Goal: Task Accomplishment & Management: Complete application form

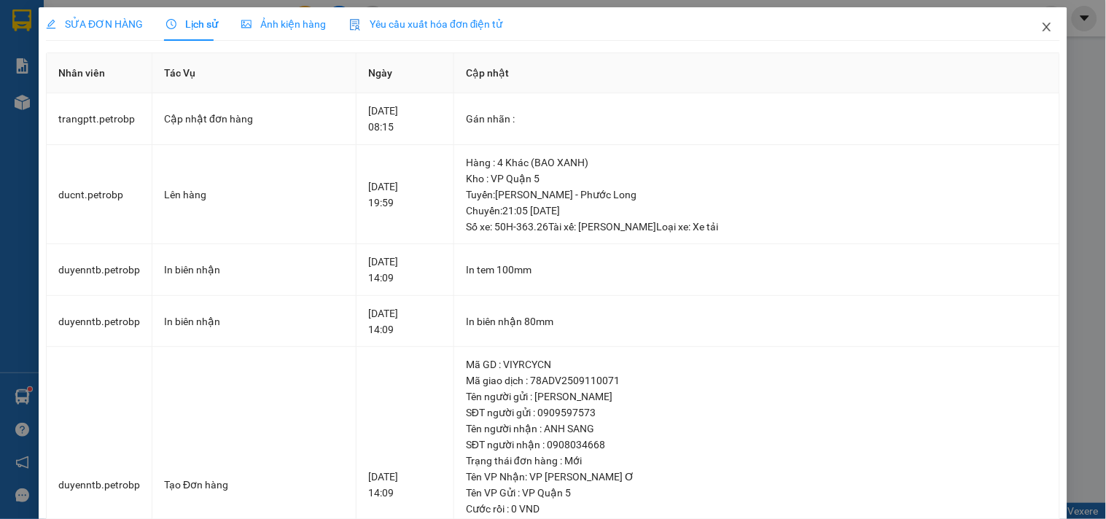
click at [1041, 28] on icon "close" at bounding box center [1047, 27] width 12 height 12
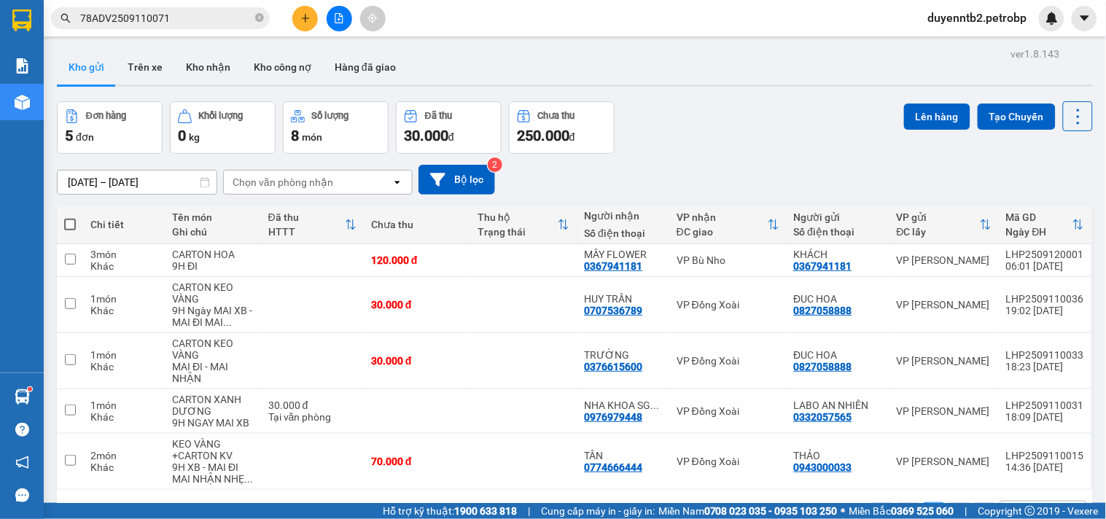
click at [67, 222] on span at bounding box center [70, 225] width 12 height 12
click at [70, 217] on input "checkbox" at bounding box center [70, 217] width 0 height 0
checkbox input "true"
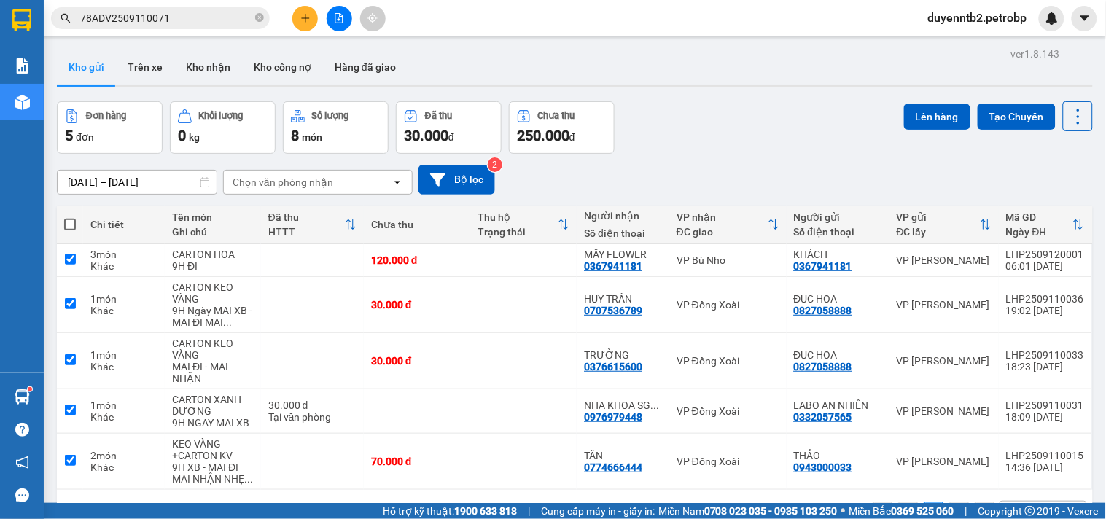
checkbox input "true"
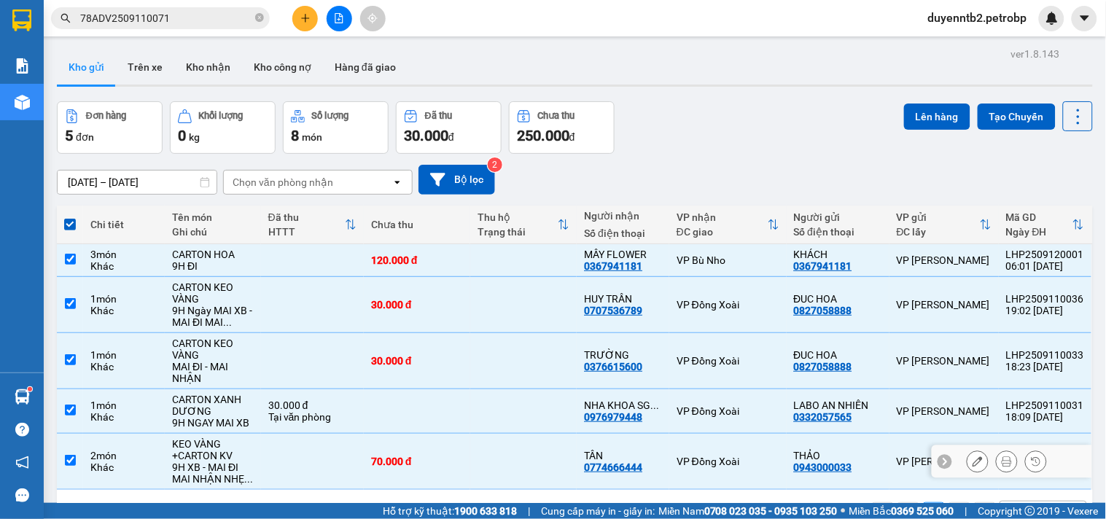
scroll to position [67, 0]
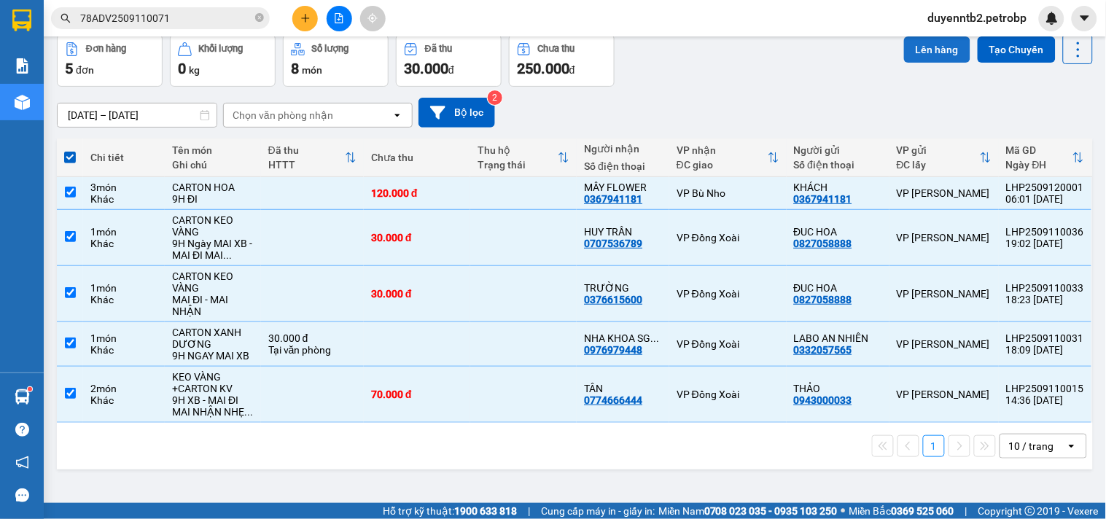
click at [919, 47] on button "Lên hàng" at bounding box center [937, 49] width 66 height 26
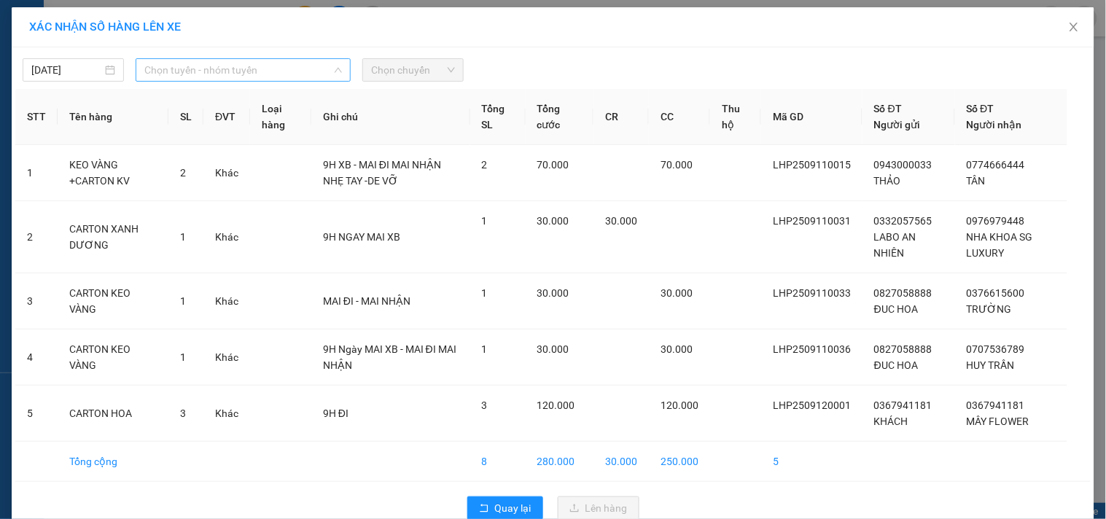
click at [228, 63] on span "Chọn tuyến - nhóm tuyến" at bounding box center [242, 70] width 197 height 22
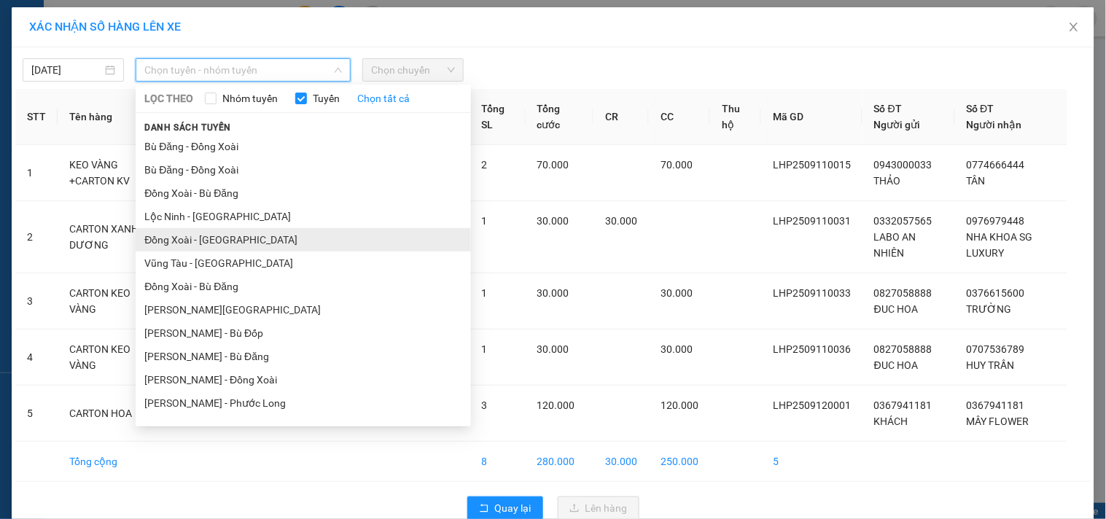
scroll to position [81, 0]
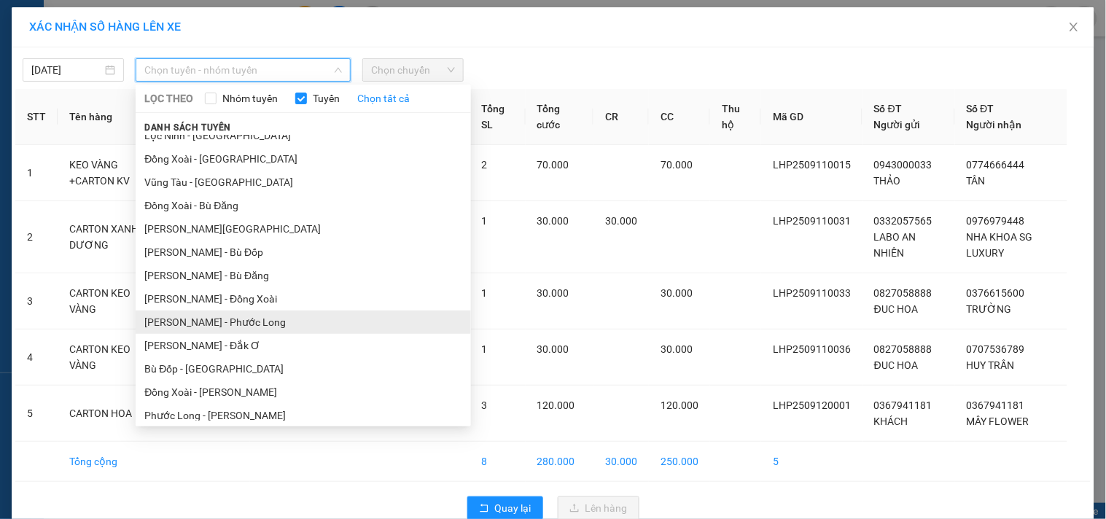
click at [292, 324] on li "Hồ Chí Minh - Phước Long" at bounding box center [303, 321] width 335 height 23
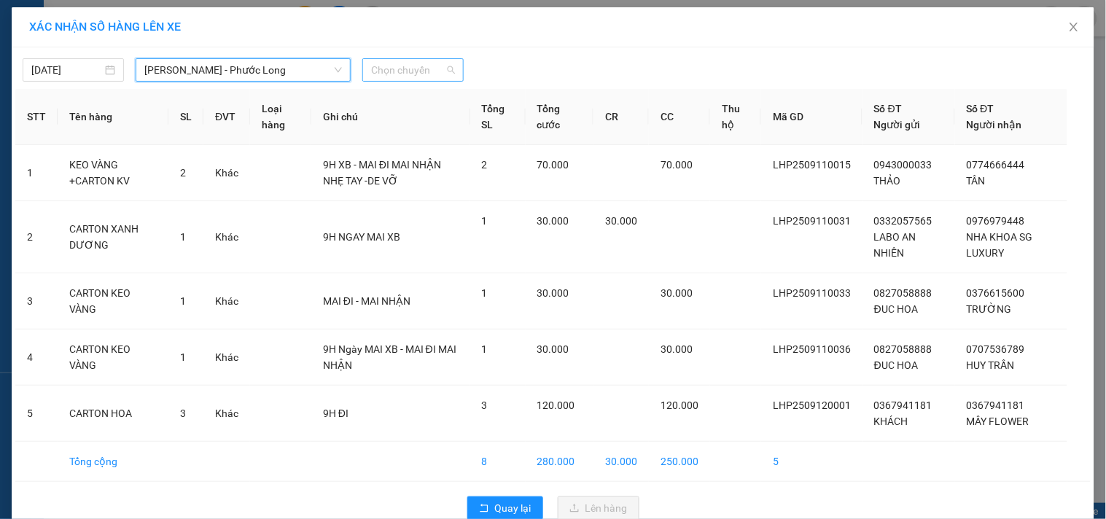
click at [419, 77] on span "Chọn chuyến" at bounding box center [413, 70] width 84 height 22
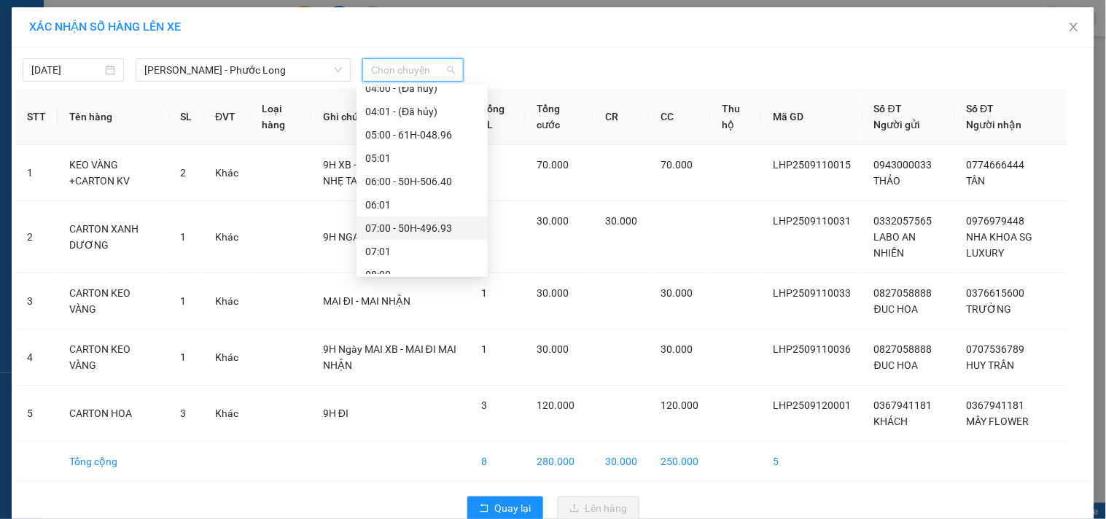
scroll to position [162, 0]
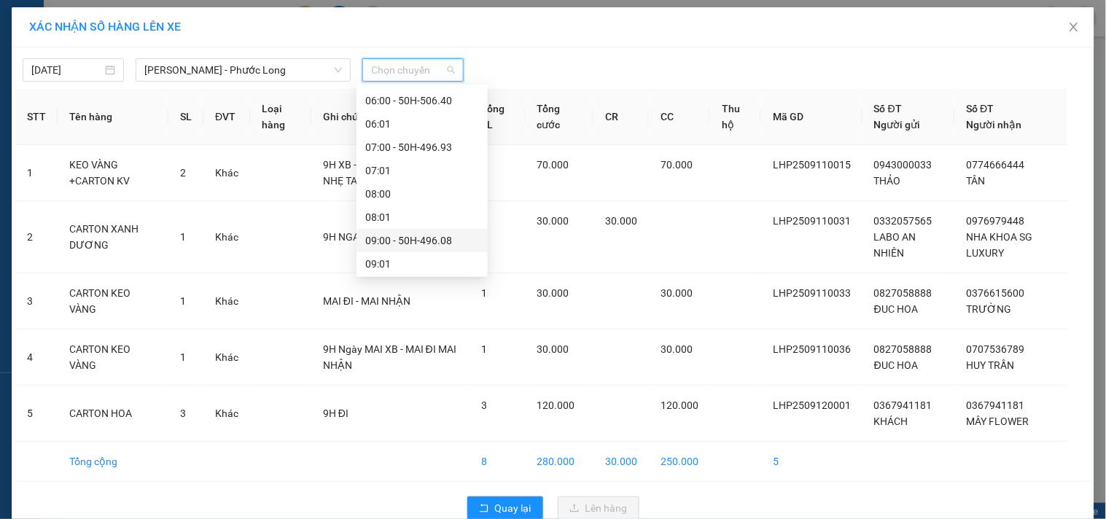
click at [430, 241] on div "09:00 - 50H-496.08" at bounding box center [422, 240] width 114 height 16
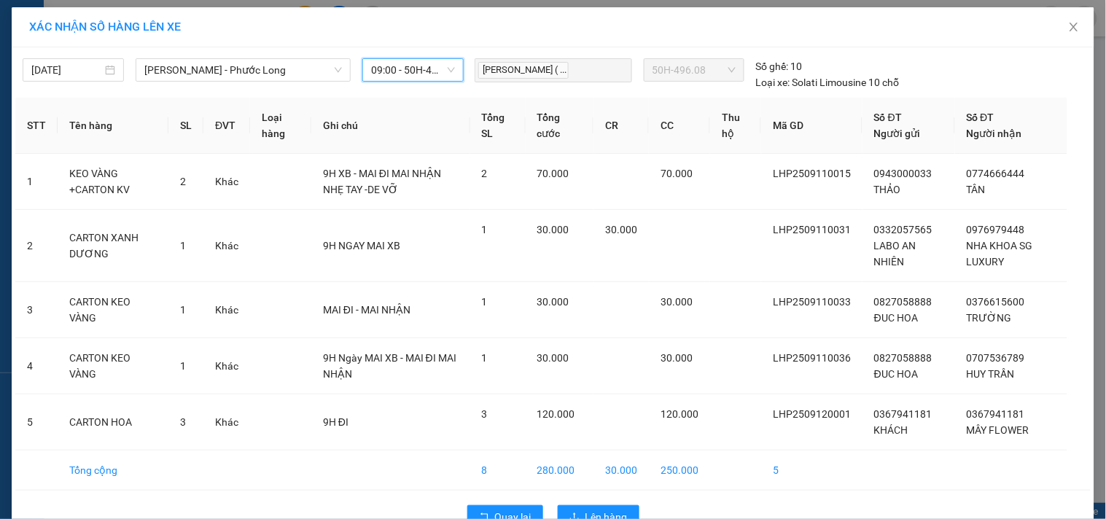
click at [431, 74] on span "09:00 - 50H-496.08" at bounding box center [413, 70] width 84 height 22
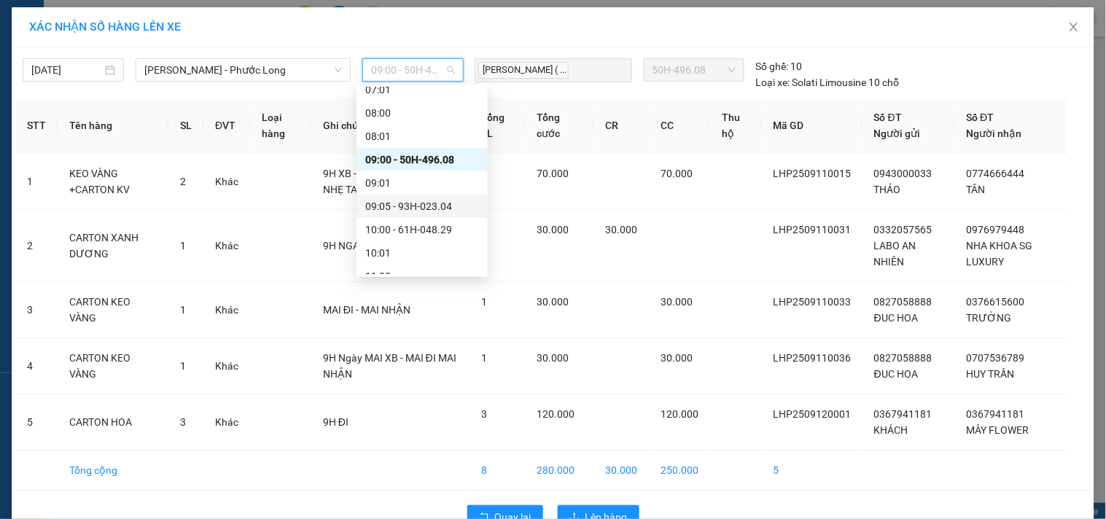
scroll to position [324, 0]
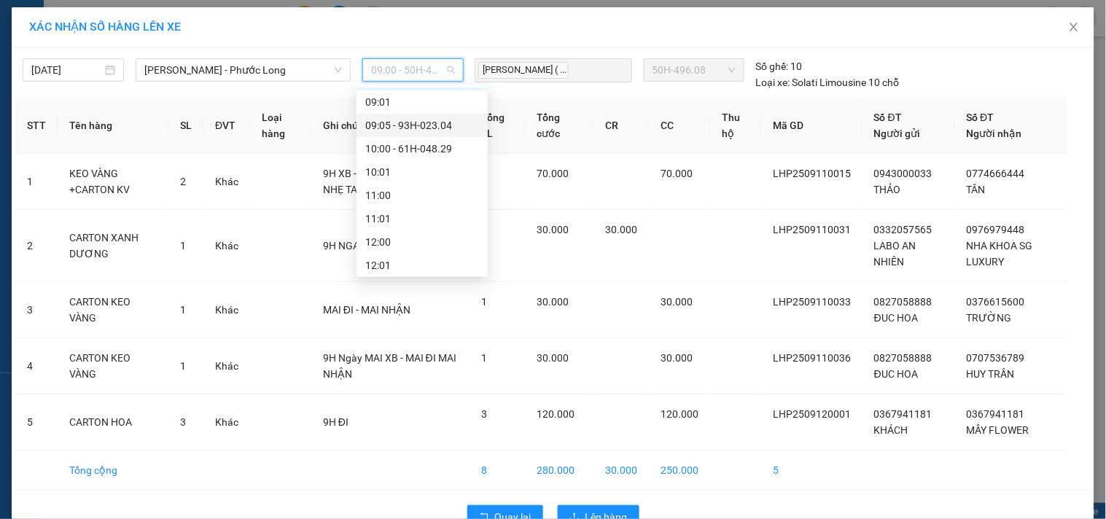
click at [424, 125] on div "09:05 - 93H-023.04" at bounding box center [422, 125] width 114 height 16
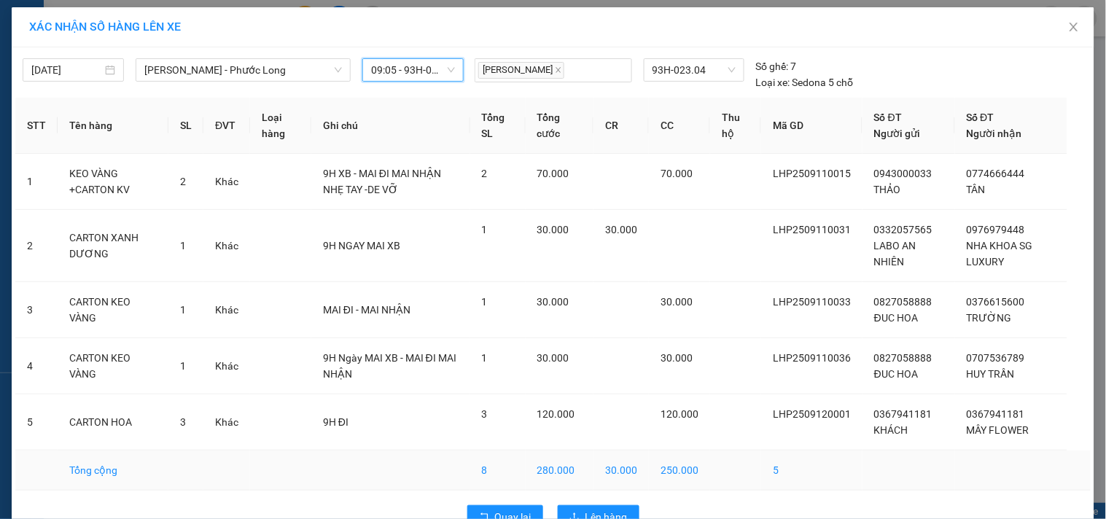
scroll to position [38, 0]
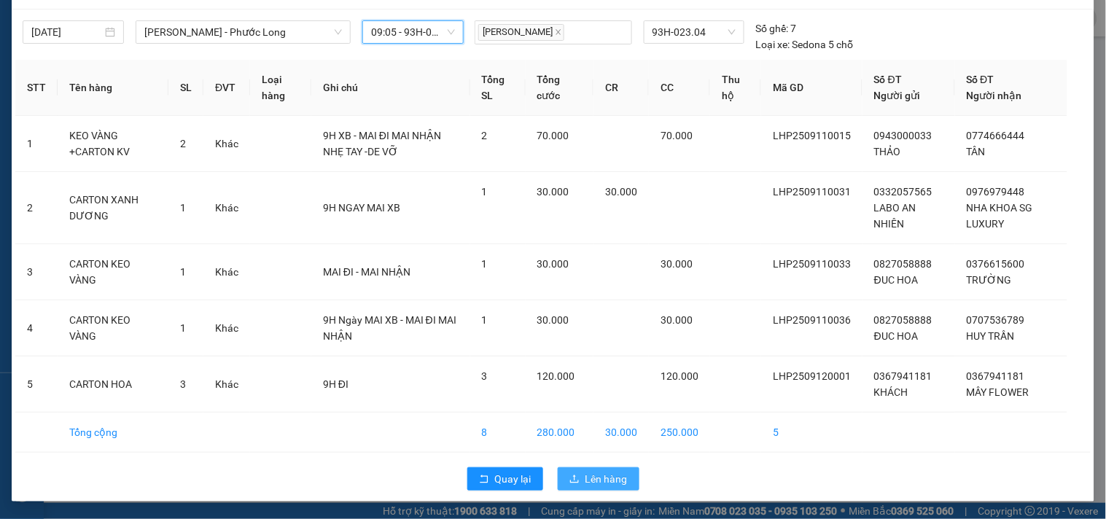
click at [603, 480] on span "Lên hàng" at bounding box center [606, 479] width 42 height 16
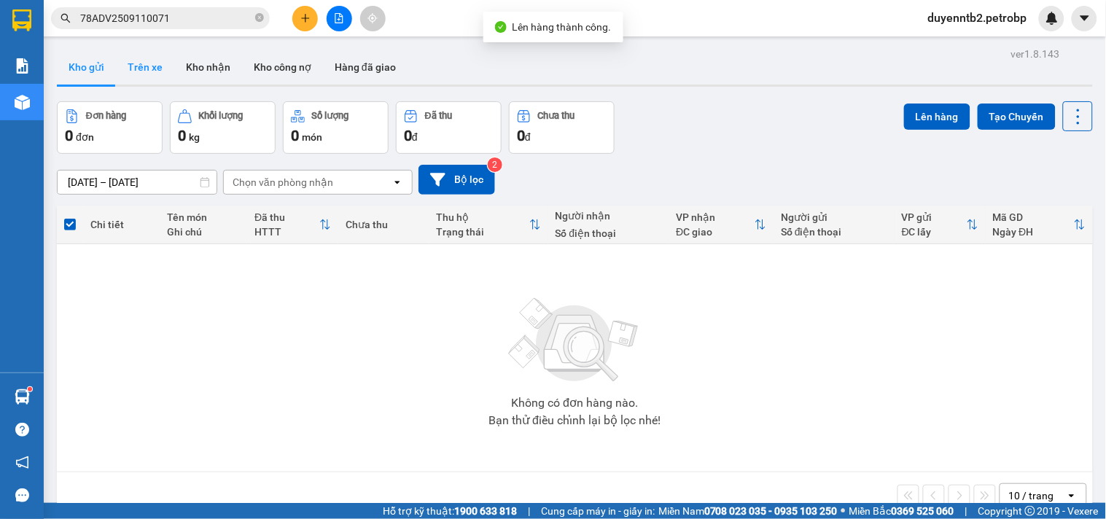
click at [149, 58] on button "Trên xe" at bounding box center [145, 67] width 58 height 35
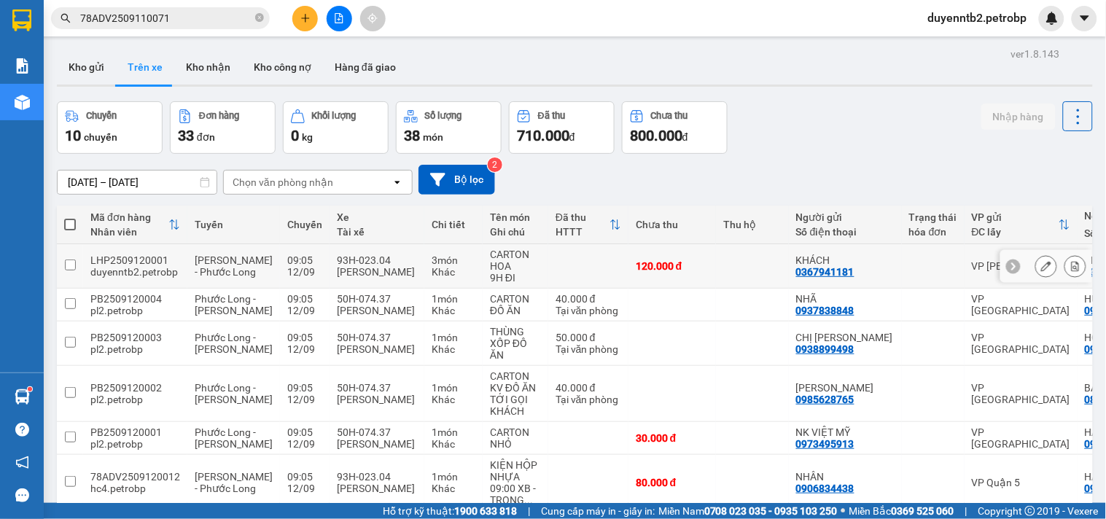
click at [1070, 263] on button at bounding box center [1075, 267] width 20 height 26
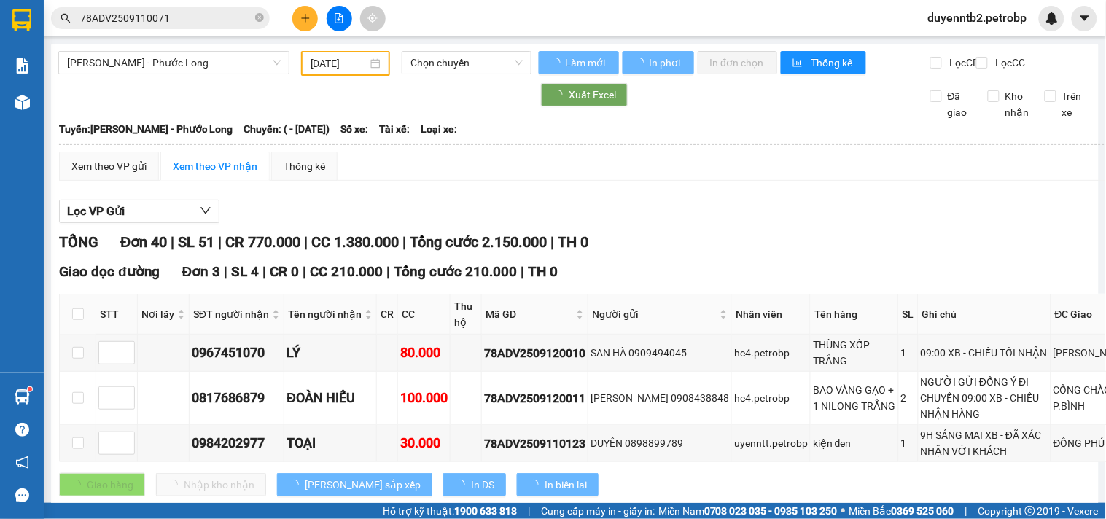
type input "12/09/2025"
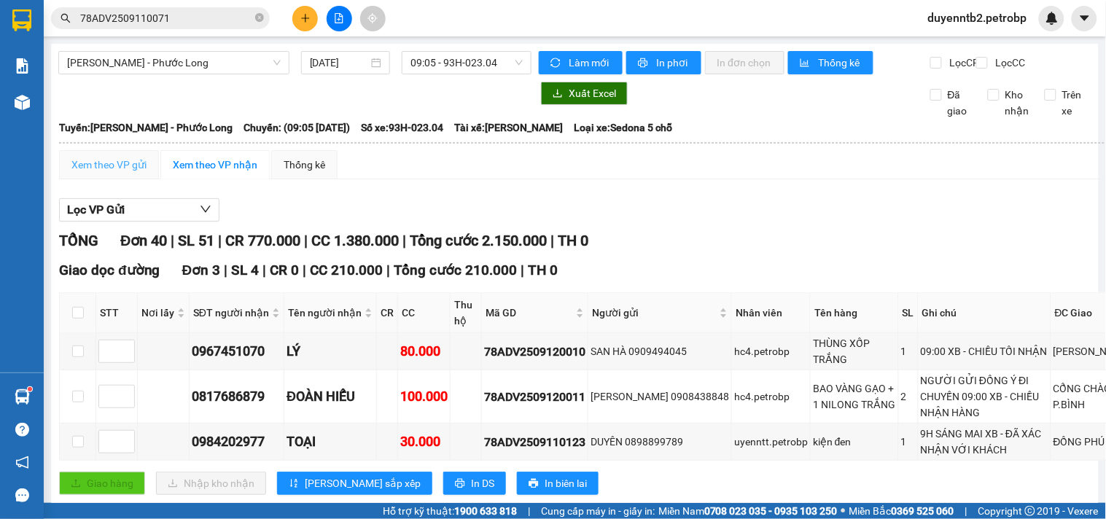
click at [118, 179] on div "Xem theo VP gửi" at bounding box center [109, 164] width 100 height 29
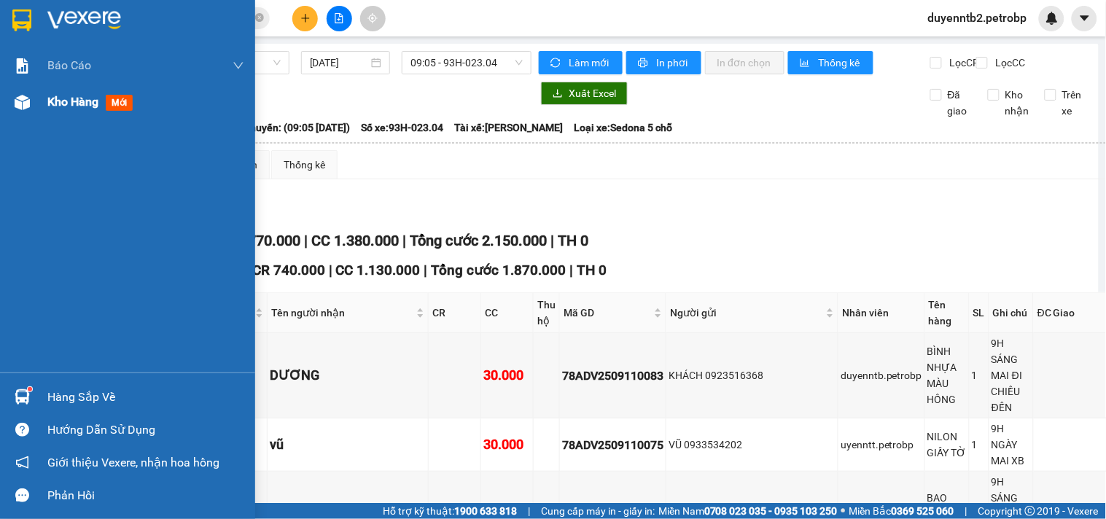
click at [55, 98] on span "Kho hàng" at bounding box center [72, 102] width 51 height 14
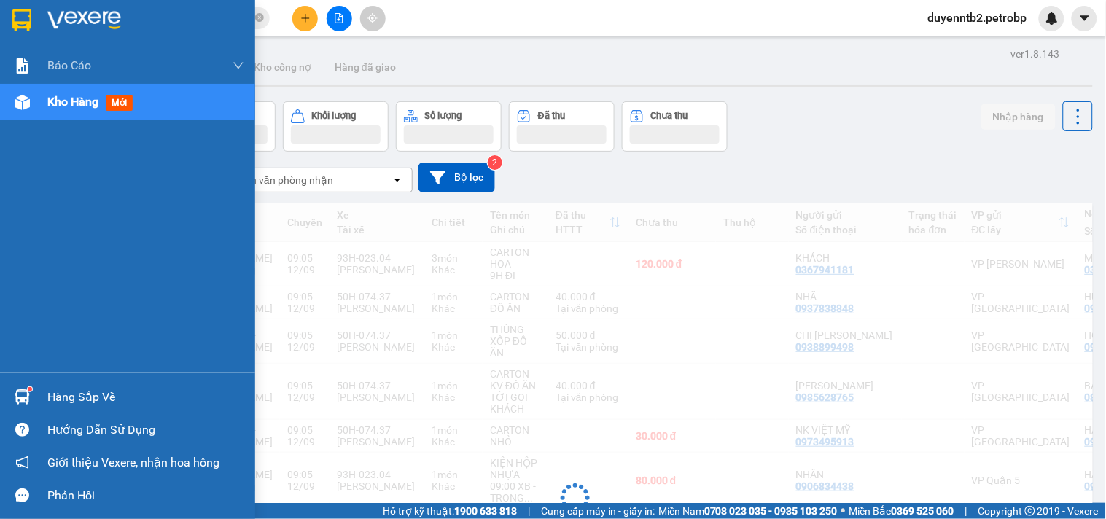
click at [58, 97] on span "Kho hàng" at bounding box center [72, 102] width 51 height 14
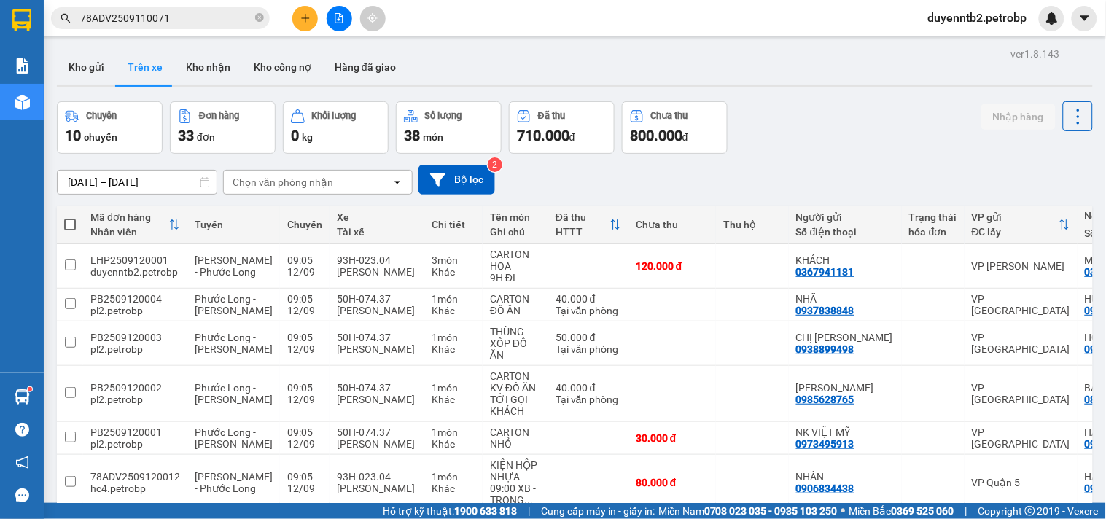
click at [173, 26] on input "78ADV2509110071" at bounding box center [166, 18] width 172 height 16
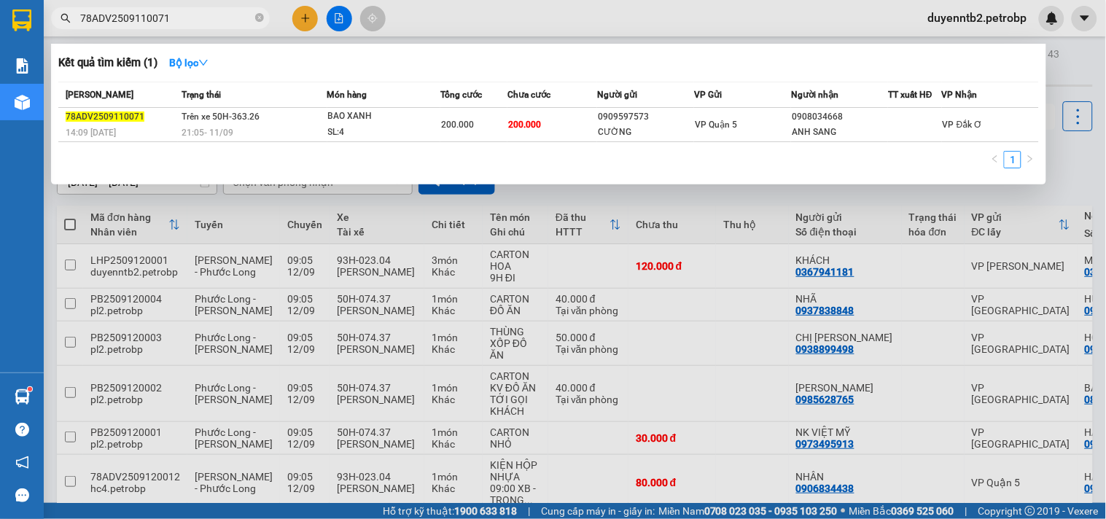
click at [173, 23] on input "78ADV2509110071" at bounding box center [166, 18] width 172 height 16
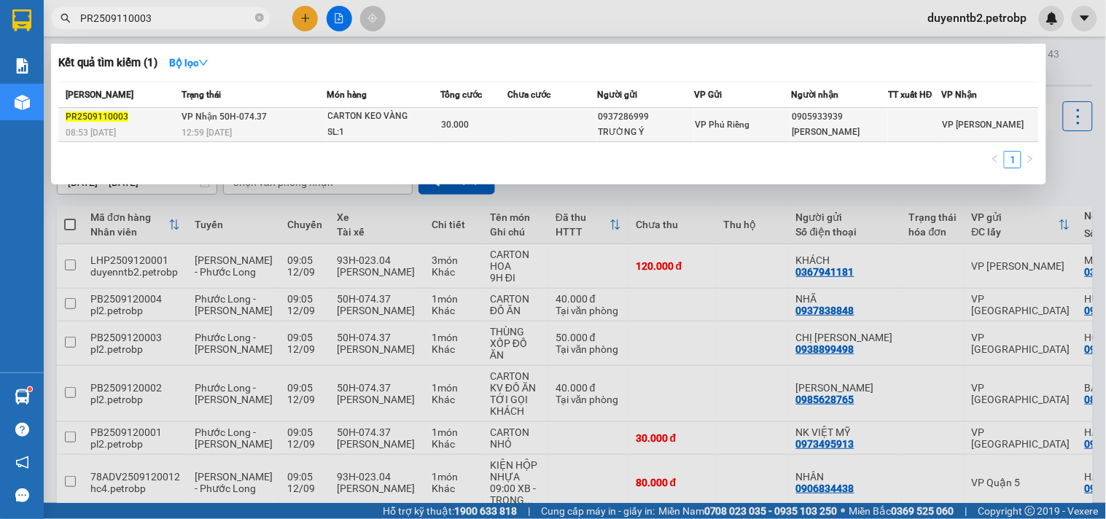
type input "PR2509110003"
click at [656, 109] on div "0937286999" at bounding box center [645, 116] width 95 height 15
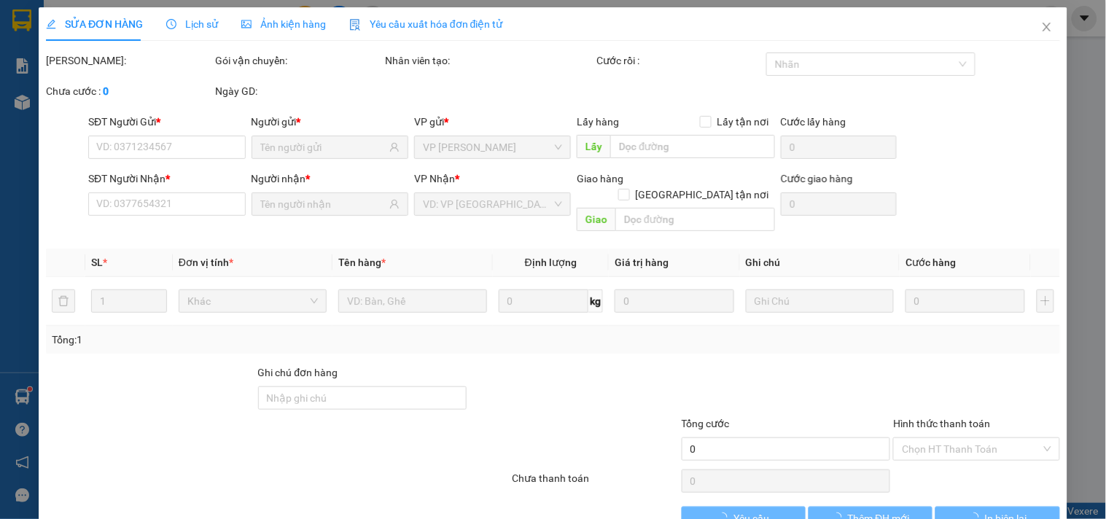
type input "0937286999"
type input "TRƯỜNG Ý"
type input "0905933939"
type input "anh GIANG"
type input "30.000"
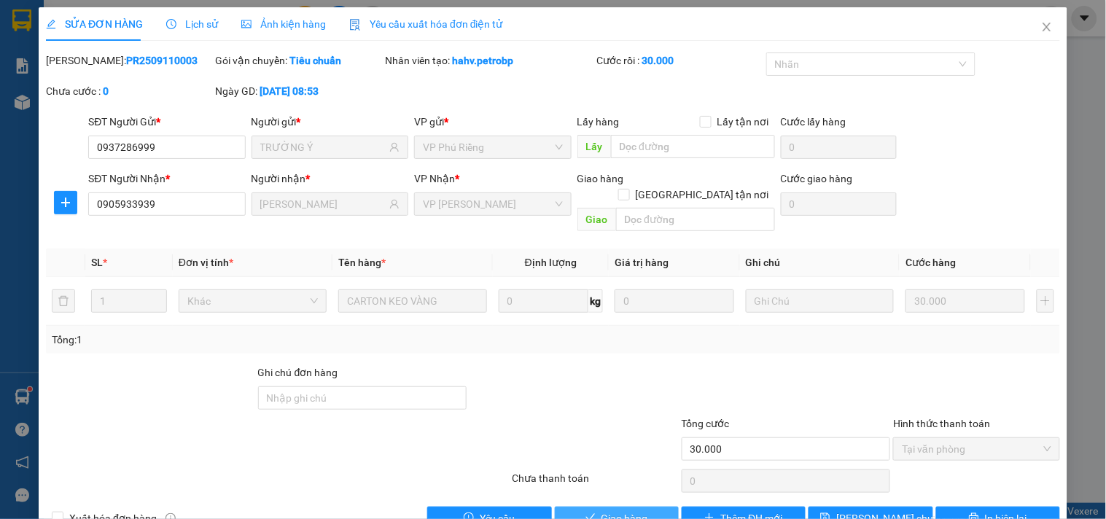
click at [628, 510] on span "Giao hàng" at bounding box center [624, 518] width 47 height 16
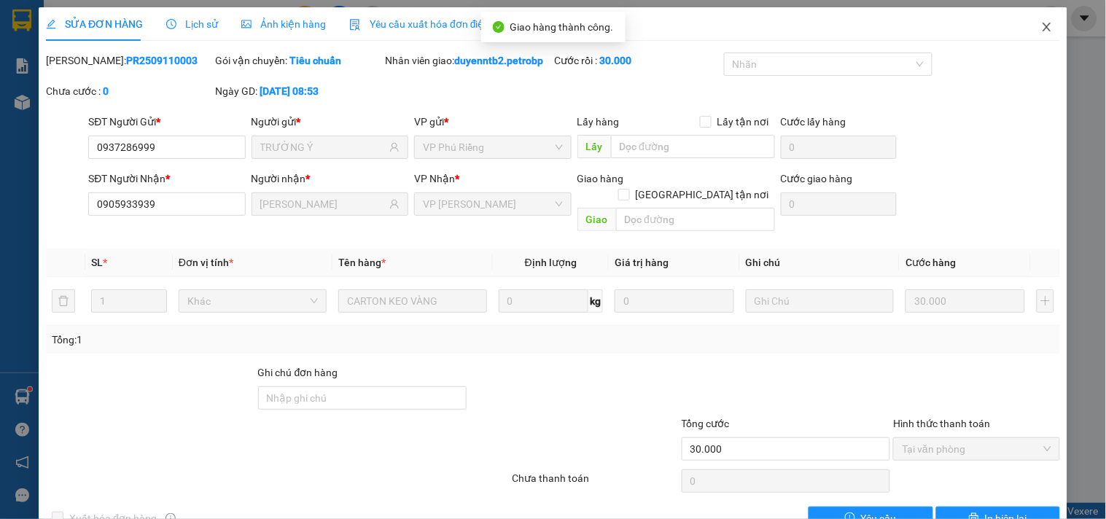
click at [1044, 23] on span "Close" at bounding box center [1046, 27] width 41 height 41
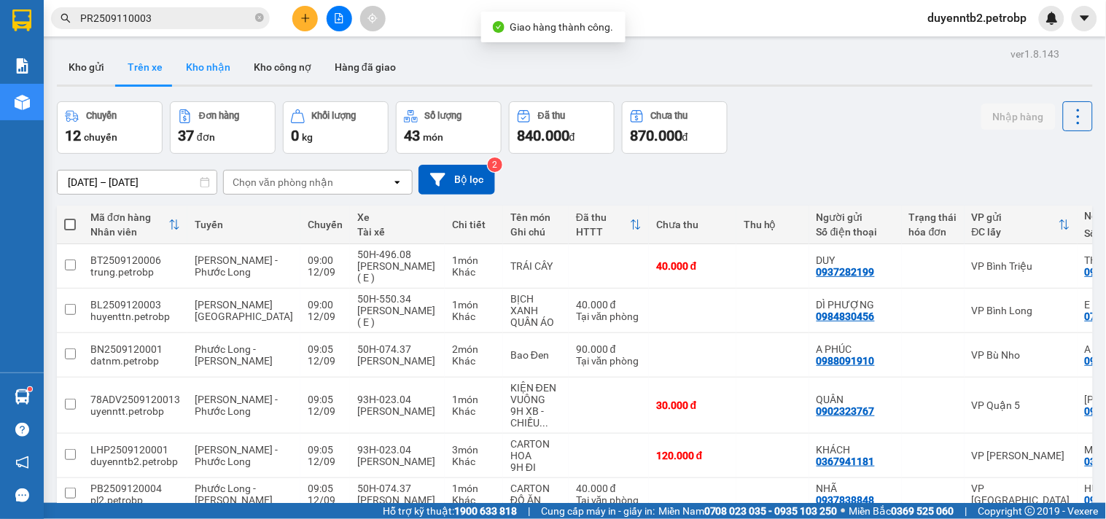
click at [188, 64] on button "Kho nhận" at bounding box center [208, 67] width 68 height 35
type input "10/09/2025 – 12/09/2025"
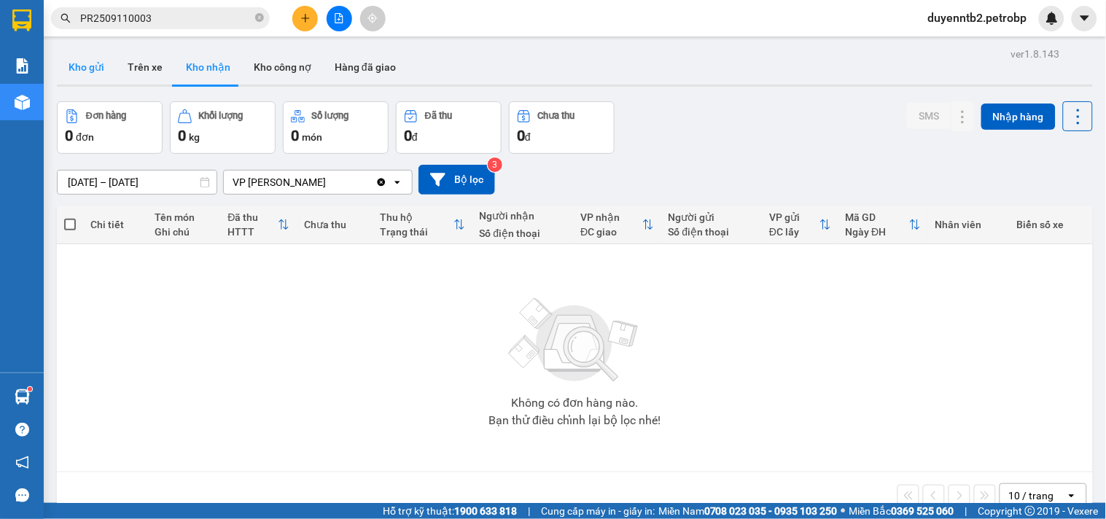
click at [105, 71] on button "Kho gửi" at bounding box center [86, 67] width 59 height 35
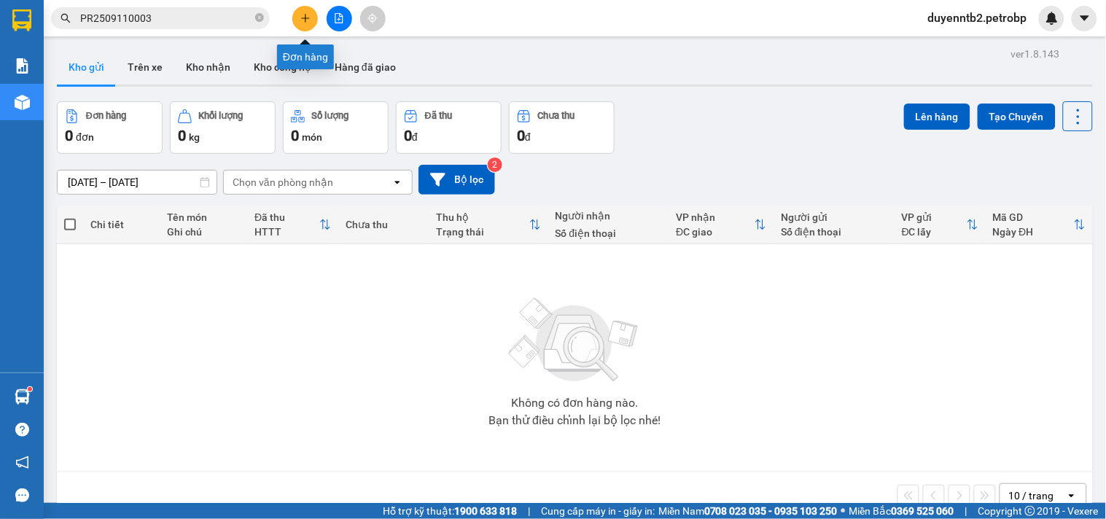
click at [304, 20] on icon "plus" at bounding box center [305, 18] width 10 height 10
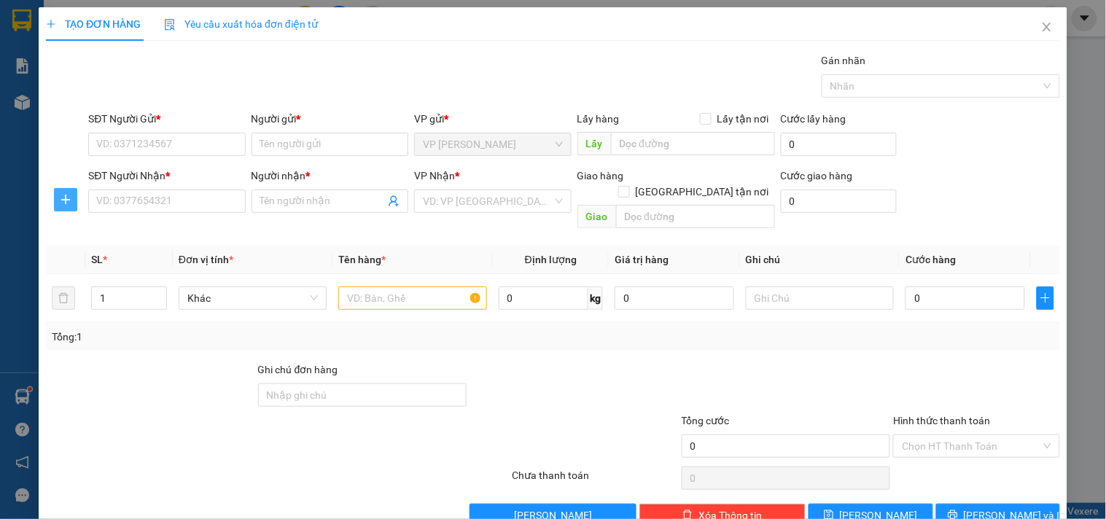
click at [73, 202] on div at bounding box center [65, 199] width 39 height 23
click at [73, 200] on span "plus" at bounding box center [66, 200] width 22 height 12
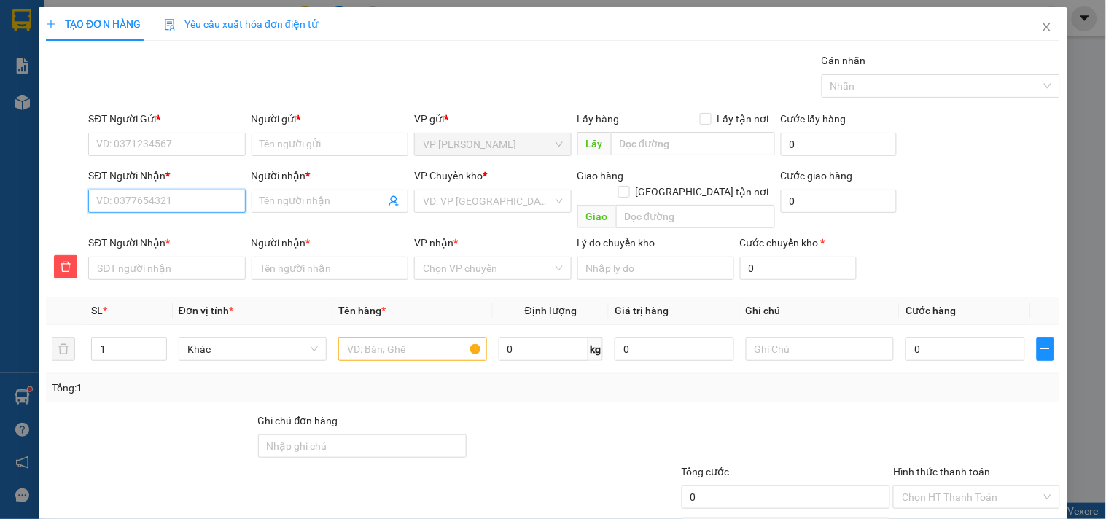
click at [135, 207] on input "SĐT Người Nhận *" at bounding box center [166, 200] width 157 height 23
type input "0"
type input "09"
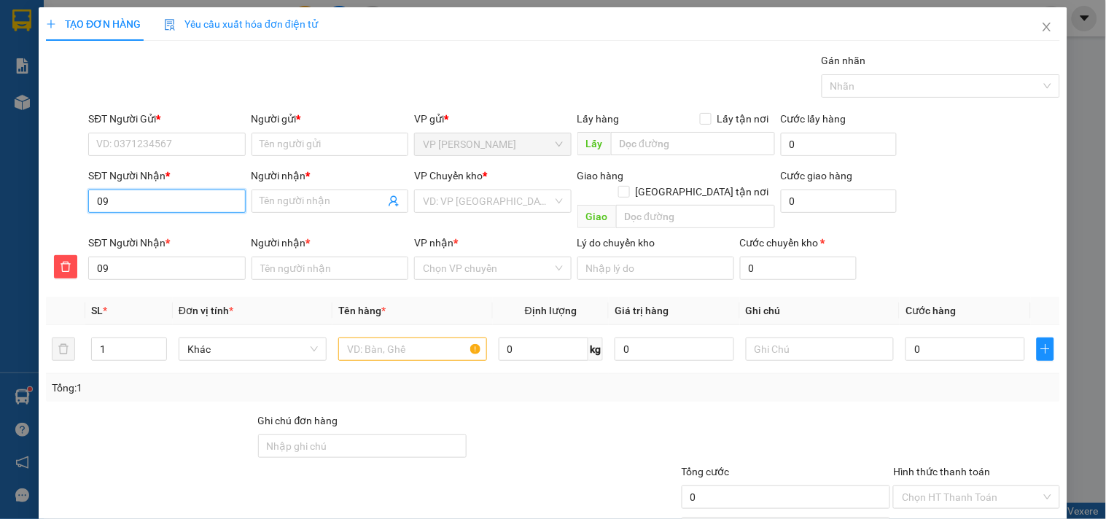
type input "098"
type input "0989"
type input "09891"
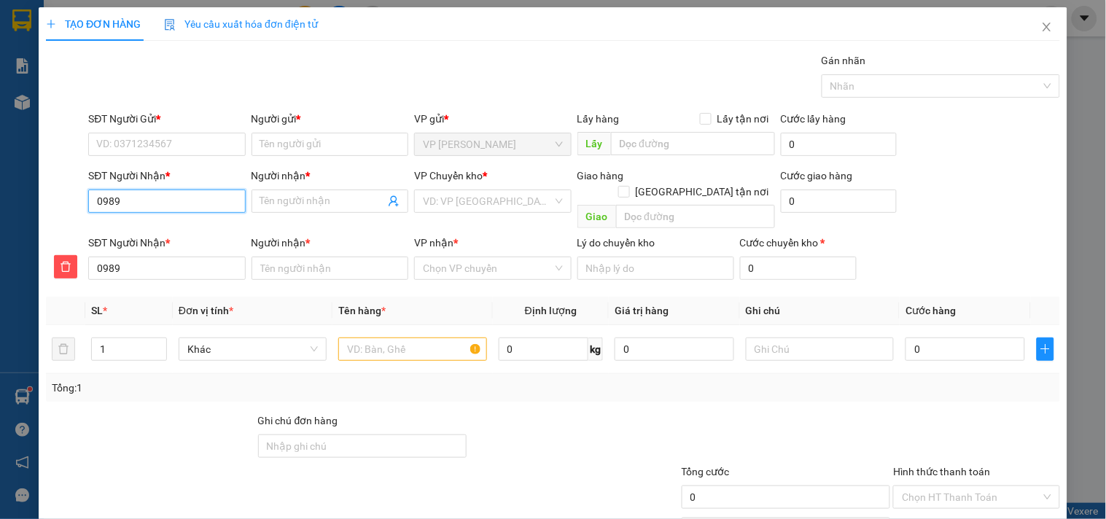
type input "09891"
type input "098914"
type input "0989147"
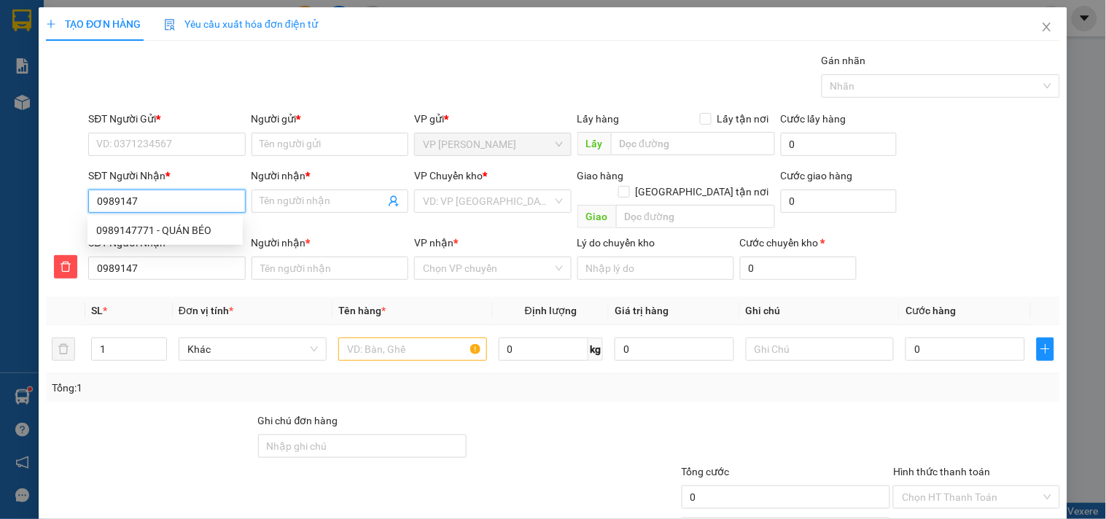
type input "09891477"
type input "098914777"
type input "0989147771"
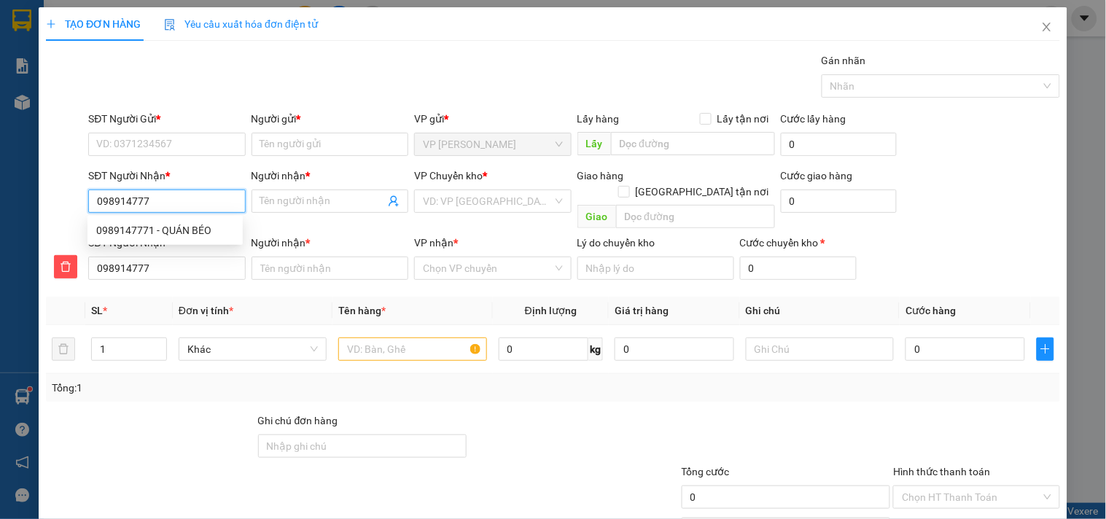
type input "0989147771"
click at [157, 228] on div "0989147771 - QUÁN BÉO" at bounding box center [165, 230] width 138 height 16
type input "QUÁN BÉO"
type input "CHƯA TỚI N4 CHƠN THÀNH-ĐƯỜNG SỐ 8"
type input "QUÁN BÉO"
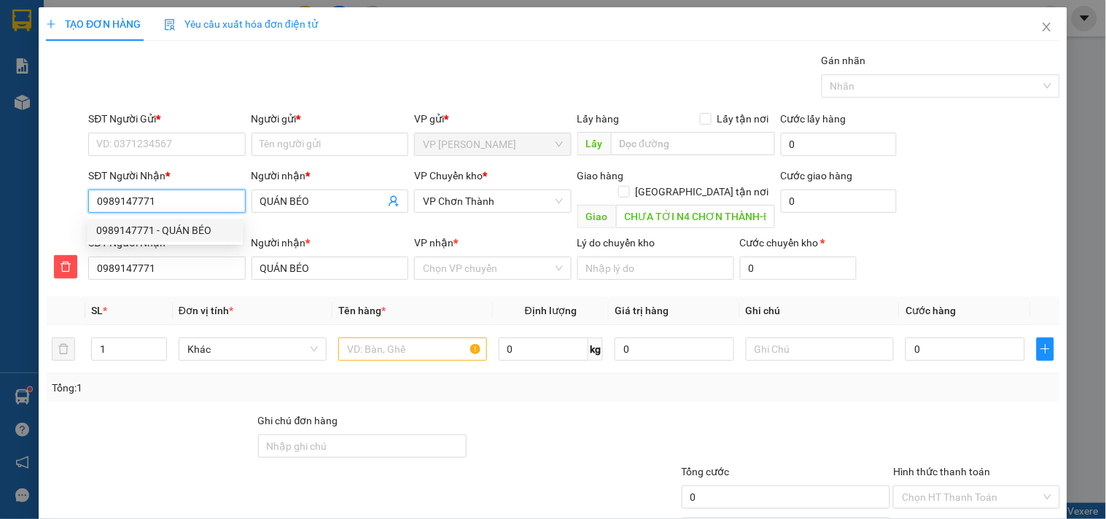
type input "40.000"
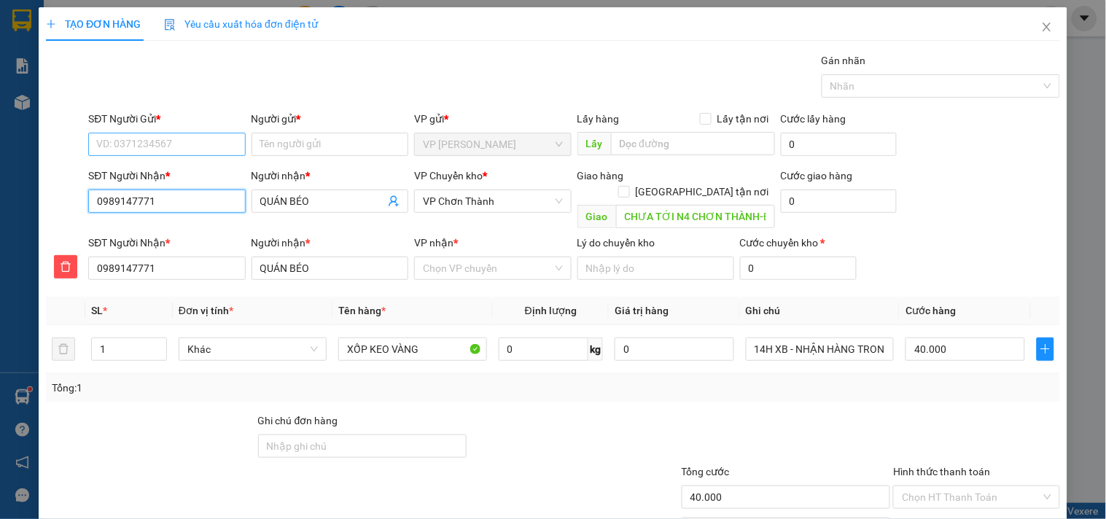
type input "0989147771"
click at [166, 143] on input "SĐT Người Gửi *" at bounding box center [166, 144] width 157 height 23
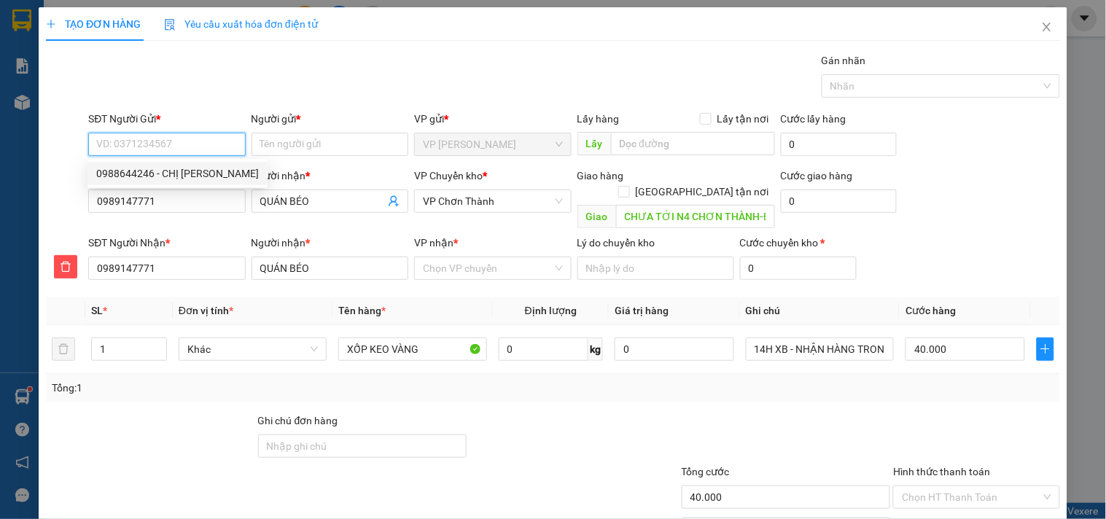
click at [149, 146] on input "SĐT Người Gửi *" at bounding box center [166, 144] width 157 height 23
type input "0342249728"
click at [186, 171] on div "0342249728 - lam" at bounding box center [165, 173] width 138 height 16
type input "lam"
type input "30.000"
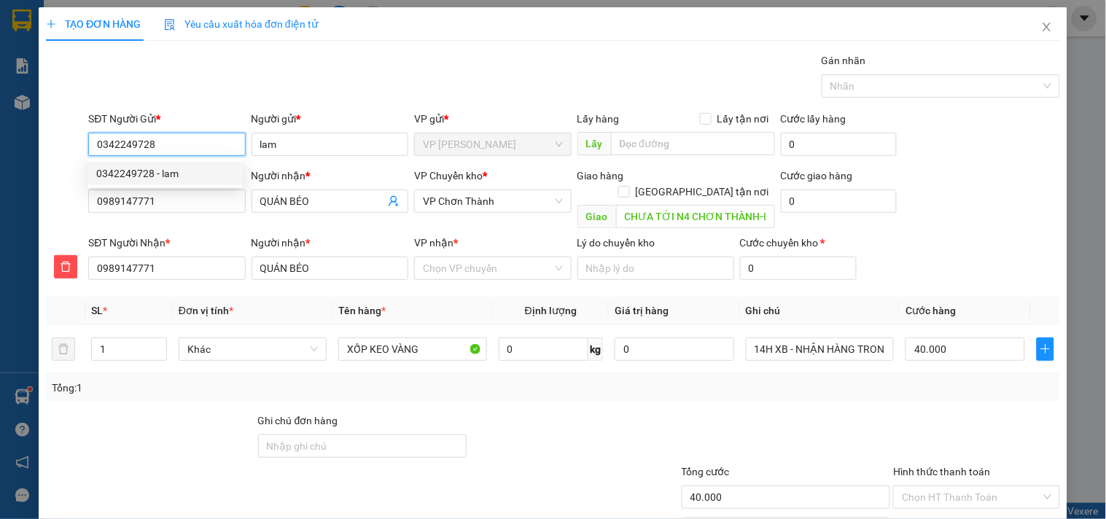
type input "30.000"
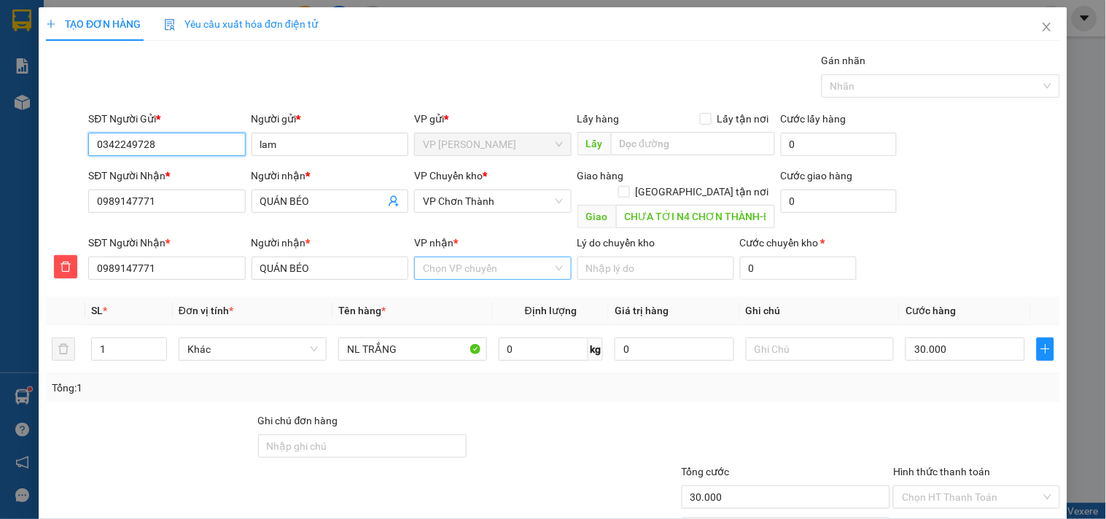
type input "0342249728"
click at [481, 257] on input "VP nhận *" at bounding box center [487, 268] width 129 height 22
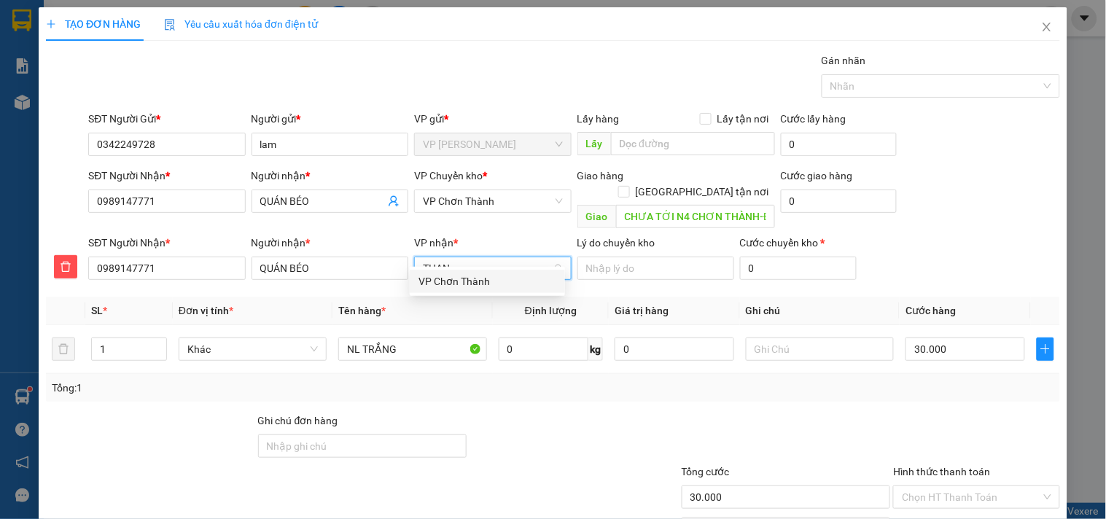
type input "THANH"
click at [464, 284] on div "VP Chơn Thành" at bounding box center [487, 281] width 138 height 16
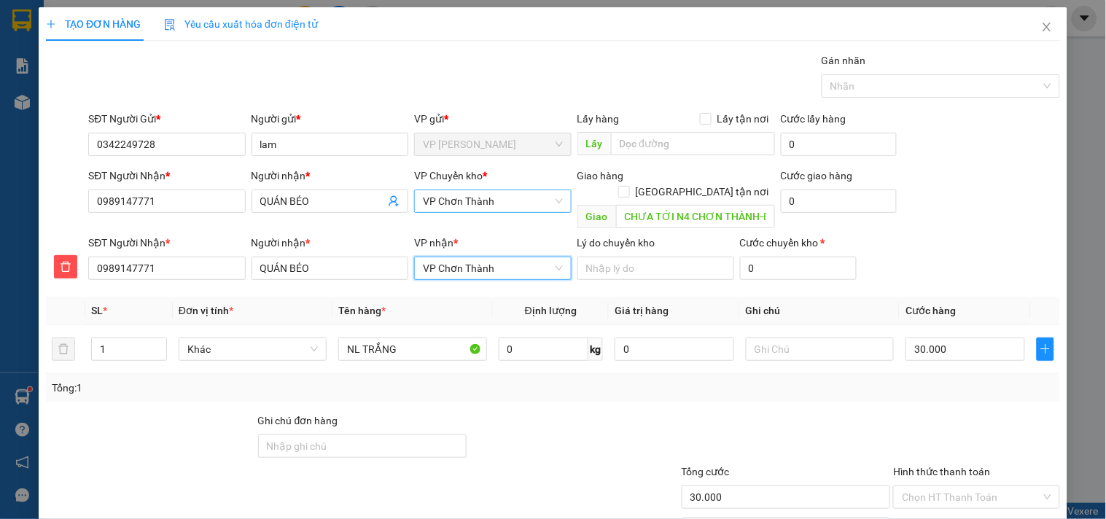
click at [488, 202] on span "VP Chơn Thành" at bounding box center [492, 201] width 139 height 22
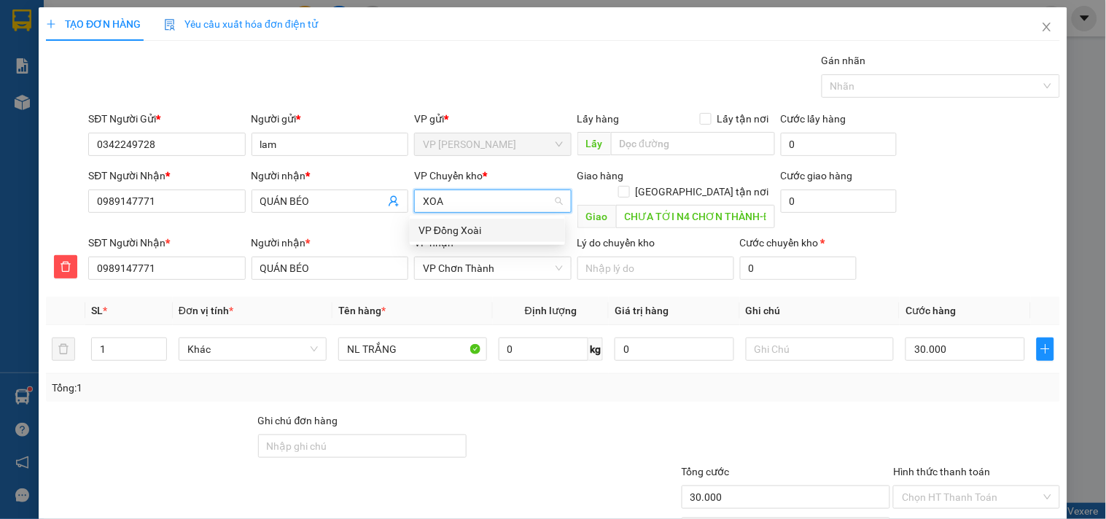
type input "XOAI"
drag, startPoint x: 471, startPoint y: 231, endPoint x: 447, endPoint y: 224, distance: 24.9
click at [469, 231] on div "VP Đồng Xoài" at bounding box center [487, 230] width 138 height 16
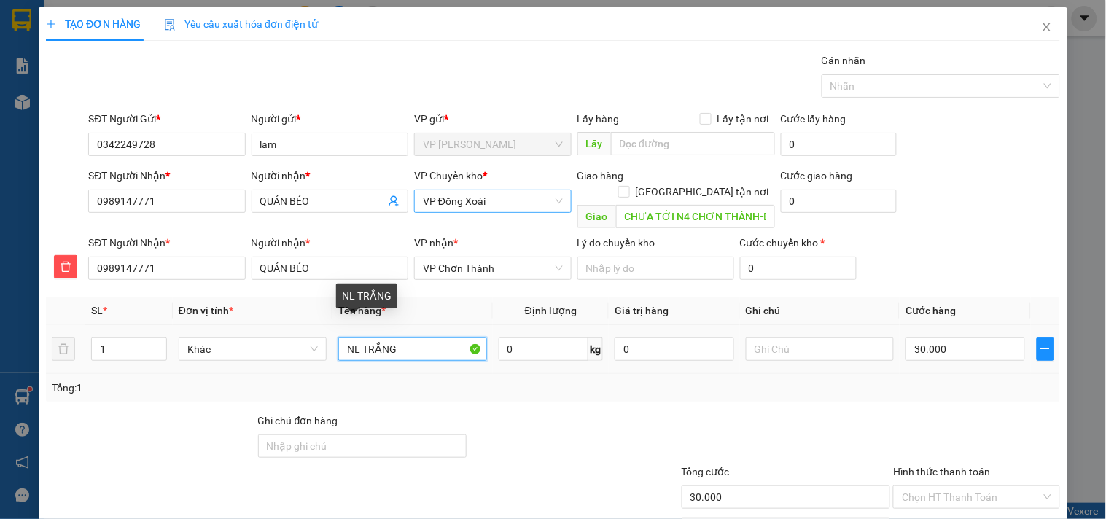
click at [435, 337] on input "NL TRẮNG" at bounding box center [412, 348] width 148 height 23
type input "CARTON BỌC CO"
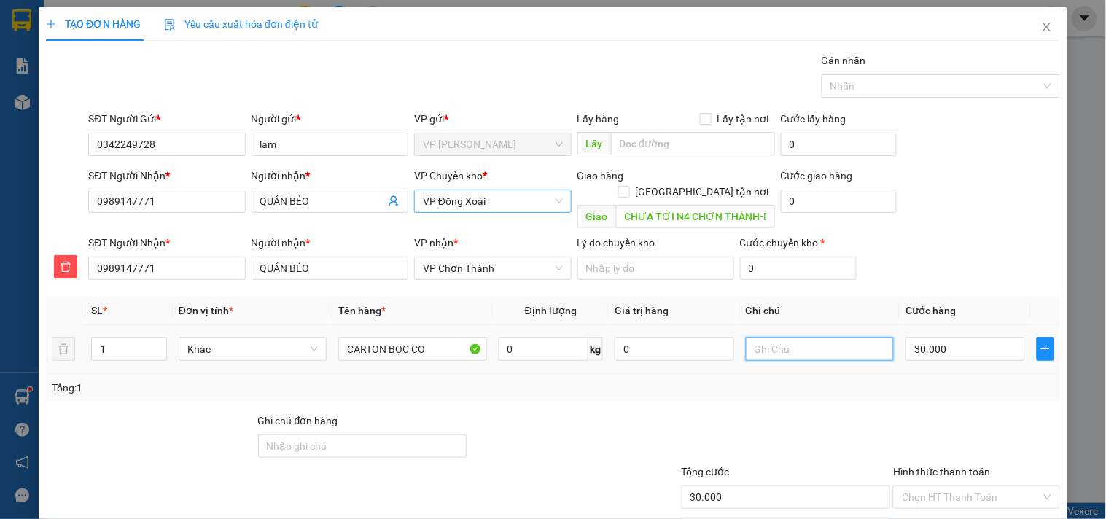
click at [785, 337] on input "text" at bounding box center [820, 348] width 148 height 23
type input "14H ĐI TỐI ĐẾN"
click at [926, 337] on input "30.000" at bounding box center [965, 348] width 120 height 23
type input "4"
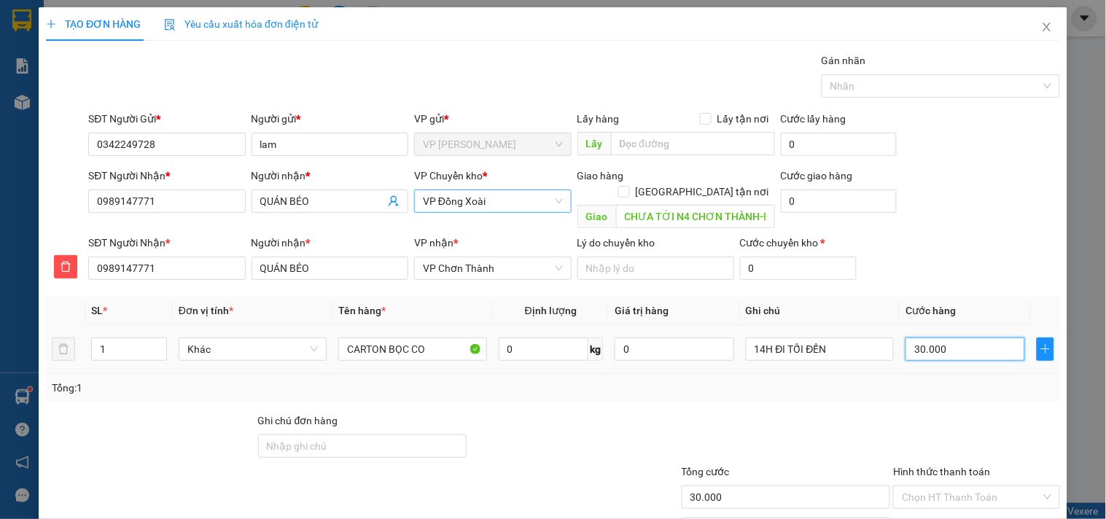
type input "4"
type input "40"
type input "400"
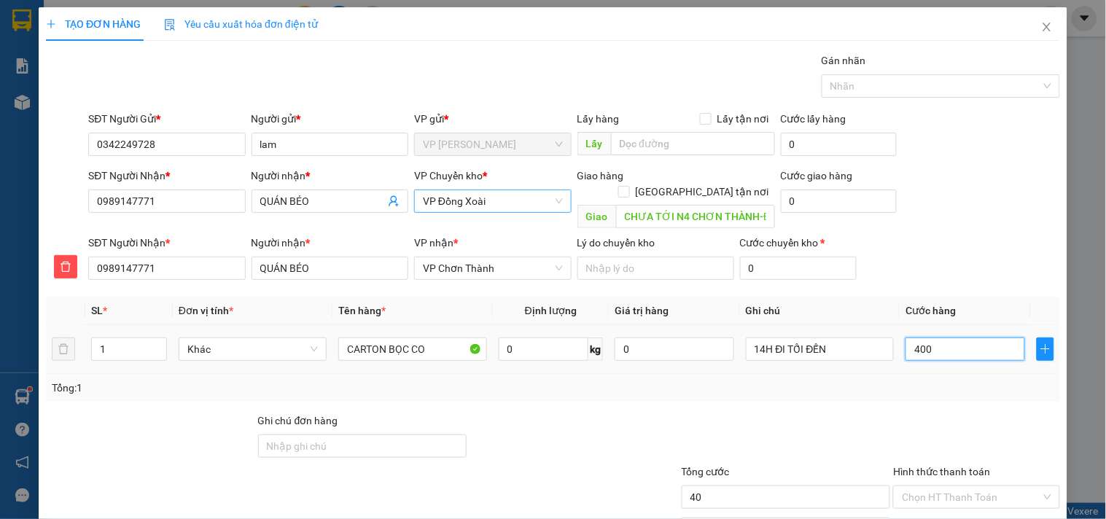
type input "400"
type input "4.000"
type input "40.000"
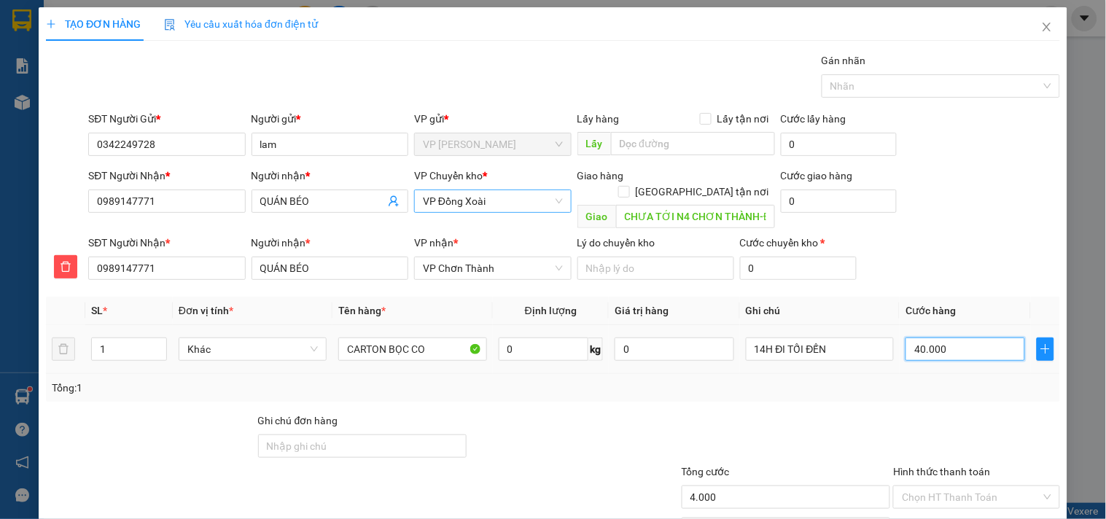
type input "40.000"
click at [449, 337] on input "CARTON BỌC CO" at bounding box center [412, 348] width 148 height 23
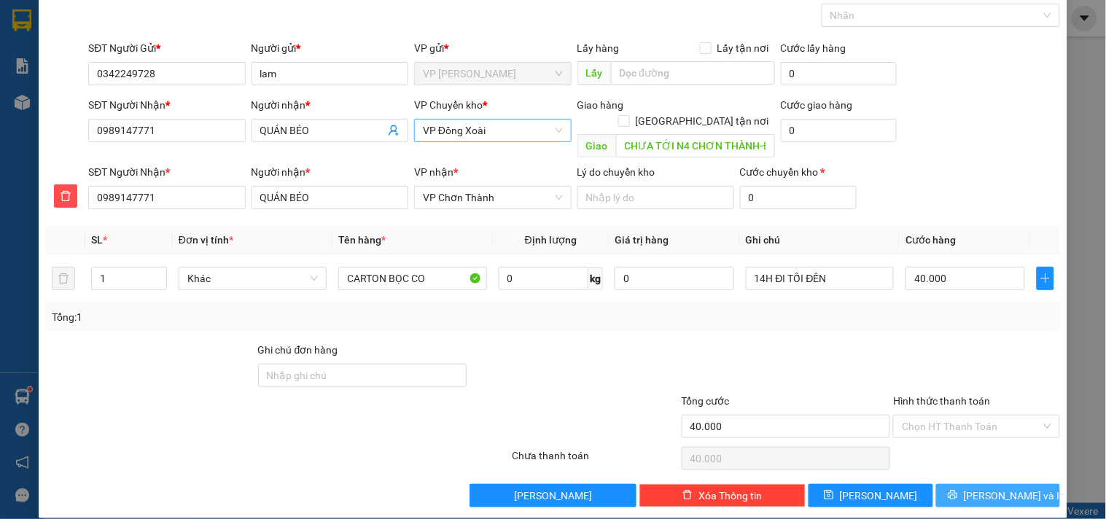
click at [977, 489] on button "Lưu và In" at bounding box center [998, 495] width 124 height 23
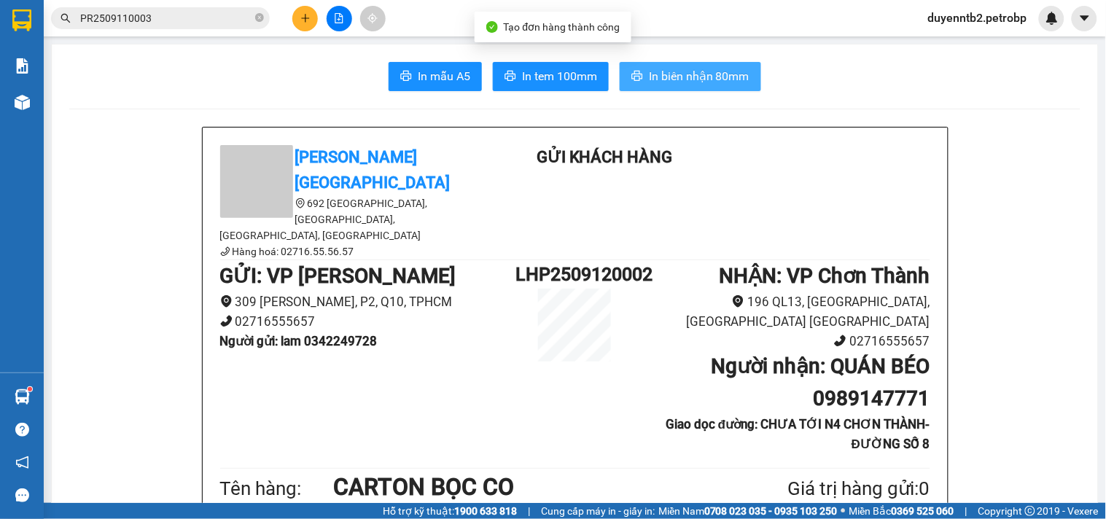
click at [685, 74] on span "In biên nhận 80mm" at bounding box center [699, 76] width 101 height 18
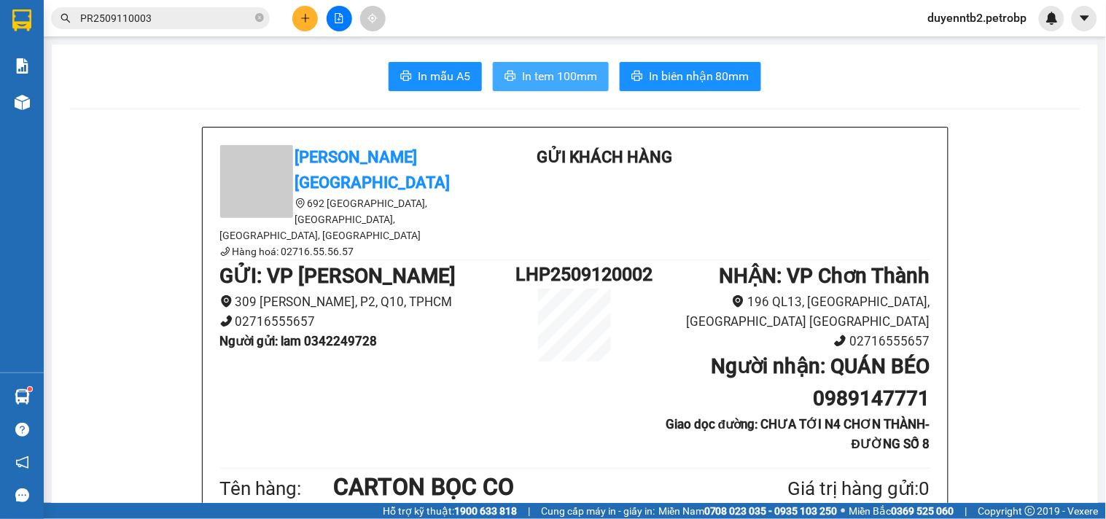
click at [559, 63] on button "In tem 100mm" at bounding box center [551, 76] width 116 height 29
click at [309, 16] on icon "plus" at bounding box center [305, 18] width 10 height 10
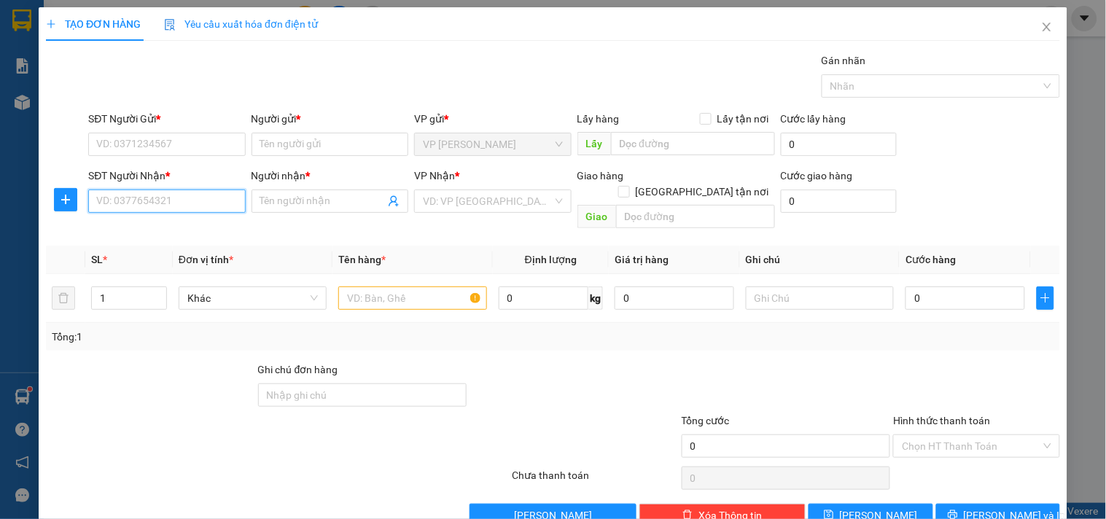
click at [204, 190] on input "SĐT Người Nhận *" at bounding box center [166, 200] width 157 height 23
type input "09"
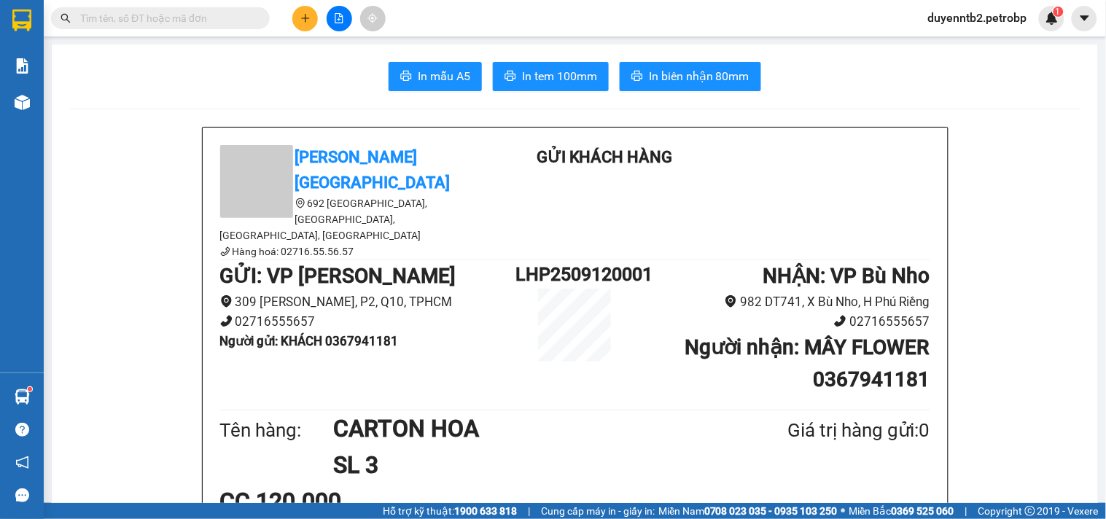
scroll to position [81, 0]
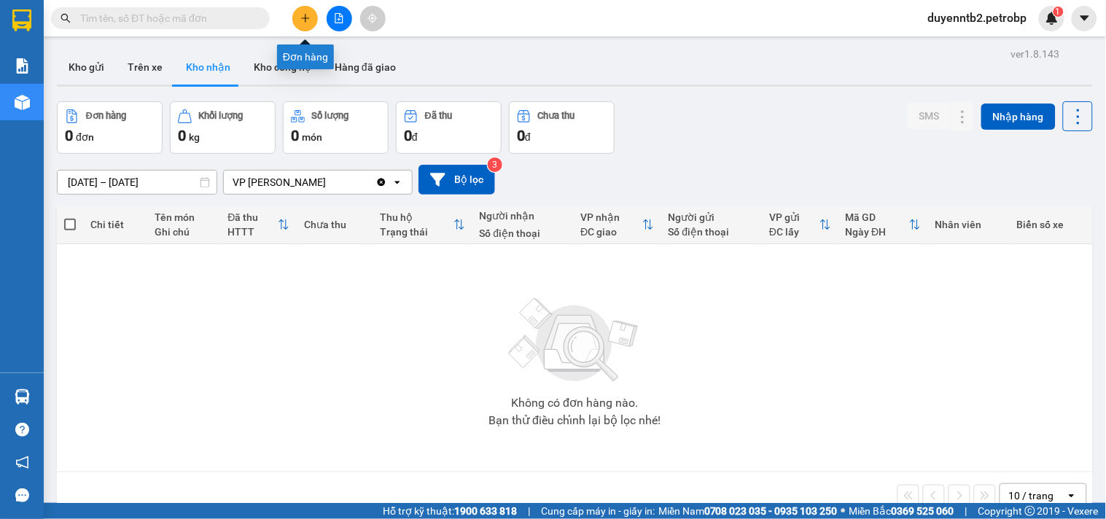
click at [302, 17] on icon "plus" at bounding box center [305, 18] width 10 height 10
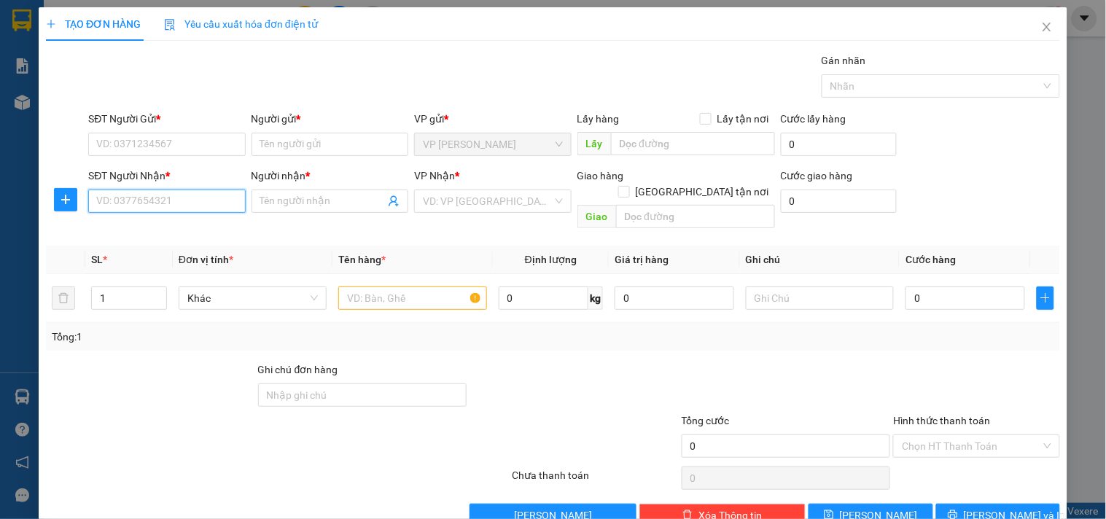
click at [171, 202] on input "SĐT Người Nhận *" at bounding box center [166, 200] width 157 height 23
type input "0933012212"
click at [321, 193] on input "Người nhận *" at bounding box center [322, 201] width 125 height 16
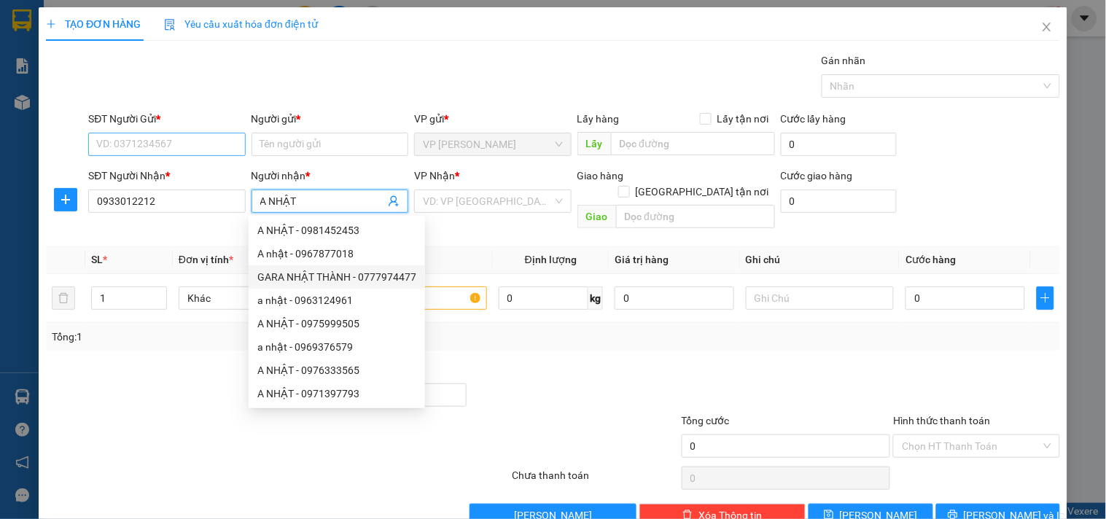
type input "A NHẬT"
click at [193, 147] on input "SĐT Người Gửi *" at bounding box center [166, 144] width 157 height 23
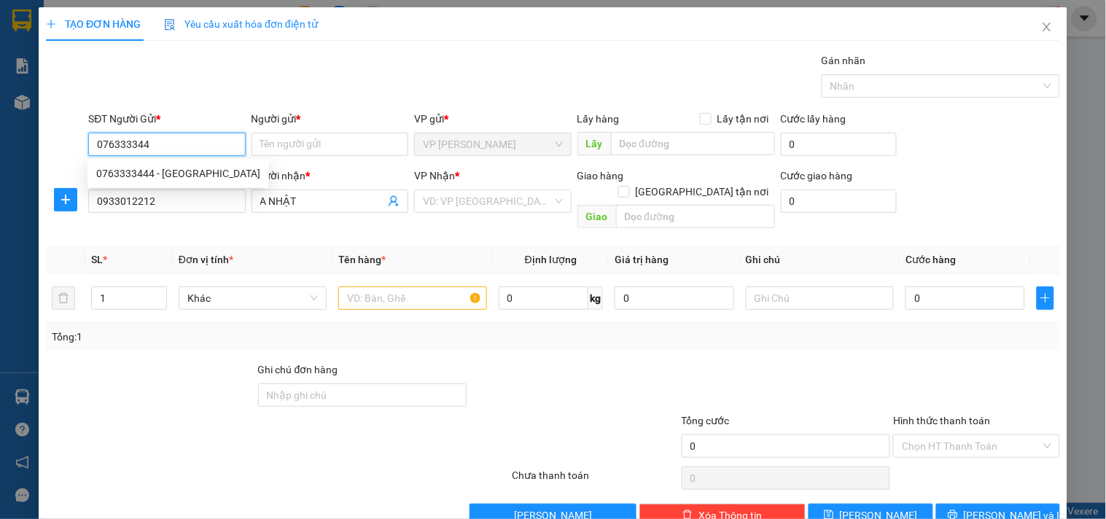
type input "0763333444"
click at [137, 180] on div "0763333444 - MINH ĐỨC" at bounding box center [178, 173] width 164 height 16
type input "MINH ĐỨC"
type input "30.000"
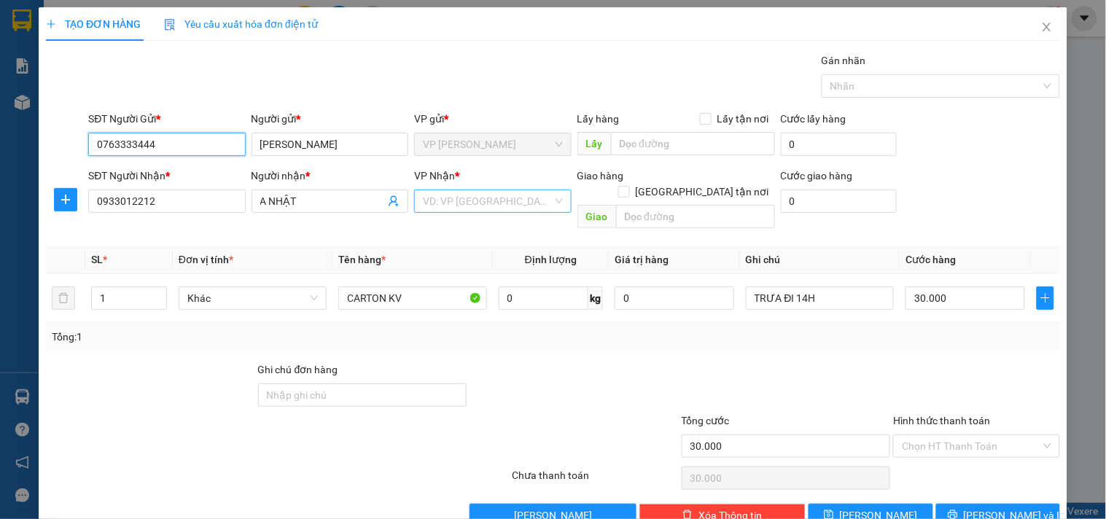
type input "0763333444"
click at [482, 195] on input "search" at bounding box center [487, 201] width 129 height 22
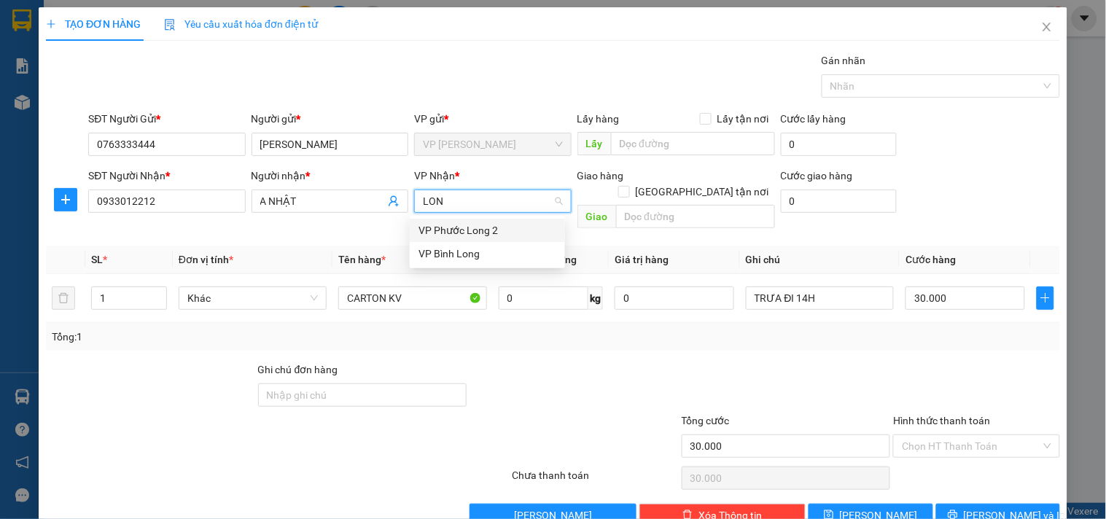
type input "LONG"
click at [461, 221] on div "VP Phước Long 2" at bounding box center [487, 230] width 155 height 23
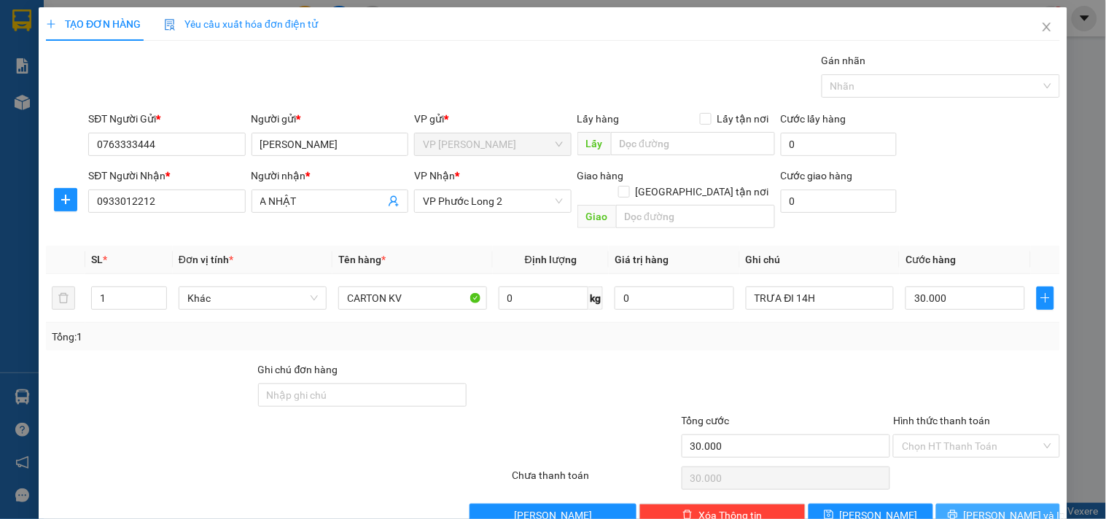
click at [998, 507] on span "[PERSON_NAME] và In" at bounding box center [1014, 515] width 102 height 16
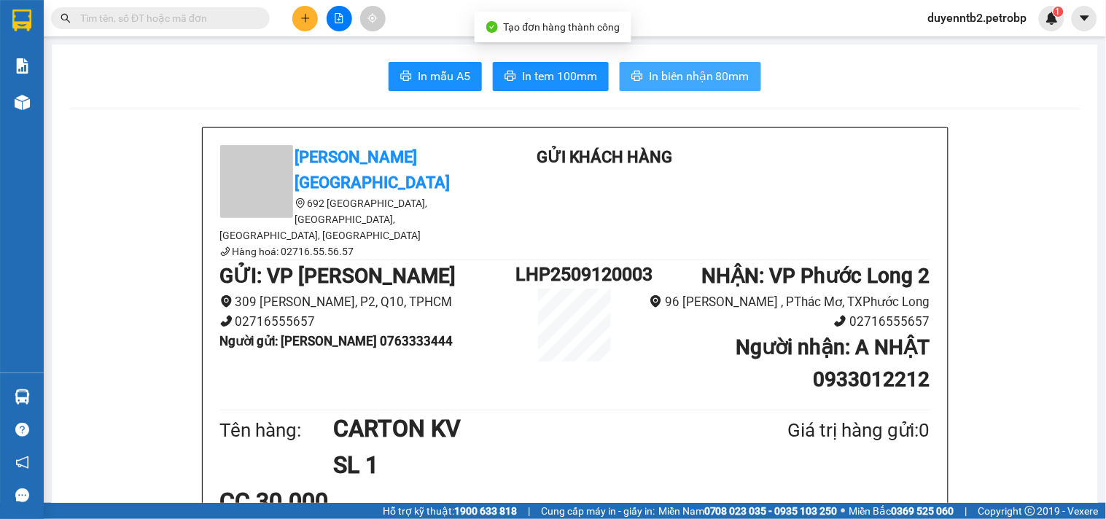
drag, startPoint x: 673, startPoint y: 77, endPoint x: 606, endPoint y: 31, distance: 81.5
click at [673, 77] on span "In biên nhận 80mm" at bounding box center [699, 76] width 101 height 18
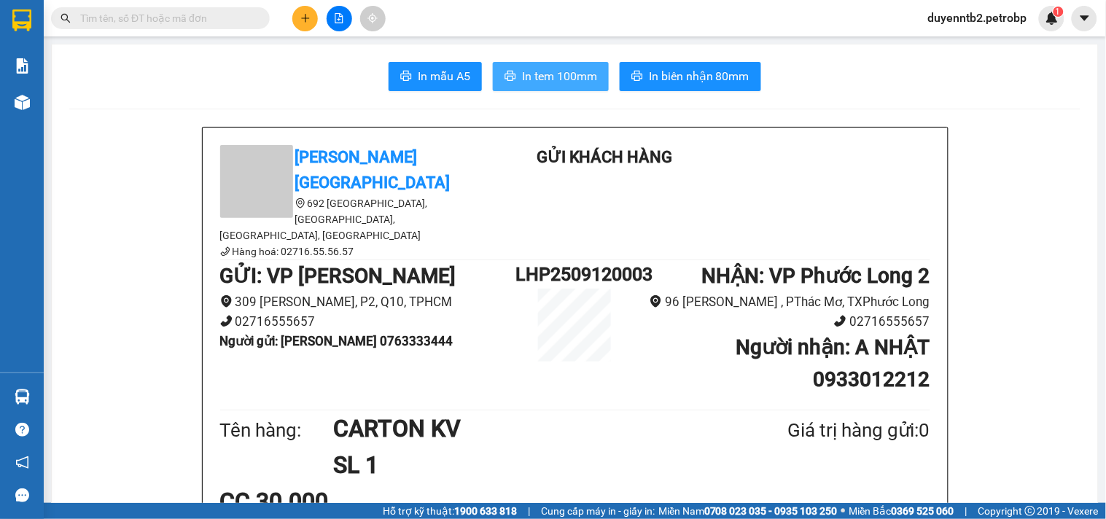
click at [537, 78] on span "In tem 100mm" at bounding box center [559, 76] width 75 height 18
click at [324, 17] on div at bounding box center [338, 19] width 109 height 26
click at [302, 20] on icon "plus" at bounding box center [305, 18] width 10 height 10
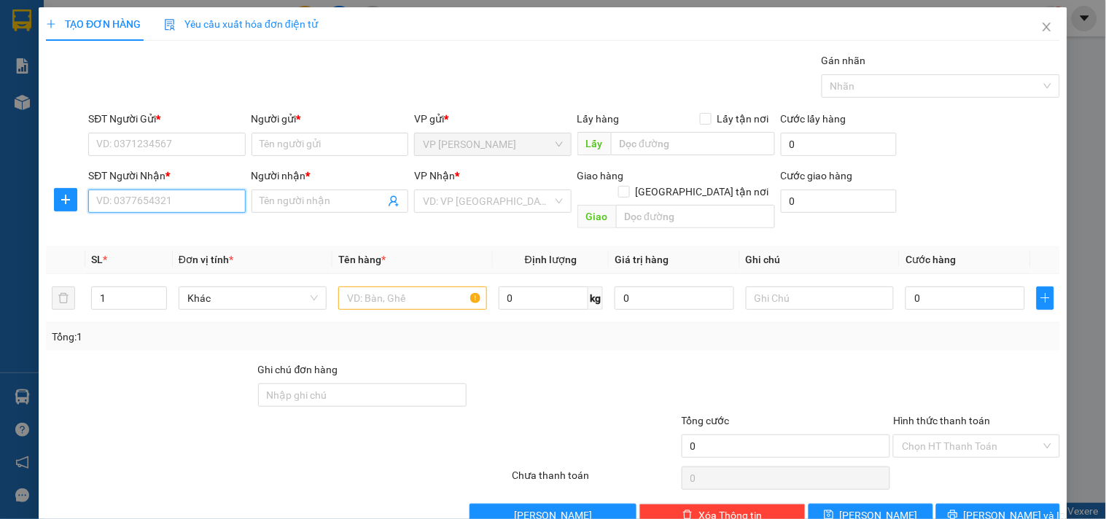
drag, startPoint x: 168, startPoint y: 197, endPoint x: 205, endPoint y: 203, distance: 36.9
click at [168, 200] on input "SĐT Người Nhận *" at bounding box center [166, 200] width 157 height 23
type input "0963634979"
click at [140, 232] on div "0963634979 - CAO NGUYÊN" at bounding box center [168, 230] width 144 height 16
type input "CAO NGUYÊN"
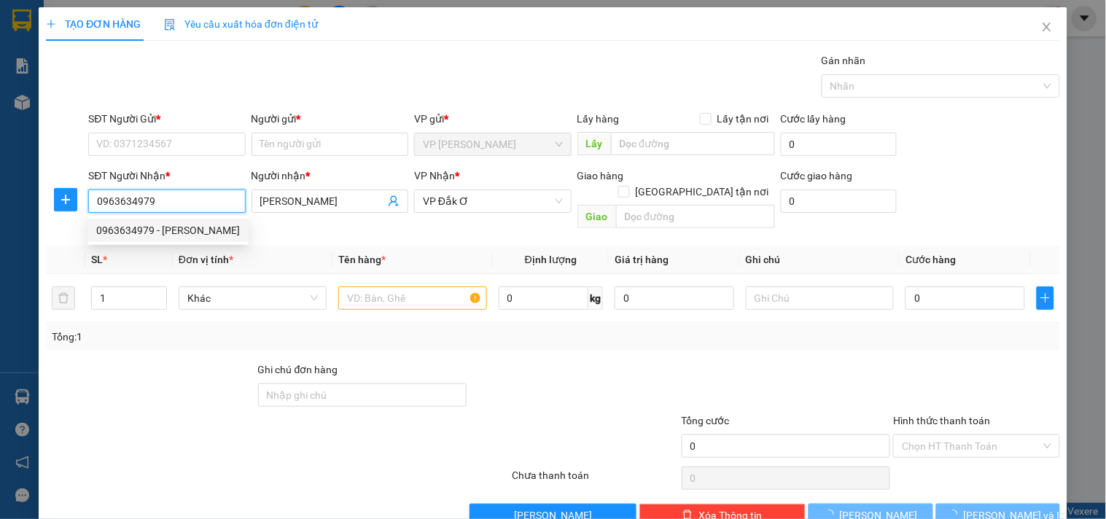
type input "40.000"
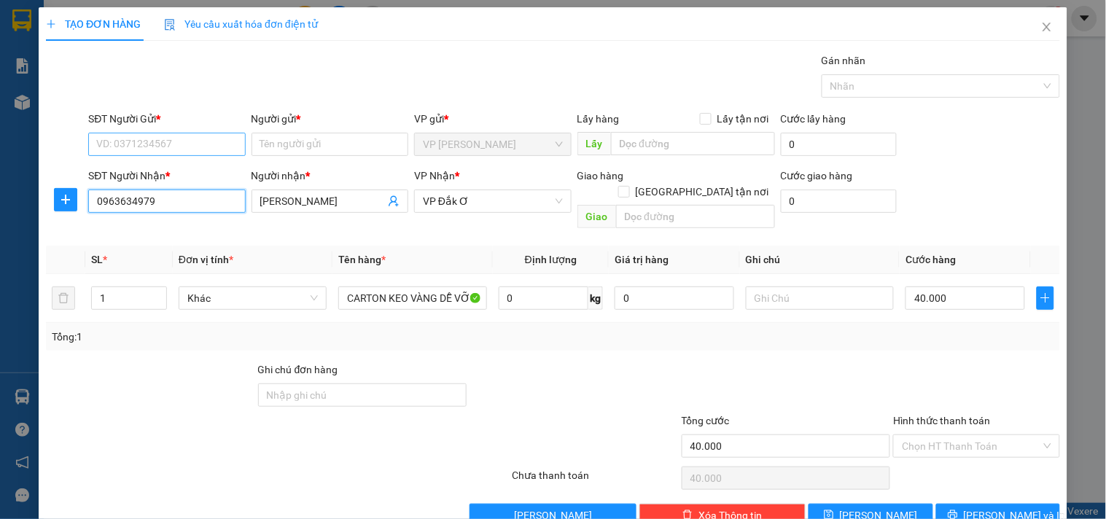
type input "0963634979"
click at [179, 152] on input "SĐT Người Gửi *" at bounding box center [166, 144] width 157 height 23
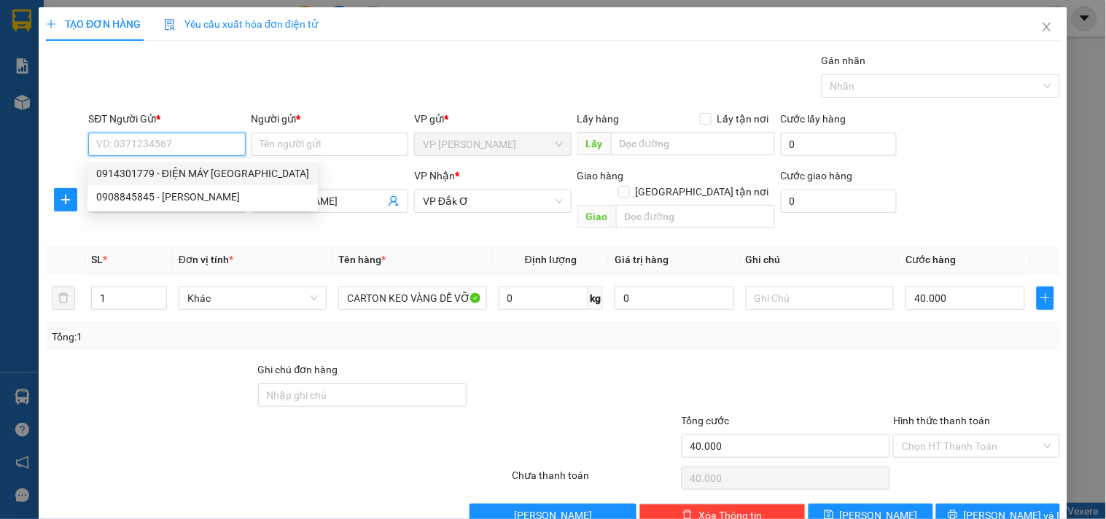
click at [166, 175] on div "0914301779 - ĐIỆN MÁY HẢI PHI" at bounding box center [202, 173] width 213 height 16
type input "0914301779"
type input "ĐIỆN MÁY HẢI PHI"
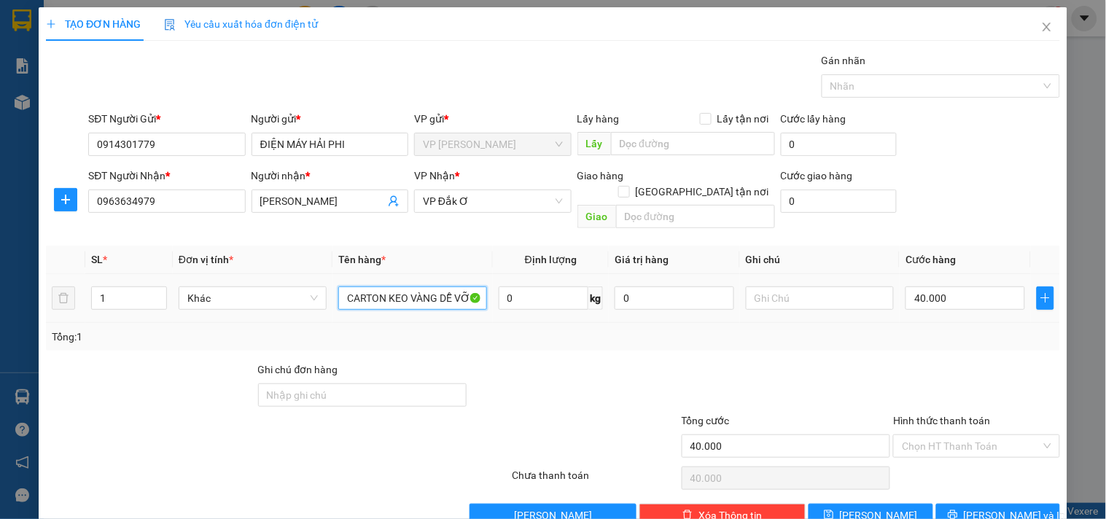
drag, startPoint x: 340, startPoint y: 282, endPoint x: 493, endPoint y: 299, distance: 153.2
click at [493, 299] on tr "1 Khác CARTON KEO VÀNG DỄ VỠ 0 kg 0 40.000" at bounding box center [553, 298] width 1014 height 49
type input "NL ĐEN VUÔNG"
click at [862, 286] on input "text" at bounding box center [820, 297] width 148 height 23
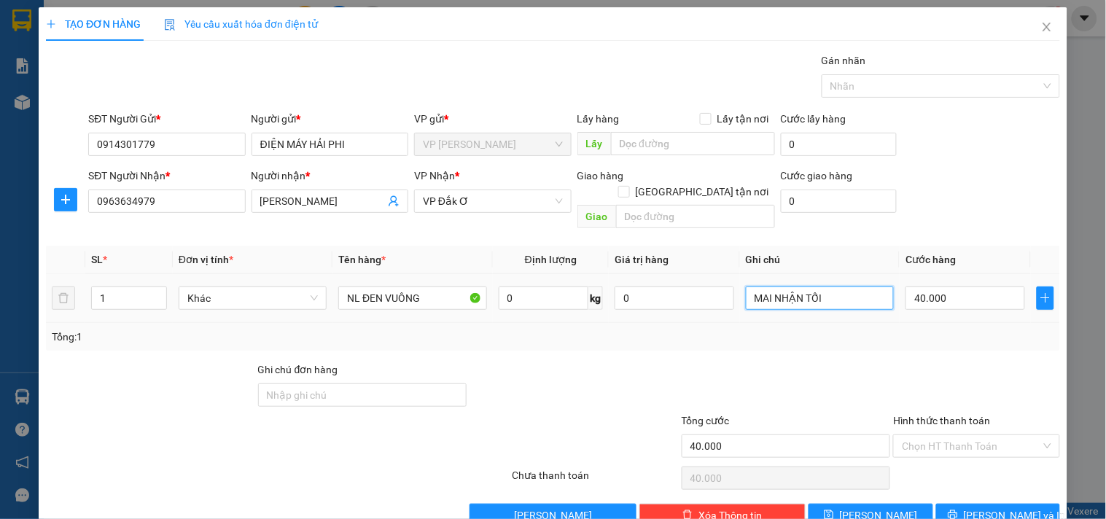
type input "MAI NHẬN TỐI"
click at [970, 274] on td "40.000" at bounding box center [964, 298] width 131 height 49
click at [963, 283] on div "40.000" at bounding box center [965, 297] width 120 height 29
click at [944, 286] on input "40.000" at bounding box center [965, 297] width 120 height 23
type input "3"
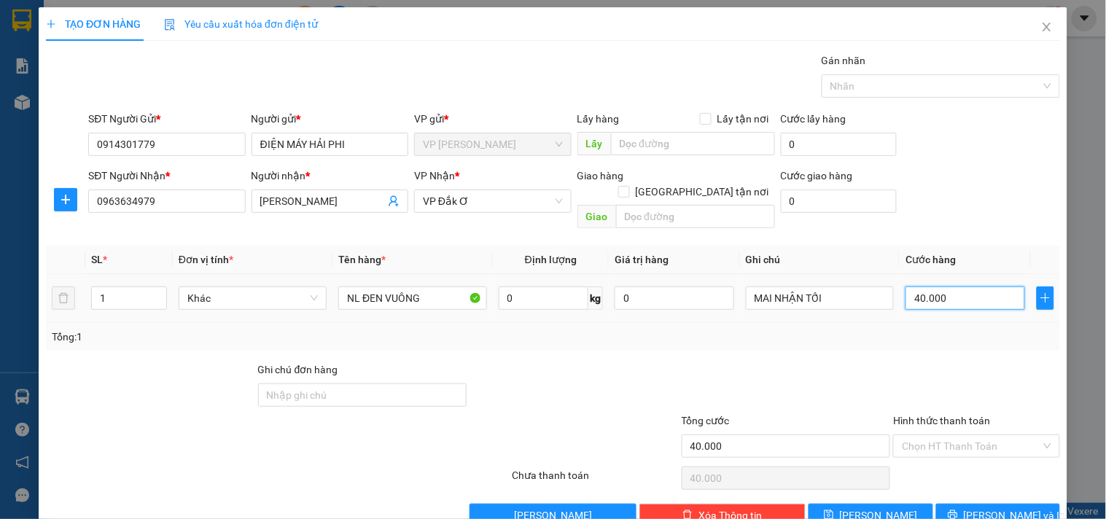
type input "3"
type input "30"
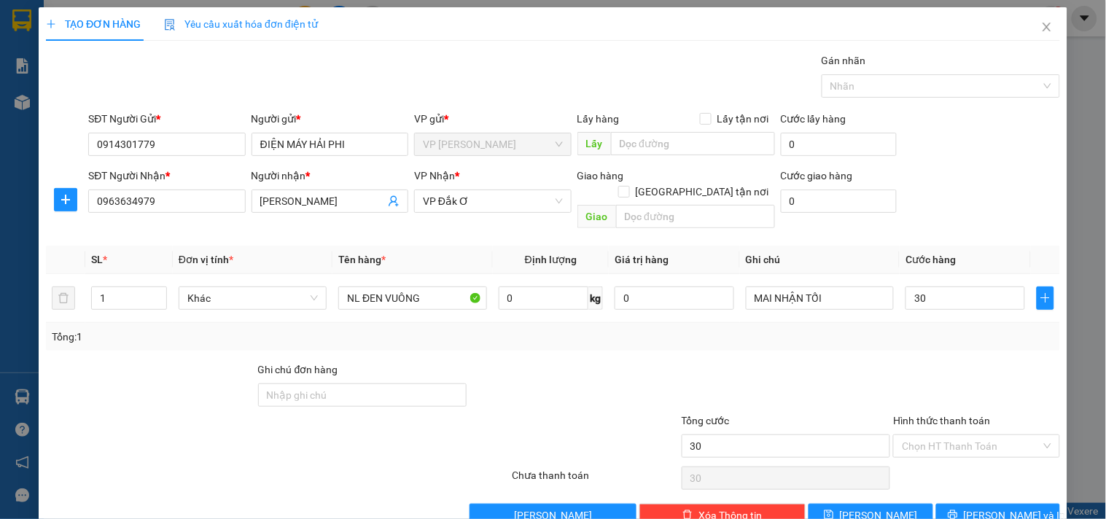
type input "30.000"
drag, startPoint x: 979, startPoint y: 178, endPoint x: 980, endPoint y: 227, distance: 49.6
click at [980, 179] on div "SĐT Người Nhận * 0963634979 Người nhận * CAO NGUYÊN VP Nhận * VP Đắk Ơ Giao hà…" at bounding box center [573, 201] width 977 height 67
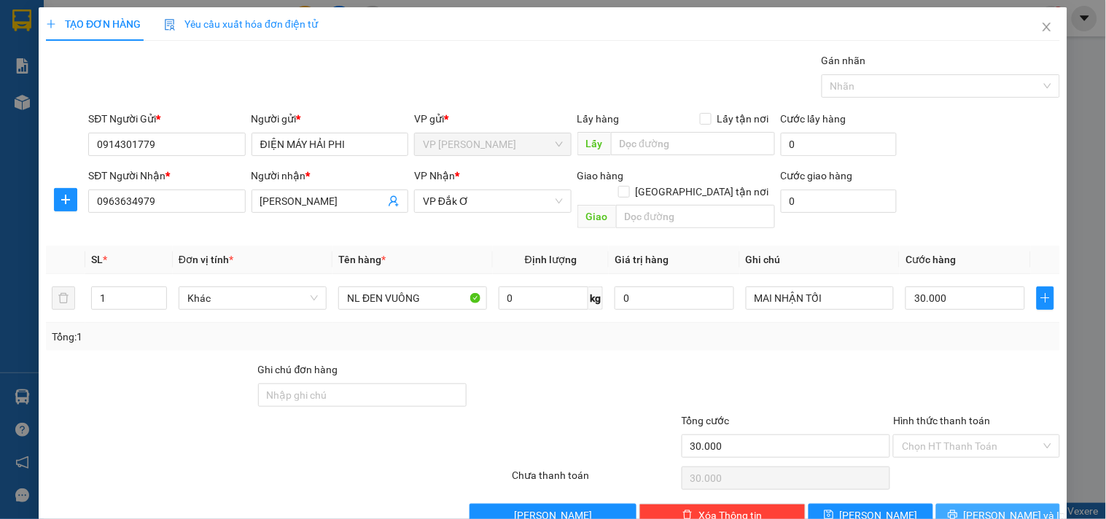
click at [967, 504] on button "Lưu và In" at bounding box center [998, 515] width 124 height 23
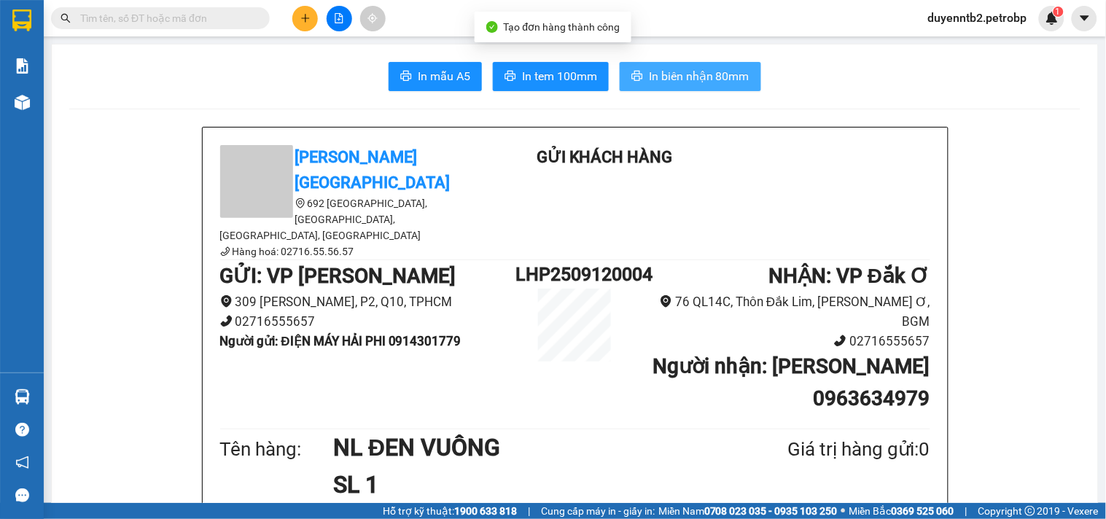
click at [692, 85] on button "In biên nhận 80mm" at bounding box center [689, 76] width 141 height 29
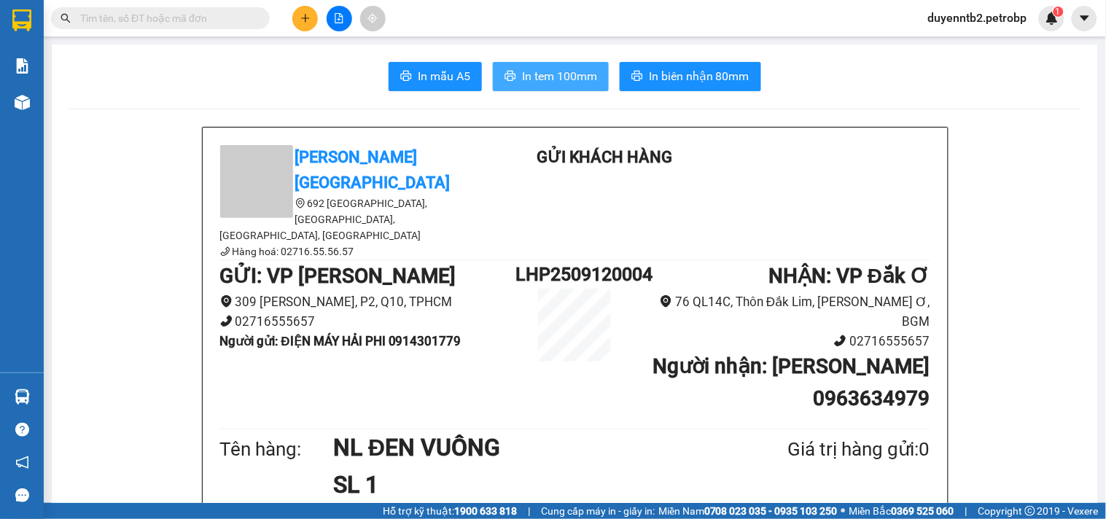
click at [523, 89] on button "In tem 100mm" at bounding box center [551, 76] width 116 height 29
click at [311, 16] on button at bounding box center [305, 19] width 26 height 26
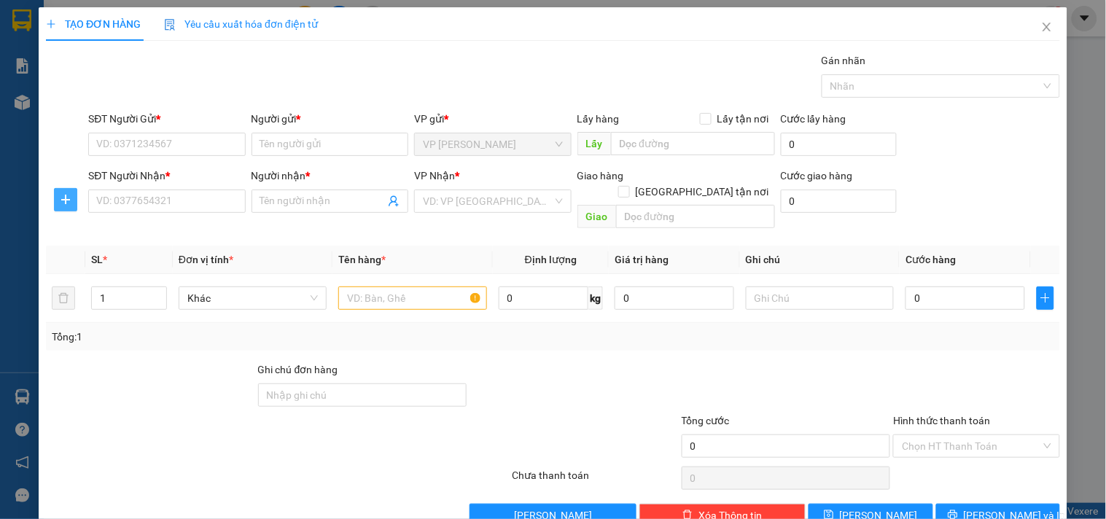
click at [66, 200] on icon "plus" at bounding box center [65, 199] width 9 height 1
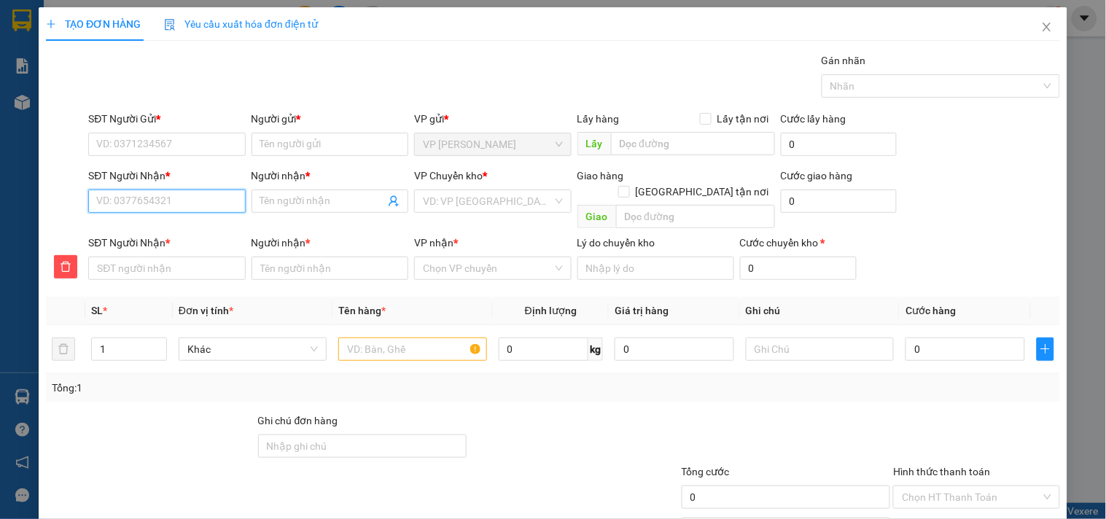
click at [193, 207] on input "SĐT Người Nhận *" at bounding box center [166, 200] width 157 height 23
type input "0"
type input "09"
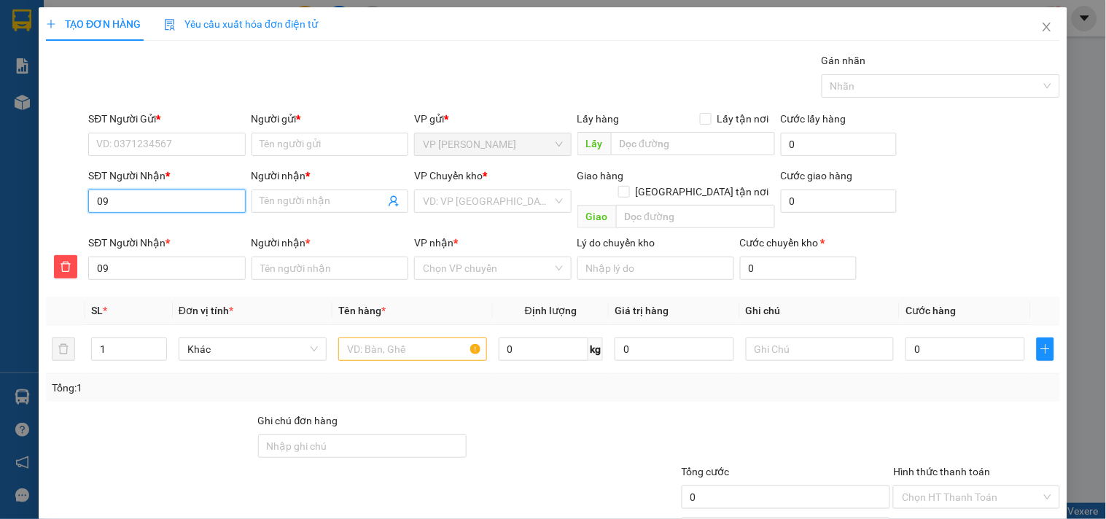
type input "098"
type input "0988"
type input "09889"
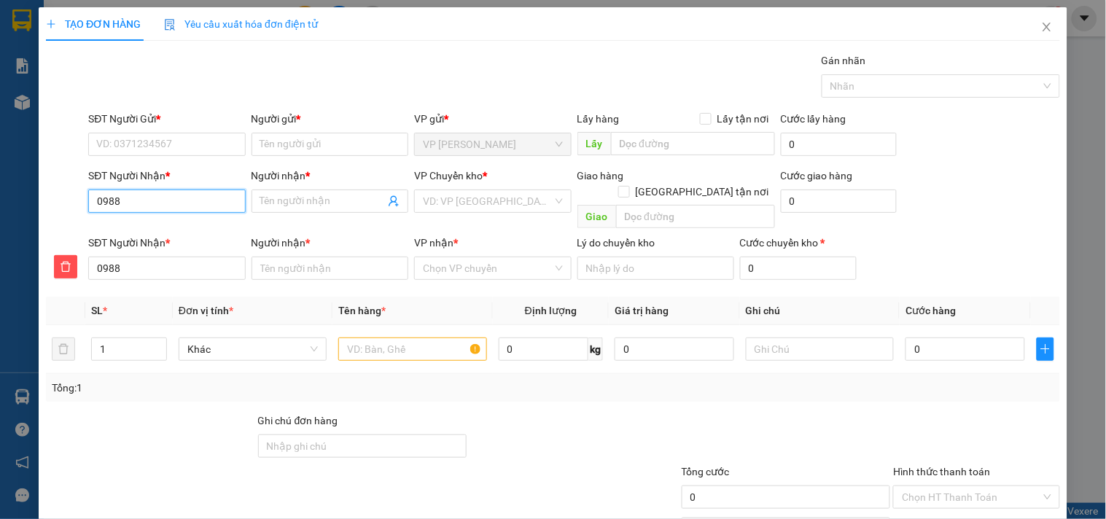
type input "09889"
type input "098892"
type input "0988925"
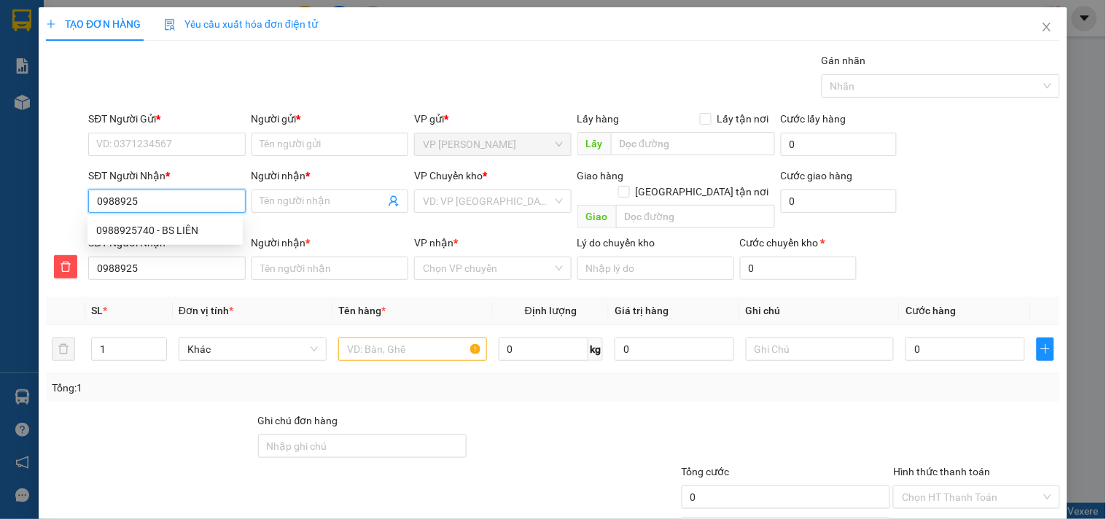
type input "09889257"
type input "098892574"
type input "0988925740"
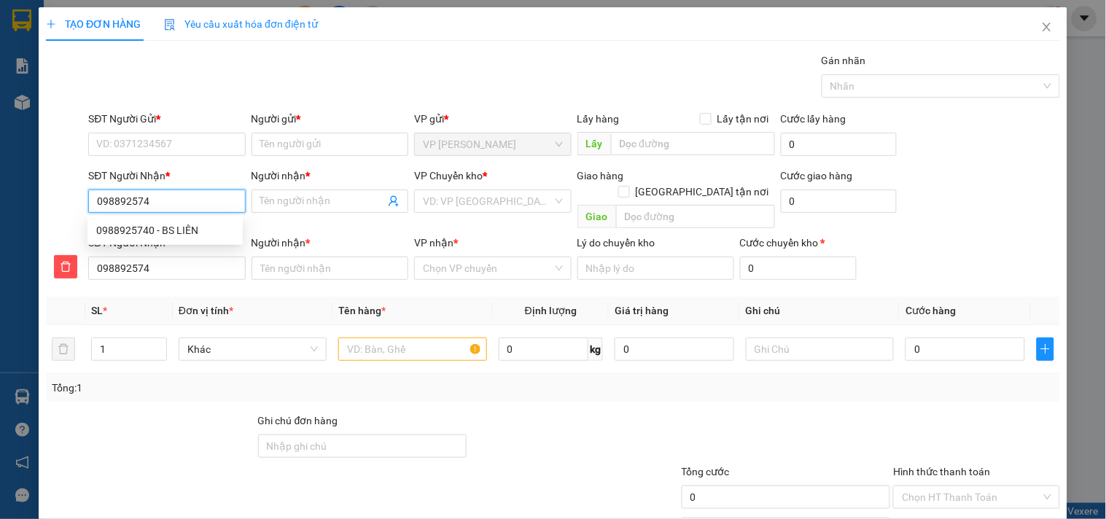
type input "0988925740"
click at [169, 231] on div "0988925740 - BS LIÊN" at bounding box center [165, 230] width 138 height 16
type input "BS LIÊN"
type input "30.000"
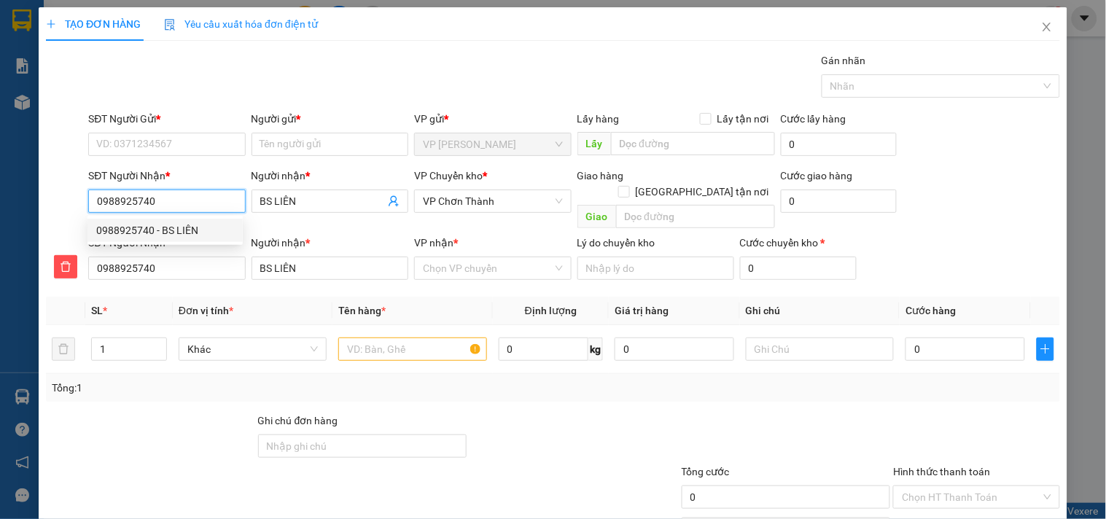
type input "30.000"
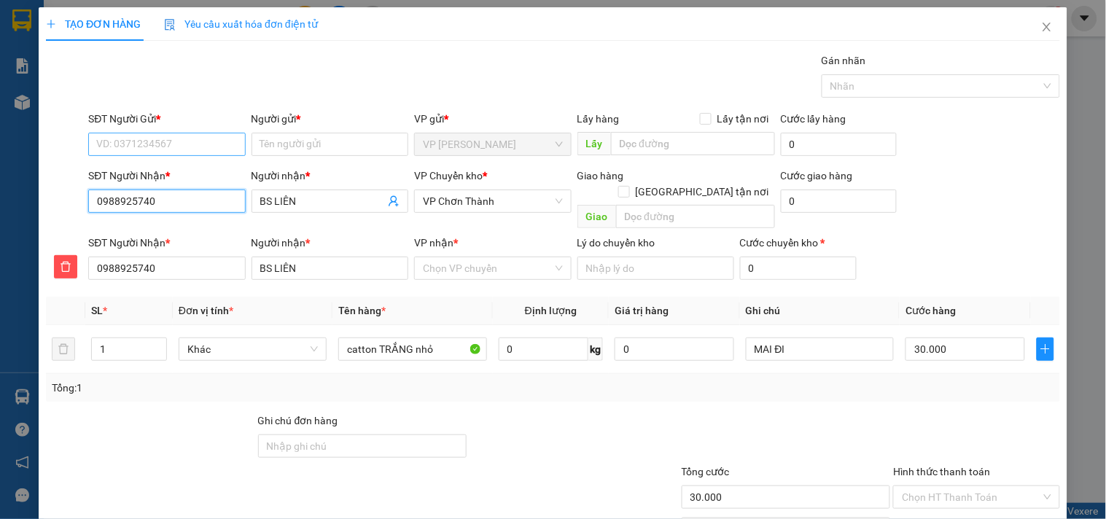
type input "0988925740"
click at [183, 138] on input "SĐT Người Gửi *" at bounding box center [166, 144] width 157 height 23
click at [168, 172] on div "02838307496 - ATB" at bounding box center [165, 173] width 138 height 16
type input "02838307496"
type input "ATB"
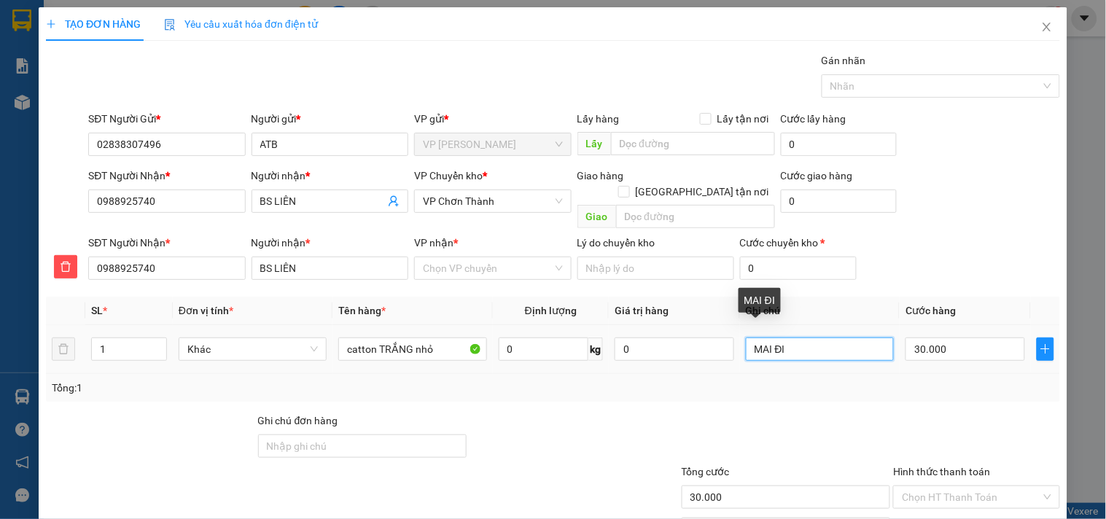
click at [777, 337] on input "MAI ĐI" at bounding box center [820, 348] width 148 height 23
click at [842, 337] on input "14H ĐI -" at bounding box center [820, 348] width 148 height 23
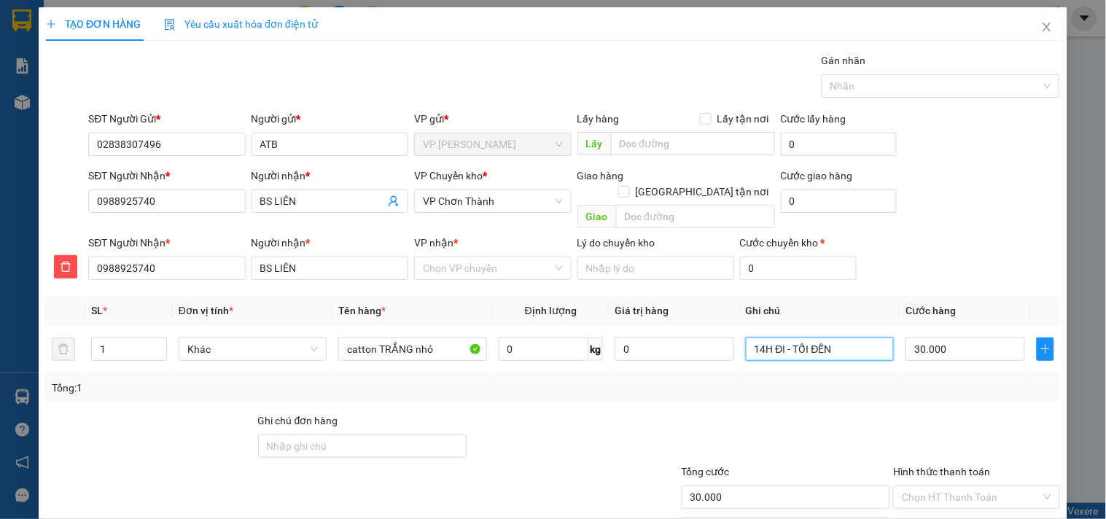
scroll to position [71, 0]
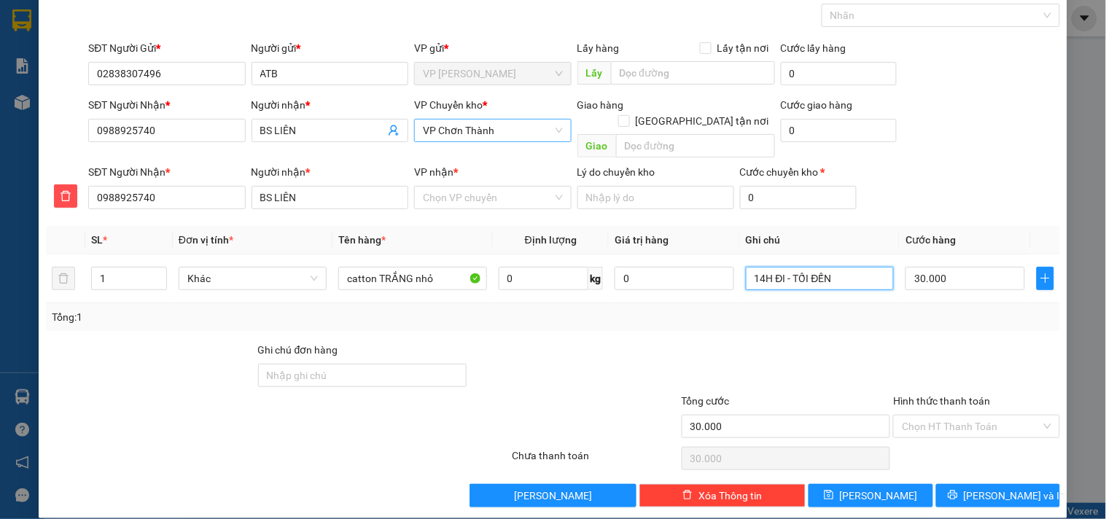
click at [485, 127] on span "VP Chơn Thành" at bounding box center [492, 131] width 139 height 22
type input "14H ĐI - TỐI ĐẾN"
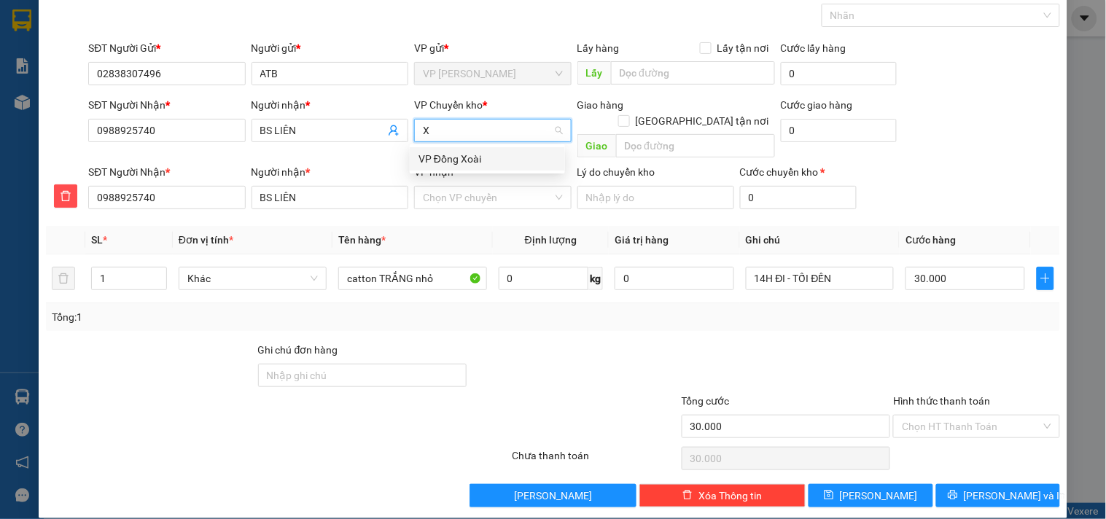
scroll to position [0, 0]
type input "XOAI"
drag, startPoint x: 466, startPoint y: 154, endPoint x: 475, endPoint y: 206, distance: 52.5
click at [463, 154] on div "VP Đồng Xoài" at bounding box center [487, 159] width 138 height 16
click at [462, 187] on input "VP nhận *" at bounding box center [487, 198] width 129 height 22
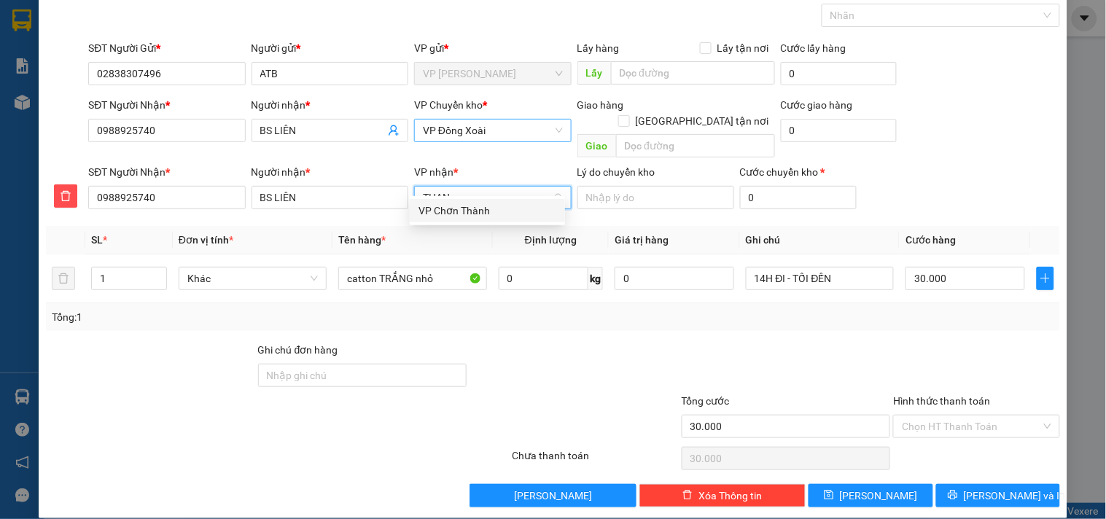
type input "THANH"
click at [460, 215] on div "VP Chơn Thành" at bounding box center [487, 211] width 138 height 16
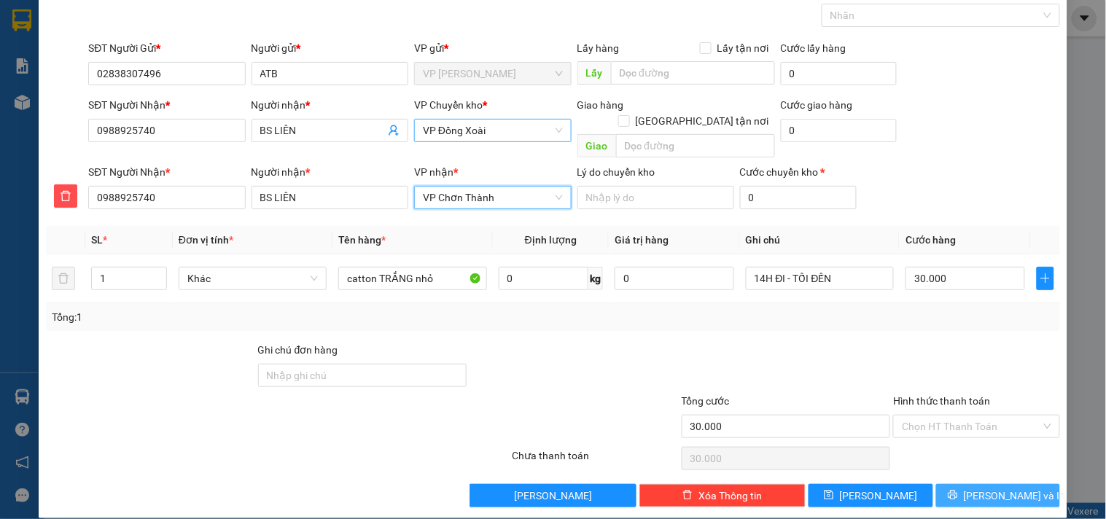
click at [986, 488] on span "Lưu và In" at bounding box center [1014, 496] width 102 height 16
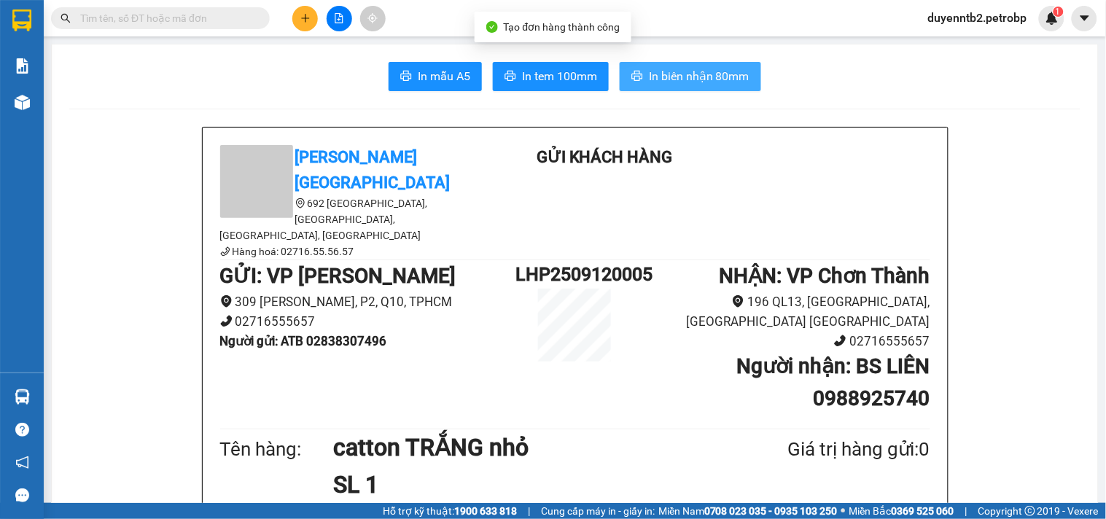
click at [634, 77] on icon "printer" at bounding box center [637, 76] width 11 height 10
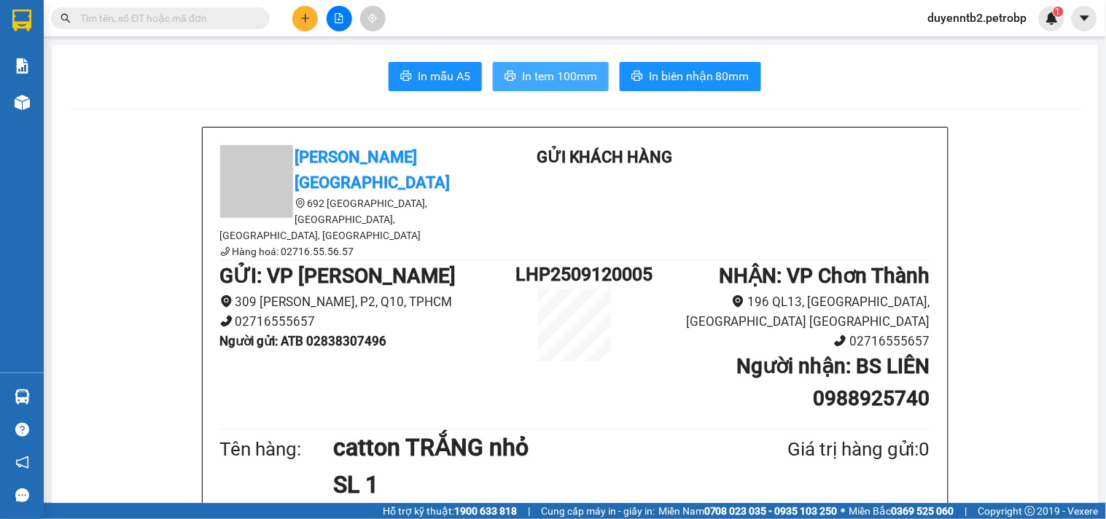
click at [522, 69] on span "In tem 100mm" at bounding box center [559, 76] width 75 height 18
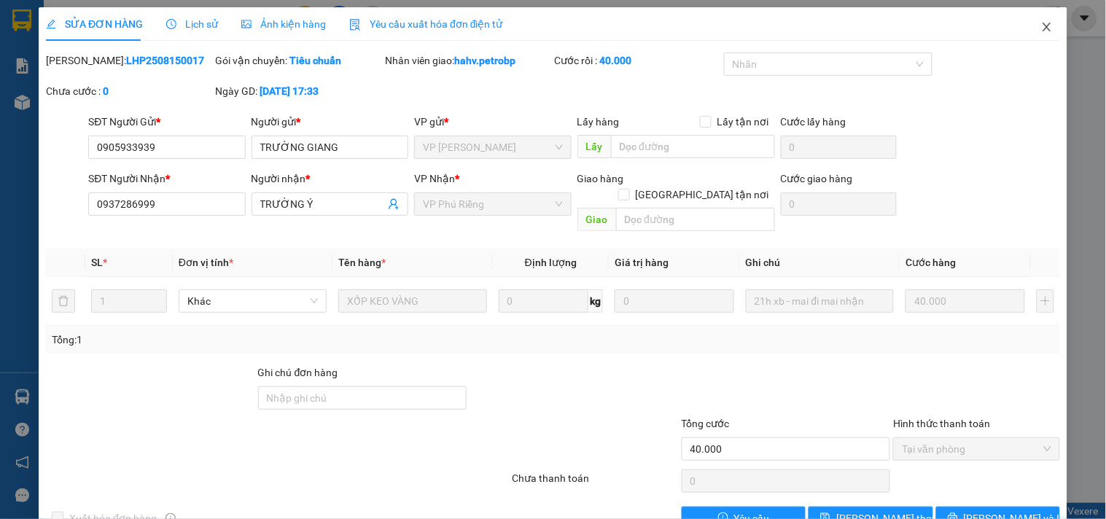
click at [1041, 31] on icon "close" at bounding box center [1047, 27] width 12 height 12
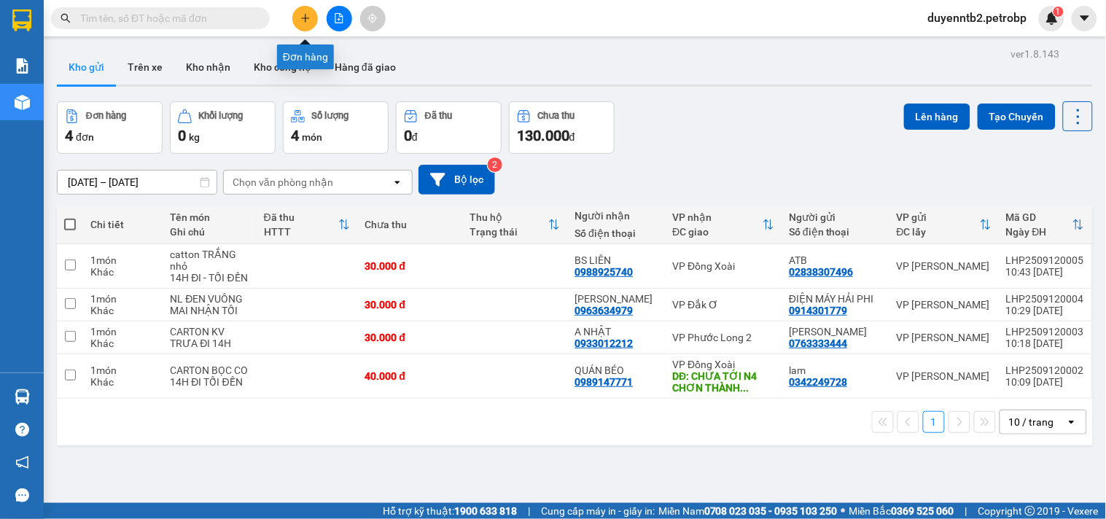
click at [302, 23] on button at bounding box center [305, 19] width 26 height 26
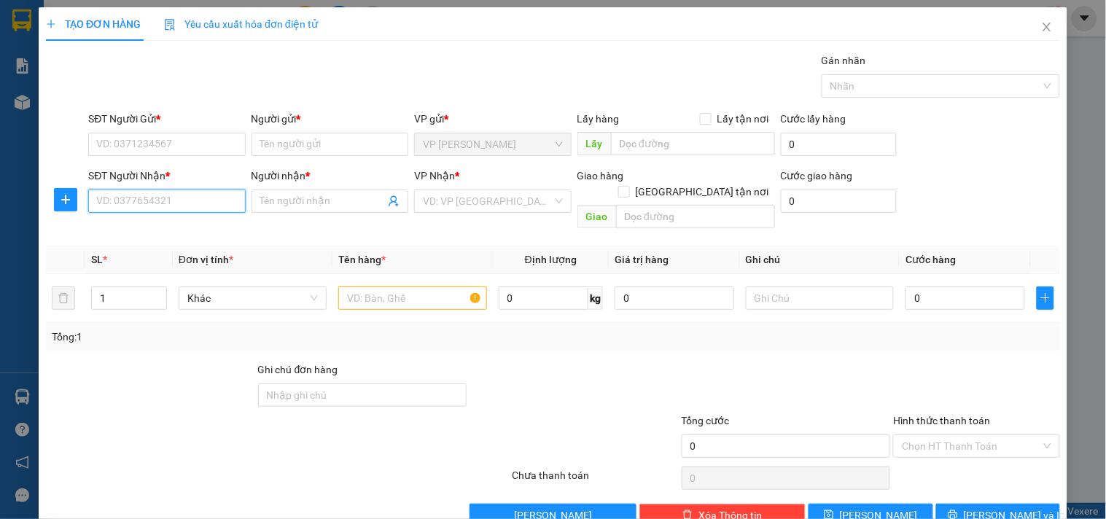
click at [184, 211] on input "SĐT Người Nhận *" at bounding box center [166, 200] width 157 height 23
click at [163, 222] on div "0935637480 - THẮNG" at bounding box center [165, 230] width 138 height 16
type input "0935637480"
type input "THẮNG"
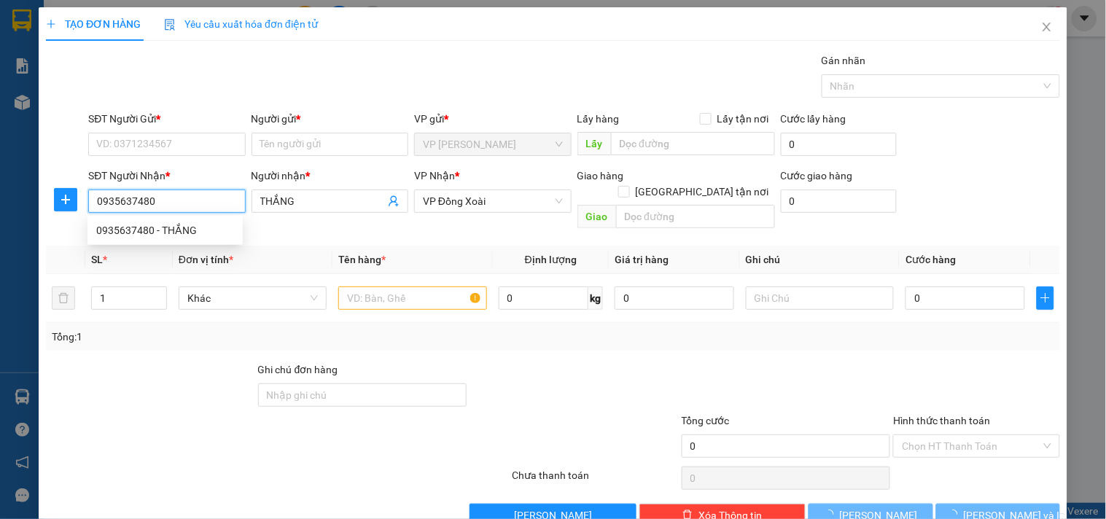
type input "60.000"
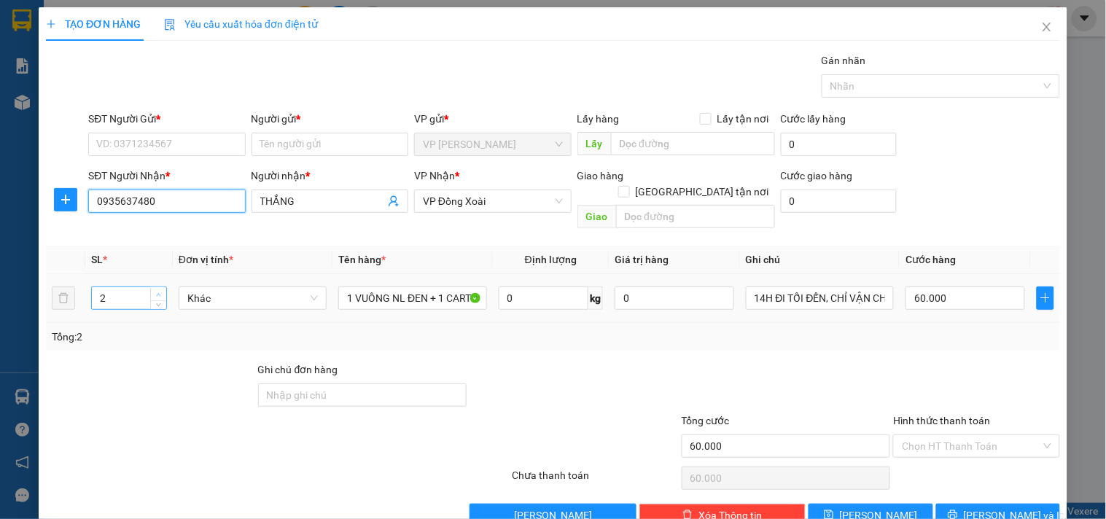
type input "0935637480"
click at [159, 292] on icon "up" at bounding box center [158, 294] width 5 height 5
type input "3"
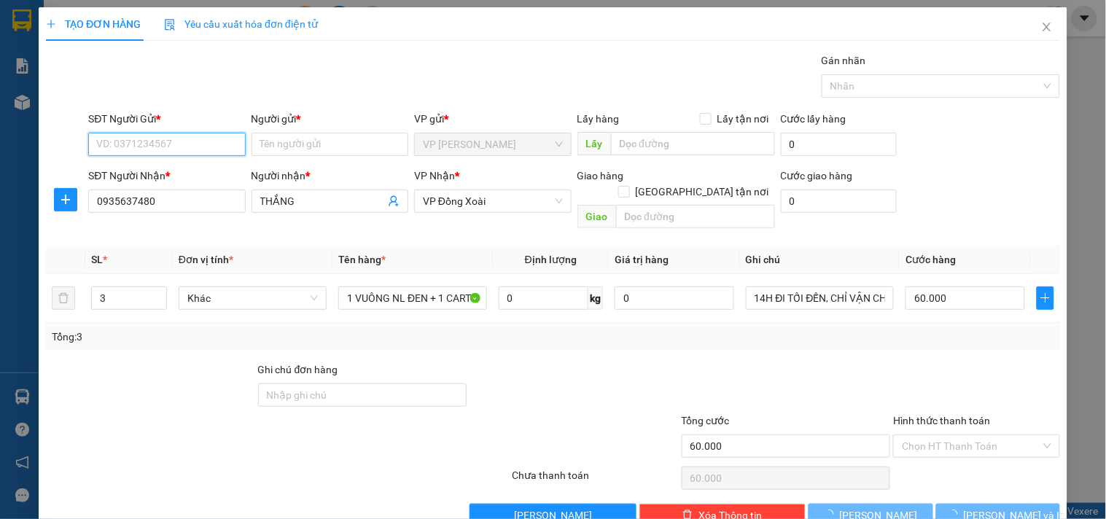
click at [198, 149] on input "SĐT Người Gửi *" at bounding box center [166, 144] width 157 height 23
type input "0"
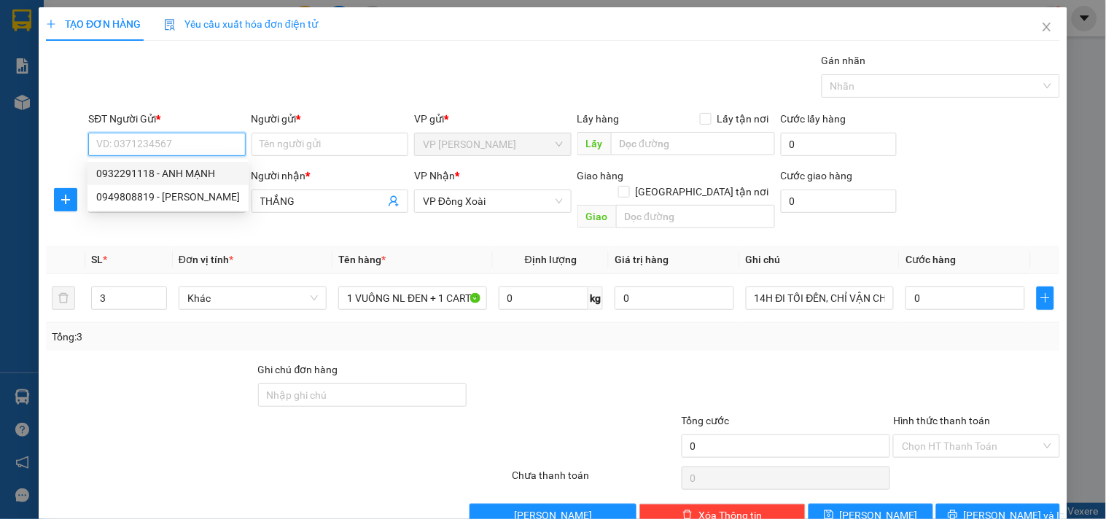
click at [176, 170] on div "0932291118 - ANH MẠNH" at bounding box center [168, 173] width 144 height 16
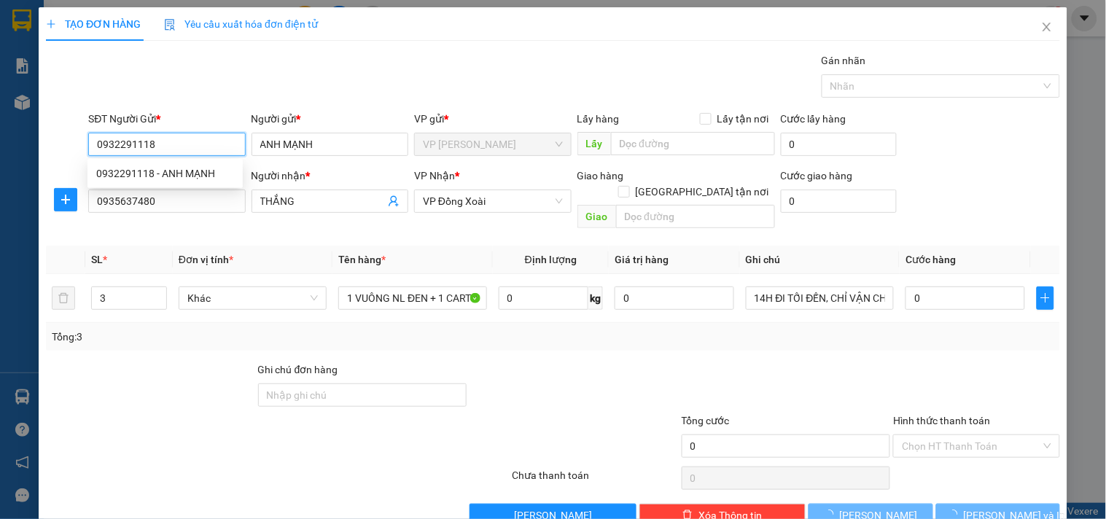
type input "0932291118"
type input "ANH MẠNH"
type input "60.000"
type input "2"
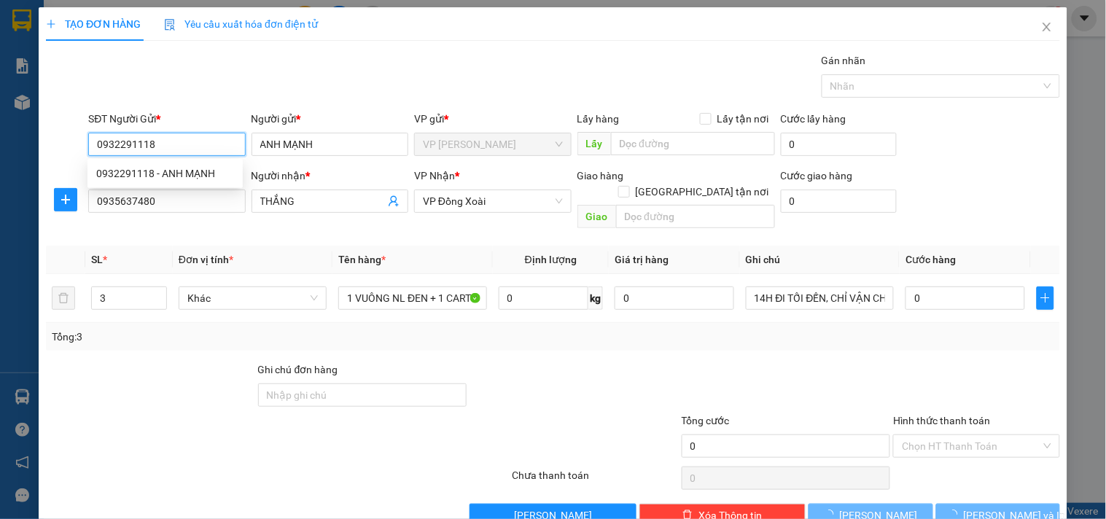
type input "60.000"
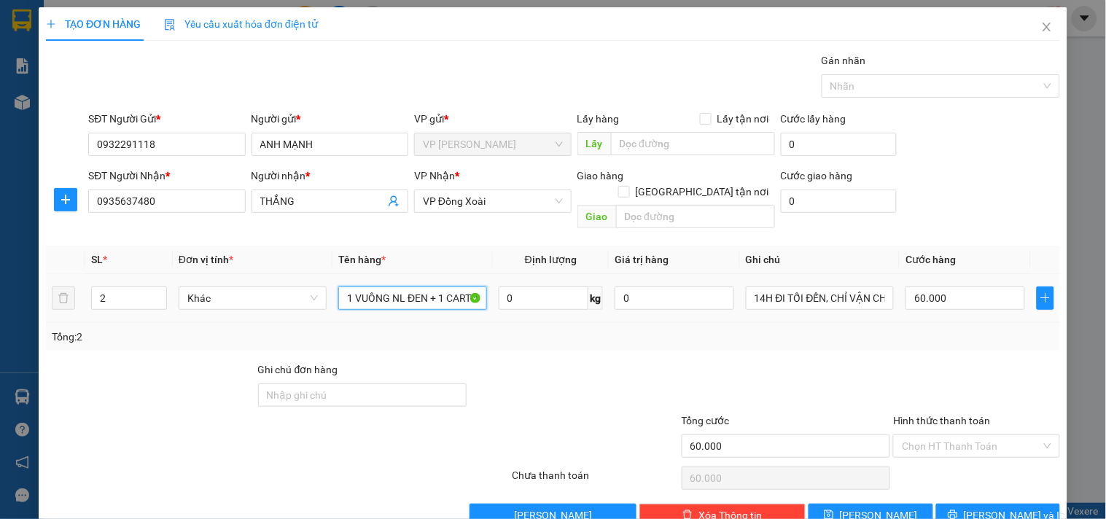
click at [436, 286] on input "1 VUÔNG NL ĐEN + 1 CARTON QUẤN 2" at bounding box center [412, 297] width 148 height 23
click at [435, 286] on input "1 VUÔNG NL ĐEN + 1 CARTON QUẤN 2" at bounding box center [412, 297] width 148 height 23
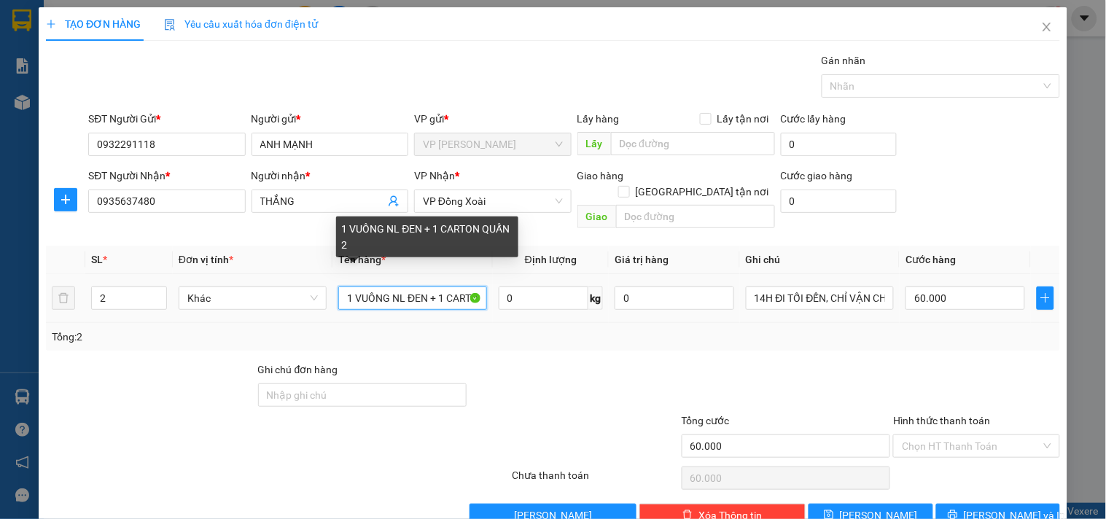
click at [434, 286] on input "1 VUÔNG NL ĐEN + 1 CARTON QUẤN 2" at bounding box center [412, 297] width 148 height 23
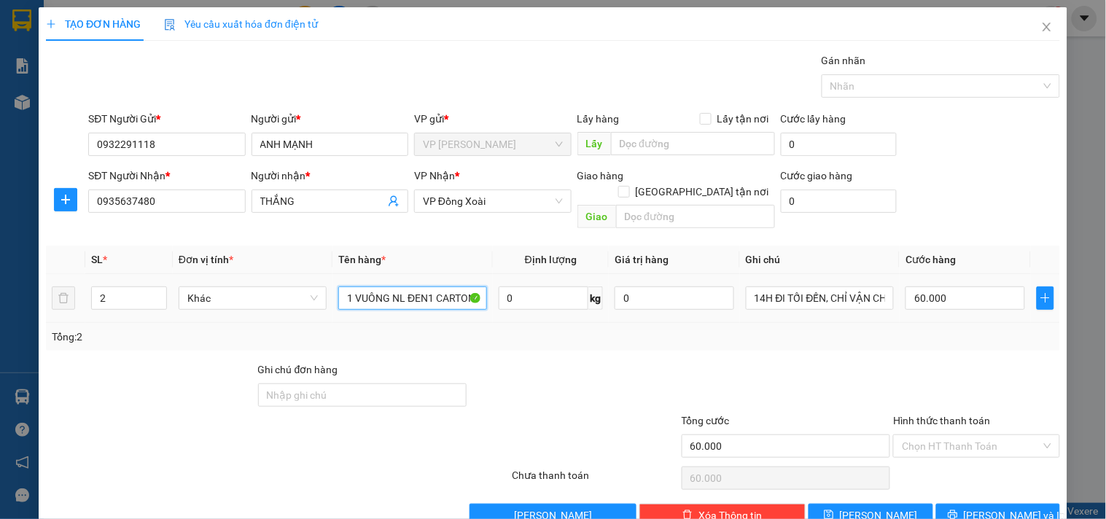
type input "1 VUÔNG NL ĐEN1 CARTON QUẤN 2"
click at [388, 300] on td "1 VUÔNG NL ĐEN1 CARTON QUẤN 2" at bounding box center [412, 298] width 160 height 49
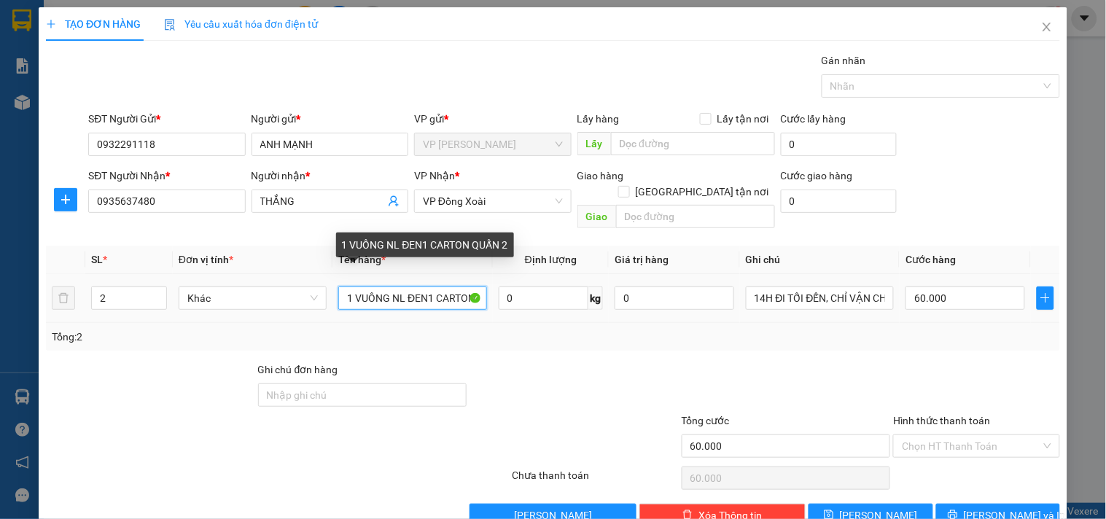
click at [396, 286] on input "1 VUÔNG NL ĐEN1 CARTON QUẤN 2" at bounding box center [412, 297] width 148 height 23
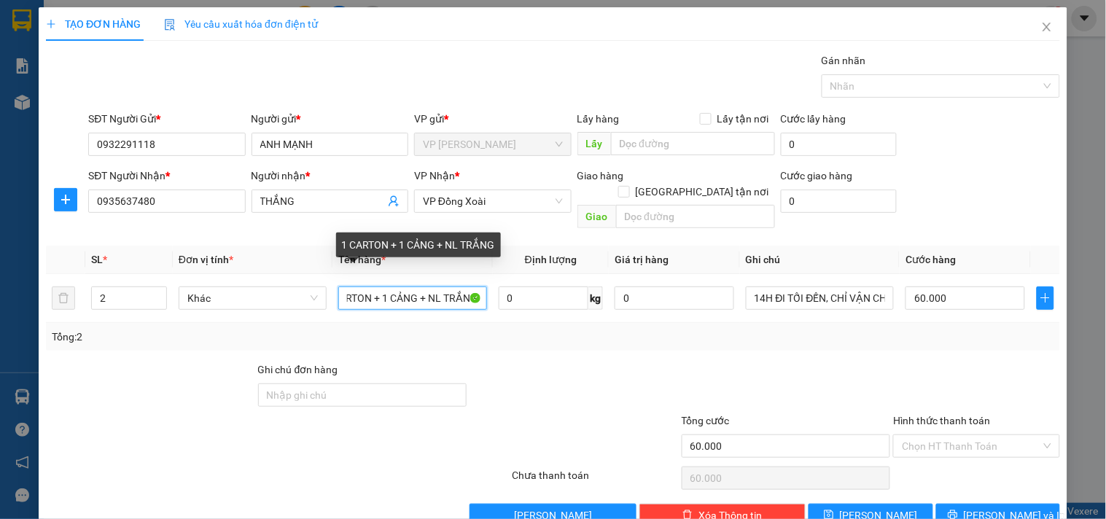
scroll to position [0, 29]
click at [418, 286] on input "1 CARTON + 1 CẢNG + NL TRẮNG" at bounding box center [412, 297] width 148 height 23
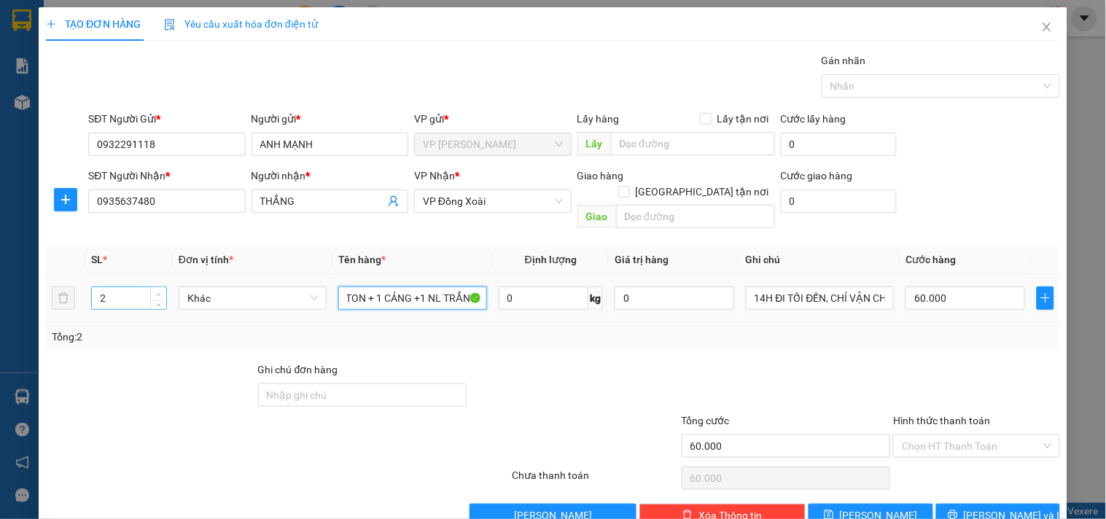
type input "1 CARTON + 1 CẢNG +1 NL TRẮNG"
type input "3"
click at [156, 292] on icon "up" at bounding box center [158, 294] width 5 height 5
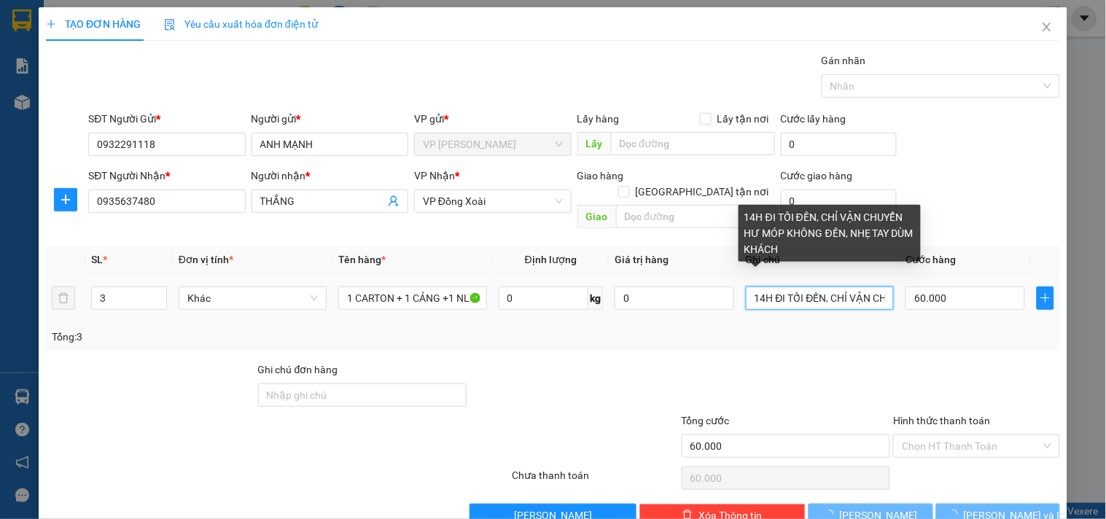
click at [862, 286] on input "14H ĐI TỐI ĐẾN, CHỈ VẬN CHUYỂN HƯ MÓP KHÔNG ĐỀN, NHẸ TAY DÙM KHÁCH" at bounding box center [820, 297] width 148 height 23
type input "0"
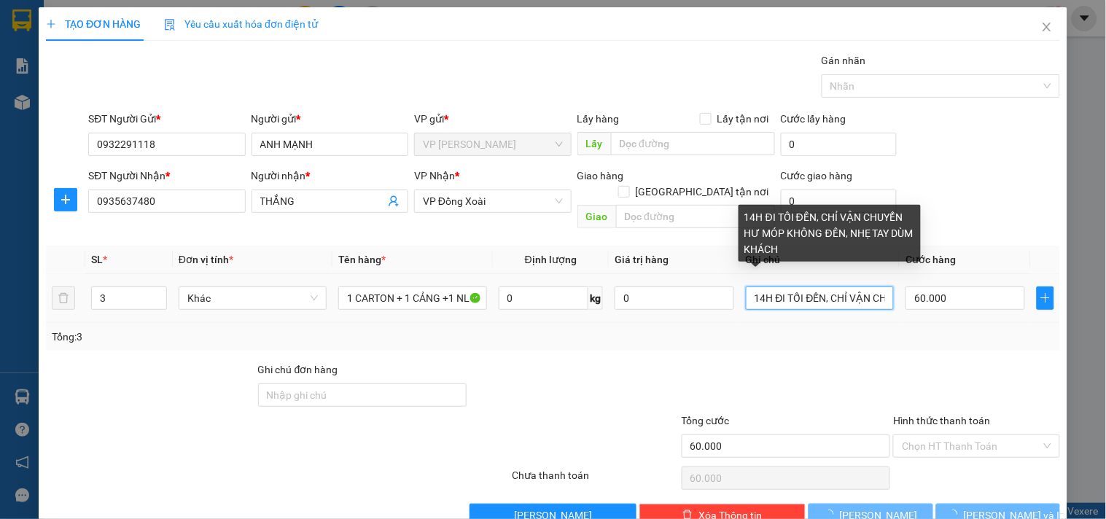
type input "0"
click at [862, 286] on input "14H ĐI TỐI ĐẾN, CHỈ VẬN CHUYỂN HƯ MÓP KHÔNG ĐỀN, NHẸ TAY DÙM KHÁCH" at bounding box center [820, 297] width 148 height 23
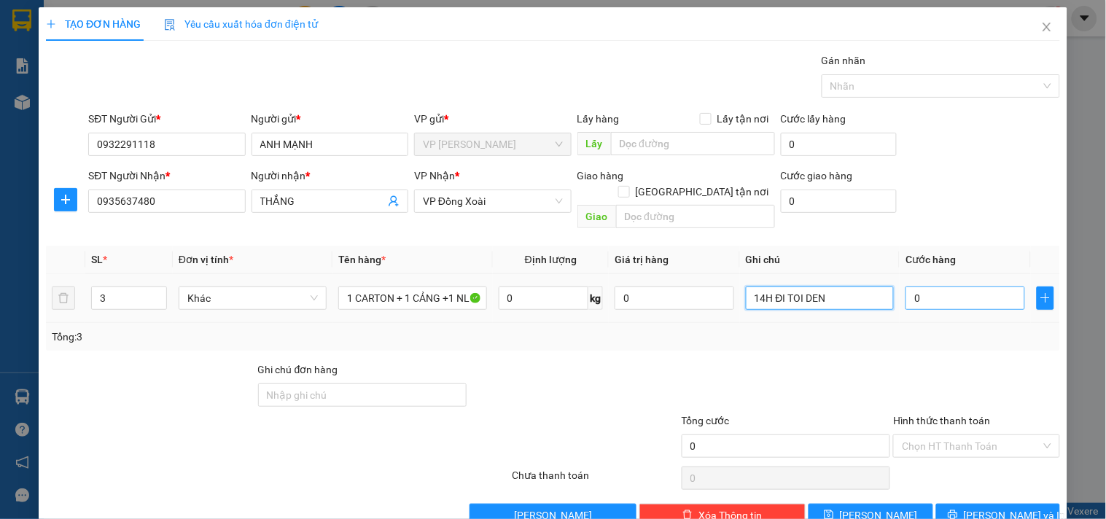
type input "14H ĐI TOI DEN"
click at [949, 286] on input "0" at bounding box center [965, 297] width 120 height 23
type input "2"
type input "20"
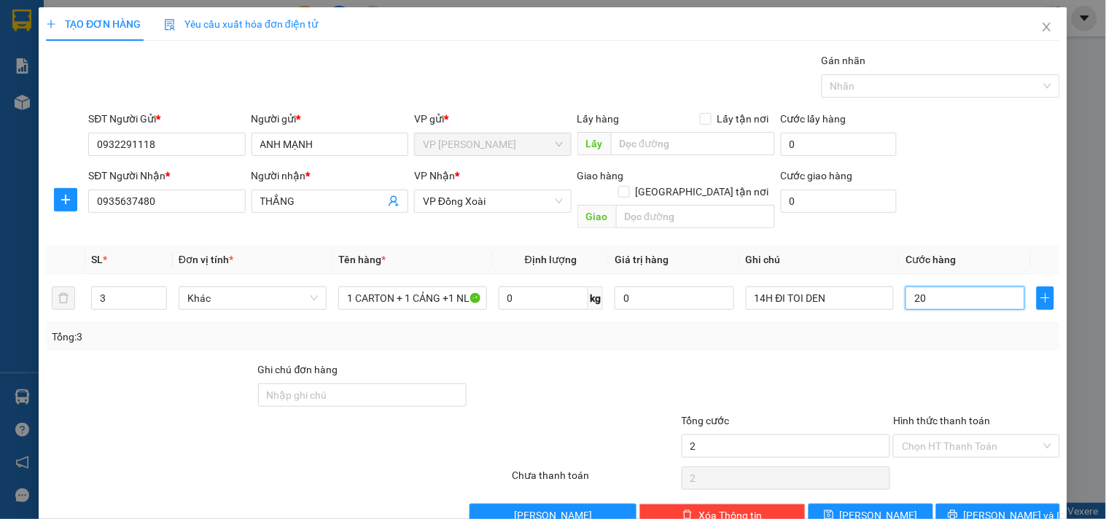
type input "20"
type input "200"
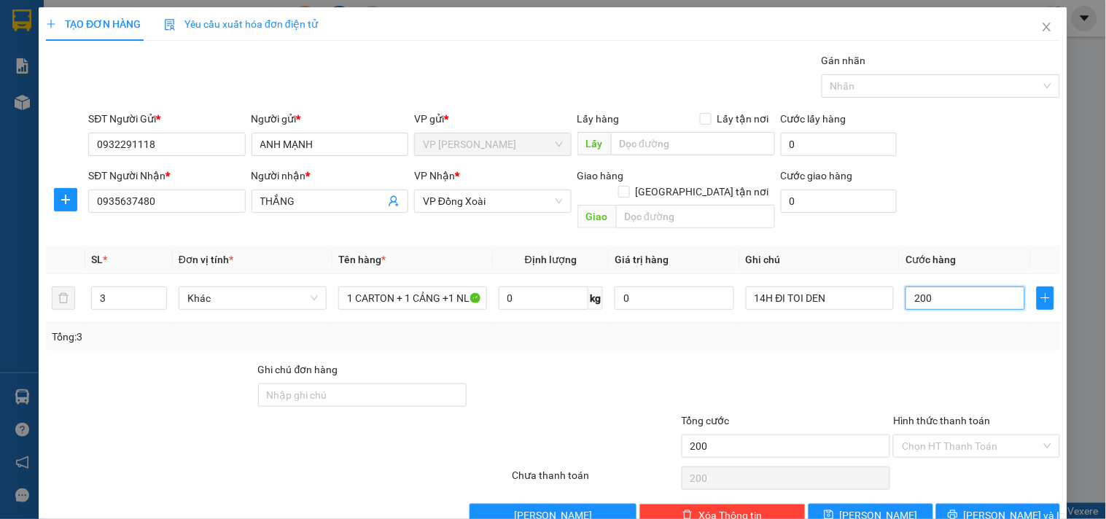
type input "2.000"
type input "20.000"
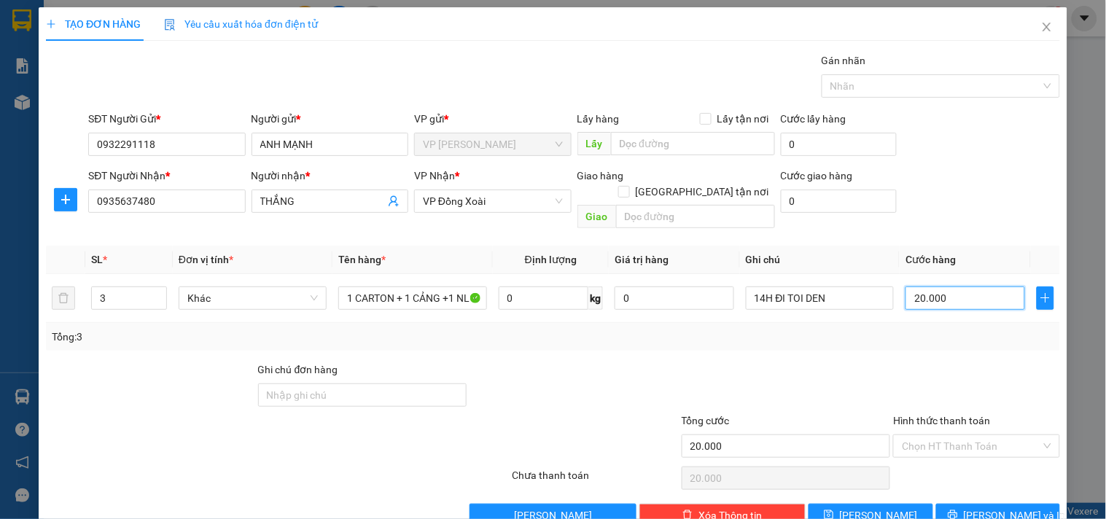
type input "200.000"
click at [952, 486] on div "Transit Pickup Surcharge Ids Transit Deliver Surcharge Ids Transit Deliver Surc…" at bounding box center [553, 289] width 1014 height 474
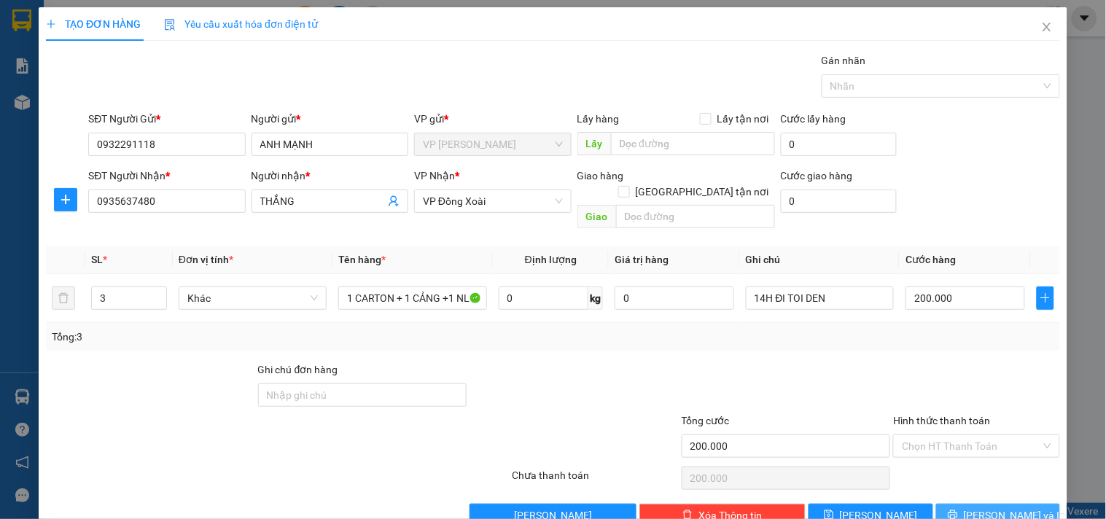
click at [958, 509] on span "printer" at bounding box center [952, 515] width 10 height 12
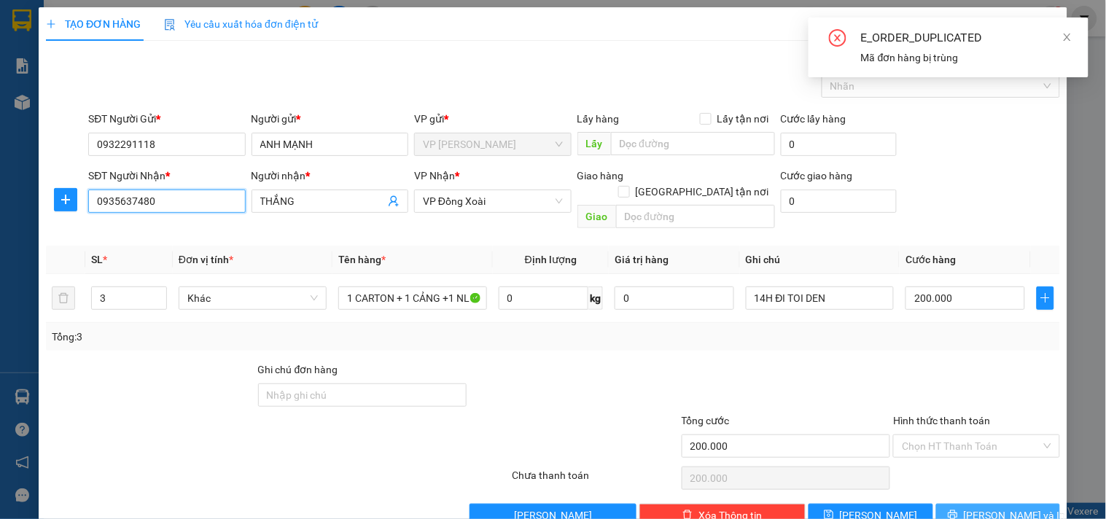
click at [171, 194] on input "0935637480" at bounding box center [166, 200] width 157 height 23
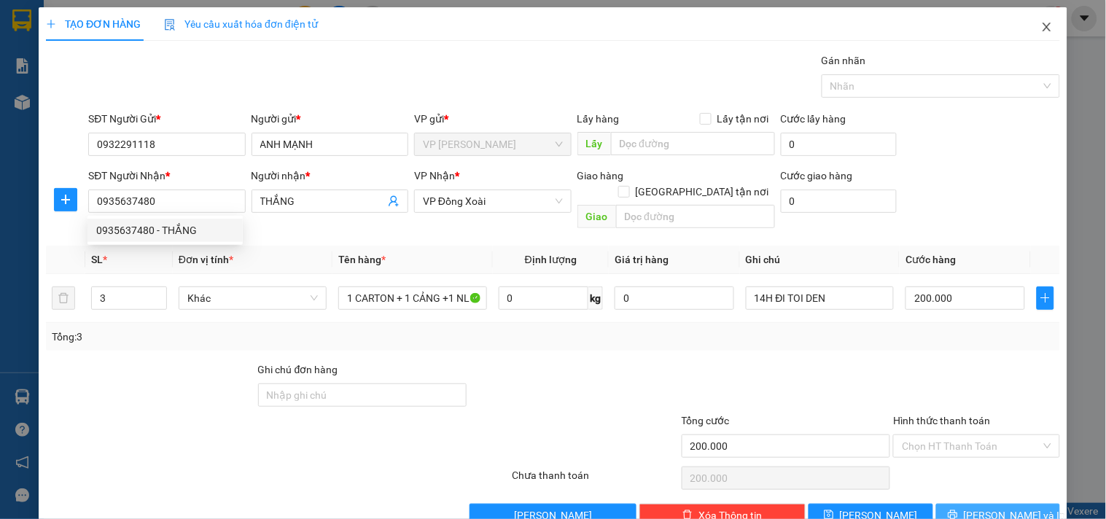
click at [1042, 29] on icon "close" at bounding box center [1046, 27] width 8 height 9
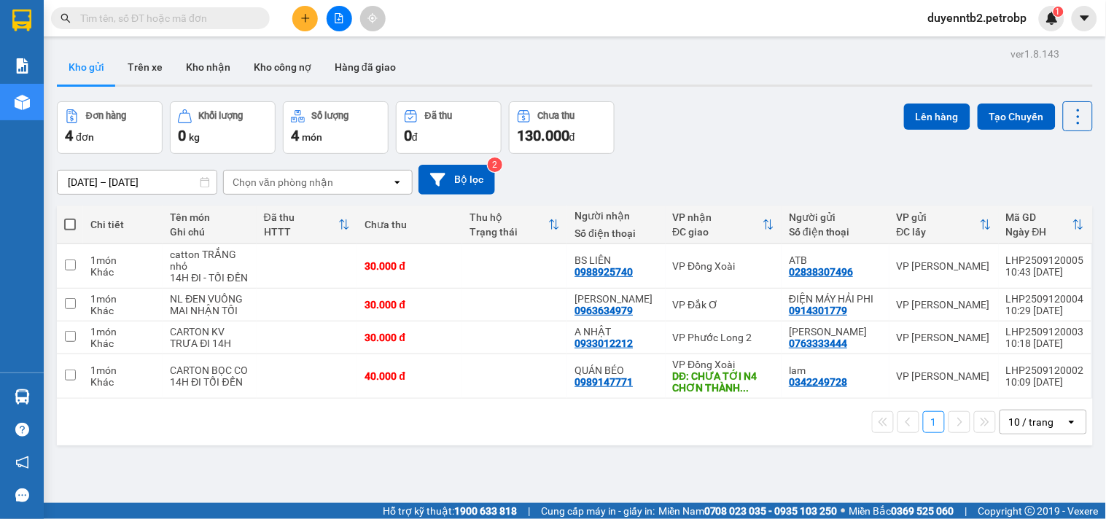
click at [300, 23] on button at bounding box center [305, 19] width 26 height 26
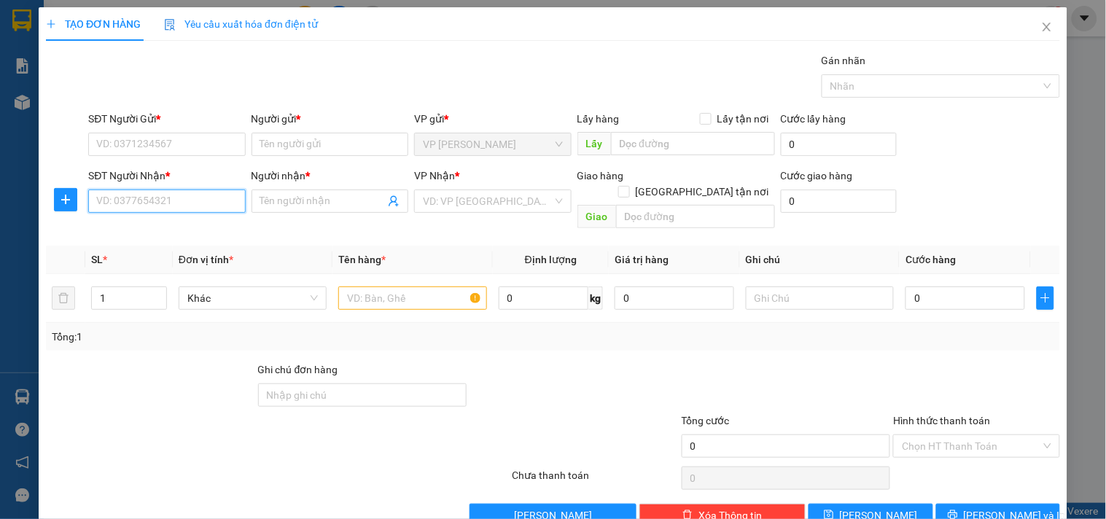
click at [171, 198] on input "SĐT Người Nhận *" at bounding box center [166, 200] width 157 height 23
paste input "0935637480"
type input "0935637480"
click at [162, 223] on div "0935637480 - THẮNG" at bounding box center [165, 230] width 138 height 16
type input "THẮNG"
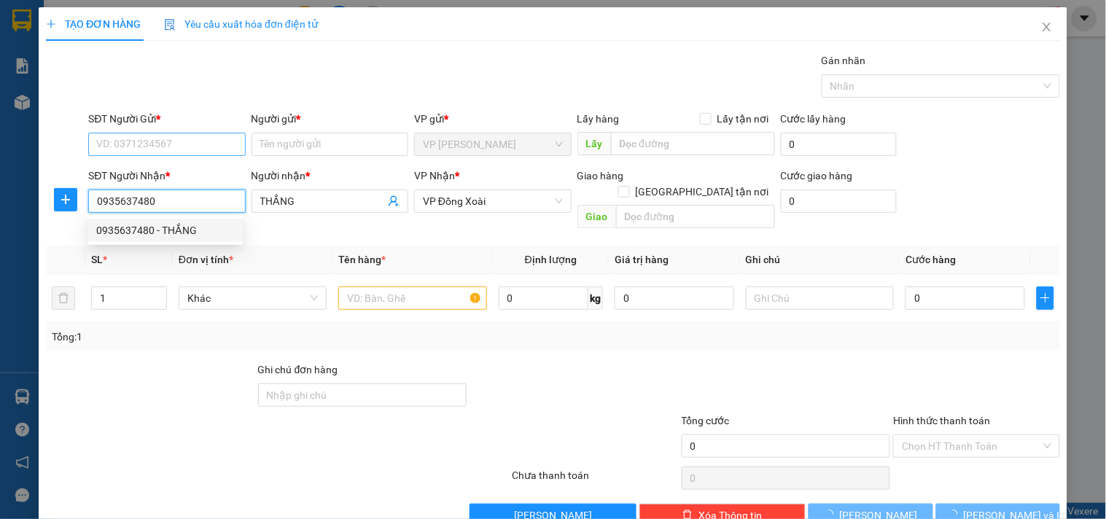
type input "60.000"
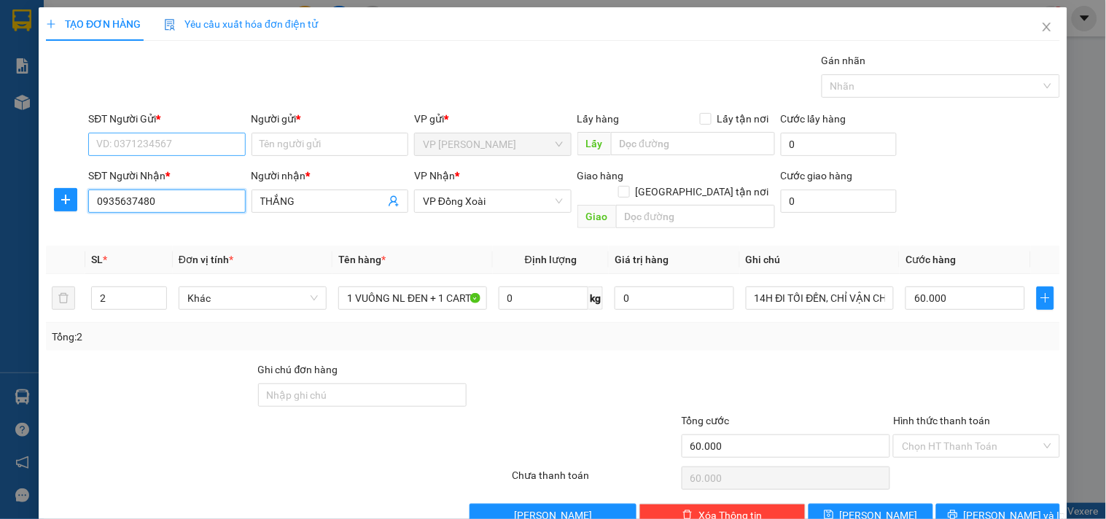
type input "0935637480"
click at [168, 139] on input "SĐT Người Gửi *" at bounding box center [166, 144] width 157 height 23
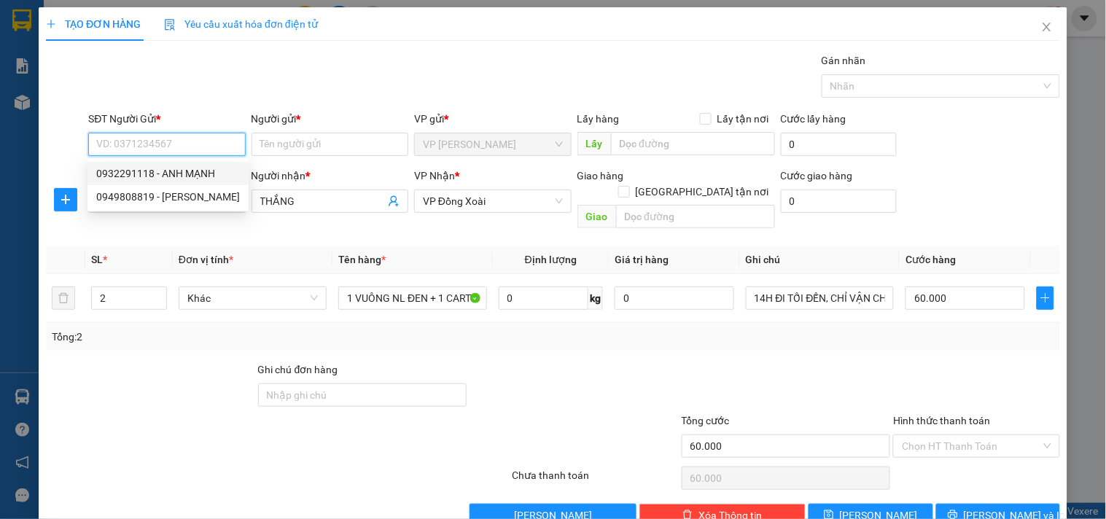
click at [175, 175] on div "0932291118 - ANH MẠNH" at bounding box center [168, 173] width 144 height 16
type input "0932291118"
type input "ANH MẠNH"
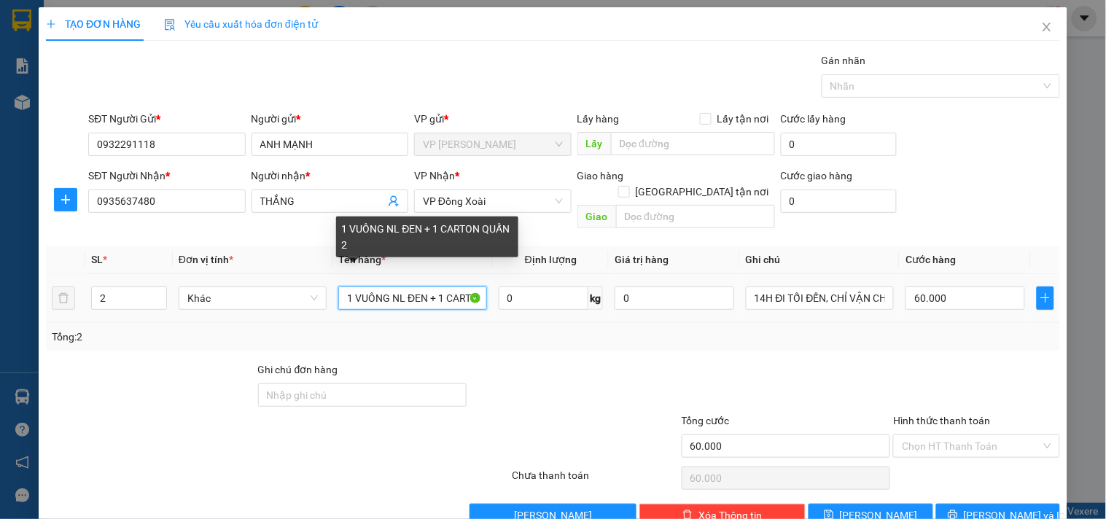
click at [415, 286] on input "1 VUÔNG NL ĐEN + 1 CARTON QUẤN 2" at bounding box center [412, 297] width 148 height 23
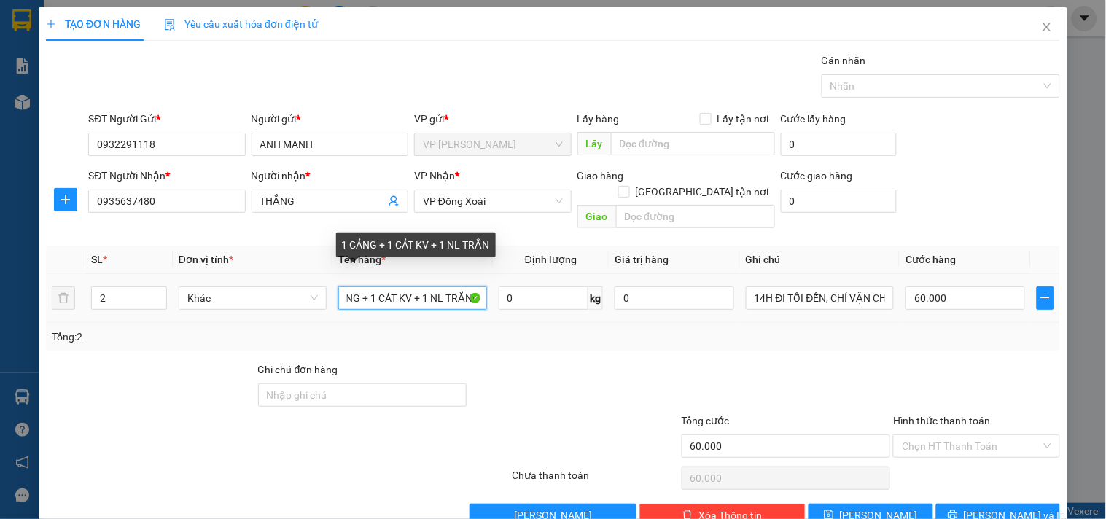
scroll to position [0, 30]
click at [383, 286] on input "1 CẢNG + 1 CẢT KV + 1 NL TRẮNG" at bounding box center [412, 297] width 148 height 23
click at [381, 286] on input "1 CẢNG + 1 CẢRT KV + 1 NL TRẮNG" at bounding box center [412, 297] width 148 height 23
type input "1 CẢNG + 1 CRT KV + 1 NL TRẮNG"
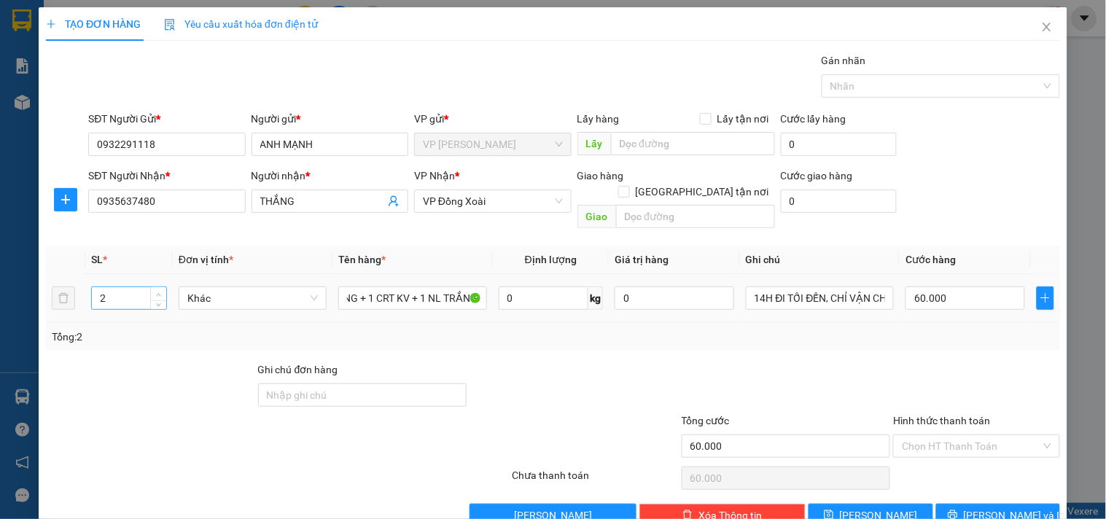
type input "3"
click at [158, 287] on span "Increase Value" at bounding box center [158, 293] width 16 height 13
click at [990, 289] on input "60.000" at bounding box center [965, 297] width 120 height 23
type input "0"
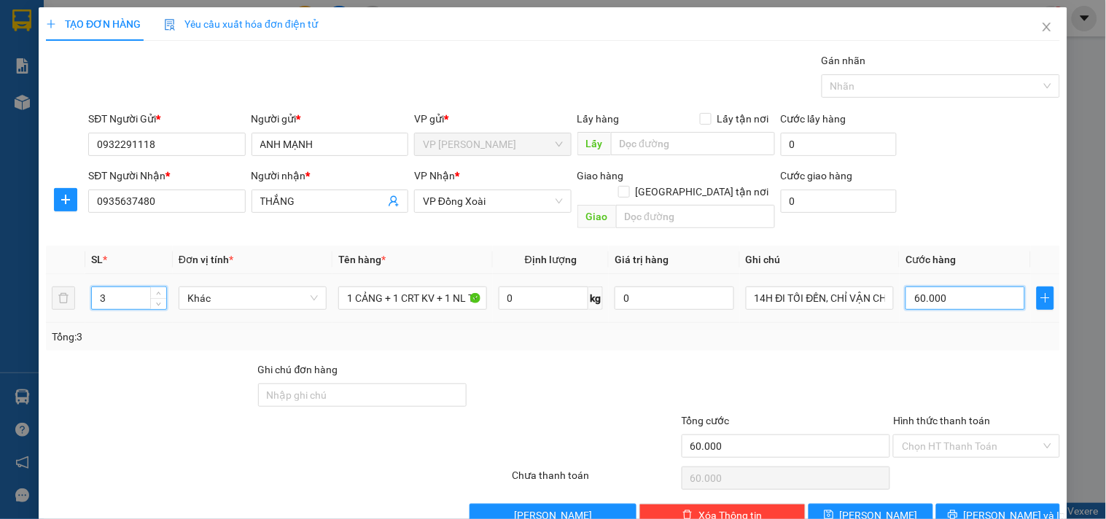
type input "0"
type input "2"
type input "020"
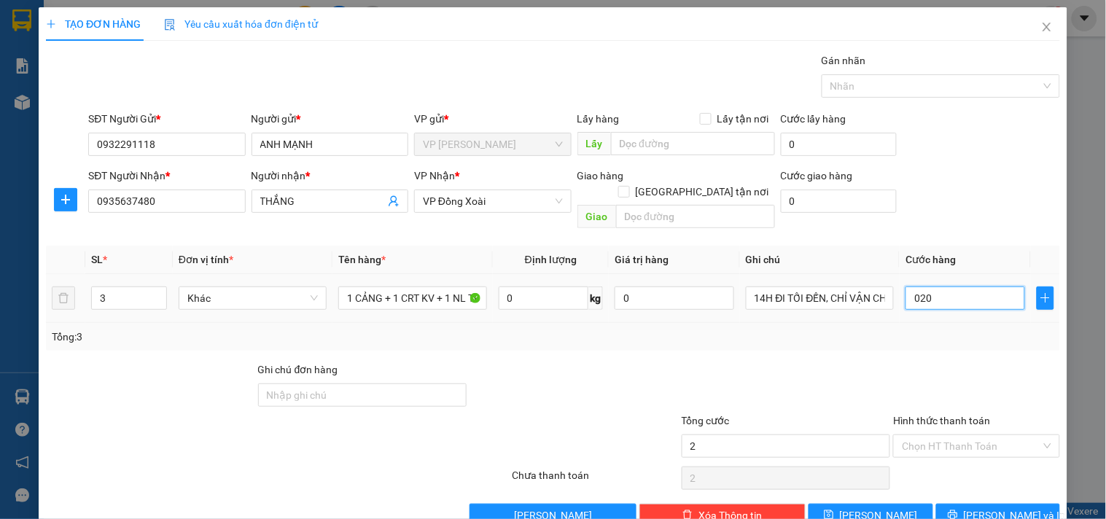
type input "20"
type input "200"
type input "02.000"
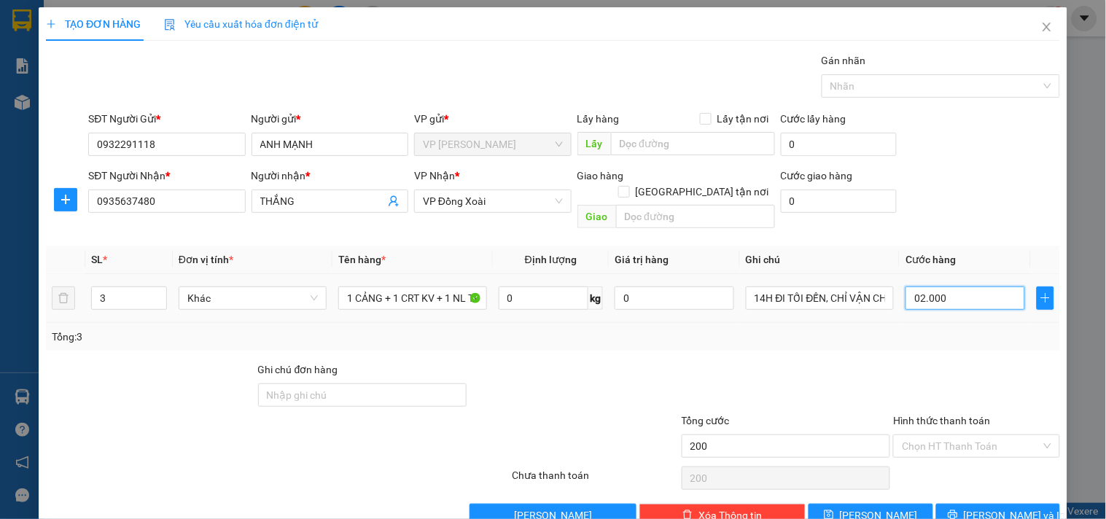
type input "2.000"
type input "020.000"
type input "20.000"
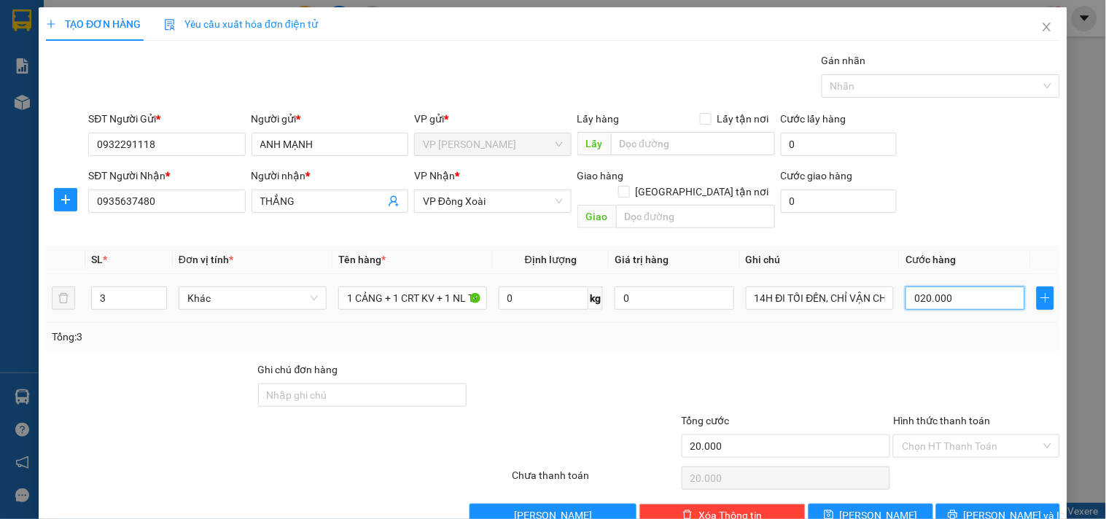
type input "0.200.000"
type input "200.000"
click at [1001, 507] on span "Lưu và In" at bounding box center [1014, 515] width 102 height 16
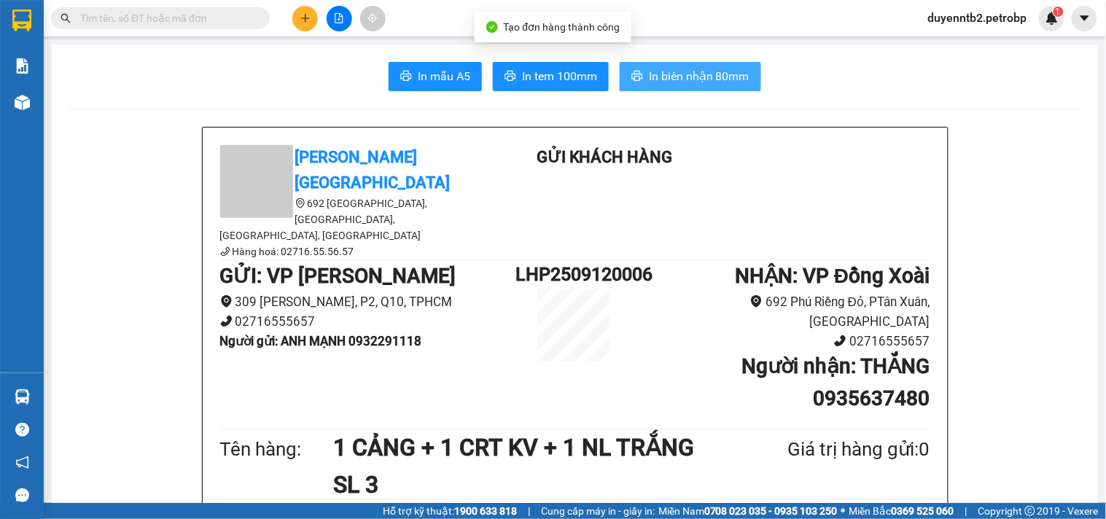
click at [684, 62] on button "In biên nhận 80mm" at bounding box center [689, 76] width 141 height 29
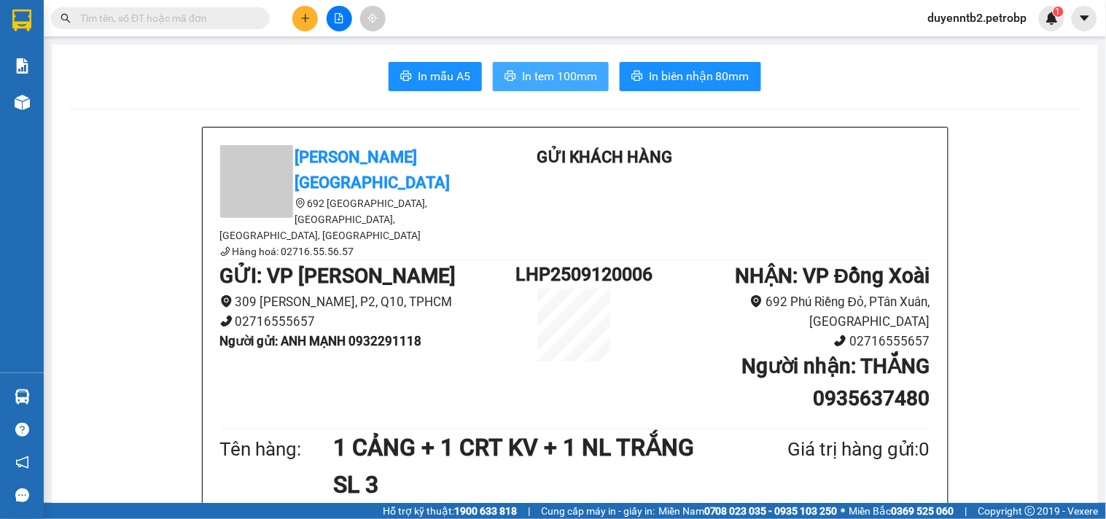
click at [529, 74] on span "In tem 100mm" at bounding box center [559, 76] width 75 height 18
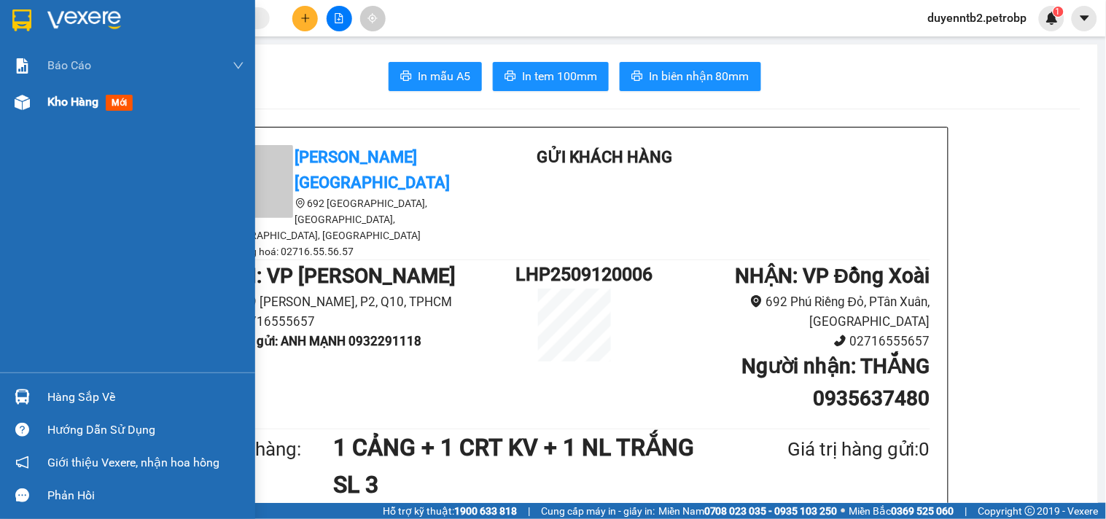
click at [57, 97] on span "Kho hàng" at bounding box center [72, 102] width 51 height 14
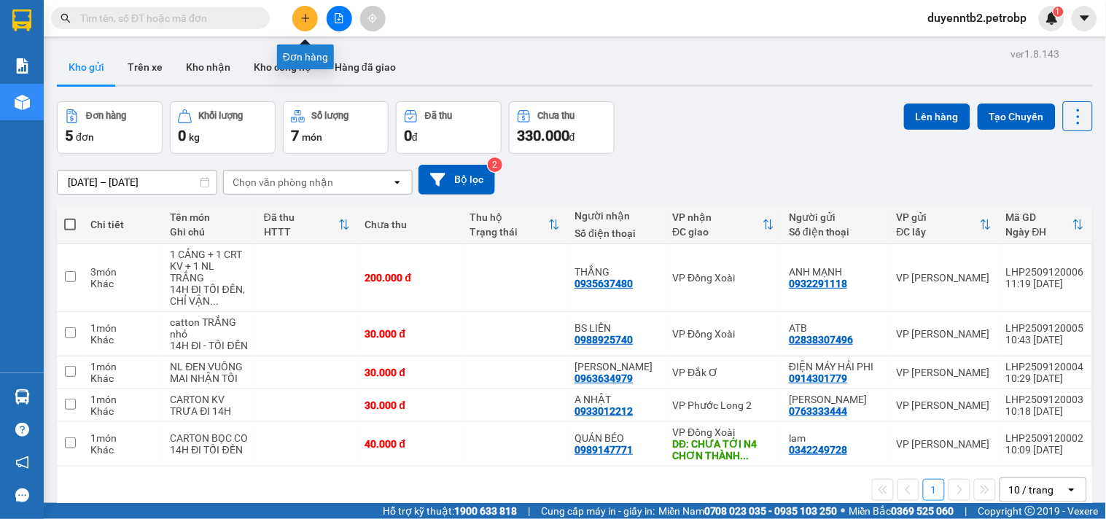
click at [302, 17] on icon "plus" at bounding box center [305, 17] width 8 height 1
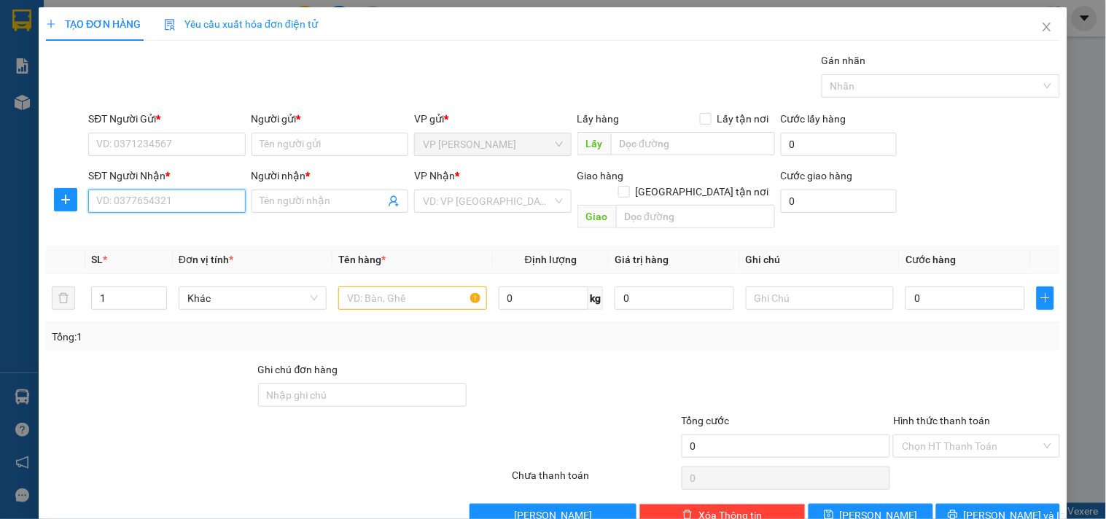
click at [201, 204] on input "SĐT Người Nhận *" at bounding box center [166, 200] width 157 height 23
type input "0"
click at [157, 138] on input "SĐT Người Gửi *" at bounding box center [166, 144] width 157 height 23
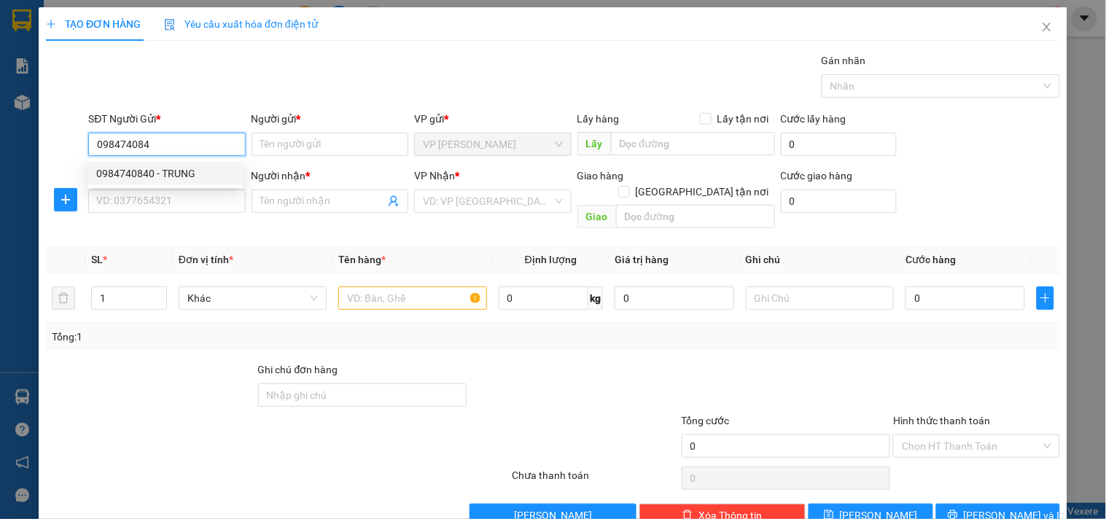
click at [176, 171] on div "0984740840 - TRUNG" at bounding box center [165, 173] width 138 height 16
type input "0984740840"
type input "TRUNG"
type input "0941966802"
type input "BÍCH"
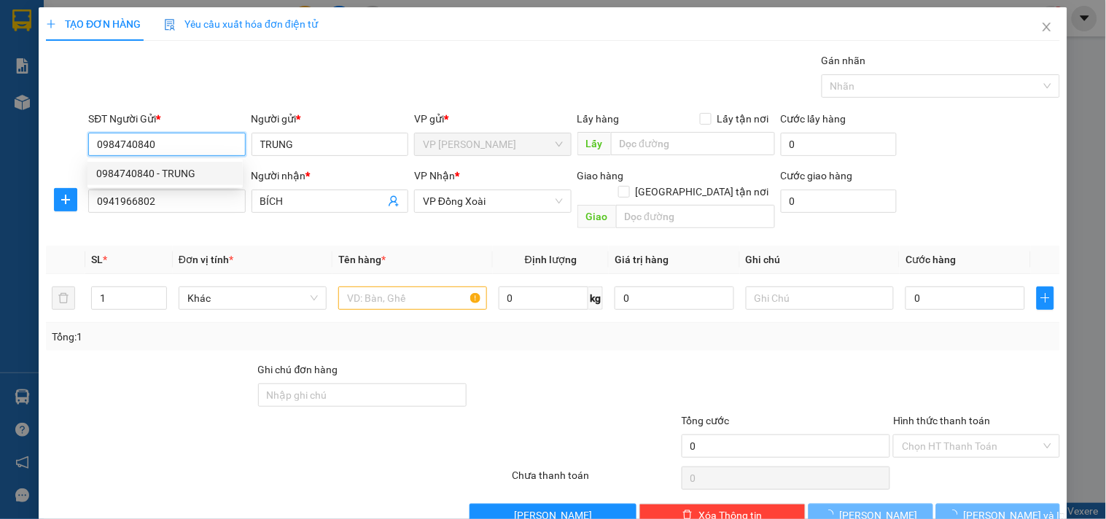
type input "50.000"
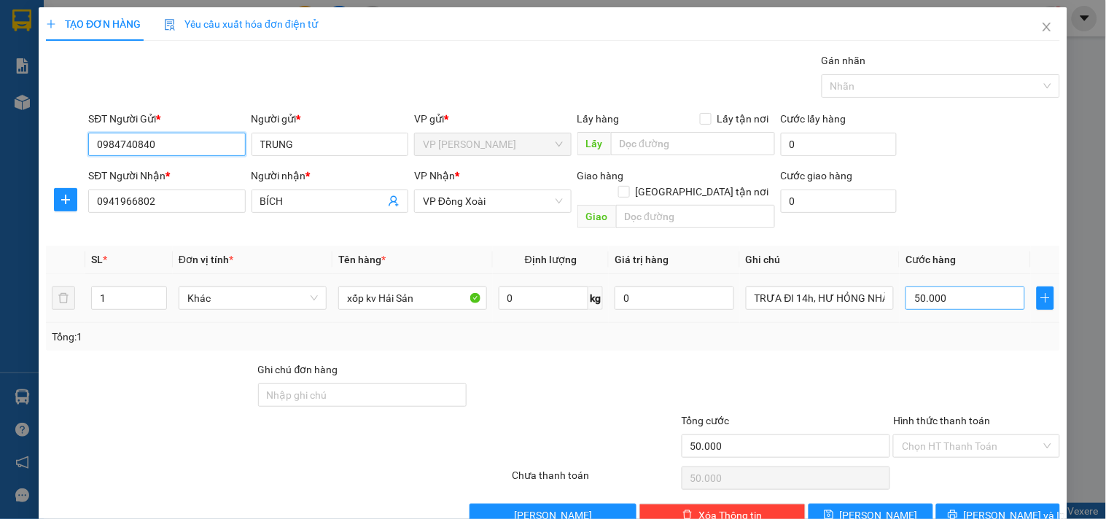
type input "0984740840"
click at [943, 286] on input "50.000" at bounding box center [965, 297] width 120 height 23
drag, startPoint x: 967, startPoint y: 323, endPoint x: 955, endPoint y: 336, distance: 17.6
click at [967, 329] on div "Tổng: 1" at bounding box center [553, 337] width 1002 height 16
click at [1006, 507] on span "Lưu và In" at bounding box center [1014, 515] width 102 height 16
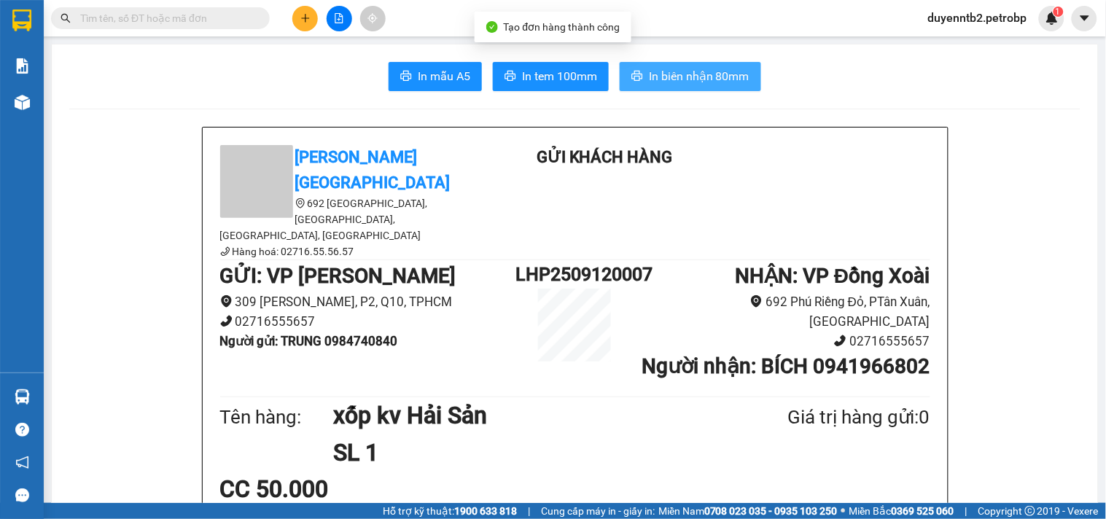
click at [690, 76] on span "In biên nhận 80mm" at bounding box center [699, 76] width 101 height 18
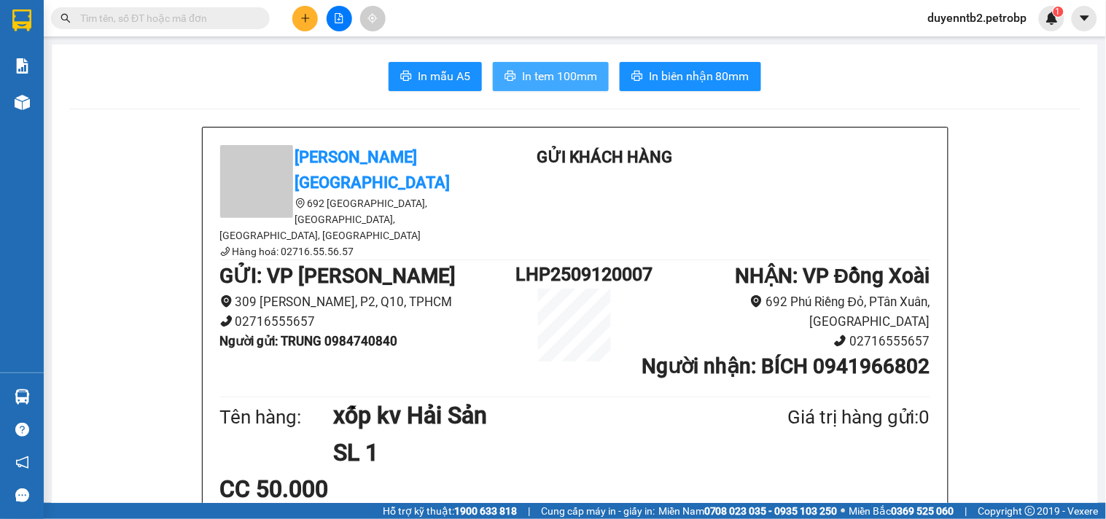
click at [563, 68] on span "In tem 100mm" at bounding box center [559, 76] width 75 height 18
click at [294, 20] on button at bounding box center [305, 19] width 26 height 26
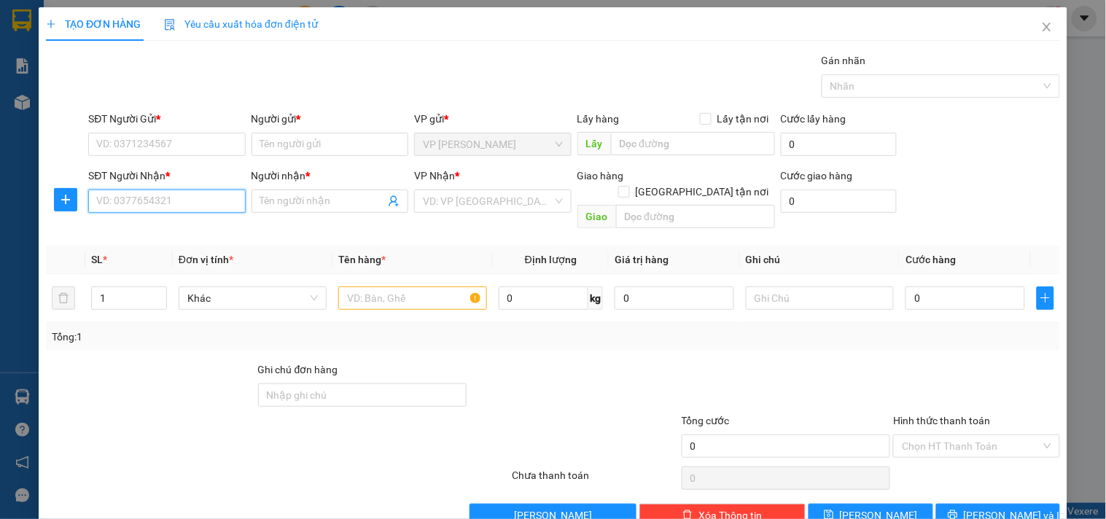
click at [184, 201] on input "SĐT Người Nhận *" at bounding box center [166, 200] width 157 height 23
type input "0937793796"
click at [267, 206] on input "Người nhận *" at bounding box center [322, 201] width 125 height 16
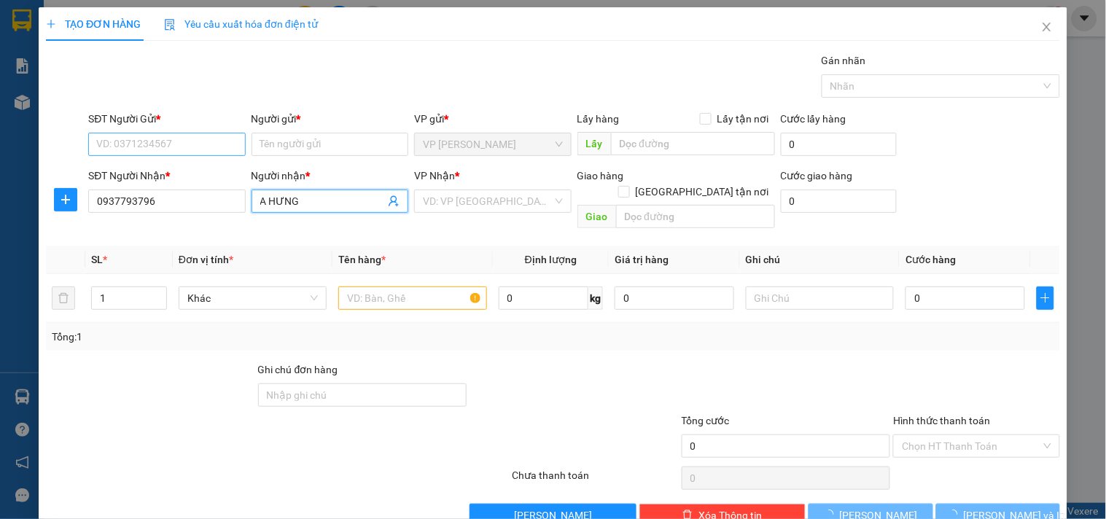
type input "A HƯNG"
click at [186, 144] on input "SĐT Người Gửi *" at bounding box center [166, 144] width 157 height 23
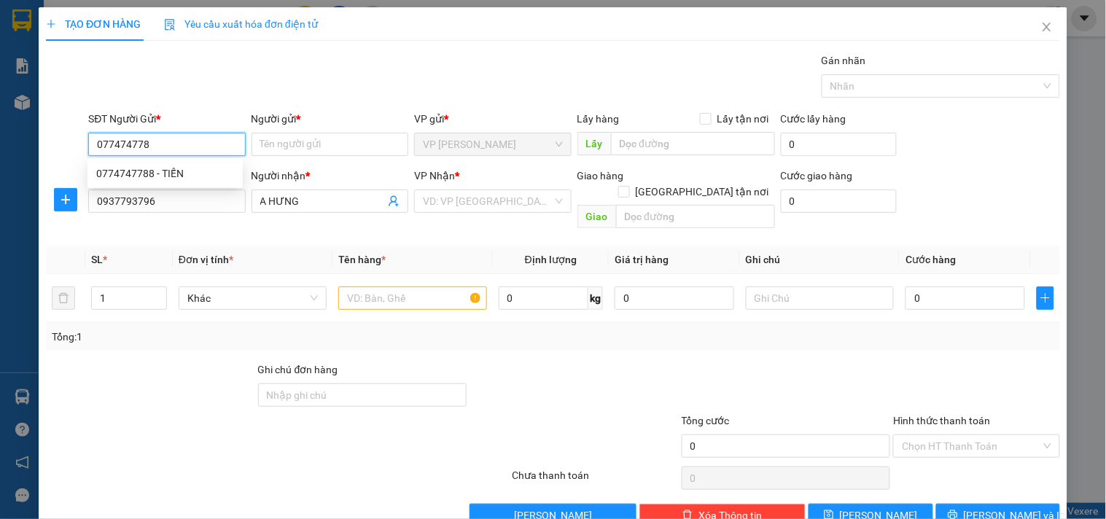
type input "0774747788"
click at [192, 173] on div "0774747788 - TIẾN" at bounding box center [165, 173] width 138 height 16
type input "TIẾN"
type input "30.000"
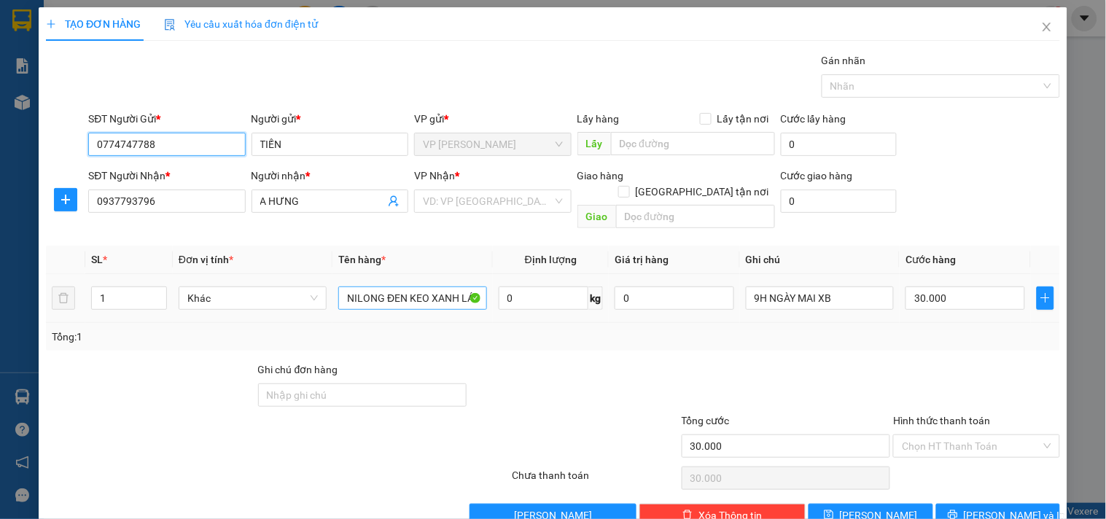
type input "0774747788"
click at [439, 292] on input "NILONG ĐEN KEO XANH LÁ +VÀNG" at bounding box center [412, 297] width 148 height 23
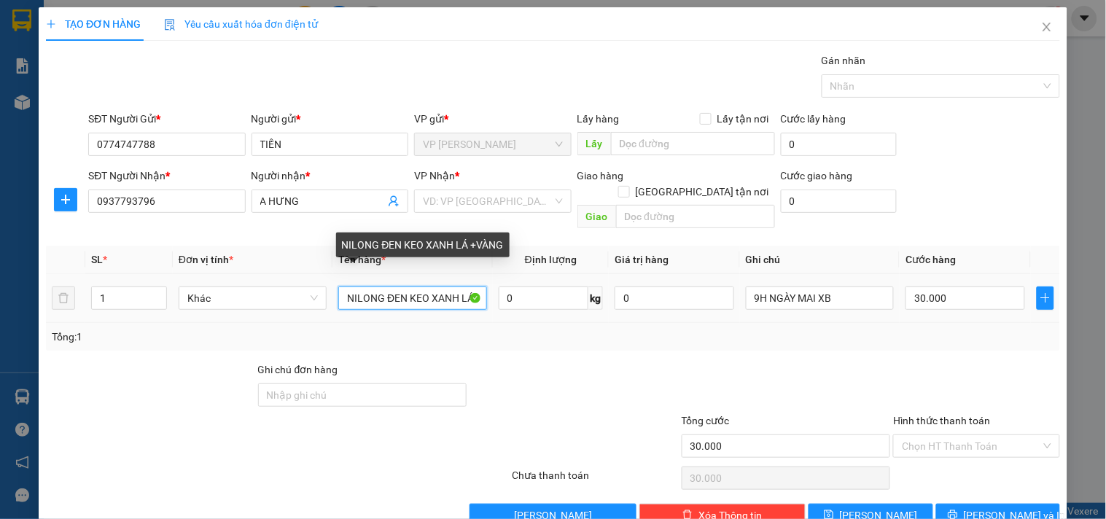
click at [439, 292] on input "NILONG ĐEN KEO XANH LÁ +VÀNG" at bounding box center [412, 297] width 148 height 23
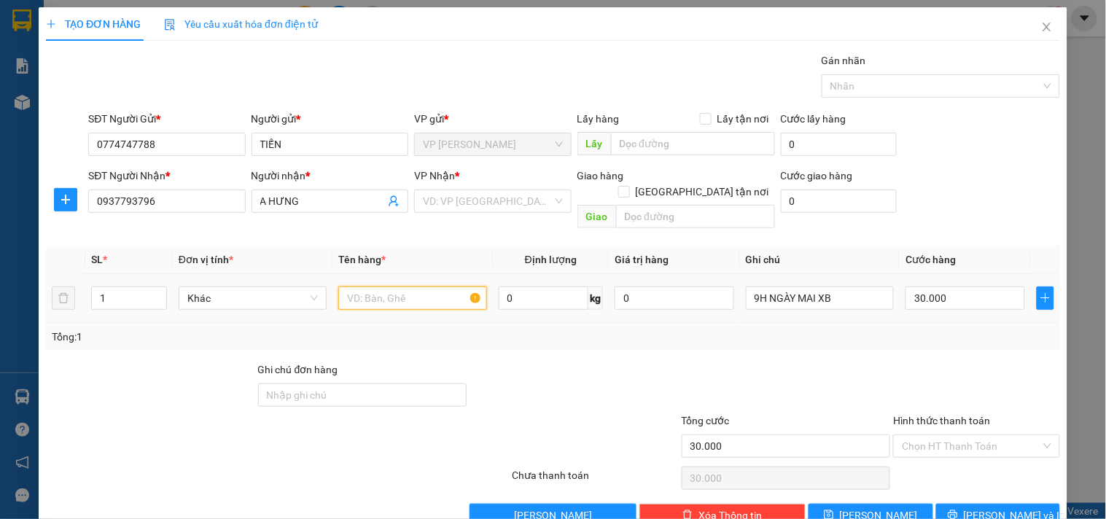
type input "N"
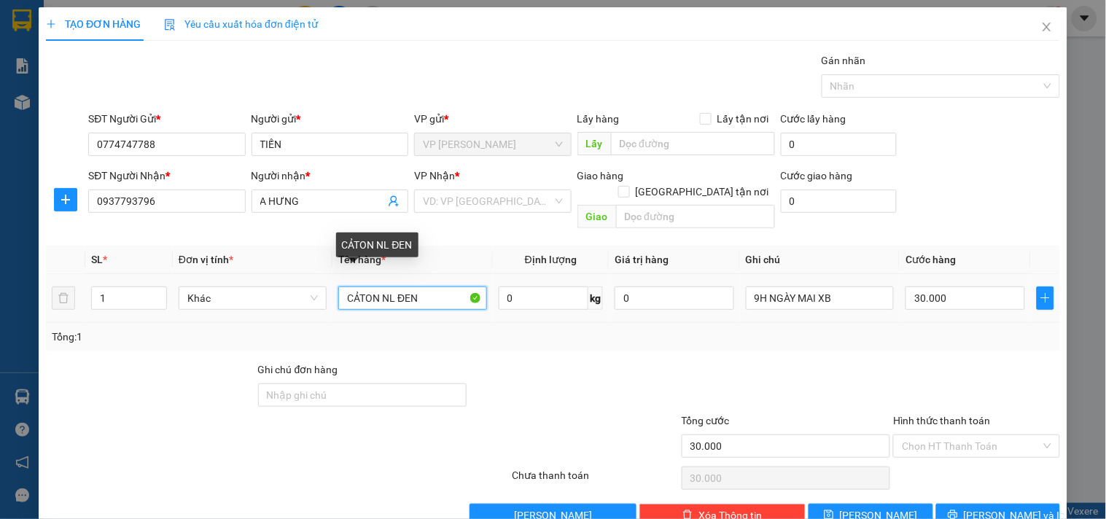
click at [358, 289] on input "CẢTON NL ĐEN" at bounding box center [412, 297] width 148 height 23
type input "CARTON NL ĐEN"
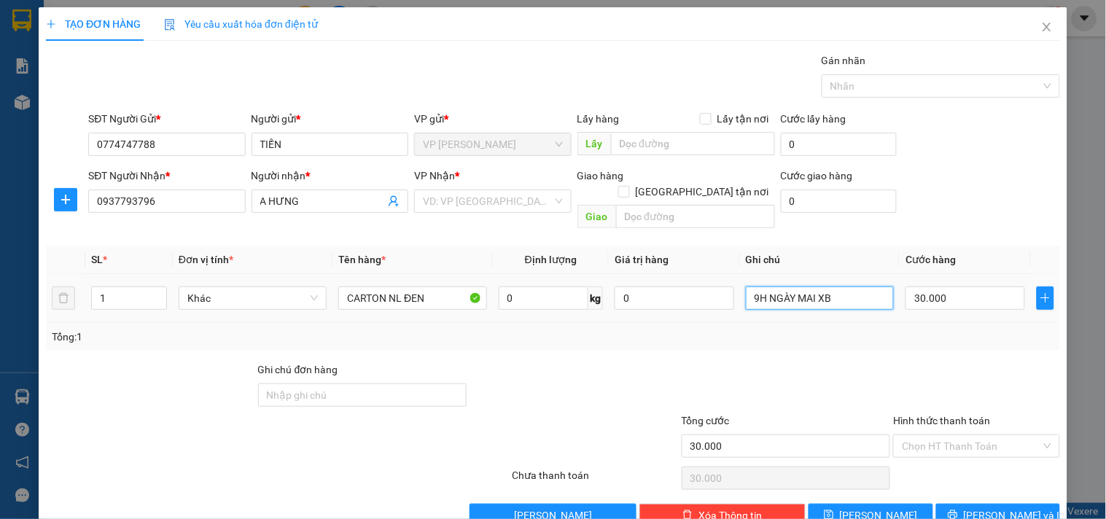
click at [823, 286] on input "9H NGÀY MAI XB" at bounding box center [820, 297] width 148 height 23
type input "14H ĐI TOI DEN"
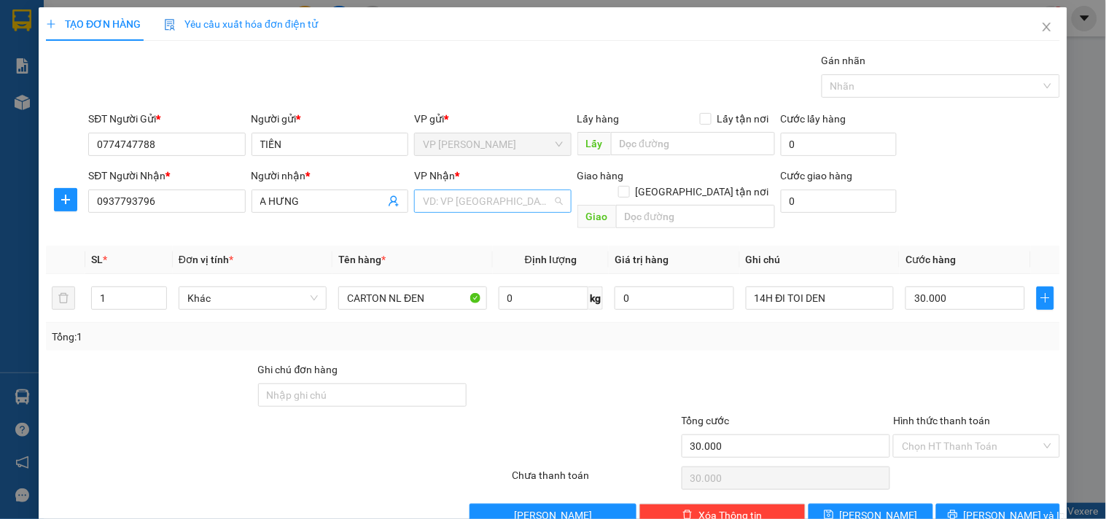
click at [446, 200] on input "search" at bounding box center [487, 201] width 129 height 22
type input "XOAI"
click at [439, 238] on div "VP Đồng Xoài" at bounding box center [487, 230] width 155 height 23
click at [1014, 507] on span "[PERSON_NAME] và In" at bounding box center [1014, 515] width 102 height 16
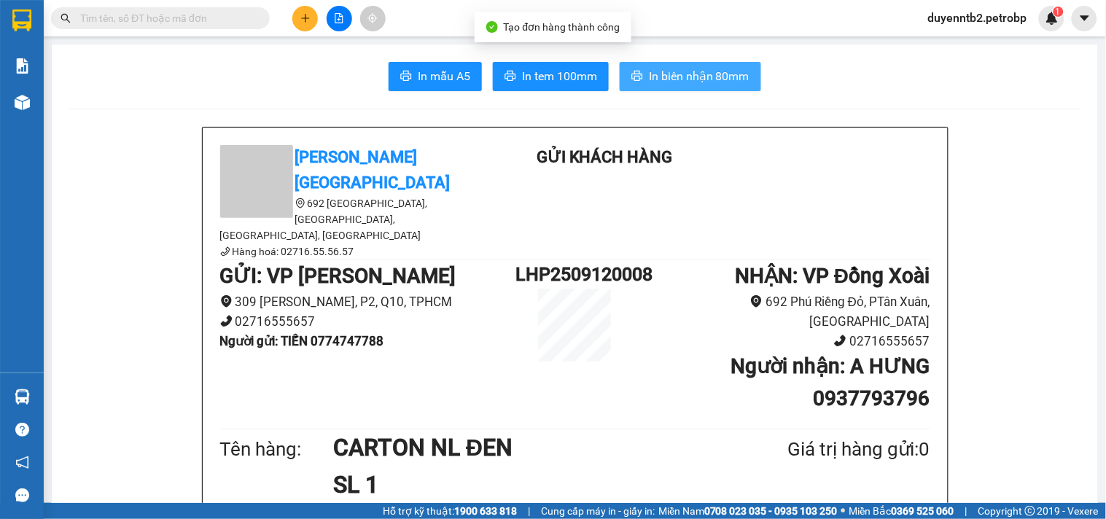
click at [667, 63] on button "In biên nhận 80mm" at bounding box center [689, 76] width 141 height 29
click at [665, 70] on span "In biên nhận 80mm" at bounding box center [699, 76] width 101 height 18
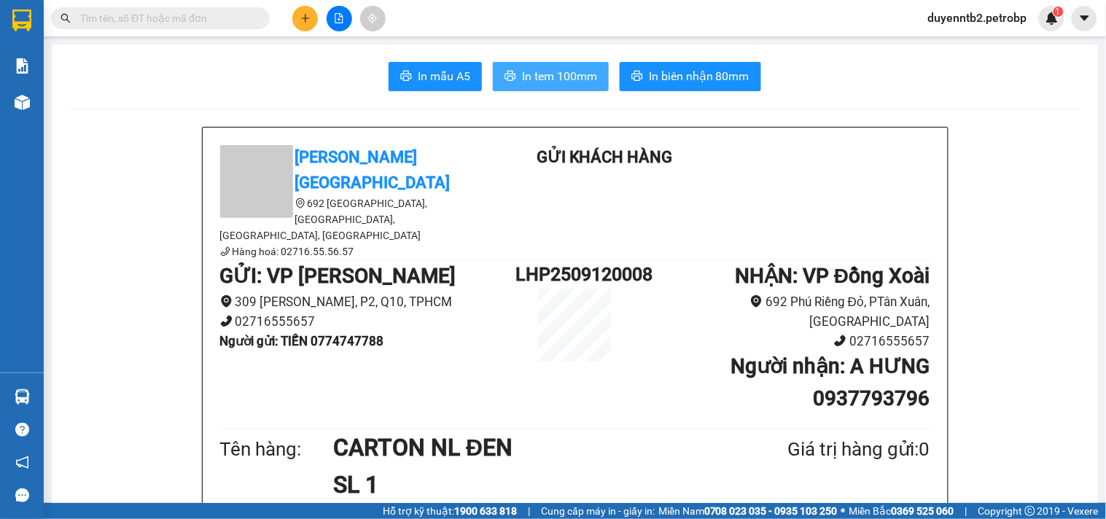
click at [562, 85] on button "In tem 100mm" at bounding box center [551, 76] width 116 height 29
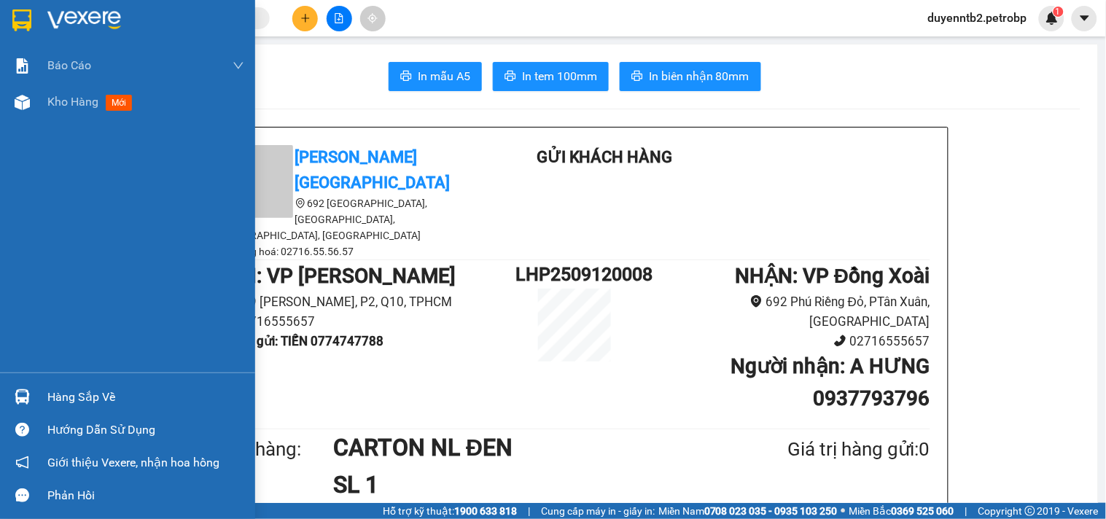
click at [37, 391] on div "Hàng sắp về" at bounding box center [127, 396] width 255 height 33
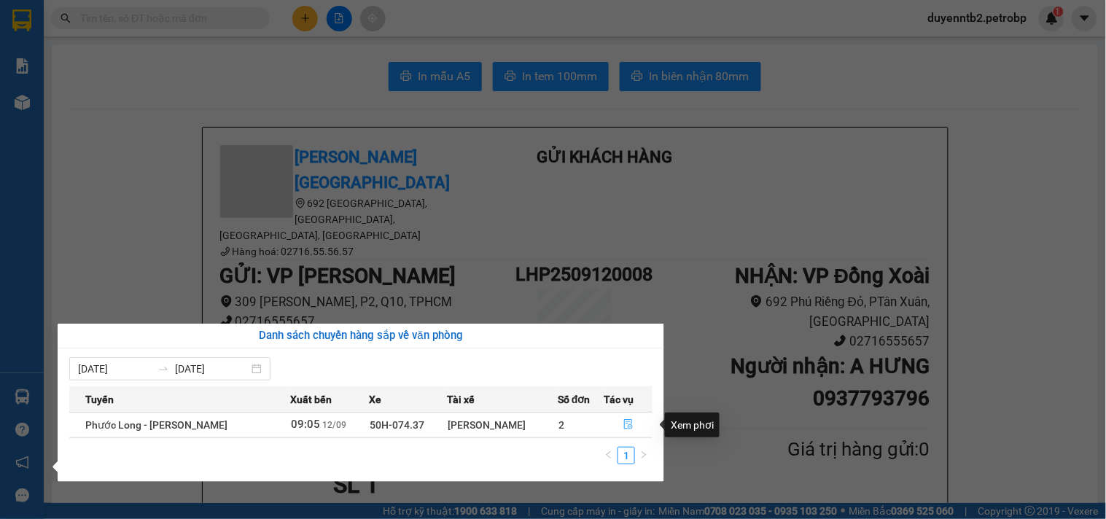
click at [627, 423] on icon "file-done" at bounding box center [628, 424] width 10 height 10
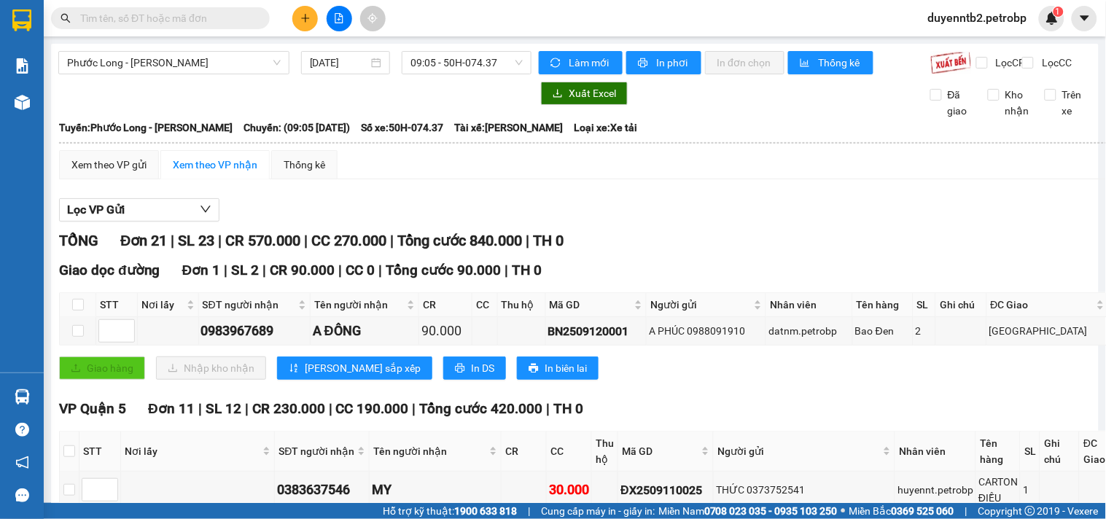
checkbox input "true"
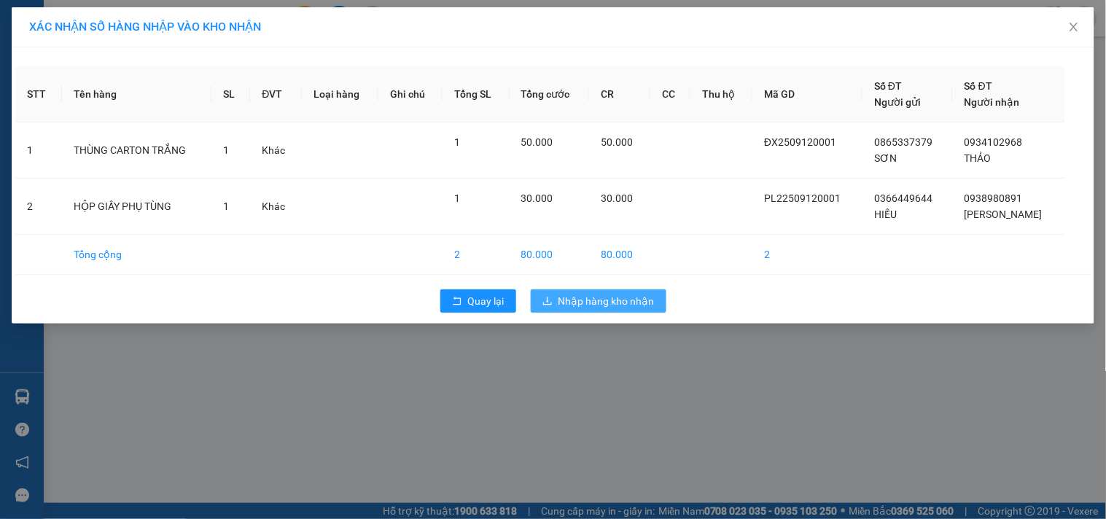
click at [631, 297] on span "Nhập hàng kho nhận" at bounding box center [606, 301] width 96 height 16
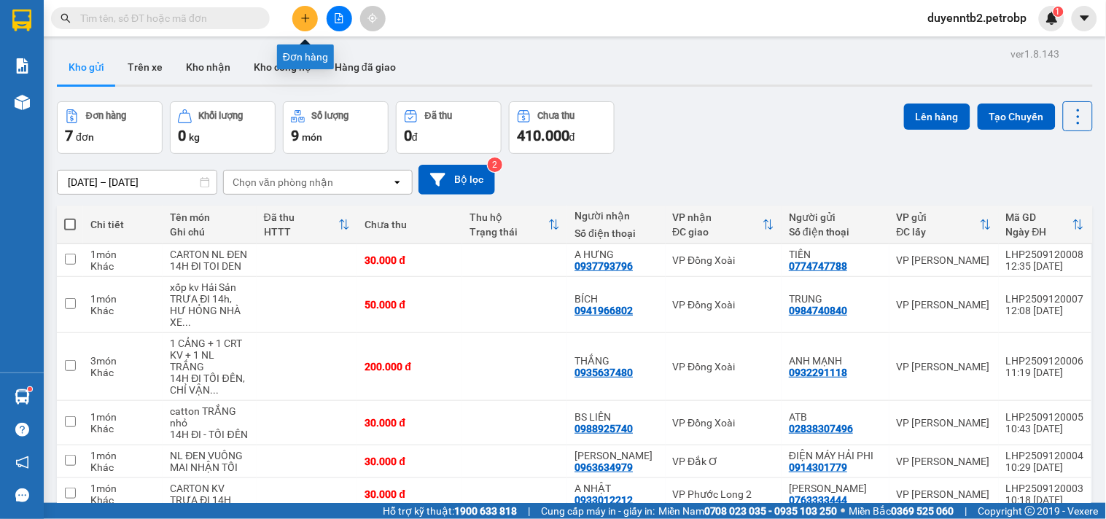
click at [302, 20] on icon "plus" at bounding box center [305, 18] width 10 height 10
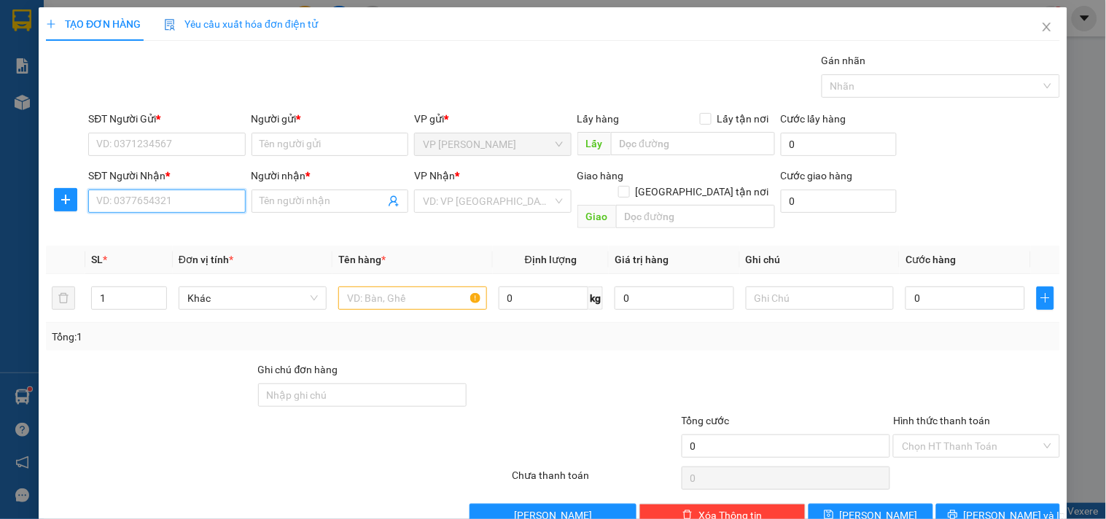
click at [151, 197] on input "SĐT Người Nhận *" at bounding box center [166, 200] width 157 height 23
click at [175, 235] on div "0937286999 - TRƯỜNG Ý" at bounding box center [165, 230] width 138 height 16
type input "0937286999"
type input "TRƯỜNG Ý"
type input "120.000"
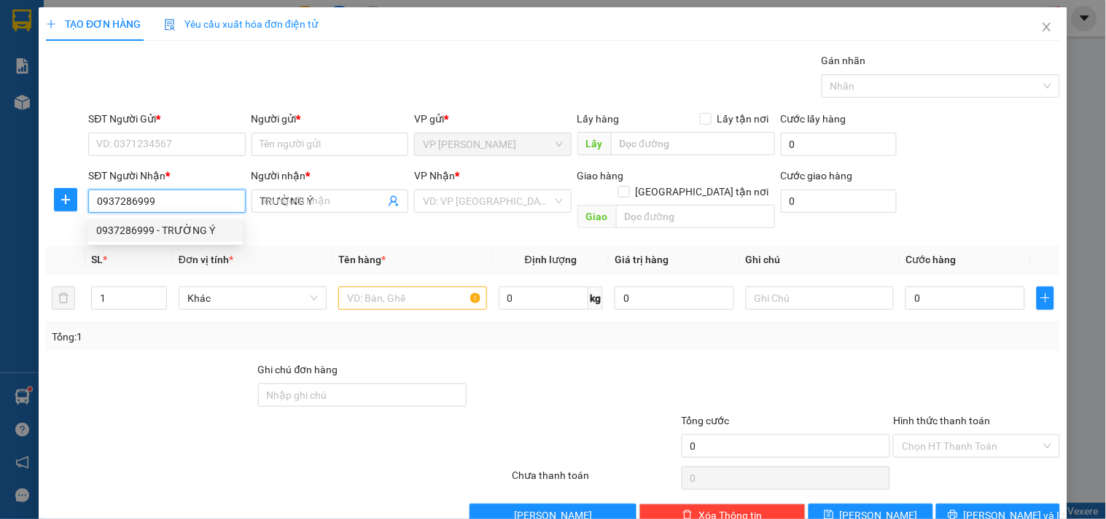
type input "120.000"
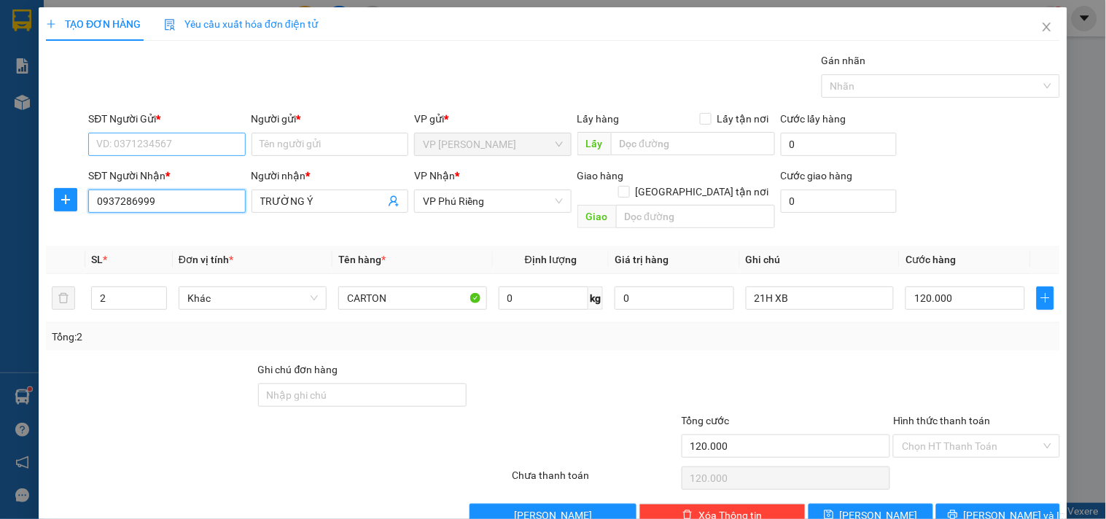
type input "0937286999"
click at [163, 144] on input "SĐT Người Gửi *" at bounding box center [166, 144] width 157 height 23
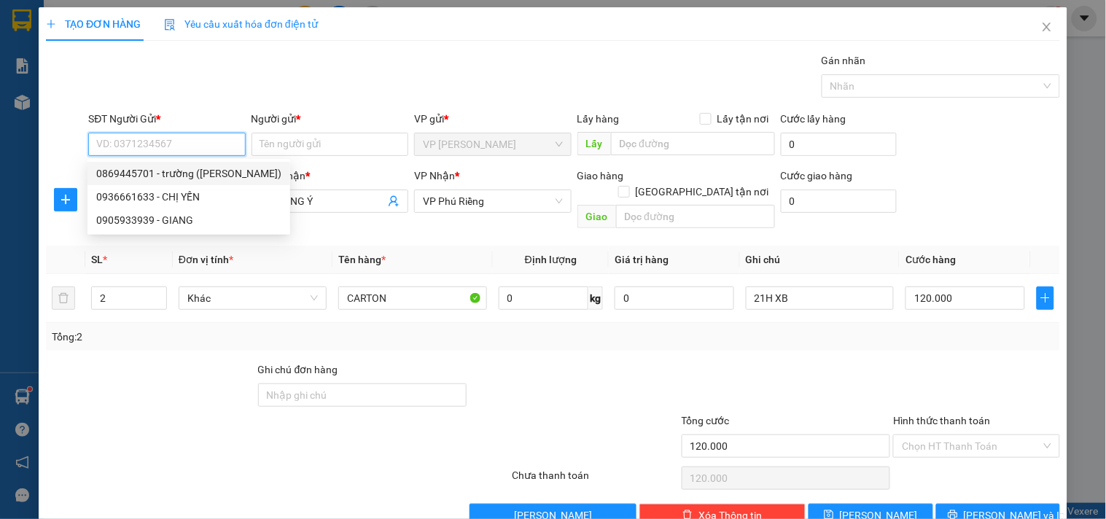
click at [213, 177] on div "0869445701 - trường (hoàng kim)" at bounding box center [188, 173] width 185 height 16
type input "0869445701"
type input "trường ([PERSON_NAME])"
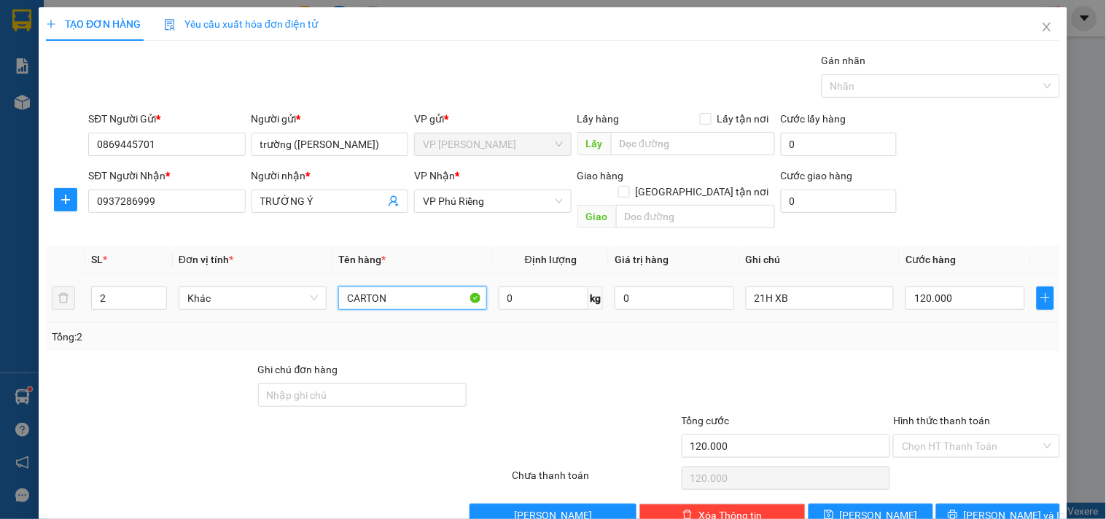
drag, startPoint x: 426, startPoint y: 291, endPoint x: 426, endPoint y: 283, distance: 8.7
click at [426, 286] on input "CARTON" at bounding box center [412, 297] width 148 height 23
type input "CARTON KV"
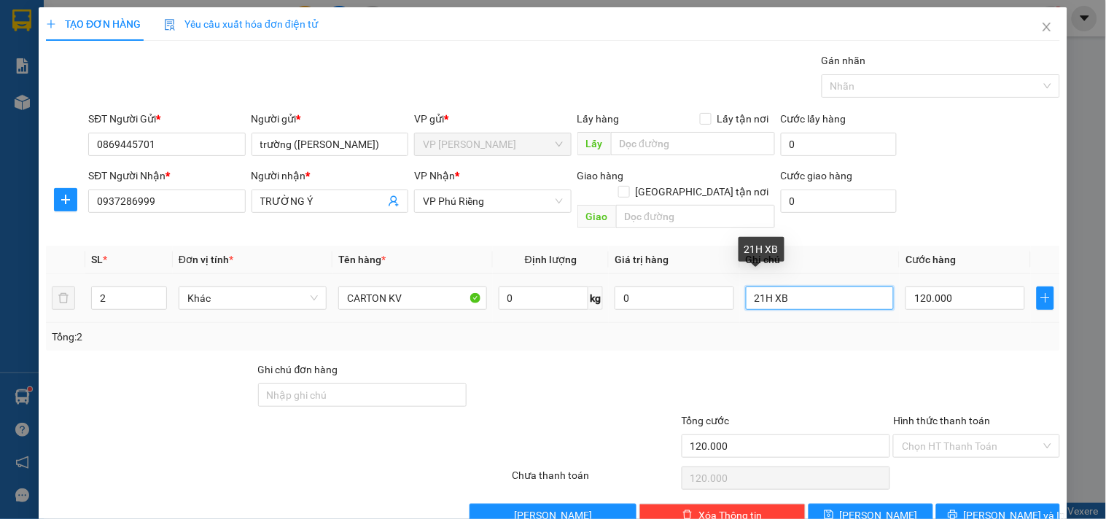
click at [800, 286] on input "21H XB" at bounding box center [820, 297] width 148 height 23
type input "21H XB MAI NHẬN"
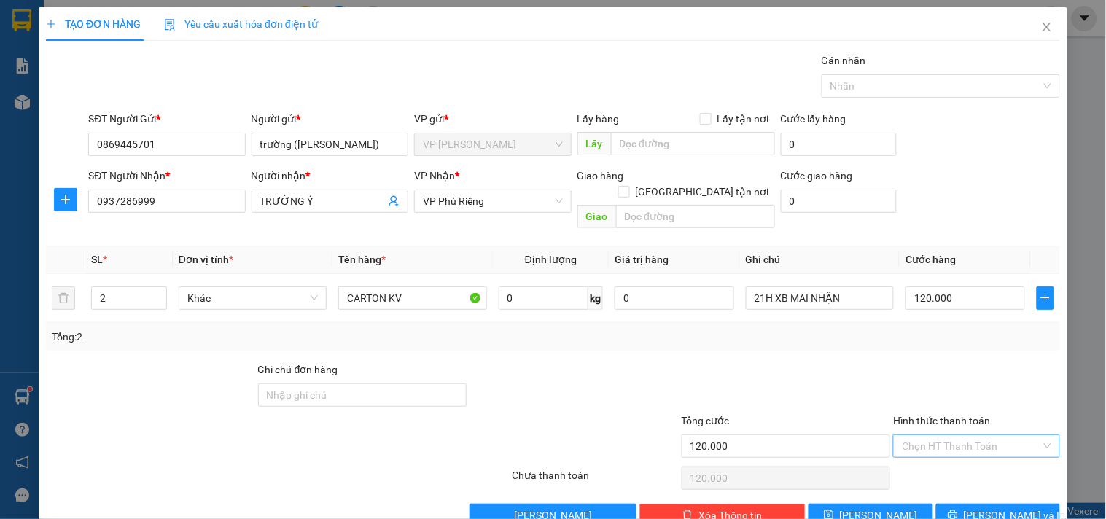
click at [974, 435] on input "Hình thức thanh toán" at bounding box center [970, 446] width 138 height 22
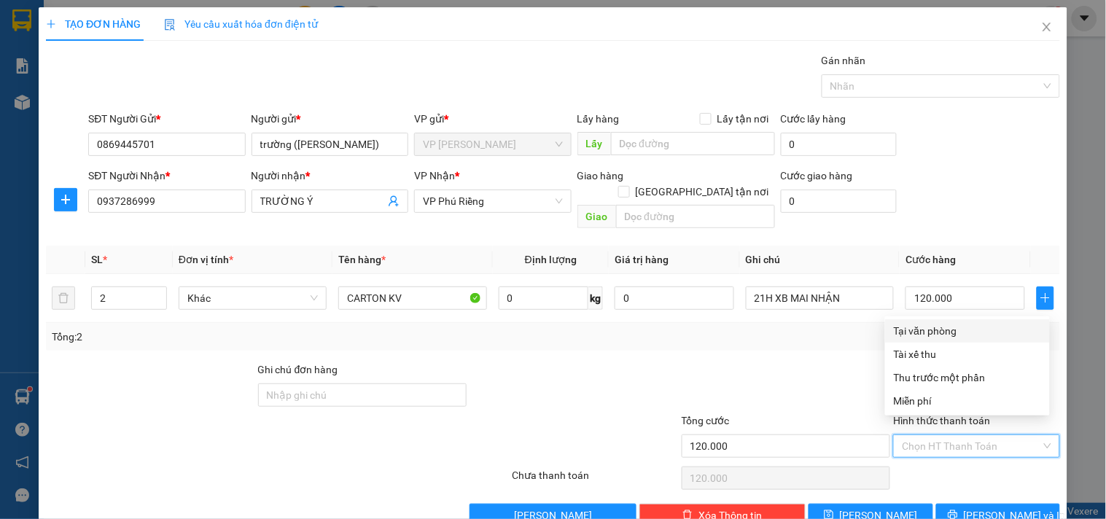
click at [946, 326] on div "Tại văn phòng" at bounding box center [966, 331] width 147 height 16
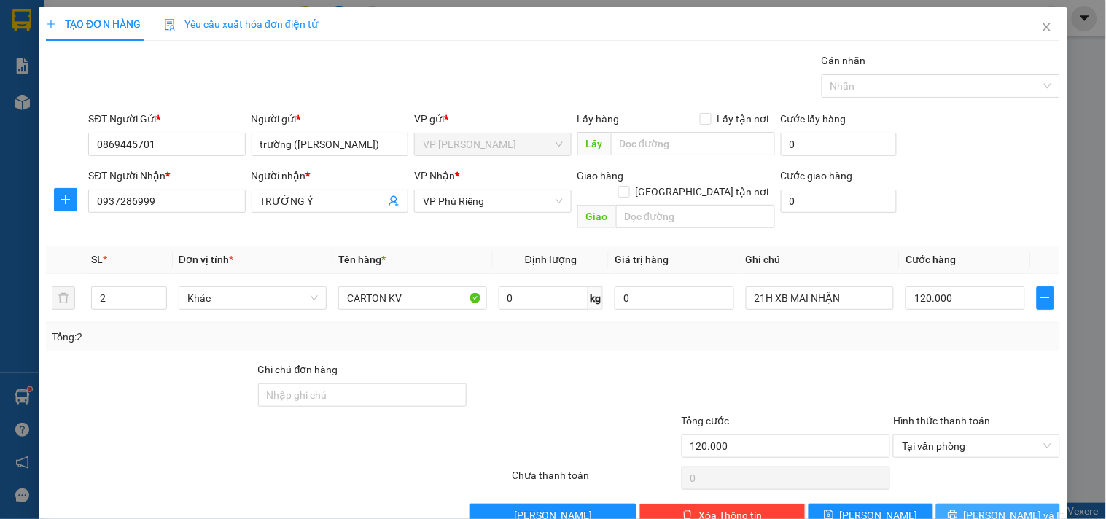
click at [1009, 507] on span "[PERSON_NAME] và In" at bounding box center [1014, 515] width 102 height 16
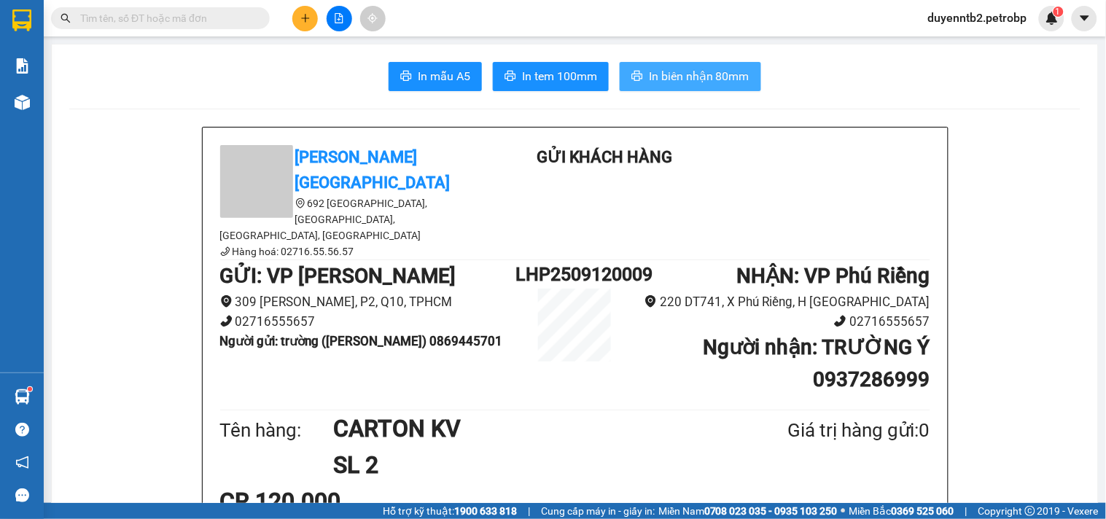
click at [733, 79] on span "In biên nhận 80mm" at bounding box center [699, 76] width 101 height 18
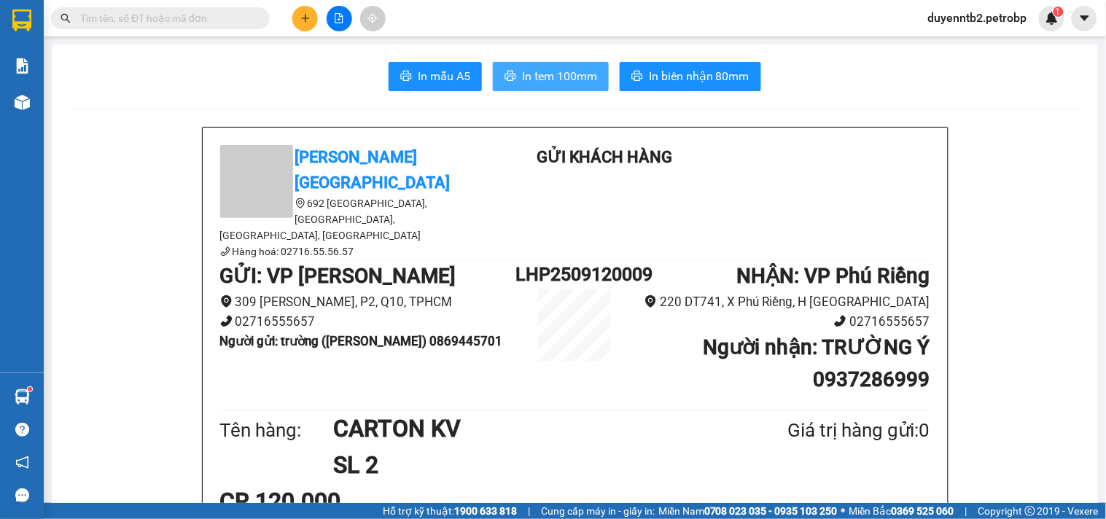
click at [560, 90] on button "In tem 100mm" at bounding box center [551, 76] width 116 height 29
click at [560, 88] on button "In tem 100mm" at bounding box center [551, 76] width 116 height 29
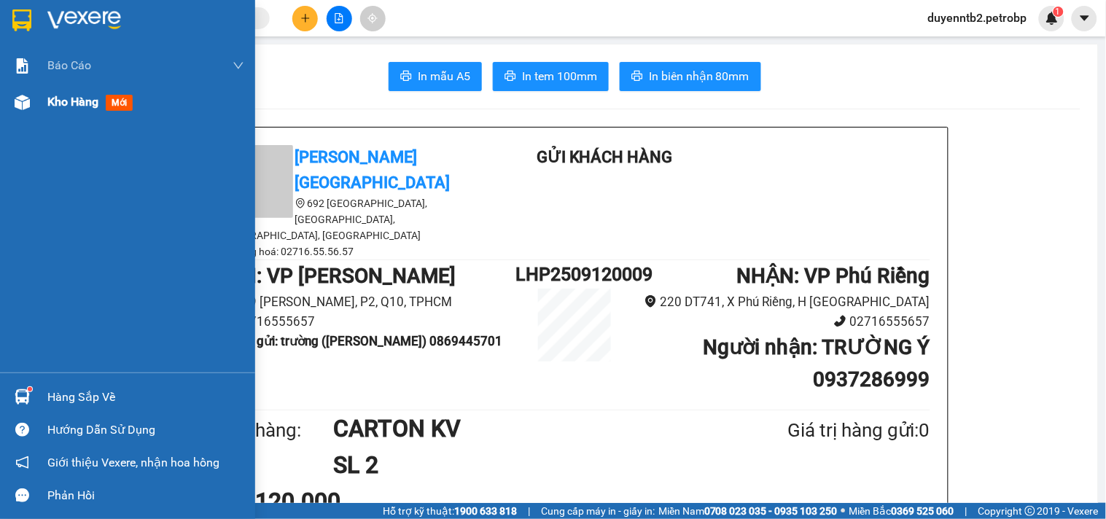
click at [76, 99] on span "Kho hàng" at bounding box center [72, 102] width 51 height 14
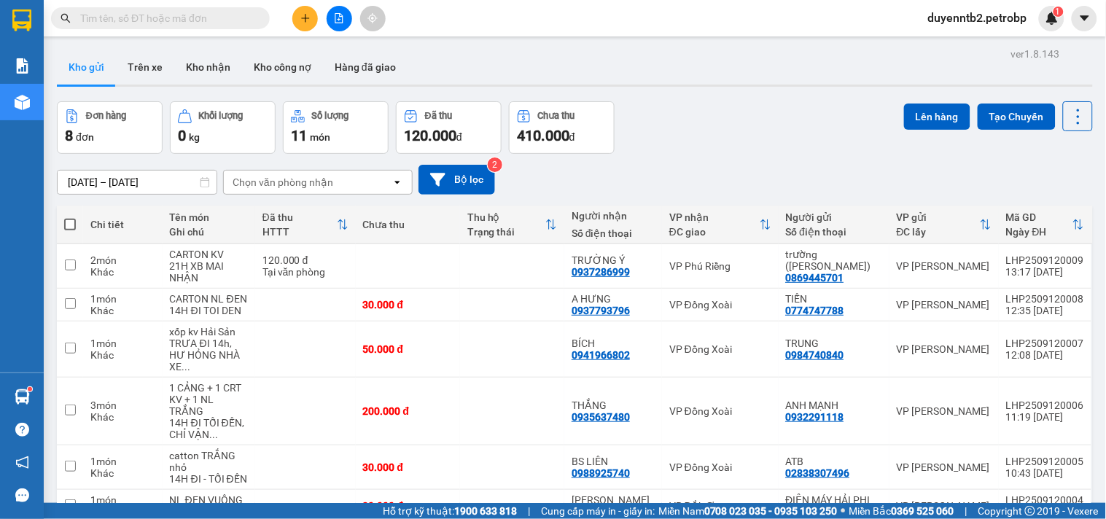
click at [64, 221] on span at bounding box center [70, 225] width 12 height 12
click at [70, 217] on input "checkbox" at bounding box center [70, 217] width 0 height 0
checkbox input "true"
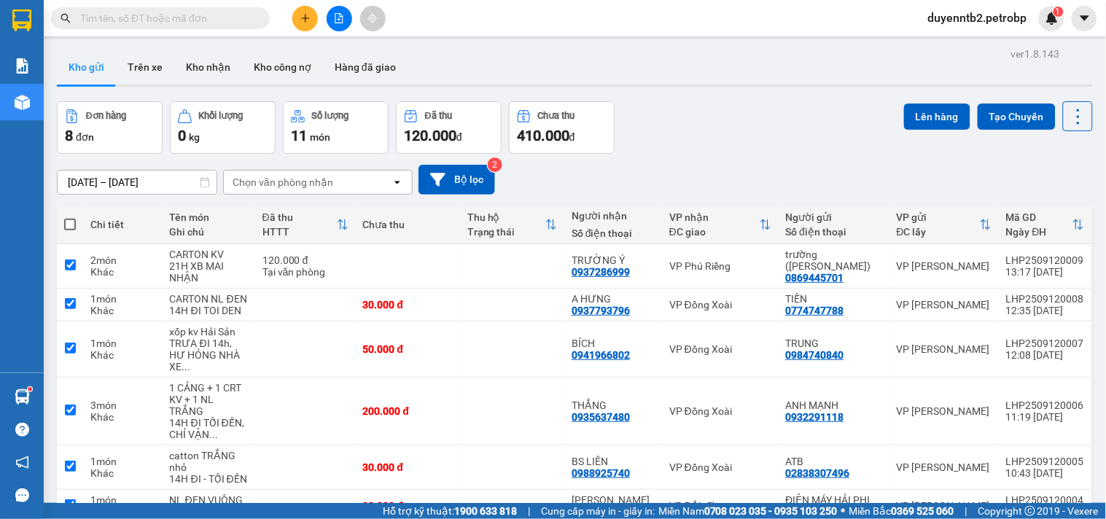
checkbox input "true"
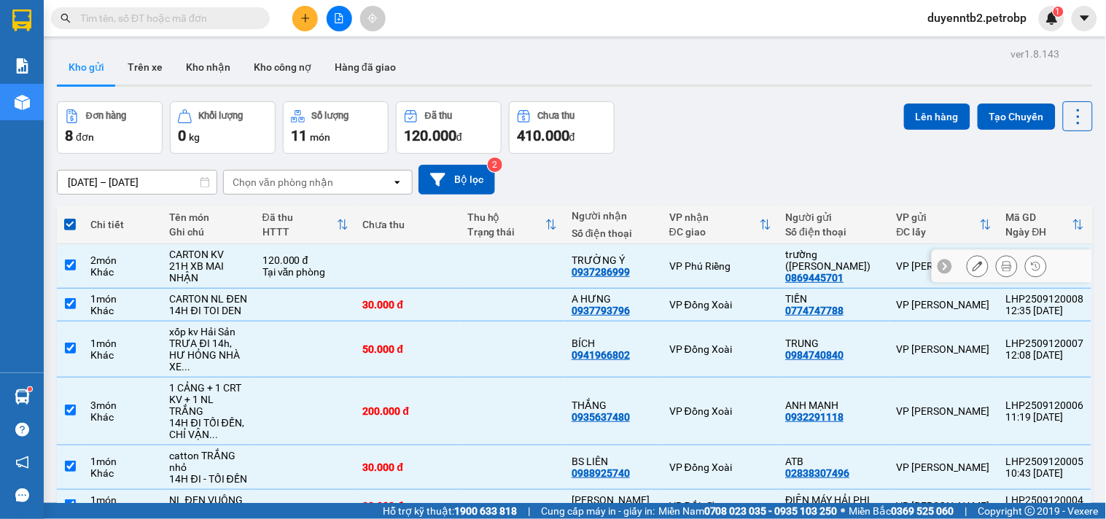
click at [70, 266] on input "checkbox" at bounding box center [70, 264] width 11 height 11
checkbox input "false"
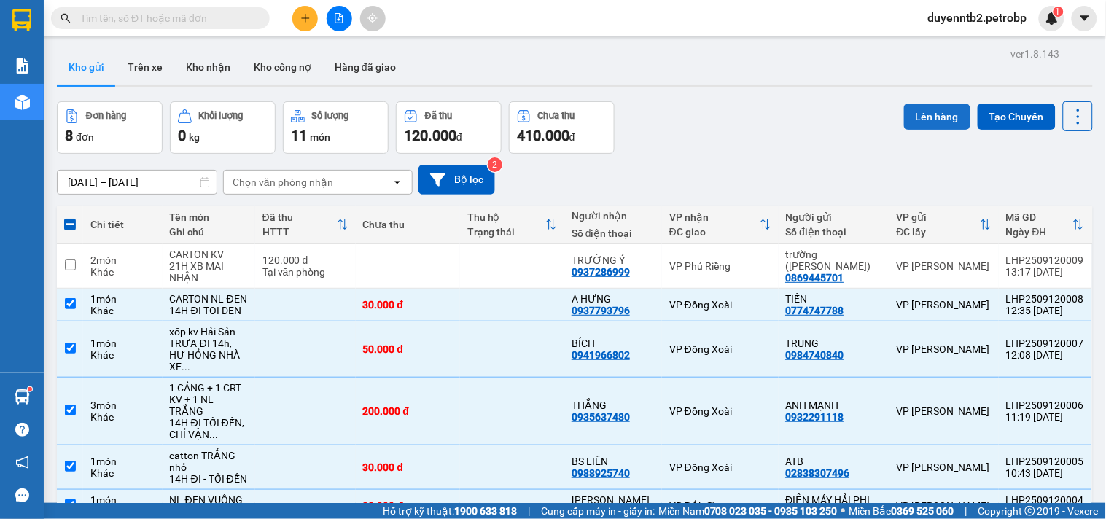
click at [926, 107] on button "Lên hàng" at bounding box center [937, 116] width 66 height 26
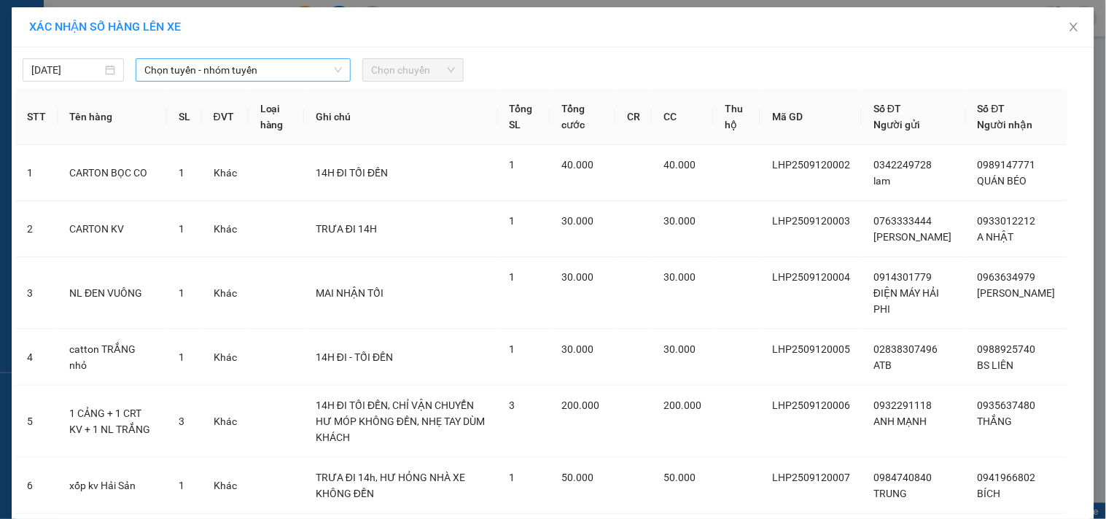
click at [185, 69] on span "Chọn tuyến - nhóm tuyến" at bounding box center [242, 70] width 197 height 22
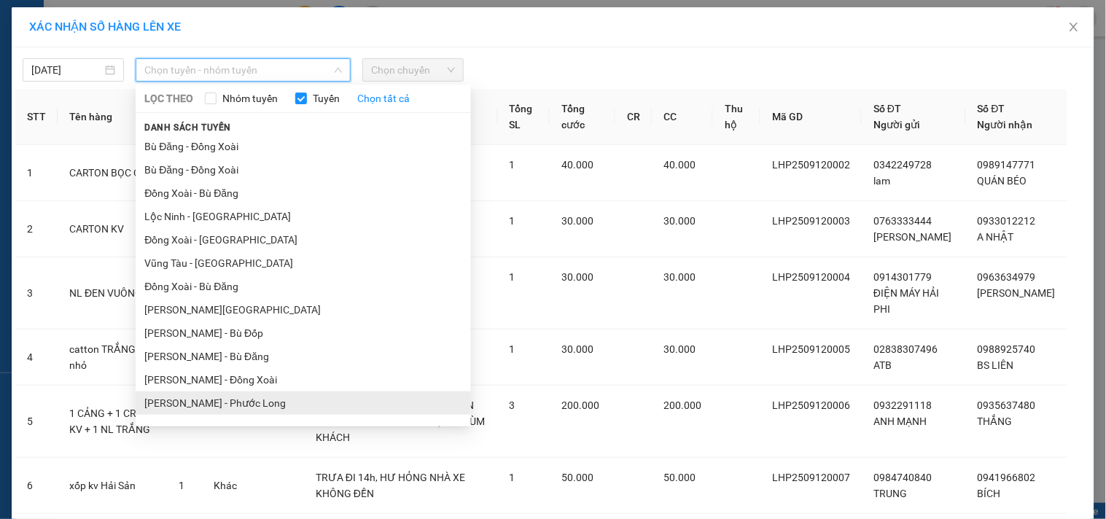
click at [267, 391] on li "Hồ Chí Minh - Phước Long" at bounding box center [303, 402] width 335 height 23
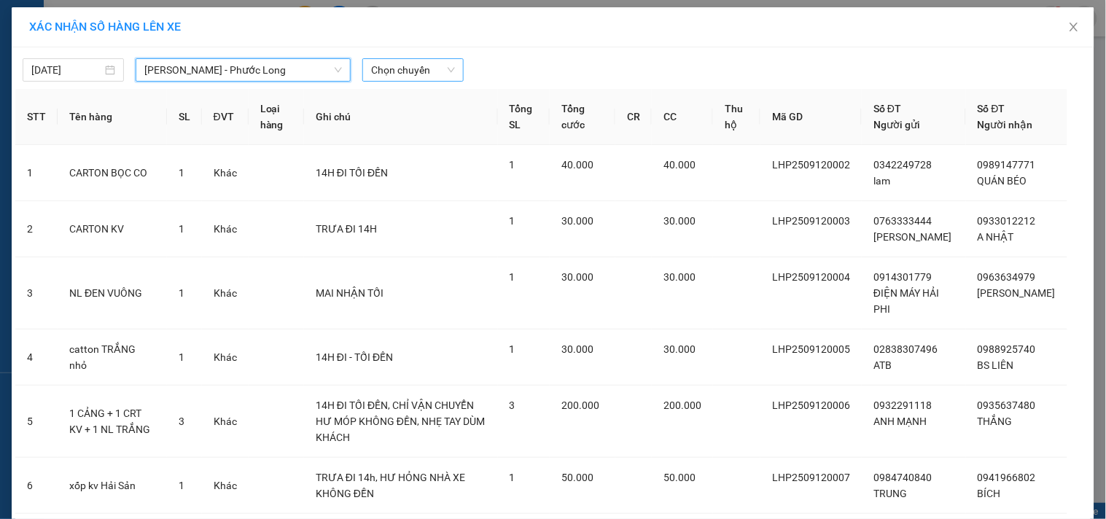
click at [413, 66] on span "Chọn chuyến" at bounding box center [413, 70] width 84 height 22
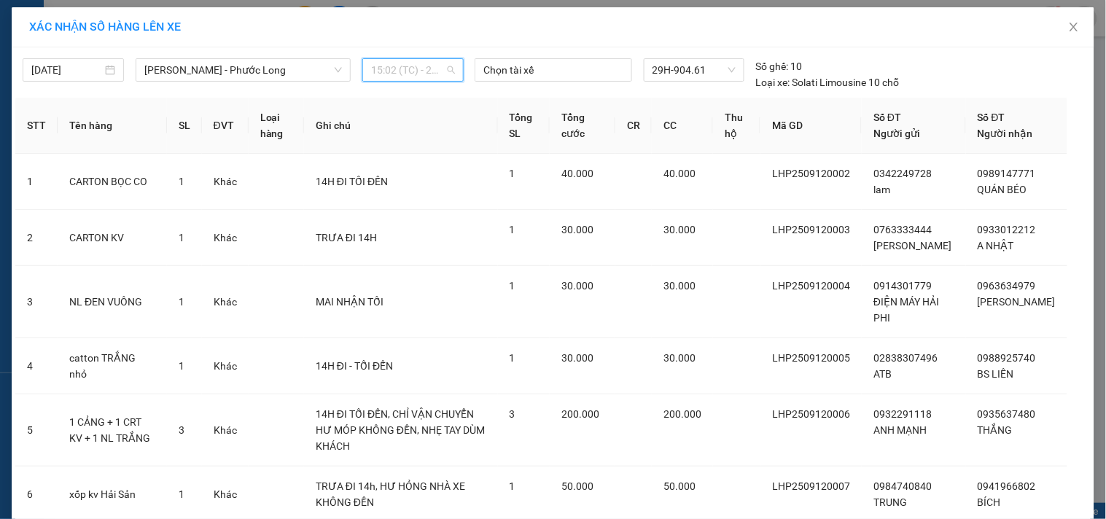
click at [426, 74] on span "15:02 (TC) - 29H-904.61" at bounding box center [413, 70] width 84 height 22
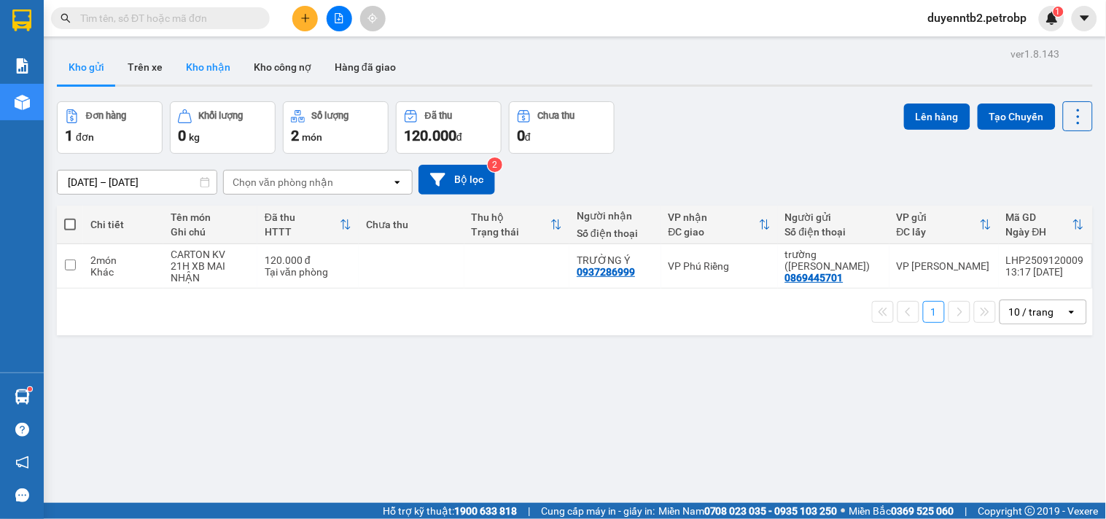
click at [206, 77] on button "Kho nhận" at bounding box center [208, 67] width 68 height 35
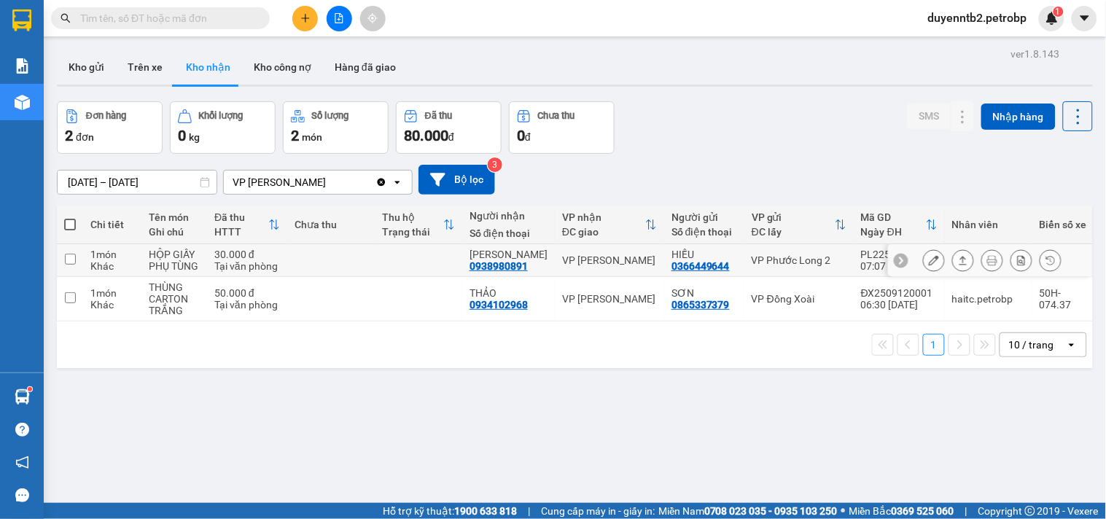
click at [503, 268] on div "0938980891" at bounding box center [498, 266] width 58 height 12
click at [501, 270] on div "0938980891" at bounding box center [498, 266] width 58 height 12
click at [523, 300] on div "0934102968" at bounding box center [498, 305] width 58 height 12
click at [297, 20] on button at bounding box center [305, 19] width 26 height 26
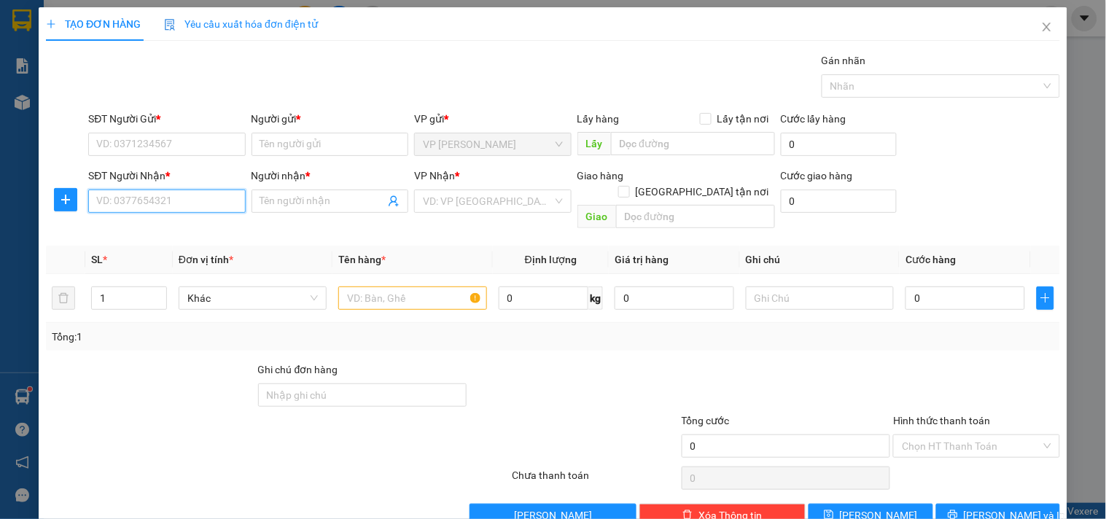
click at [156, 211] on input "SĐT Người Nhận *" at bounding box center [166, 200] width 157 height 23
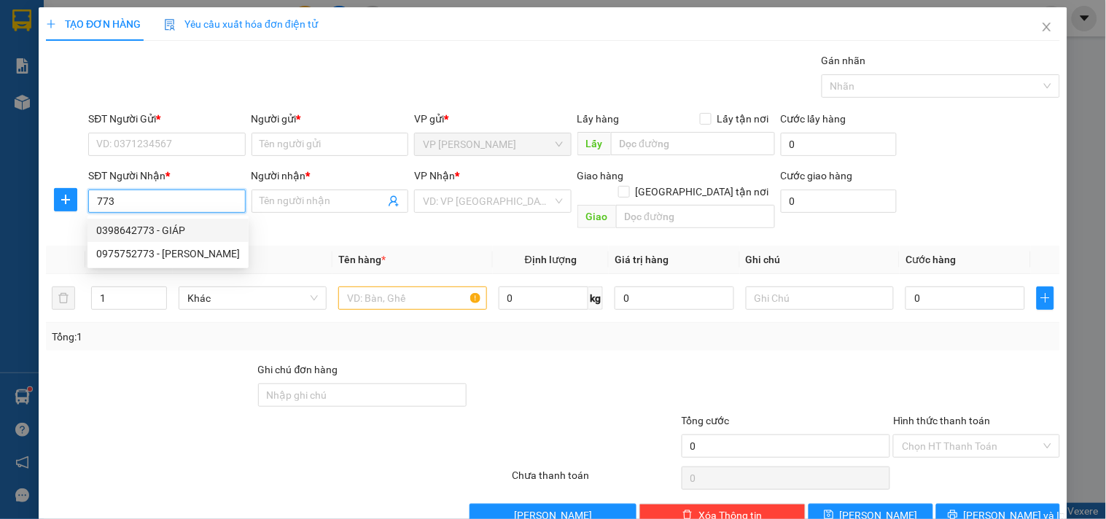
click at [168, 227] on div "0398642773 - GIÁP" at bounding box center [168, 230] width 144 height 16
type input "0398642773"
type input "GIÁP"
type input "40.000"
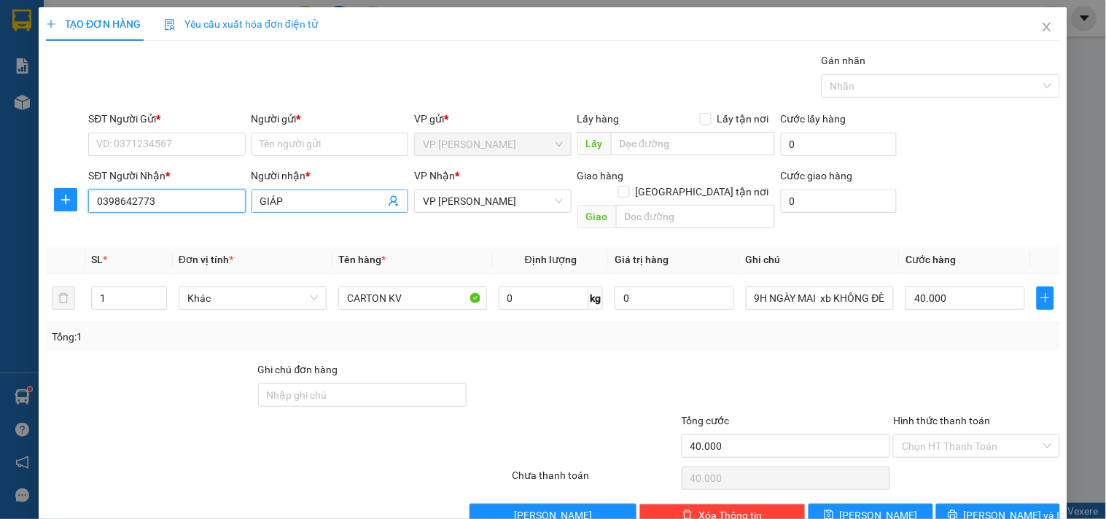
type input "0398642773"
click at [338, 197] on input "GIÁP" at bounding box center [322, 201] width 125 height 16
click at [338, 198] on input "GIÁP" at bounding box center [322, 201] width 125 height 16
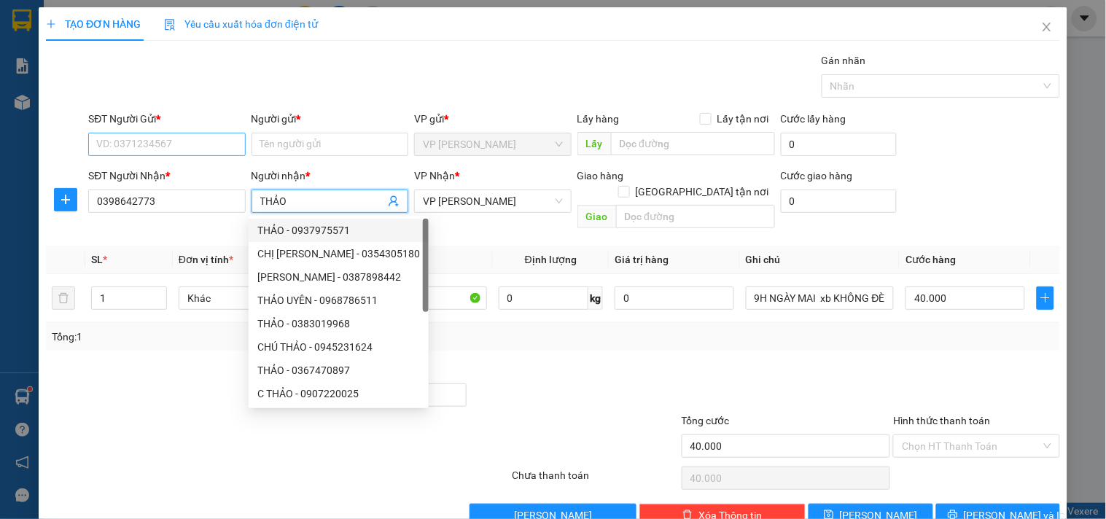
type input "THẢO"
click at [195, 136] on input "SĐT Người Gửi *" at bounding box center [166, 144] width 157 height 23
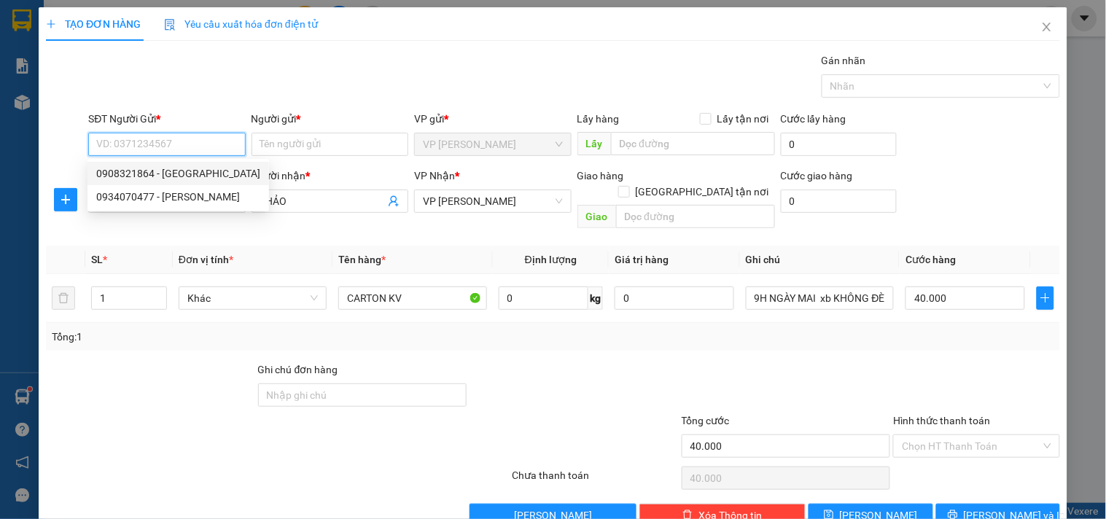
click at [187, 171] on div "0908321864 - ANH ĐÔNG" at bounding box center [178, 173] width 164 height 16
type input "0908321864"
type input "ANH ĐÔNG"
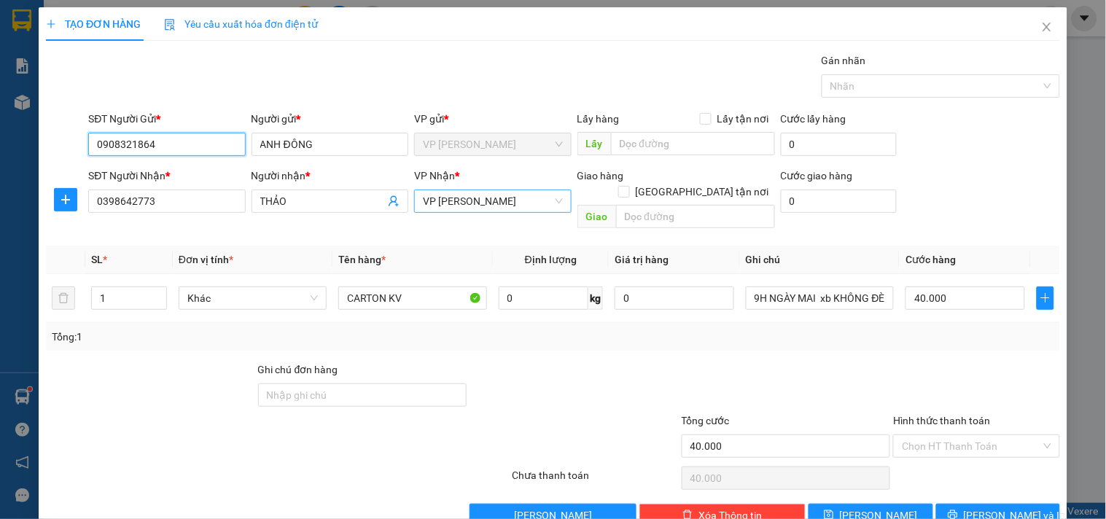
click at [547, 200] on span "VP Minh Hưng" at bounding box center [492, 201] width 139 height 22
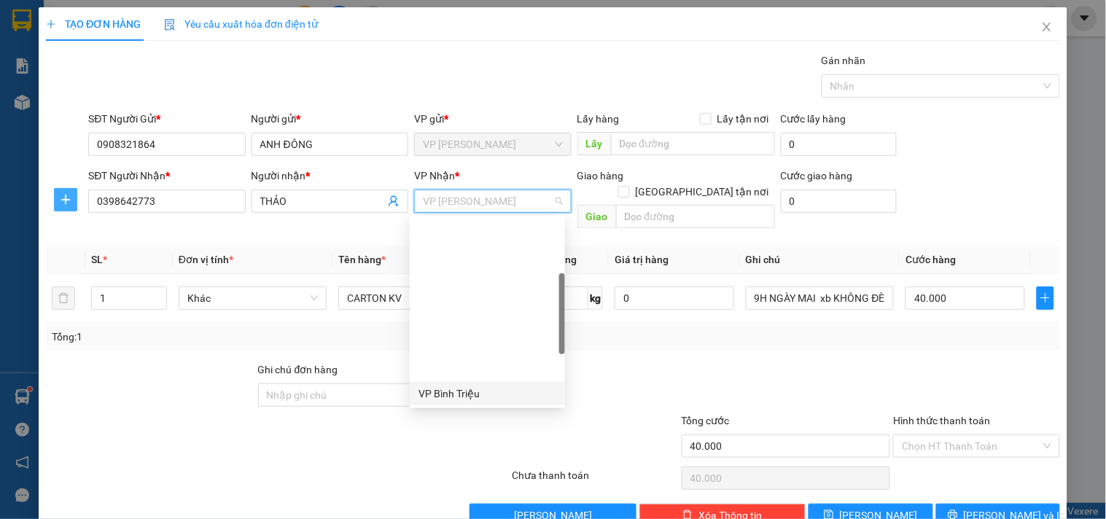
click at [60, 200] on icon "plus" at bounding box center [66, 200] width 12 height 12
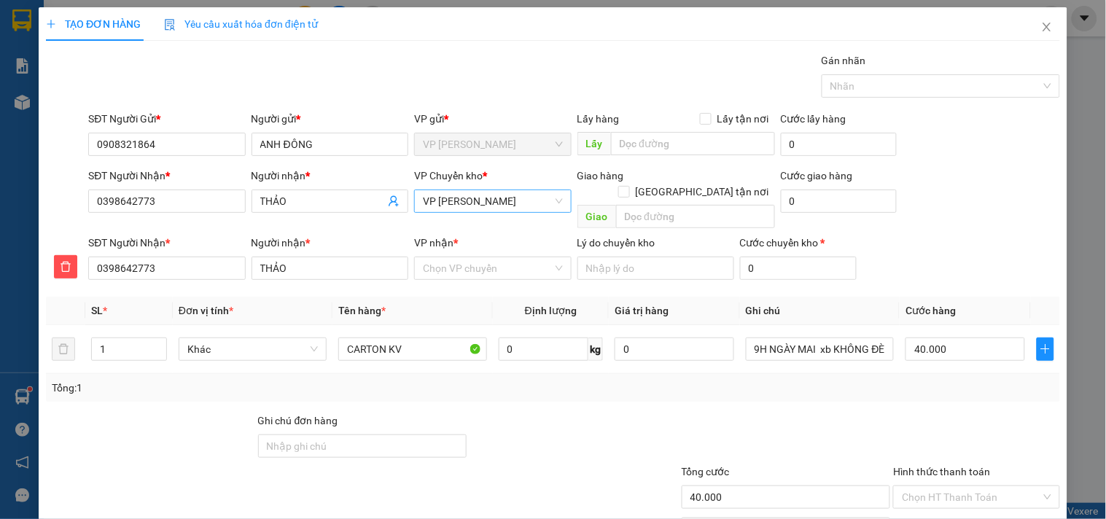
click at [499, 205] on span "VP Minh Hưng" at bounding box center [492, 201] width 139 height 22
type input "XOAI"
click at [461, 227] on div "VP Đồng Xoài" at bounding box center [487, 230] width 138 height 16
click at [454, 257] on input "VP nhận *" at bounding box center [487, 268] width 129 height 22
type input "HUNG"
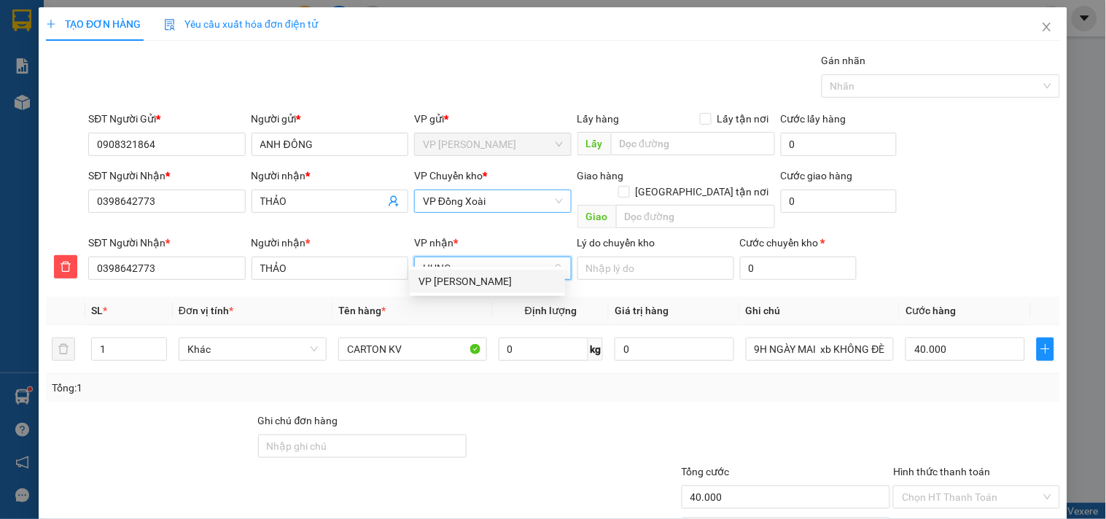
click at [441, 289] on div "VP Minh Hưng" at bounding box center [487, 281] width 138 height 16
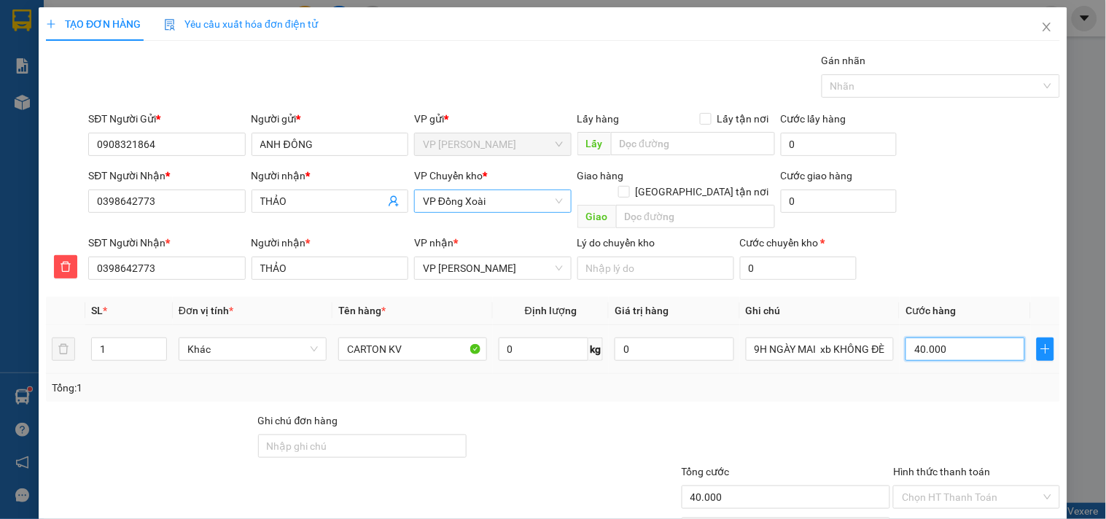
click at [955, 337] on input "40.000" at bounding box center [965, 348] width 120 height 23
click at [972, 343] on input "40.000" at bounding box center [965, 348] width 120 height 23
click at [985, 337] on input "40.000" at bounding box center [965, 348] width 120 height 23
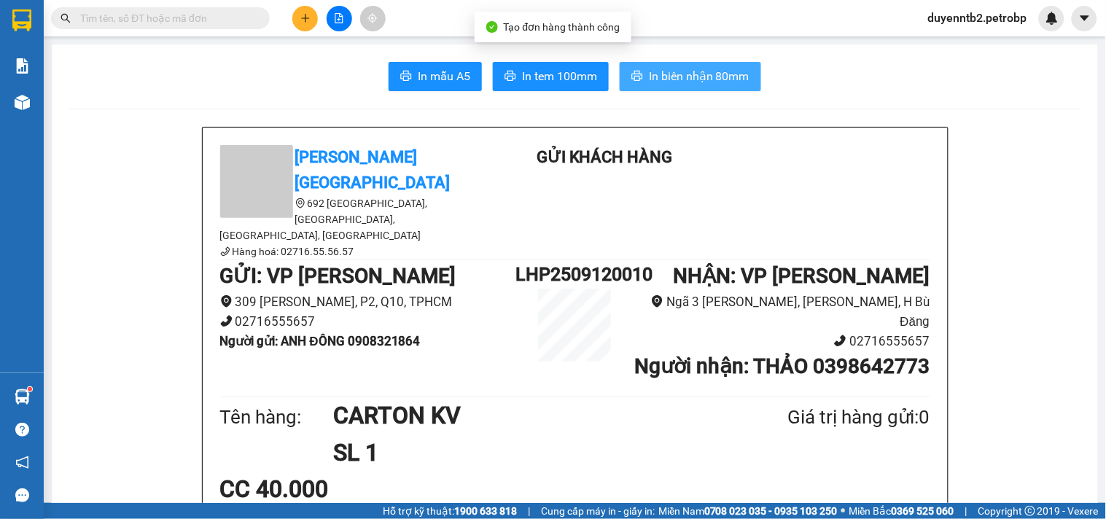
click at [727, 62] on button "In biên nhận 80mm" at bounding box center [689, 76] width 141 height 29
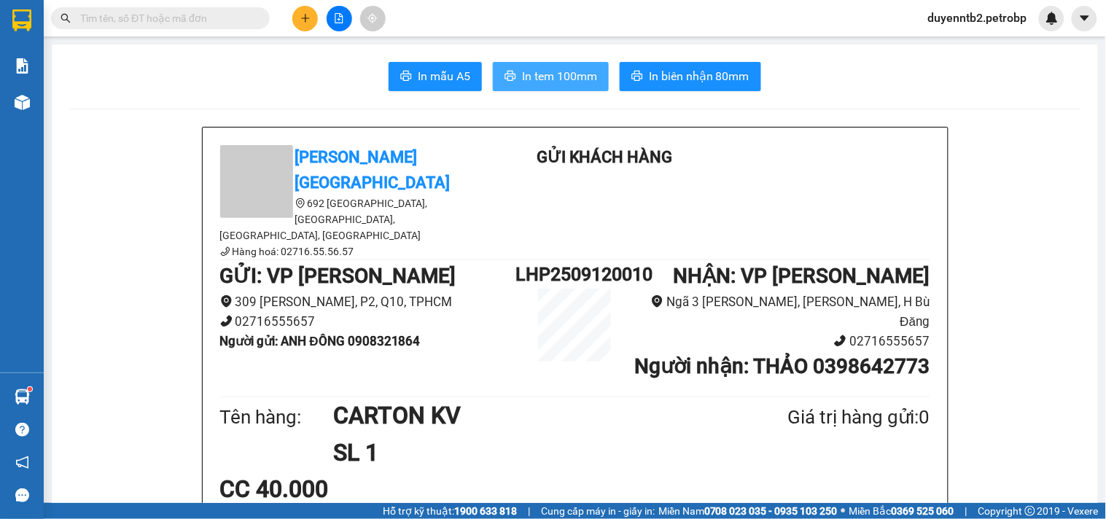
click at [558, 73] on span "In tem 100mm" at bounding box center [559, 76] width 75 height 18
click at [980, 12] on span "duyenntb2.petrobp" at bounding box center [977, 18] width 122 height 18
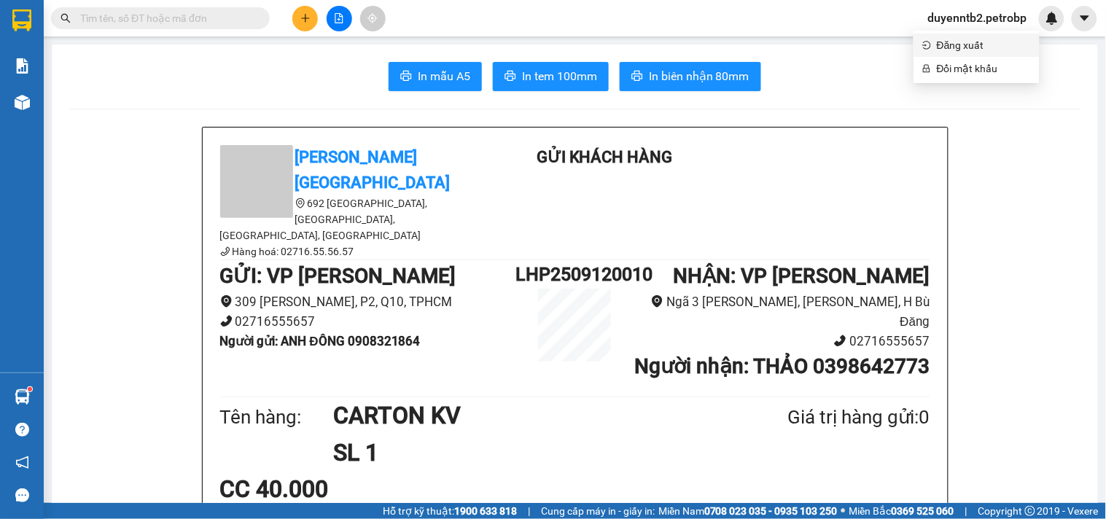
click at [967, 47] on span "Đăng xuất" at bounding box center [983, 45] width 94 height 16
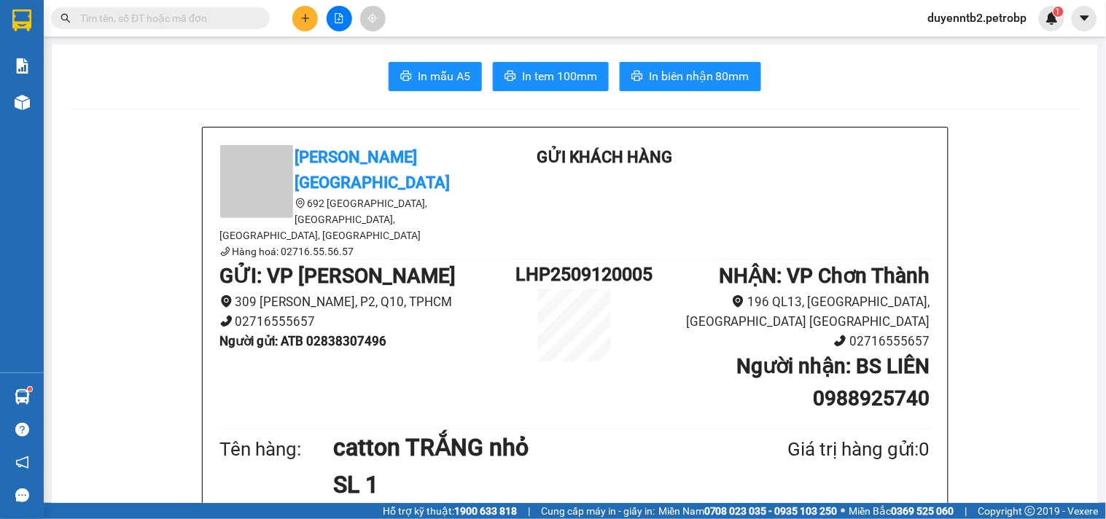
click at [998, 30] on div "duyenntb2.petrobp 1" at bounding box center [990, 19] width 148 height 26
click at [1046, 22] on img at bounding box center [1051, 18] width 13 height 13
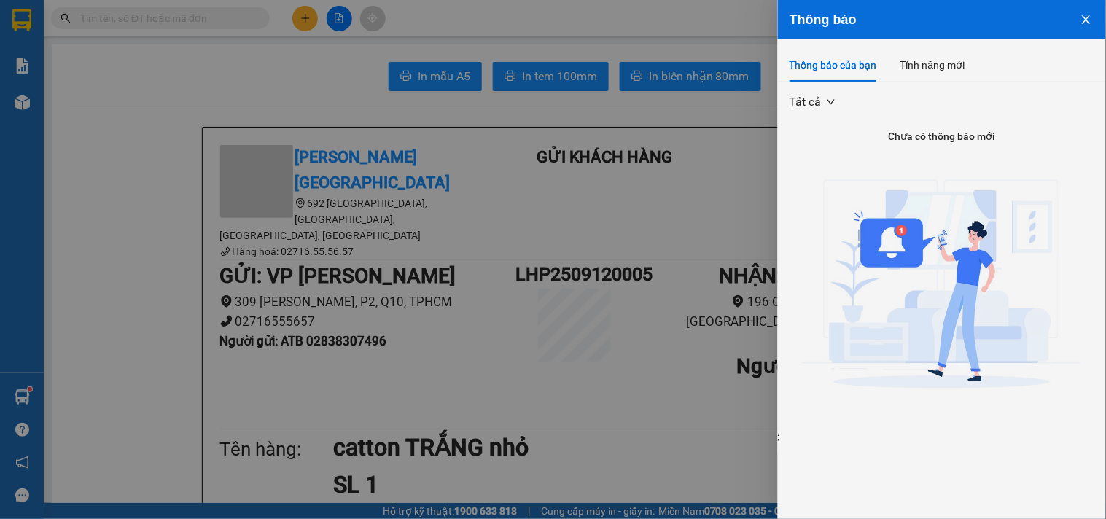
click at [752, 15] on div at bounding box center [553, 259] width 1106 height 519
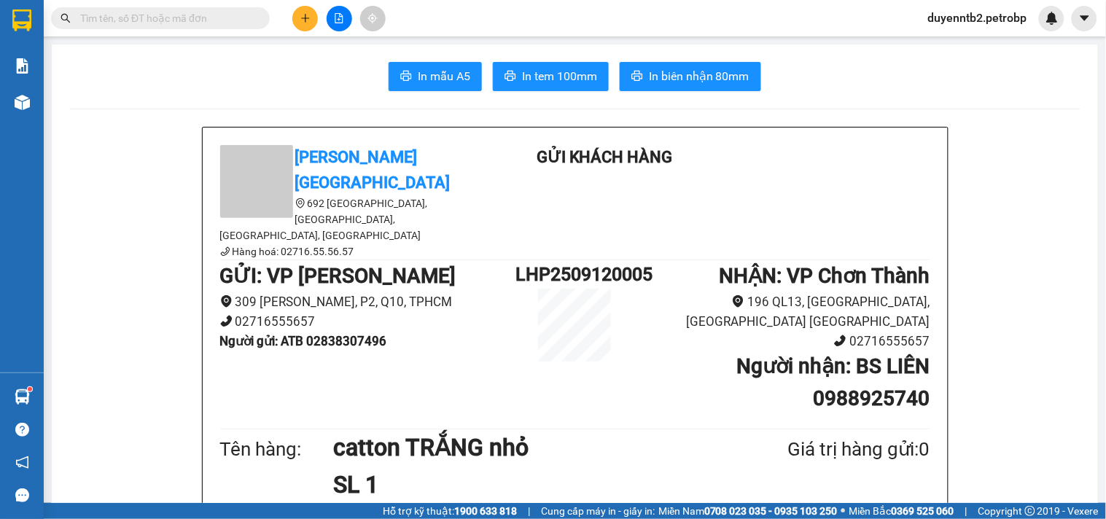
click at [957, 22] on span "duyenntb2.petrobp" at bounding box center [977, 18] width 122 height 18
click at [967, 40] on span "Đăng xuất" at bounding box center [983, 45] width 94 height 16
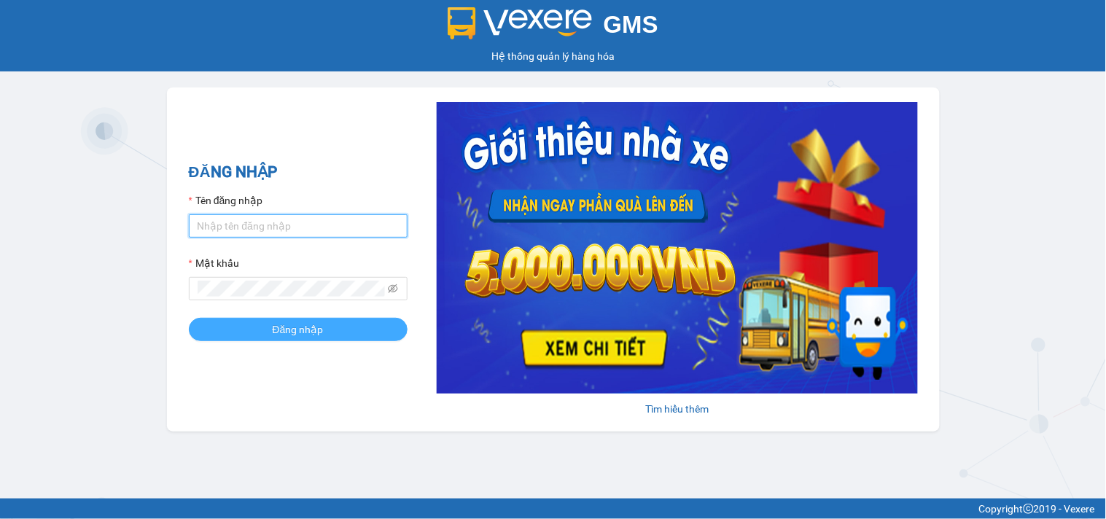
type input "anntt.petrobp"
click at [259, 332] on button "Đăng nhập" at bounding box center [298, 329] width 219 height 23
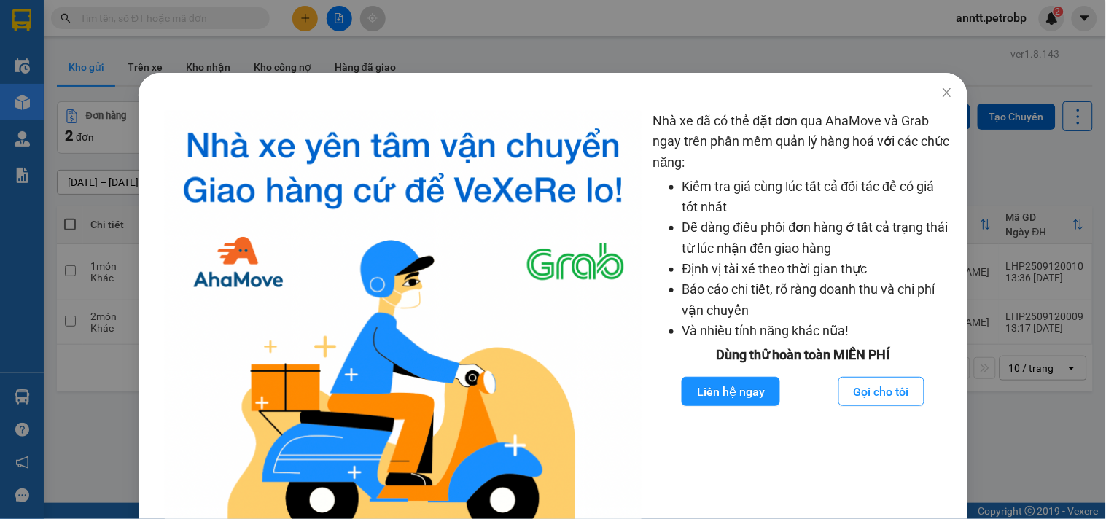
click at [646, 46] on div "Nhà xe đã có thể đặt đơn qua AhaMove và Grab ngay trên phần mềm quản lý hàng ho…" at bounding box center [553, 259] width 1106 height 519
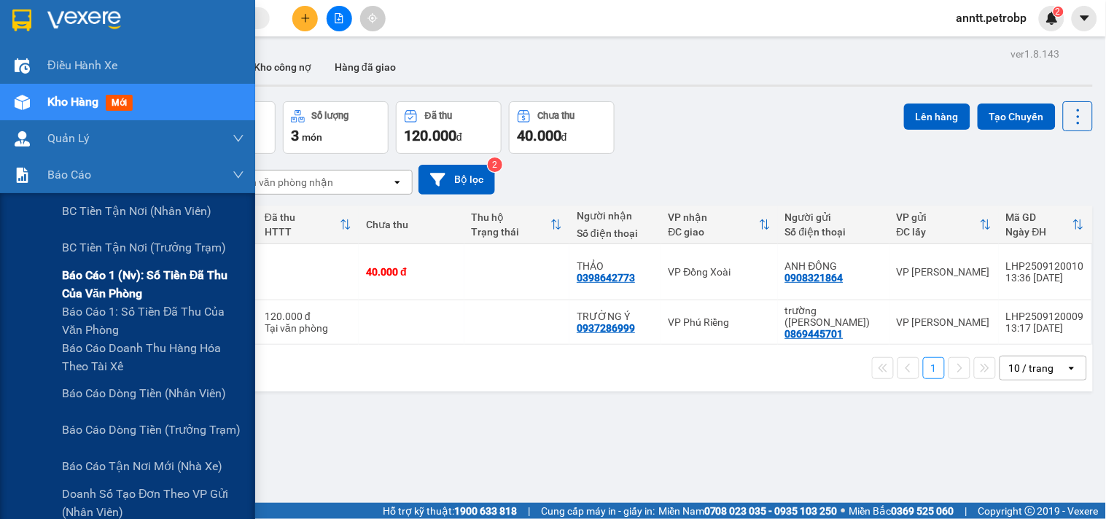
click at [136, 271] on span "Báo cáo 1 (nv): Số tiền đã thu của văn phòng" at bounding box center [153, 284] width 182 height 36
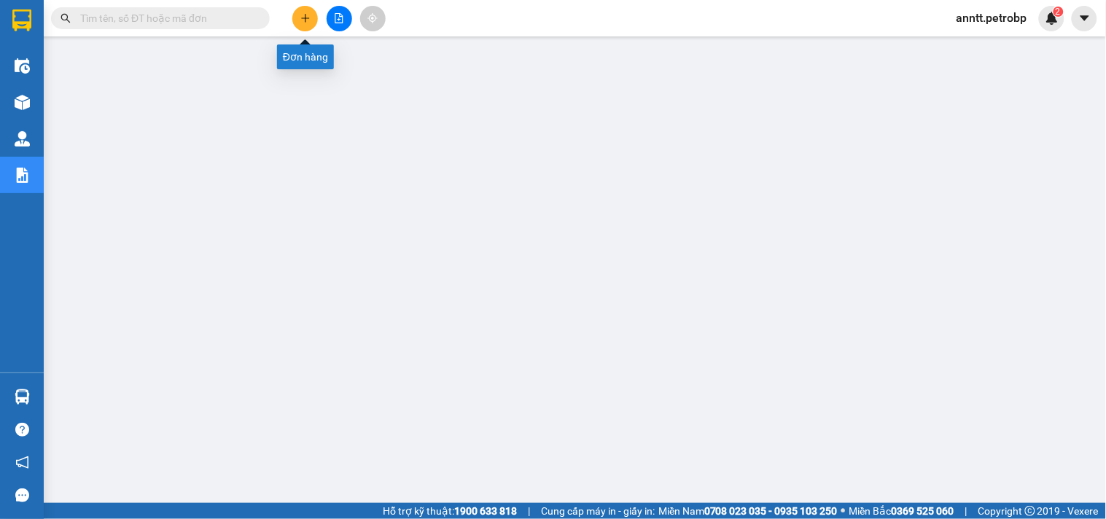
click at [307, 15] on icon "plus" at bounding box center [305, 18] width 10 height 10
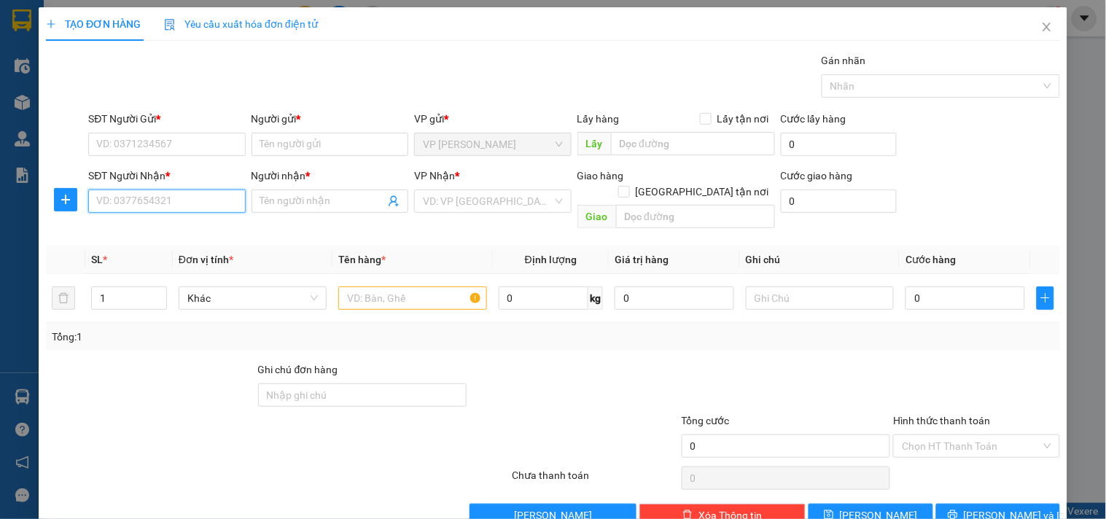
click at [138, 201] on input "SĐT Người Nhận *" at bounding box center [166, 200] width 157 height 23
click at [122, 198] on input "SĐT Người Nhận *" at bounding box center [166, 200] width 157 height 23
click at [128, 197] on input "SĐT Người Nhận *" at bounding box center [166, 200] width 157 height 23
click at [146, 233] on div "0976177891 - PHÚ VINH" at bounding box center [178, 230] width 164 height 16
type input "0976177891"
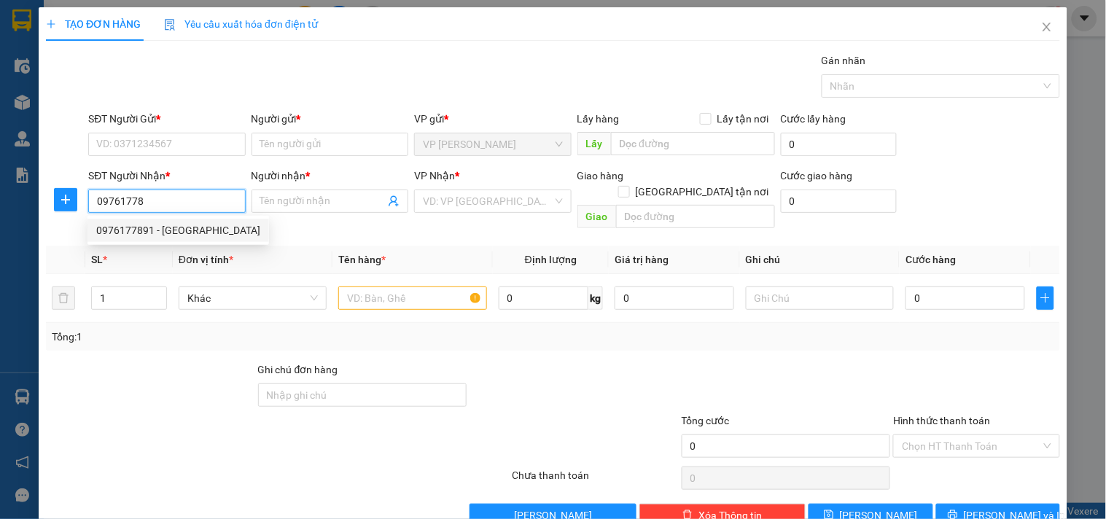
type input "PHÚ VINH"
type input "ĐỒNG PHÚ"
type input "150.000"
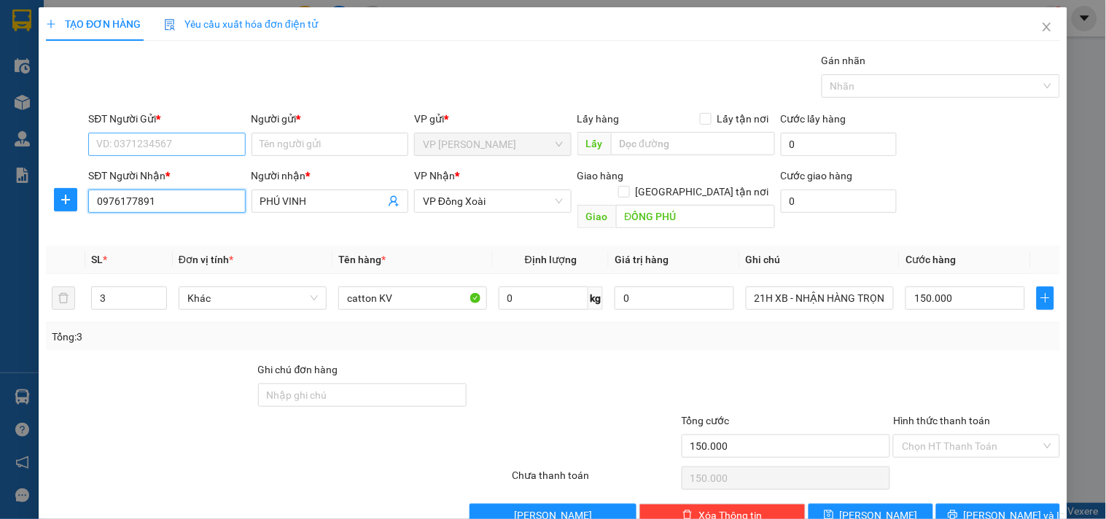
type input "0976177891"
click at [143, 141] on input "SĐT Người Gửi *" at bounding box center [166, 144] width 157 height 23
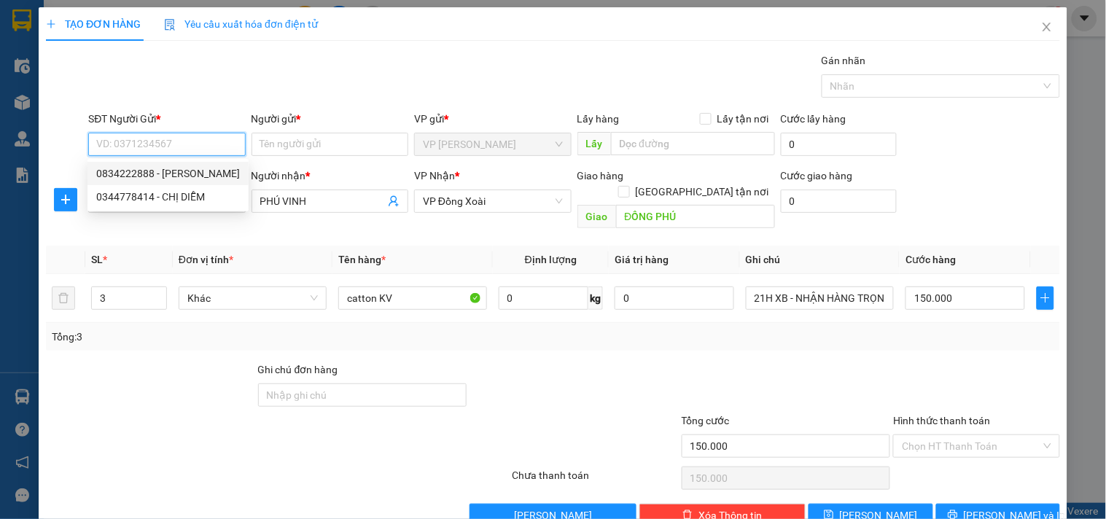
click at [146, 169] on div "0834222888 - GIA PHÚC" at bounding box center [168, 173] width 144 height 16
type input "0834222888"
type input "[PERSON_NAME]"
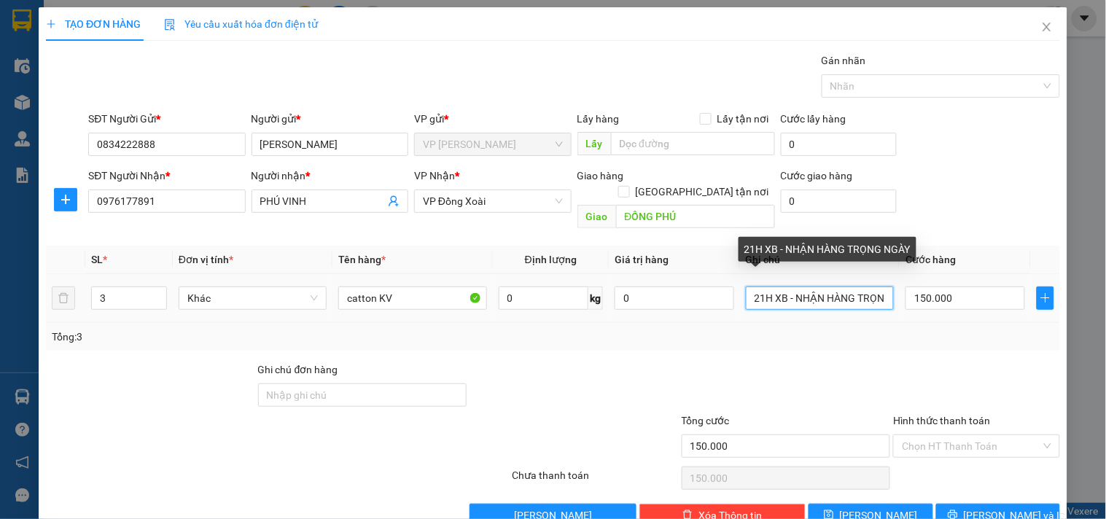
click at [818, 286] on input "21H XB - NHẬN HÀNG TRỌNG NGÀY" at bounding box center [820, 297] width 148 height 23
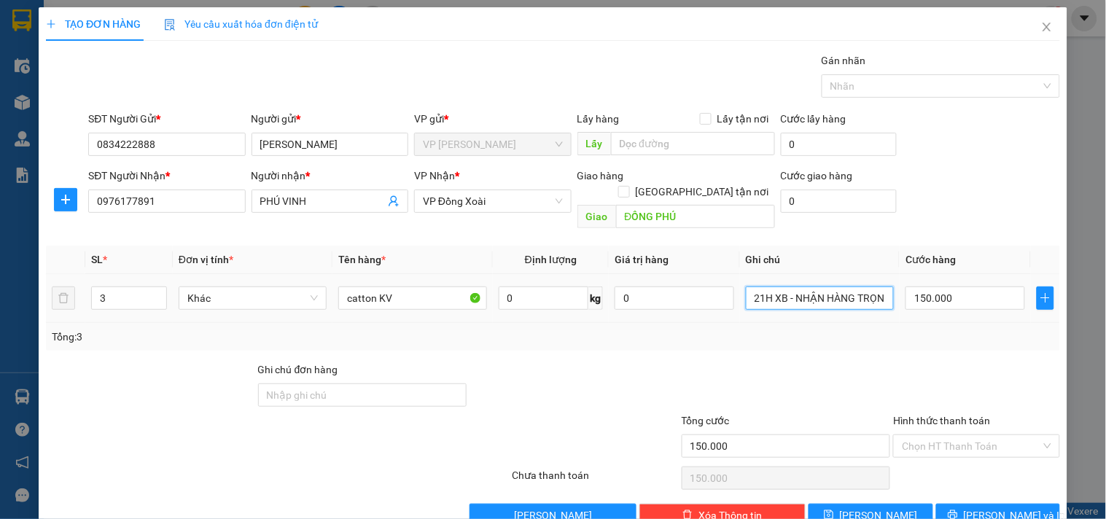
drag, startPoint x: 763, startPoint y: 283, endPoint x: 714, endPoint y: 295, distance: 50.4
click at [714, 295] on tr "3 Khác catton KV 0 kg 0 21H XB - NHẬN HÀNG TRỌNG NGÀY 150.000" at bounding box center [553, 298] width 1014 height 49
type input "9H NGÀY MAI XB - NHẬN HÀNG TRỌNG NGÀY"
click at [944, 435] on input "Hình thức thanh toán" at bounding box center [970, 446] width 138 height 22
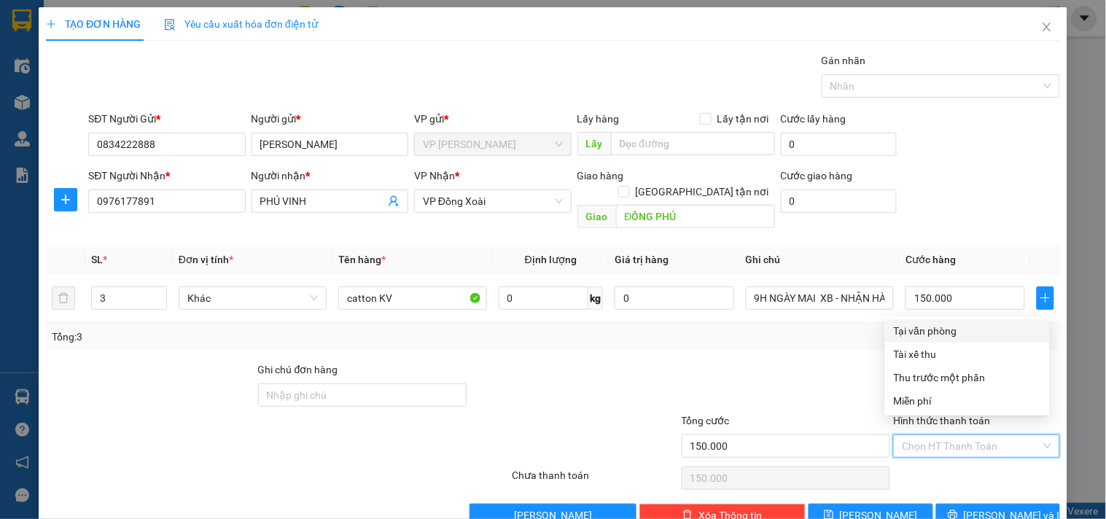
click at [938, 334] on div "Tại văn phòng" at bounding box center [966, 331] width 147 height 16
type input "0"
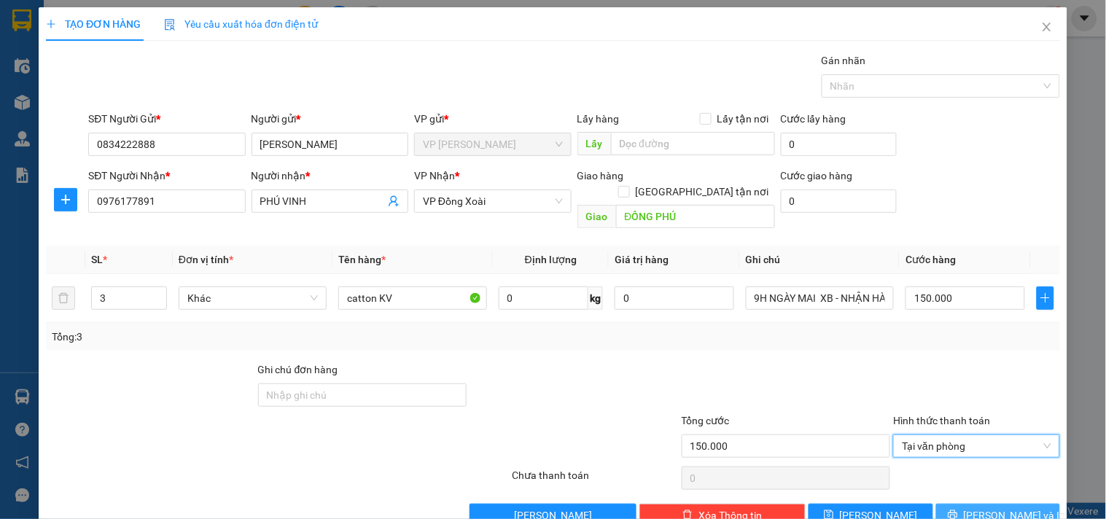
click at [988, 507] on span "[PERSON_NAME] và In" at bounding box center [1014, 515] width 102 height 16
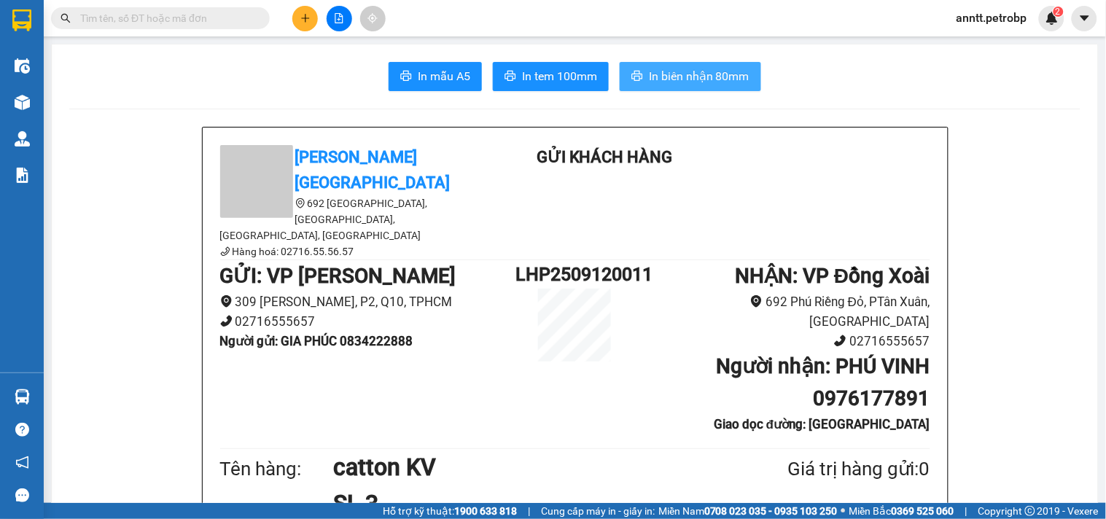
click at [735, 80] on span "In biên nhận 80mm" at bounding box center [699, 76] width 101 height 18
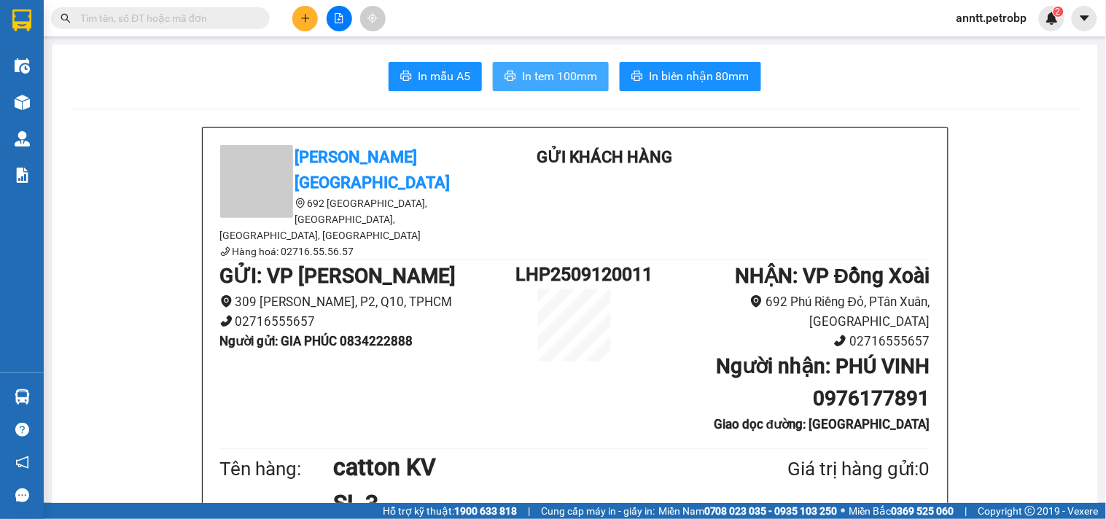
click at [567, 80] on span "In tem 100mm" at bounding box center [559, 76] width 75 height 18
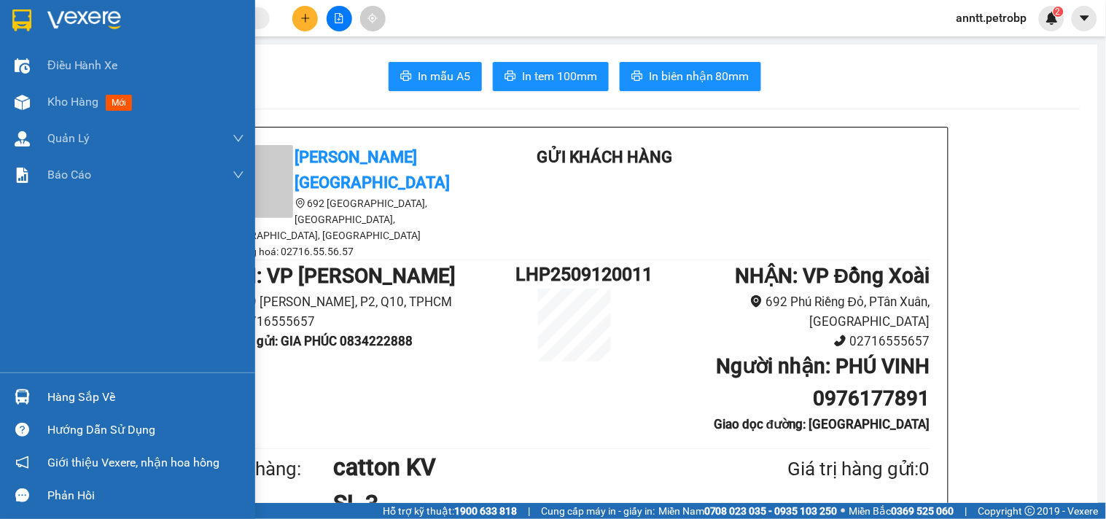
click at [27, 12] on img at bounding box center [21, 20] width 19 height 22
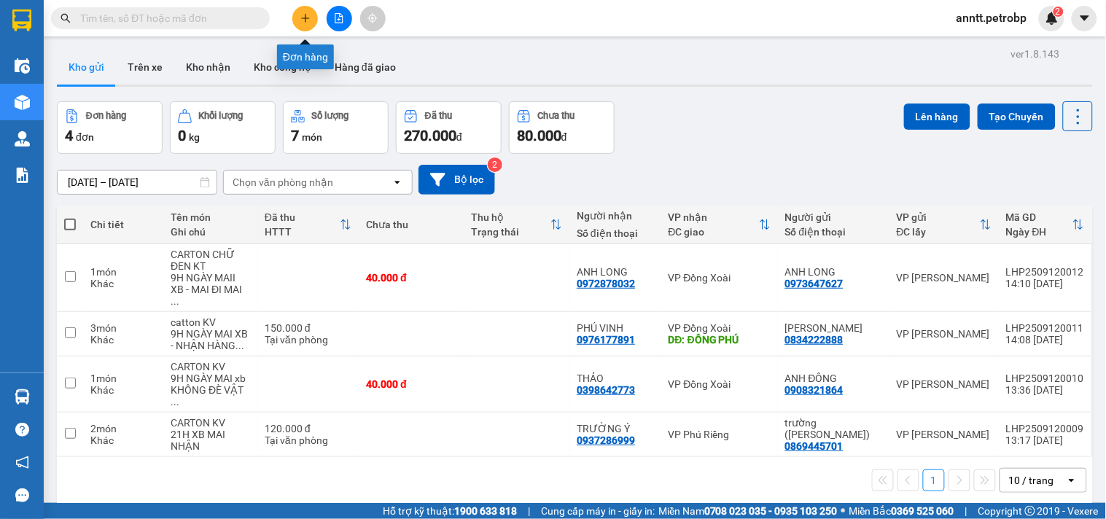
click at [307, 23] on button at bounding box center [305, 19] width 26 height 26
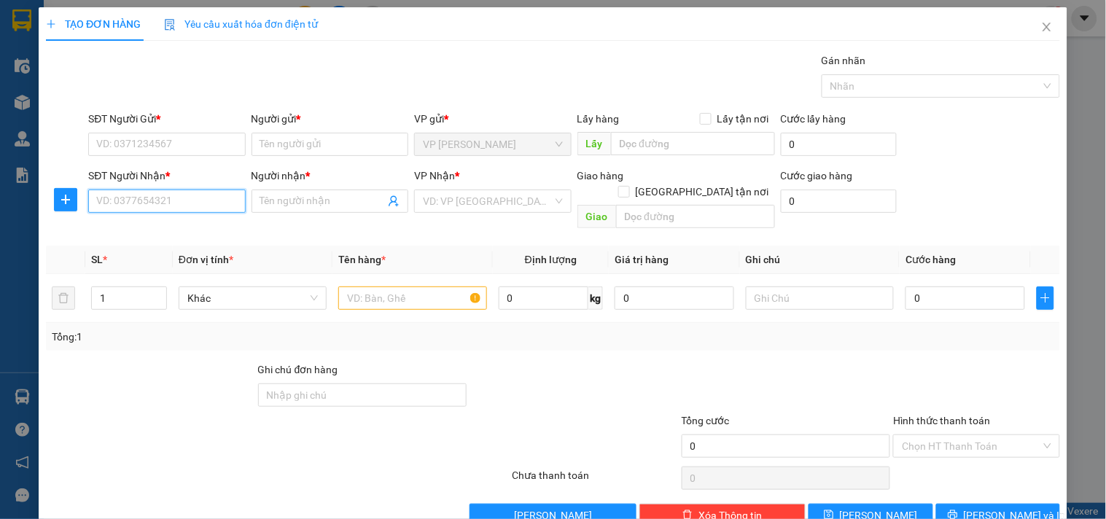
click at [122, 204] on input "SĐT Người Nhận *" at bounding box center [166, 200] width 157 height 23
drag, startPoint x: 138, startPoint y: 226, endPoint x: 148, endPoint y: 181, distance: 46.2
click at [139, 226] on div "0935637480 - THẮNG" at bounding box center [165, 230] width 138 height 16
type input "0935637480"
type input "THẮNG"
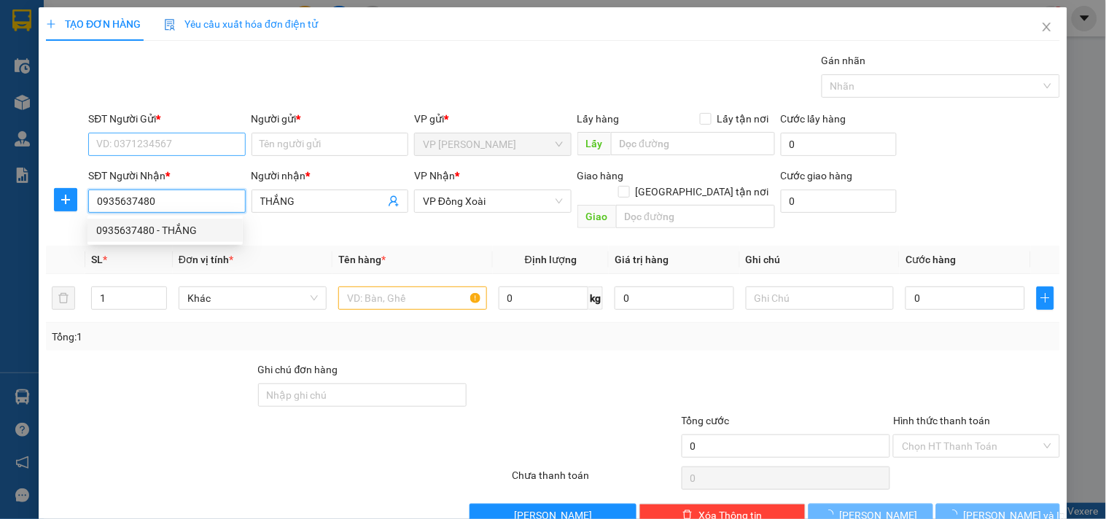
type input "200.000"
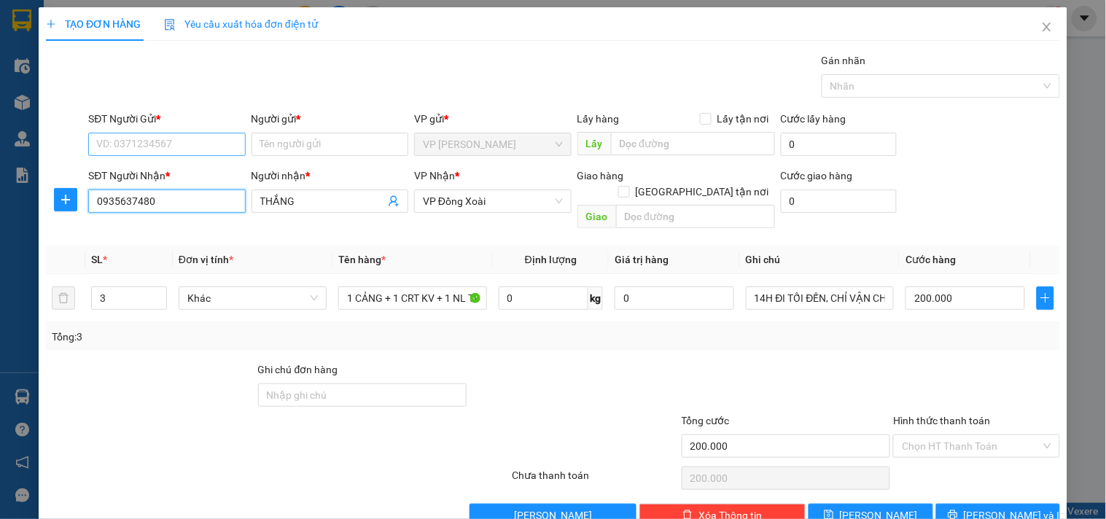
type input "0935637480"
click at [176, 144] on input "SĐT Người Gửi *" at bounding box center [166, 144] width 157 height 23
click at [168, 195] on div "0949808819 - KHÁNH TOÀN" at bounding box center [168, 197] width 144 height 16
type input "0949808819"
type input "KHÁNH TOÀN"
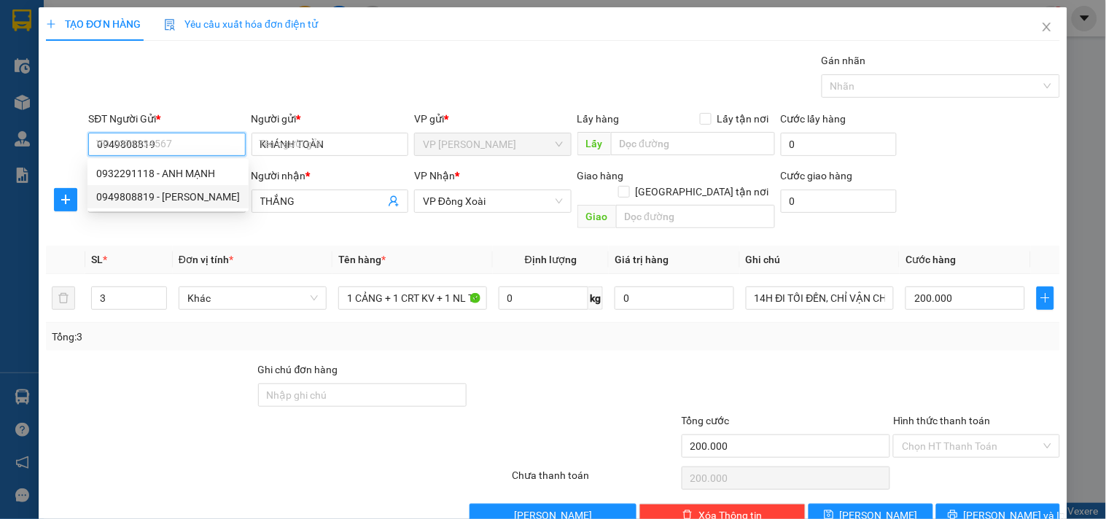
type input "30.000"
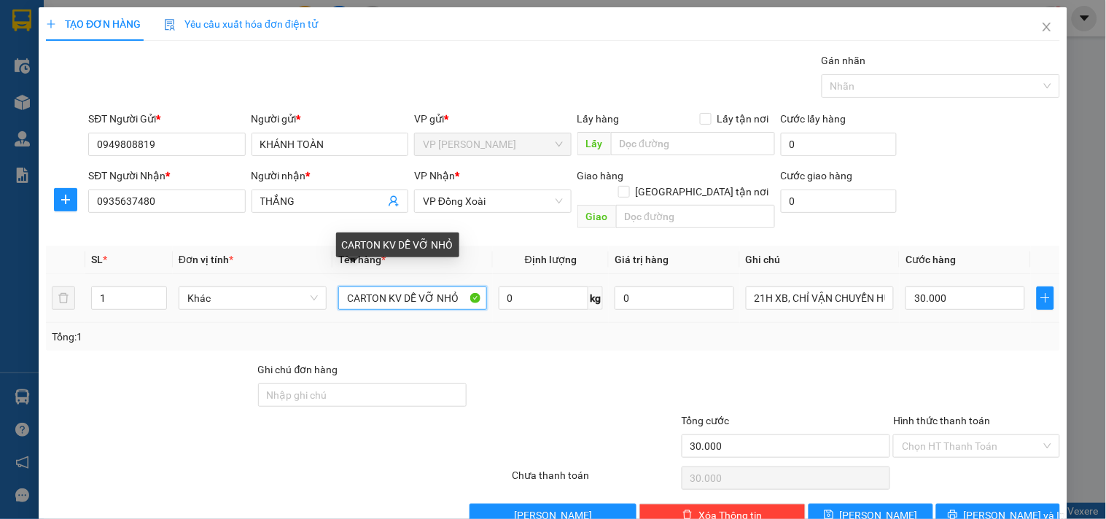
drag, startPoint x: 412, startPoint y: 281, endPoint x: 423, endPoint y: 280, distance: 10.2
click at [419, 286] on input "CARTON KV DỄ VỠ NHỎ" at bounding box center [412, 297] width 148 height 23
click at [397, 286] on input "CARTON KV DỄ VỠ NHỎ" at bounding box center [412, 297] width 148 height 23
type input "CARTON KT DỄ VỠ NHỎ"
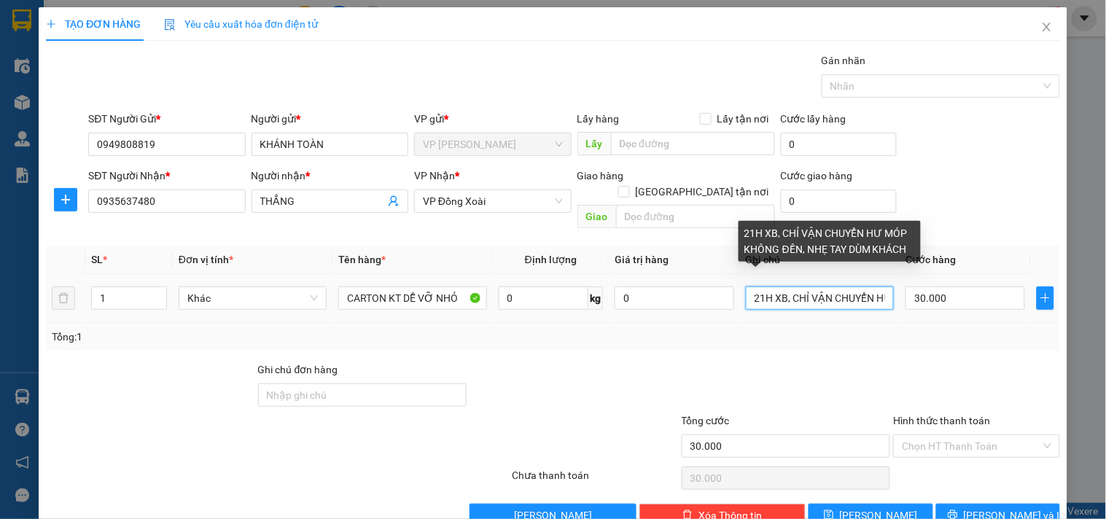
click at [838, 286] on input "21H XB, CHỈ VẬN CHUYỂN HƯ MÓP KHÔNG ĐỀN, NHẸ TAY DÙM KHÁCH" at bounding box center [820, 297] width 148 height 23
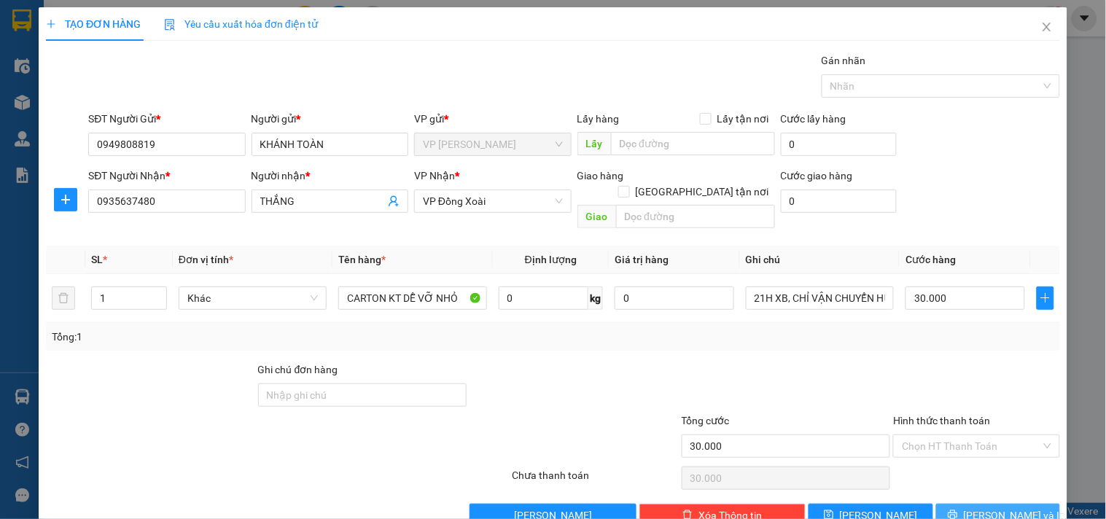
click at [993, 507] on span "[PERSON_NAME] và In" at bounding box center [1014, 515] width 102 height 16
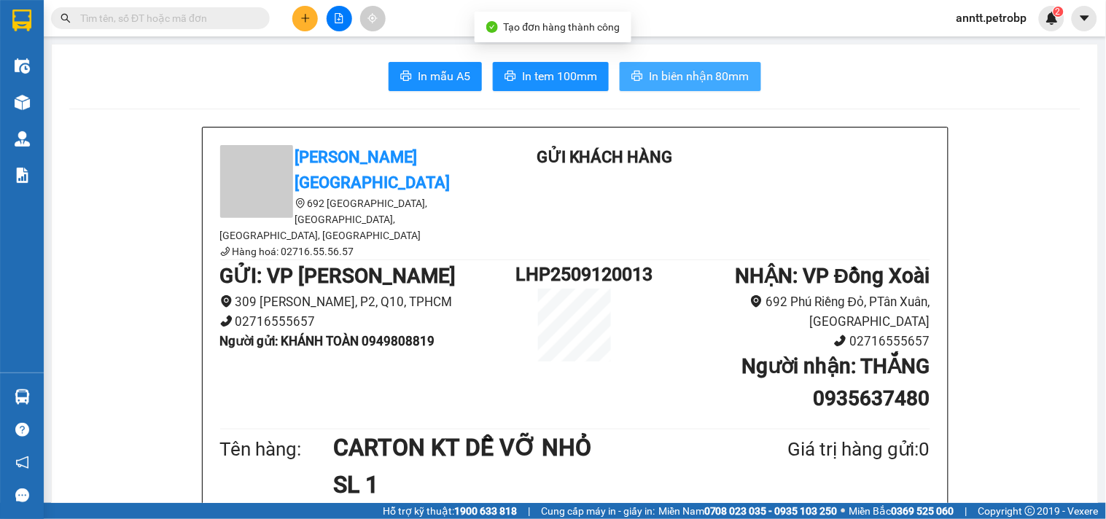
click at [691, 86] on button "In biên nhận 80mm" at bounding box center [689, 76] width 141 height 29
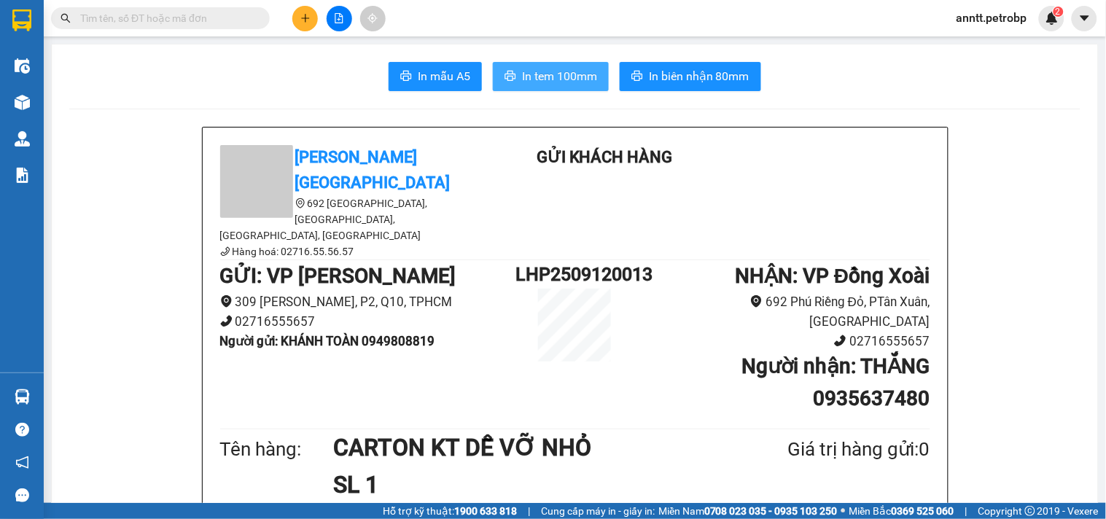
click at [558, 80] on span "In tem 100mm" at bounding box center [559, 76] width 75 height 18
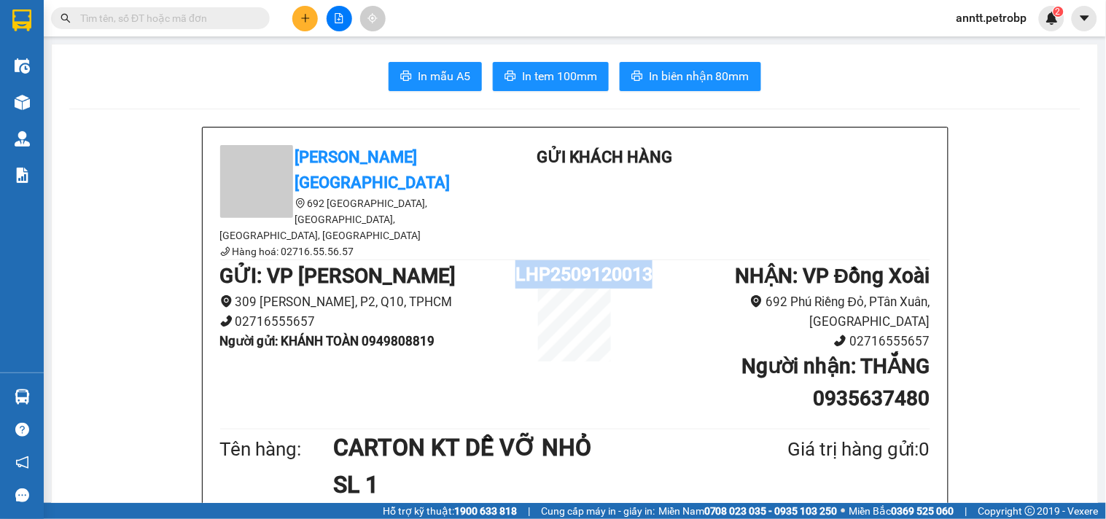
drag, startPoint x: 513, startPoint y: 235, endPoint x: 646, endPoint y: 235, distance: 132.6
click at [646, 260] on div "GỬI : VP Lê Hồng Phong 309 Lê Hồng Phong, P2, Q10, TPHCM 02716555657 Người gửi …" at bounding box center [575, 342] width 710 height 165
copy div "LHP2509120013"
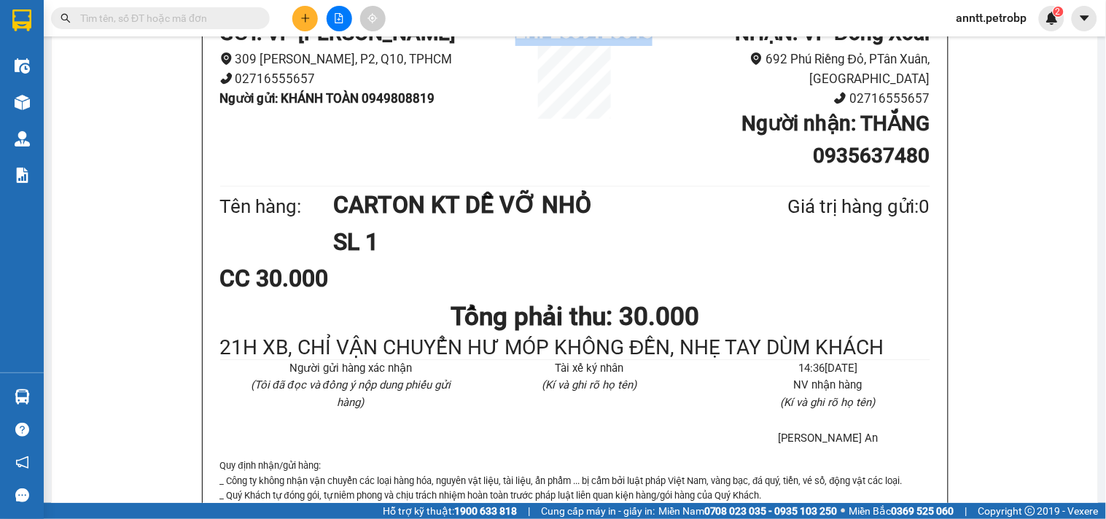
scroll to position [324, 0]
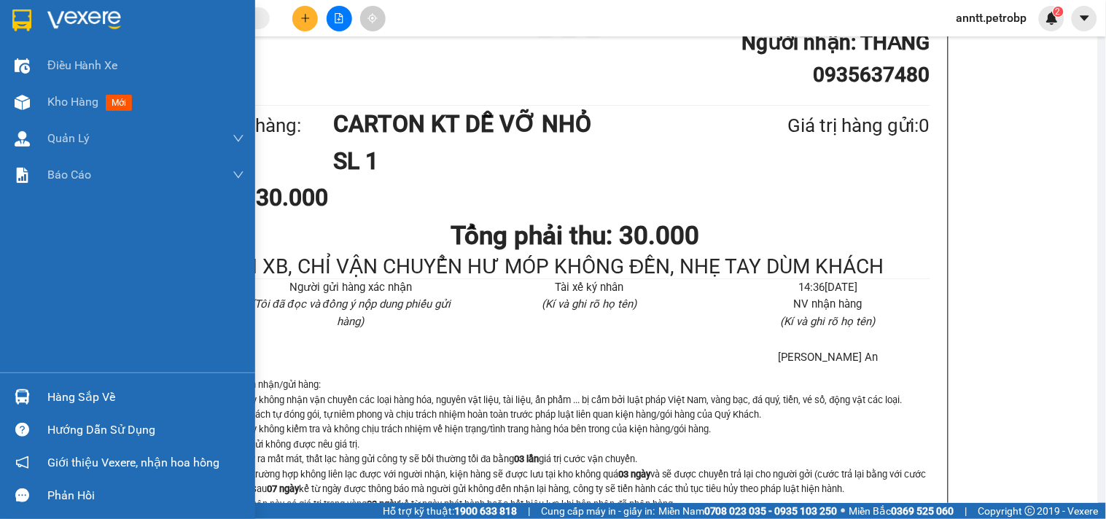
click at [18, 23] on img at bounding box center [21, 20] width 19 height 22
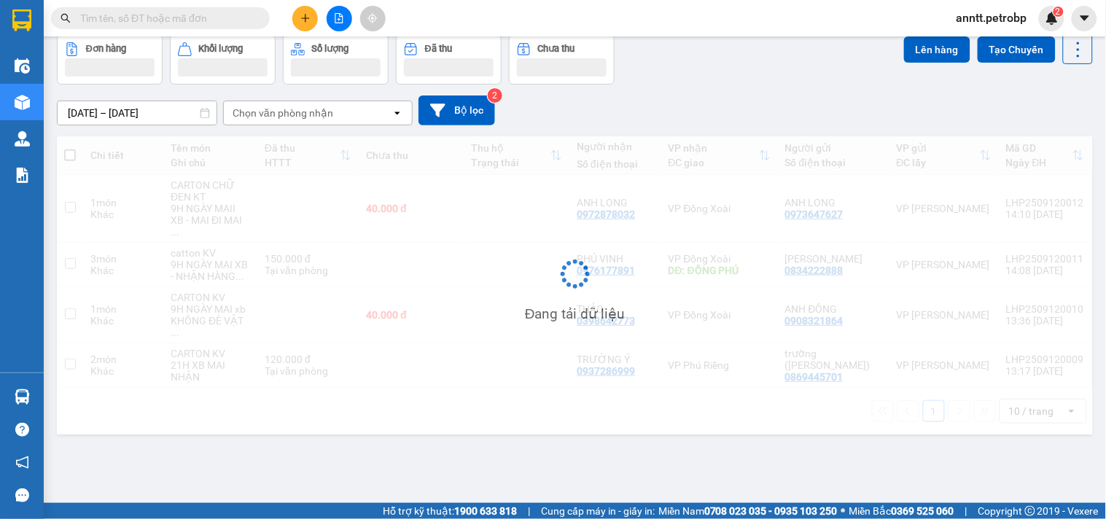
scroll to position [67, 0]
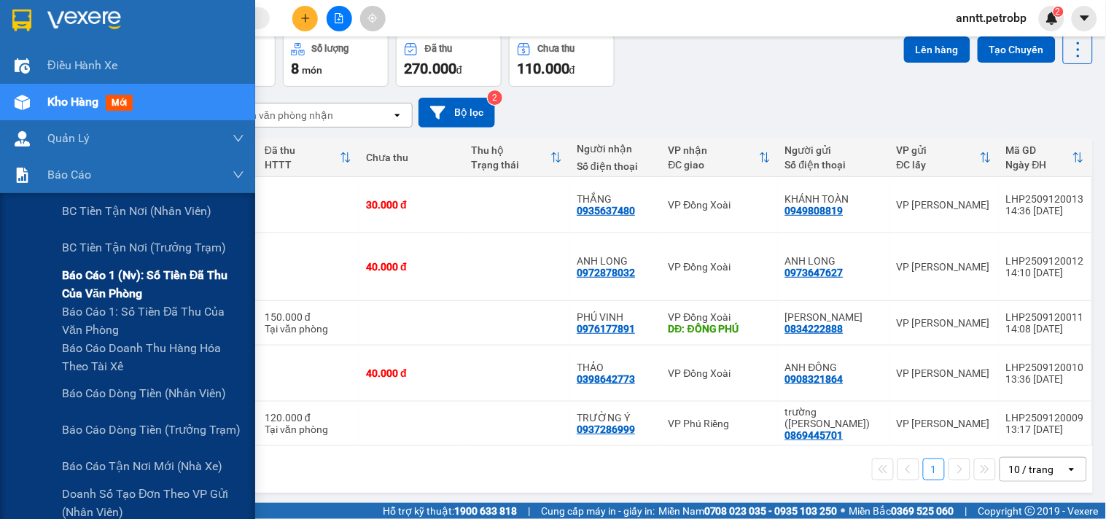
click at [111, 275] on span "Báo cáo 1 (nv): Số tiền đã thu của văn phòng" at bounding box center [153, 284] width 182 height 36
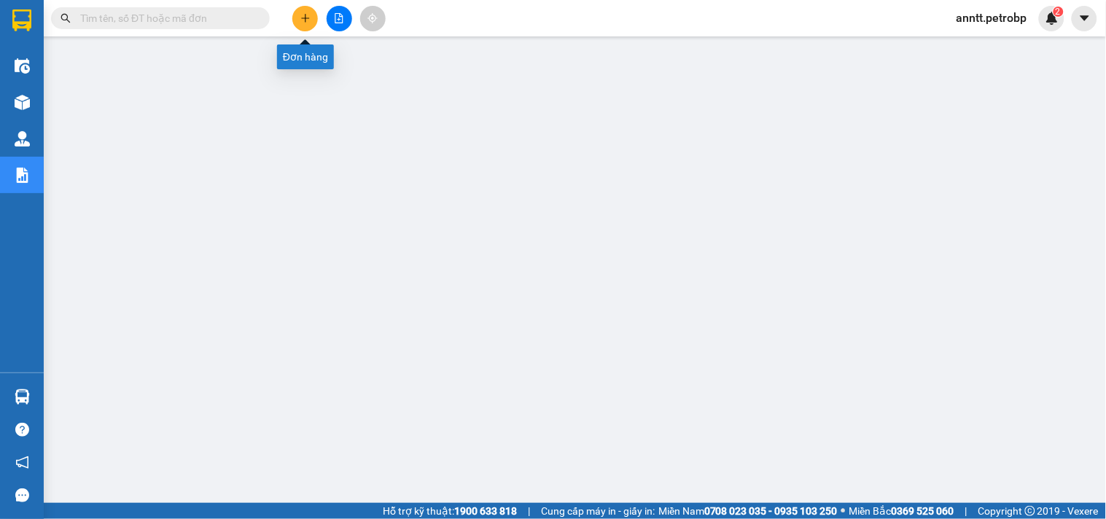
click at [309, 7] on button at bounding box center [305, 19] width 26 height 26
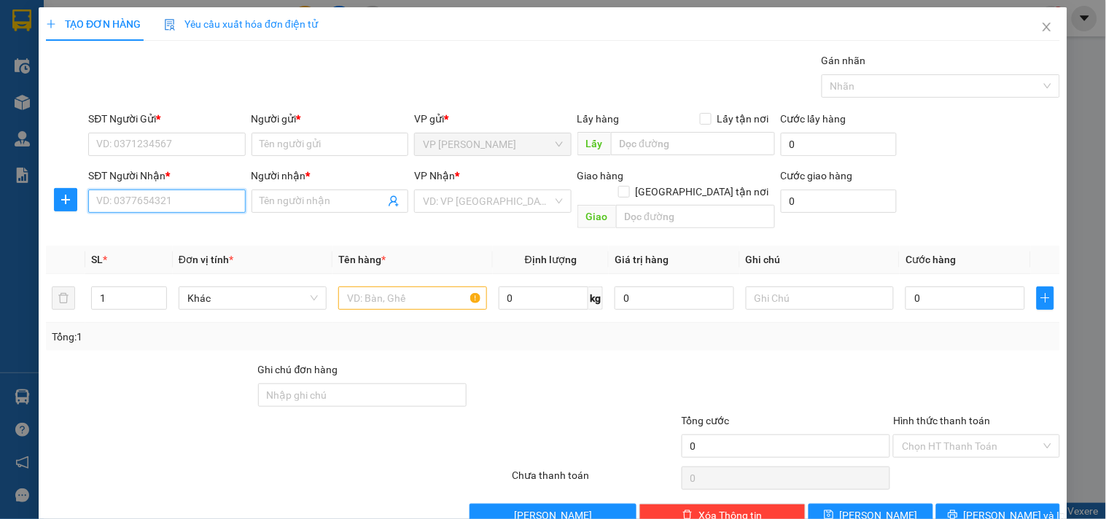
click at [144, 200] on input "SĐT Người Nhận *" at bounding box center [166, 200] width 157 height 23
click at [134, 230] on div "0972863963 - HÀO" at bounding box center [165, 230] width 138 height 16
type input "0972863963"
type input "HÀO"
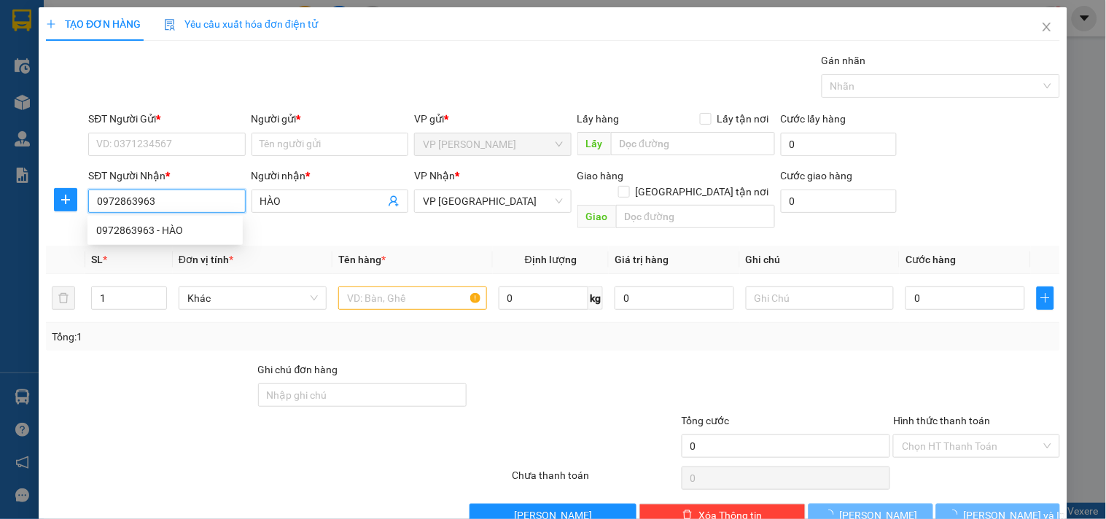
type input "30.000"
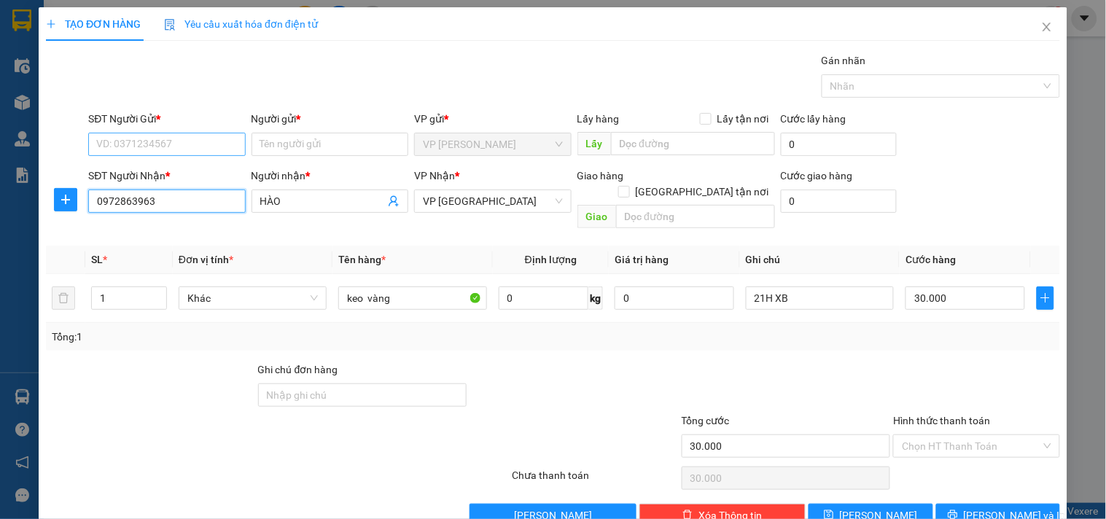
type input "0972863963"
click at [130, 133] on input "SĐT Người Gửi *" at bounding box center [166, 144] width 157 height 23
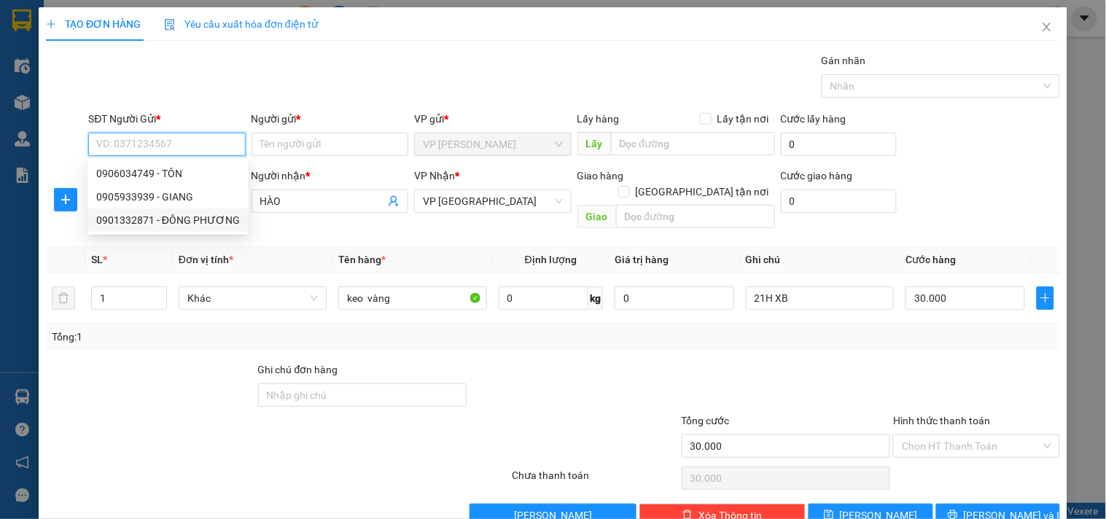
click at [141, 224] on div "0901332871 - ĐÔNG PHƯƠNG" at bounding box center [168, 220] width 144 height 16
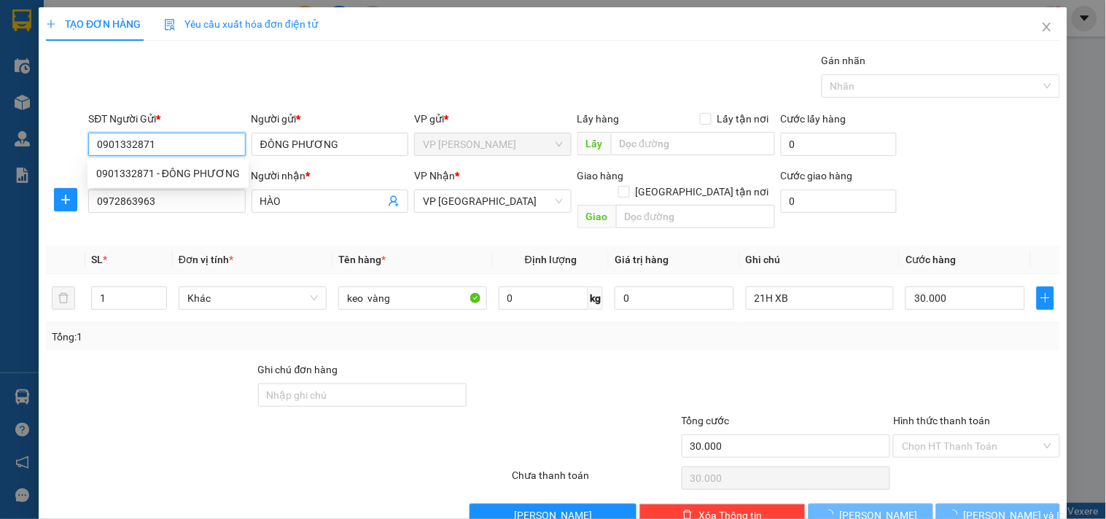
type input "0901332871"
type input "ĐÔNG PHƯƠNG"
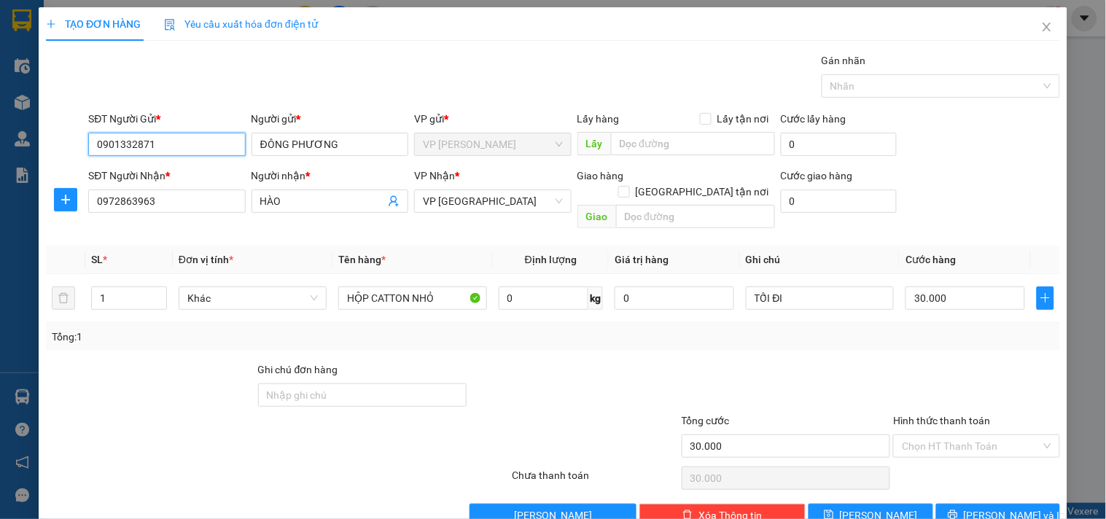
scroll to position [20, 0]
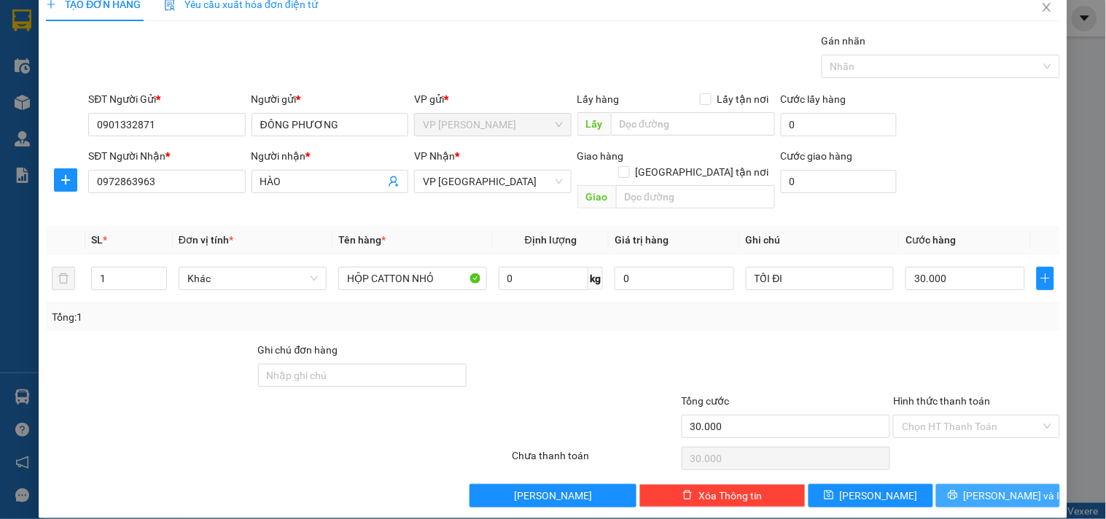
click at [974, 488] on span "[PERSON_NAME] và In" at bounding box center [1014, 496] width 102 height 16
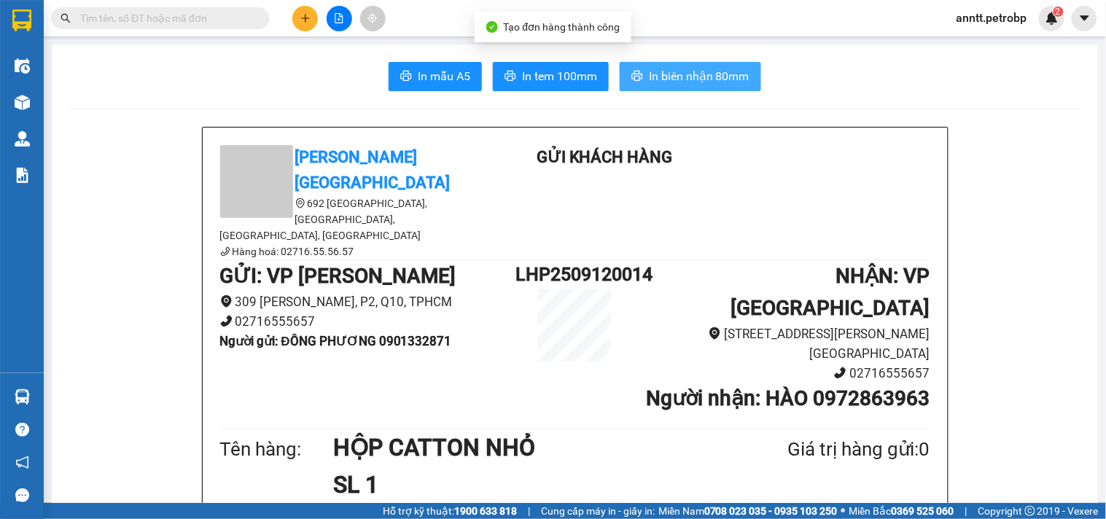
click at [716, 81] on span "In biên nhận 80mm" at bounding box center [699, 76] width 101 height 18
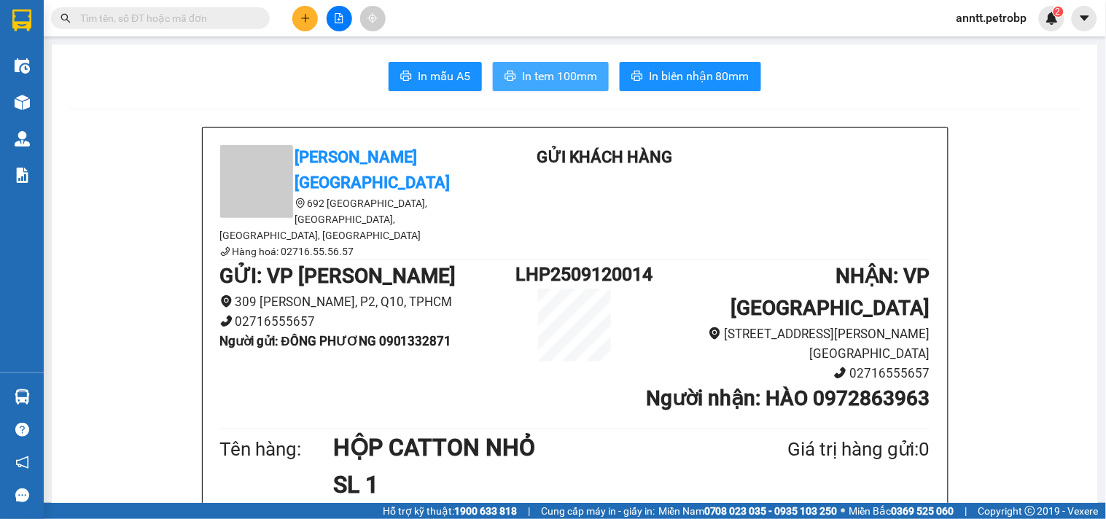
click at [554, 77] on span "In tem 100mm" at bounding box center [559, 76] width 75 height 18
click at [314, 20] on div at bounding box center [338, 19] width 109 height 26
click at [305, 20] on icon "plus" at bounding box center [305, 18] width 10 height 10
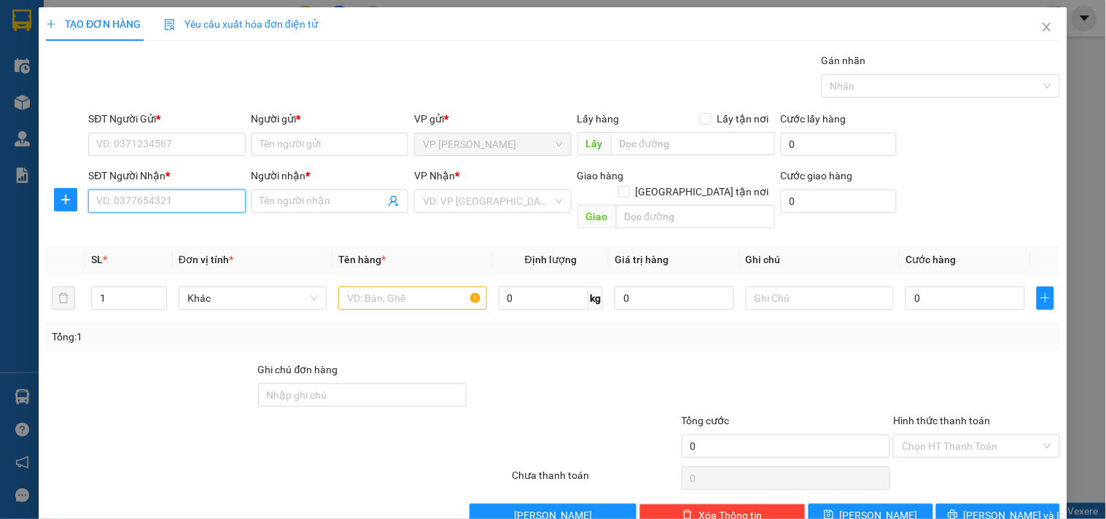
click at [109, 204] on input "SĐT Người Nhận *" at bounding box center [166, 200] width 157 height 23
drag, startPoint x: 140, startPoint y: 227, endPoint x: 130, endPoint y: 163, distance: 64.9
click at [140, 219] on div "0971931102 - HOÀNG TẠ" at bounding box center [164, 230] width 155 height 23
type input "0971931102"
type input "HOÀNG TẠ"
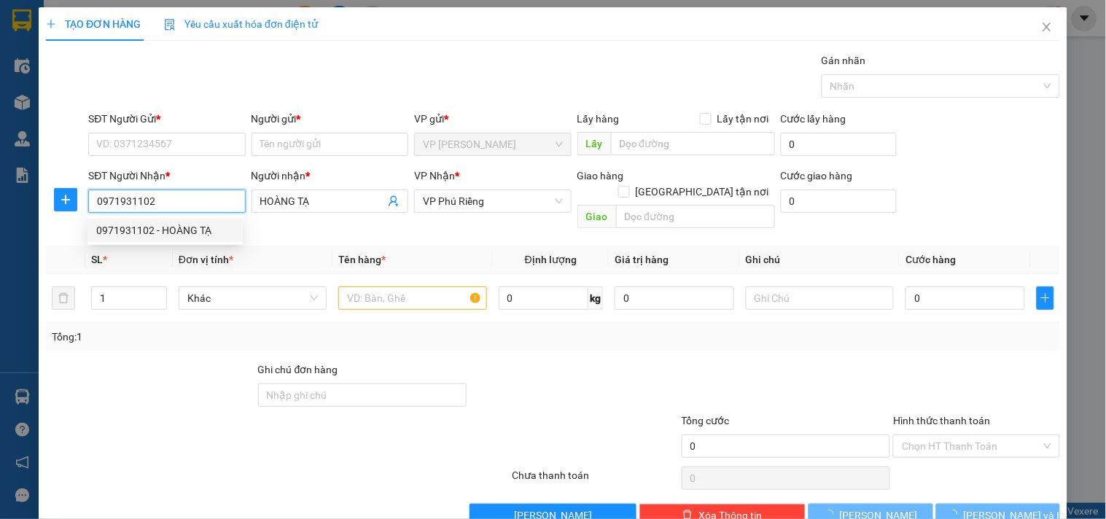
type input "100.000"
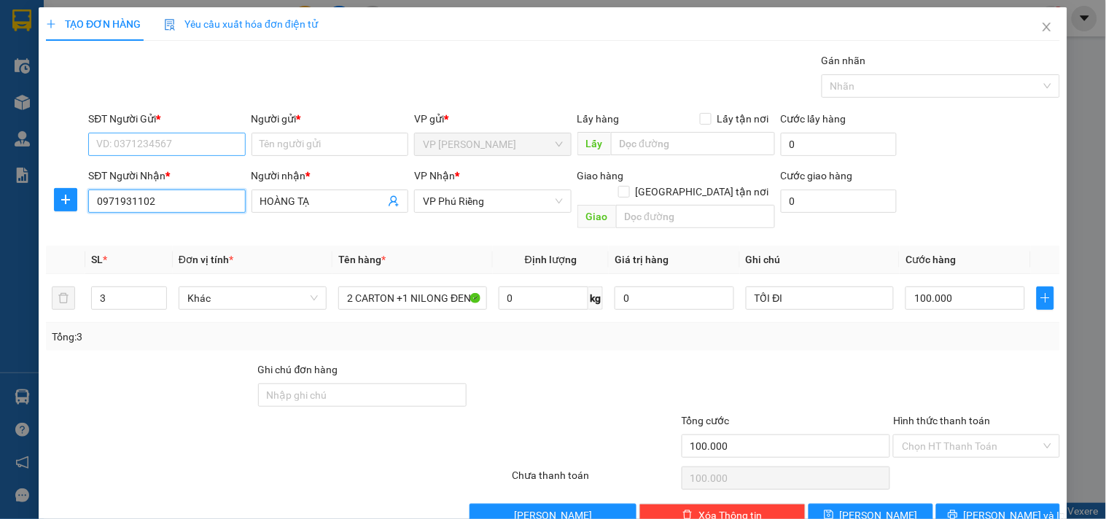
type input "0971931102"
click at [133, 147] on input "SĐT Người Gửi *" at bounding box center [166, 144] width 157 height 23
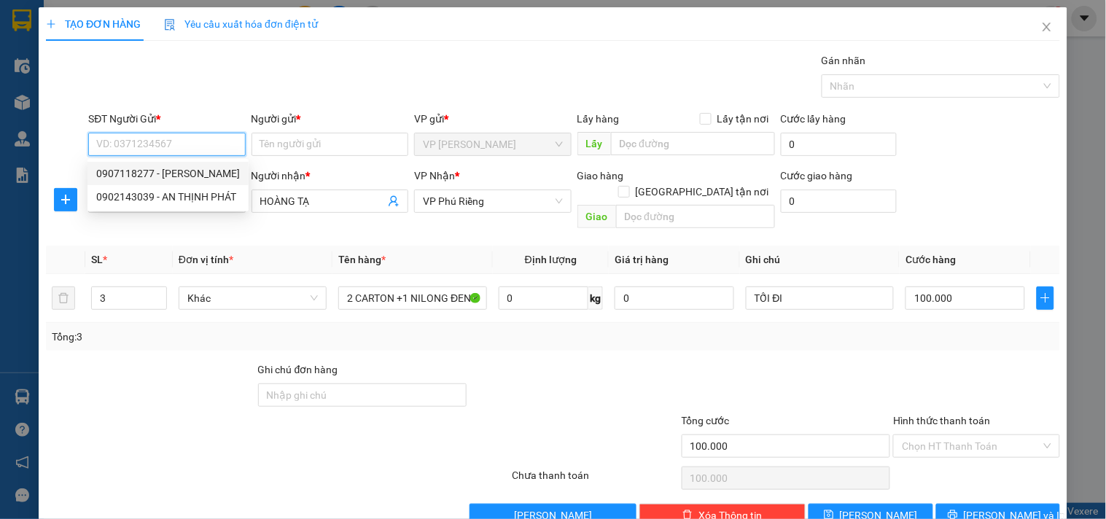
click at [111, 169] on div "0907118277 - LỮ GIA" at bounding box center [168, 173] width 144 height 16
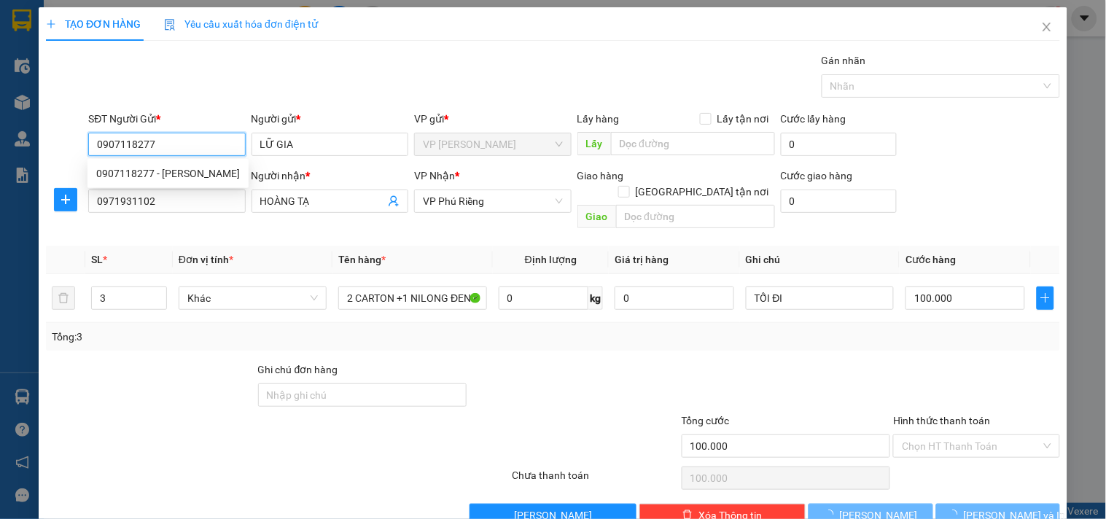
type input "0907118277"
type input "LỮ GIA"
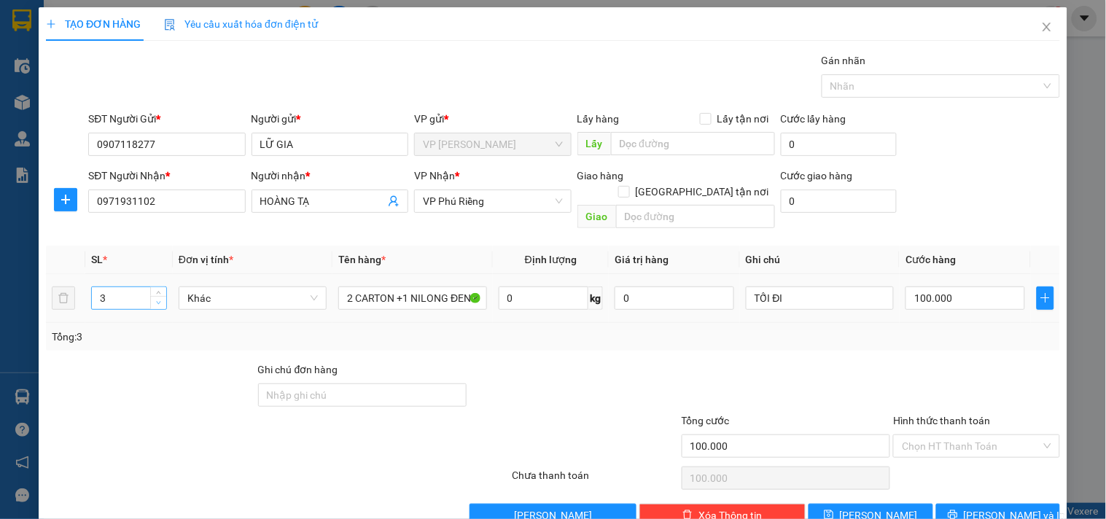
type input "2"
click at [160, 299] on span "down" at bounding box center [158, 303] width 9 height 9
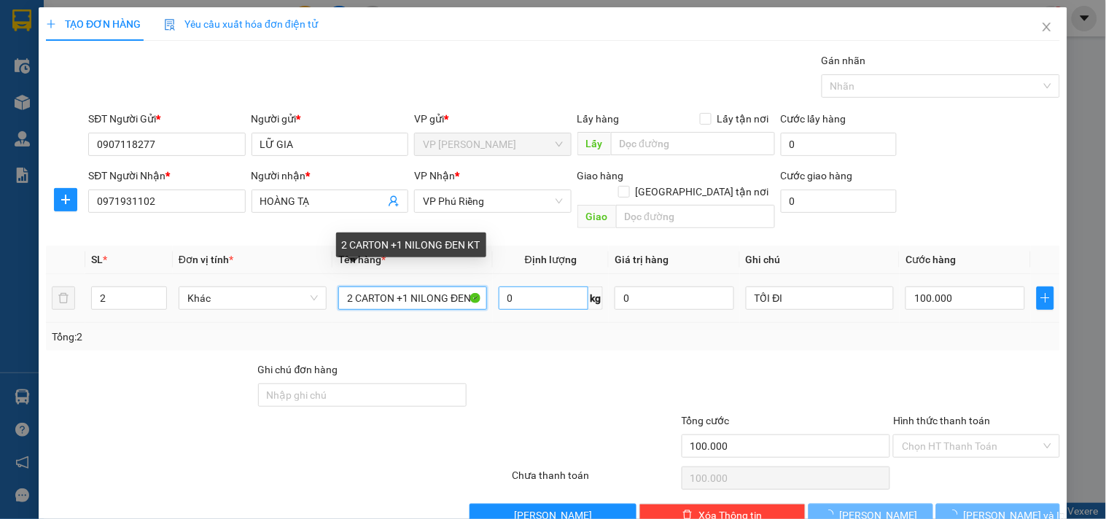
type input "0"
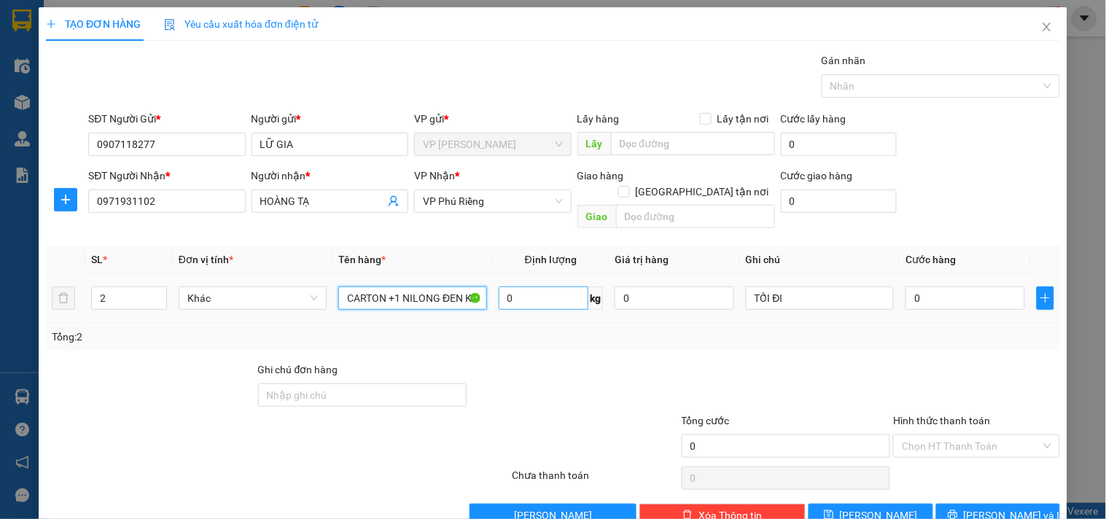
drag, startPoint x: 392, startPoint y: 286, endPoint x: 519, endPoint y: 291, distance: 126.9
click at [519, 291] on tr "2 Khác 2 CARTON +1 NILONG ĐEN KT 0 kg 0 TỐI ĐI 0" at bounding box center [553, 298] width 1014 height 49
type input "2 CARTON"
click at [956, 286] on input "0" at bounding box center [965, 297] width 120 height 23
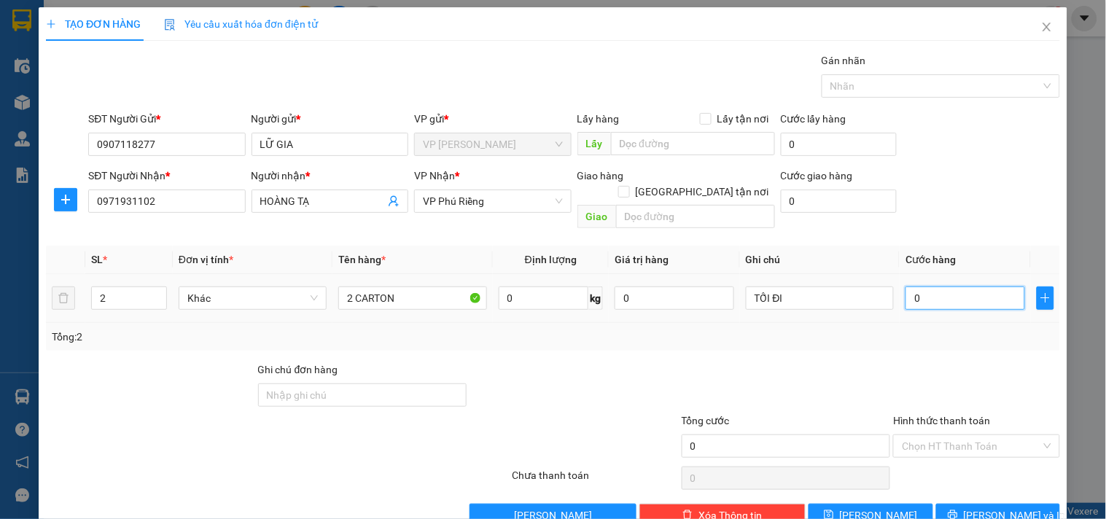
type input "1"
type input "10"
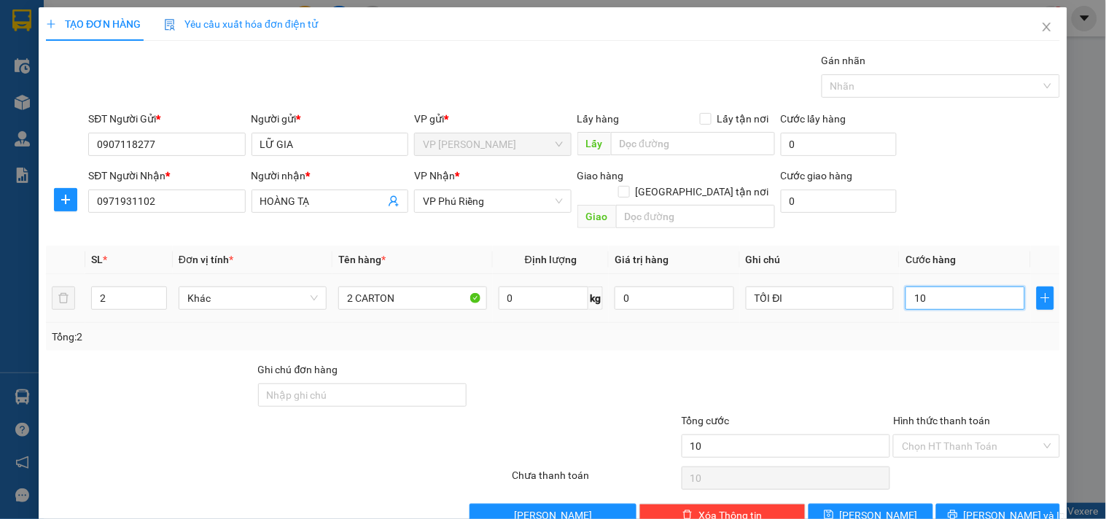
type input "100"
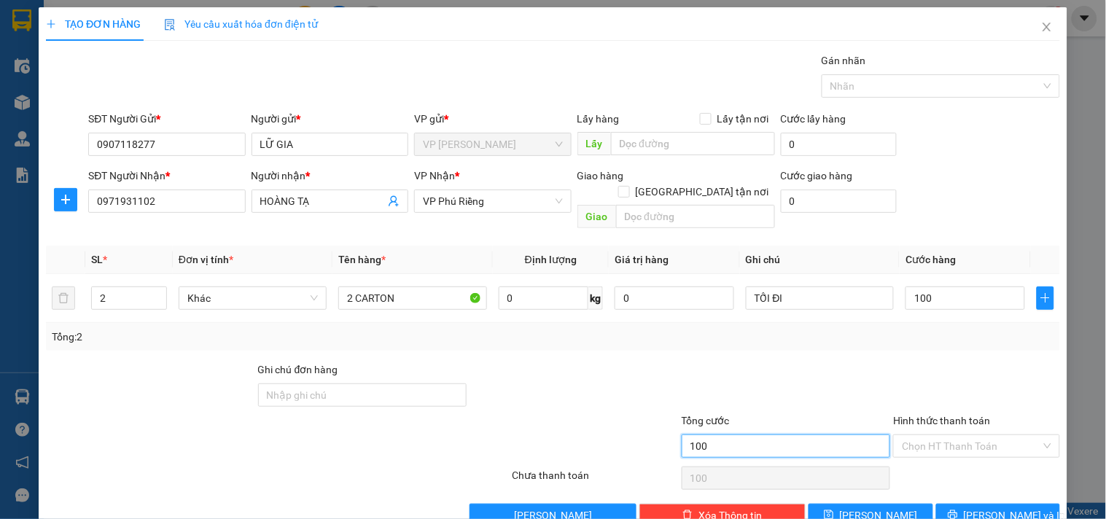
type input "100.000"
click at [799, 434] on input "100.000" at bounding box center [785, 445] width 209 height 23
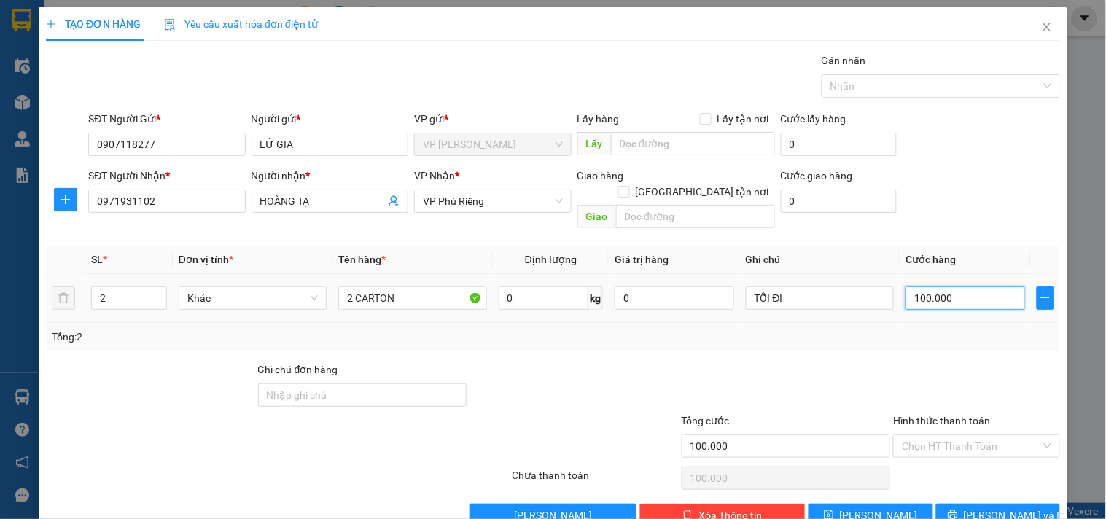
click at [969, 286] on input "100.000" at bounding box center [965, 297] width 120 height 23
type input "8"
type input "80"
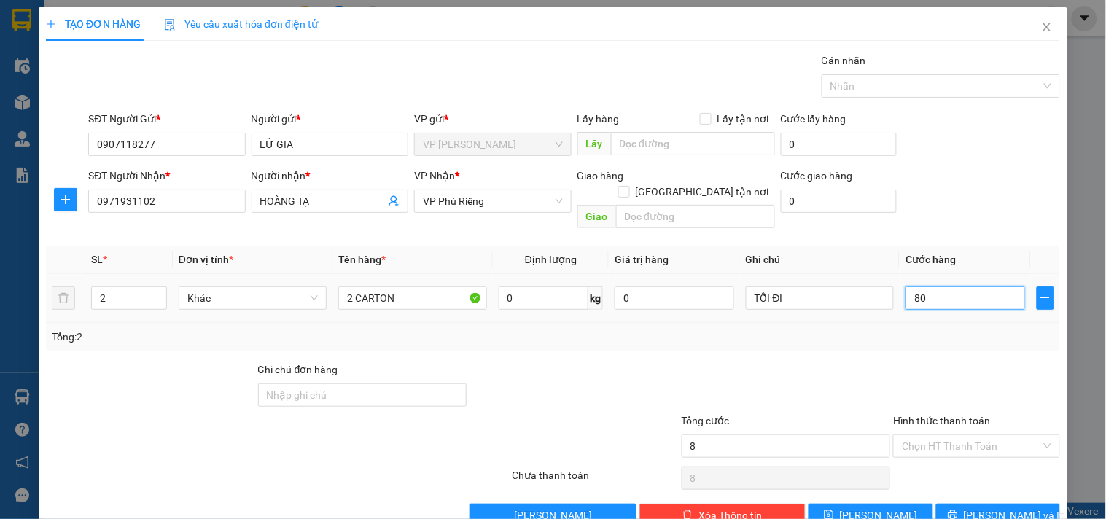
type input "80"
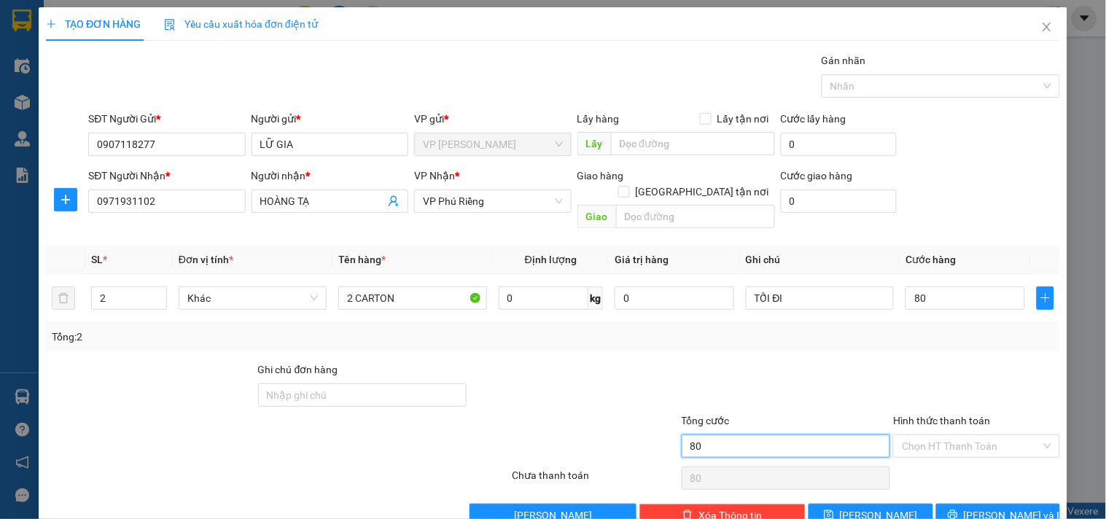
type input "80.000"
click at [708, 434] on input "80.000" at bounding box center [785, 445] width 209 height 23
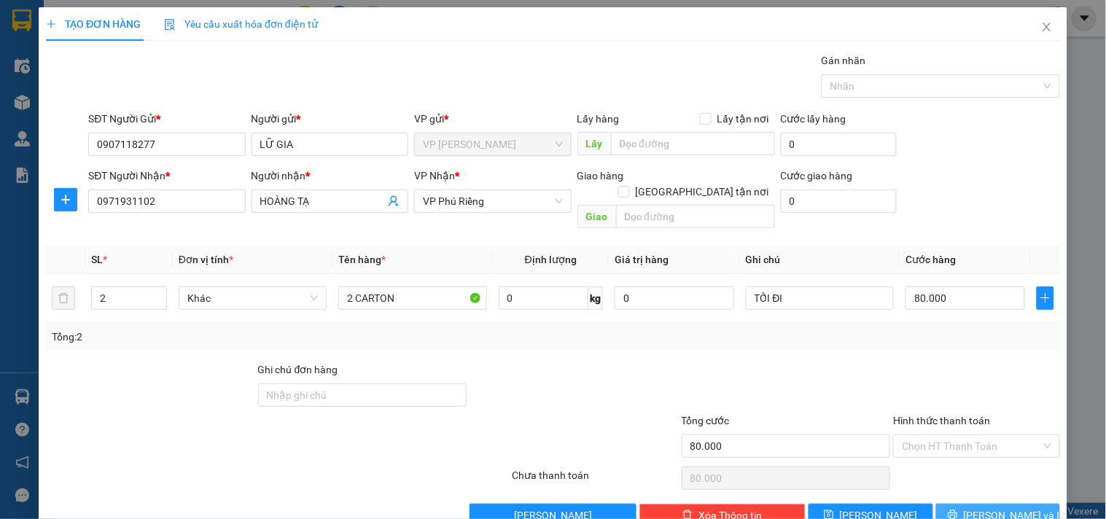
click at [993, 507] on span "[PERSON_NAME] và In" at bounding box center [1014, 515] width 102 height 16
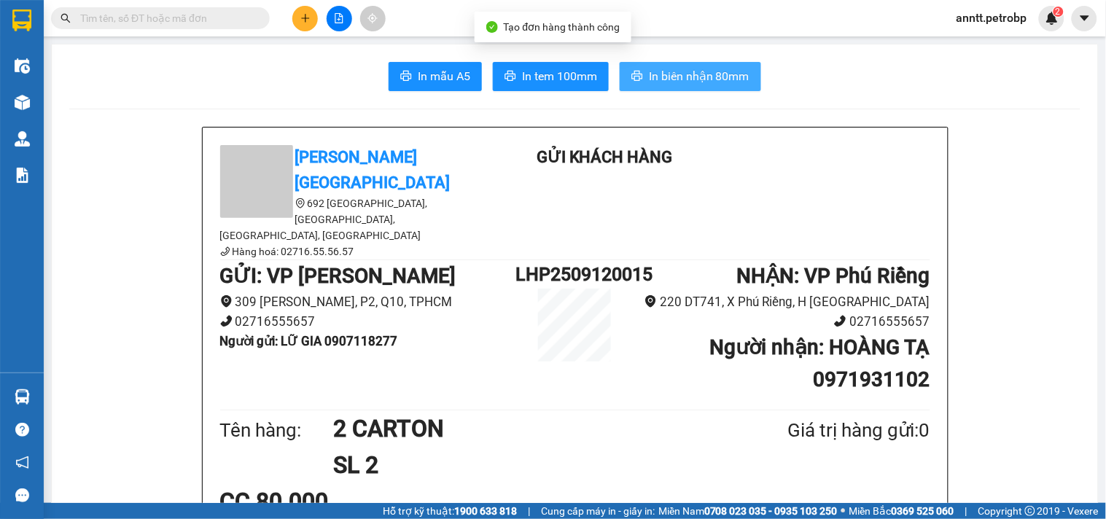
click at [719, 70] on span "In biên nhận 80mm" at bounding box center [699, 76] width 101 height 18
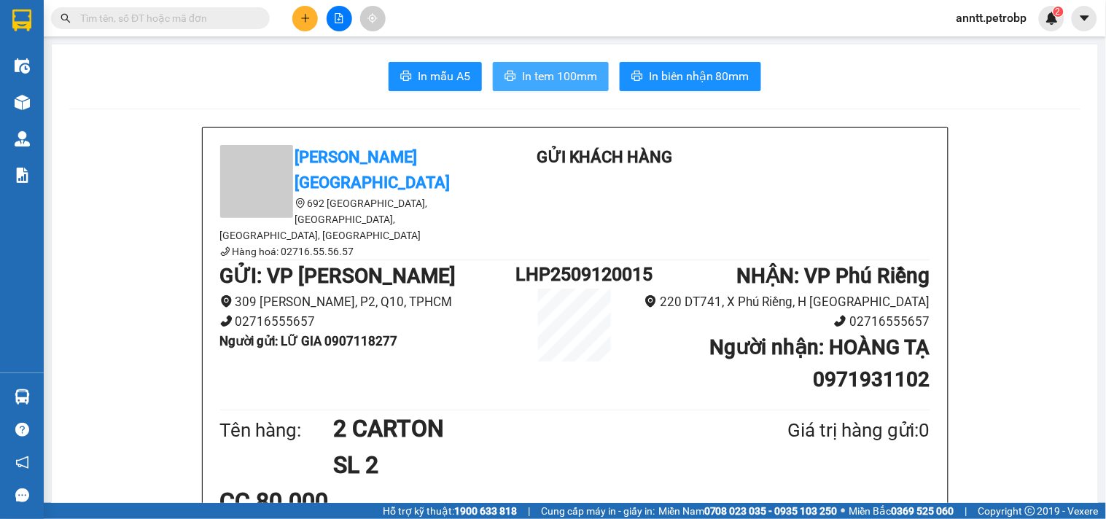
click at [527, 68] on span "In tem 100mm" at bounding box center [559, 76] width 75 height 18
click at [141, 15] on input "text" at bounding box center [166, 18] width 172 height 16
click at [318, 20] on div at bounding box center [338, 19] width 109 height 26
click at [297, 22] on button at bounding box center [305, 19] width 26 height 26
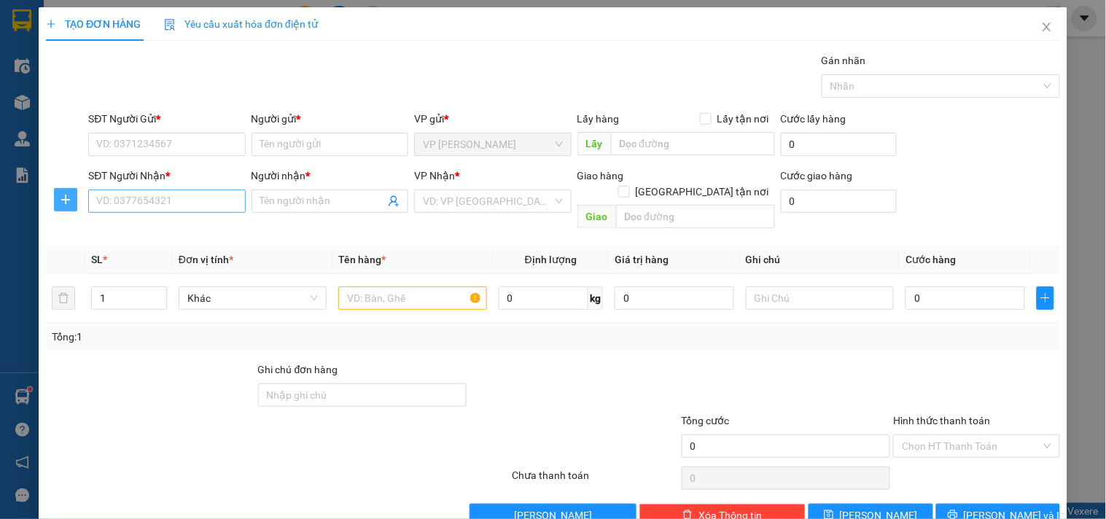
drag, startPoint x: 61, startPoint y: 205, endPoint x: 105, endPoint y: 206, distance: 43.7
click at [62, 205] on icon "plus" at bounding box center [66, 200] width 12 height 12
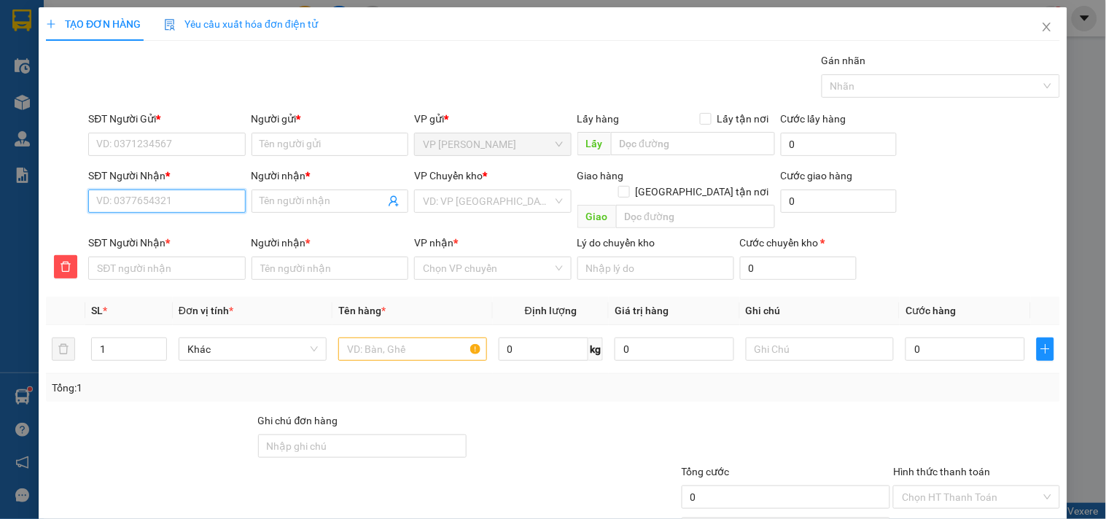
click at [132, 206] on input "SĐT Người Nhận *" at bounding box center [166, 200] width 157 height 23
type input "0"
type input "01"
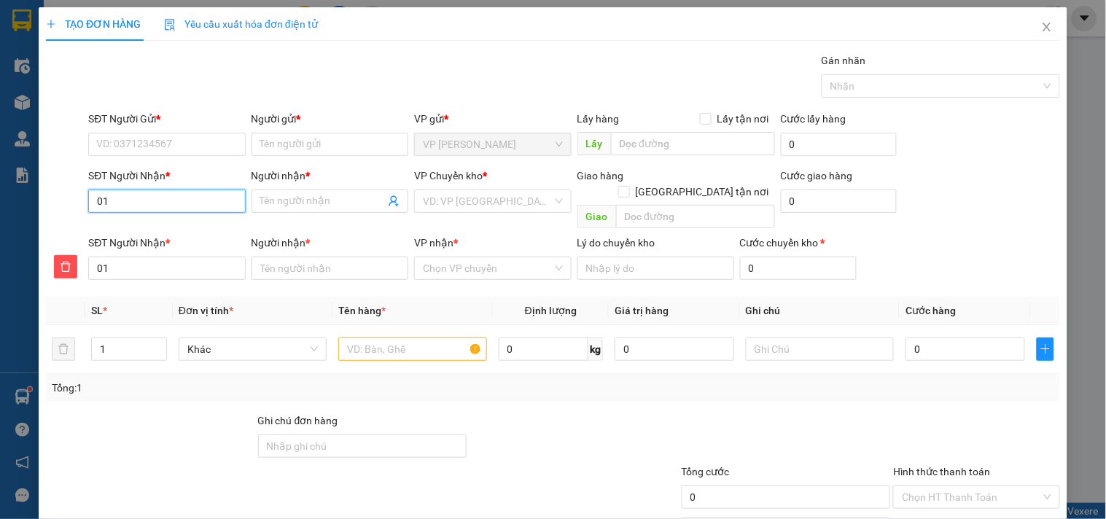
type input "018"
type input "0183"
type input "00183"
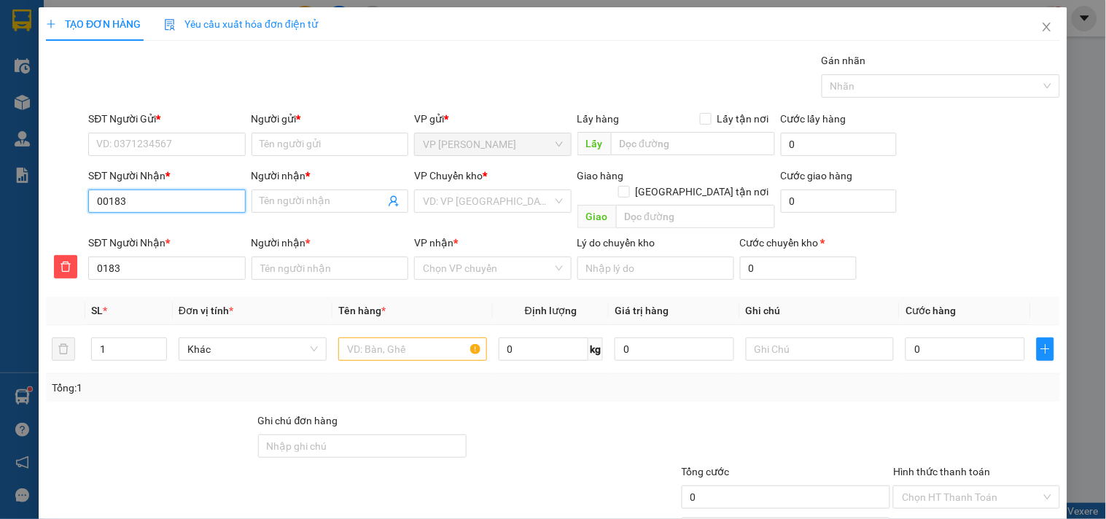
type input "00183"
type input "090183"
type input "0970183"
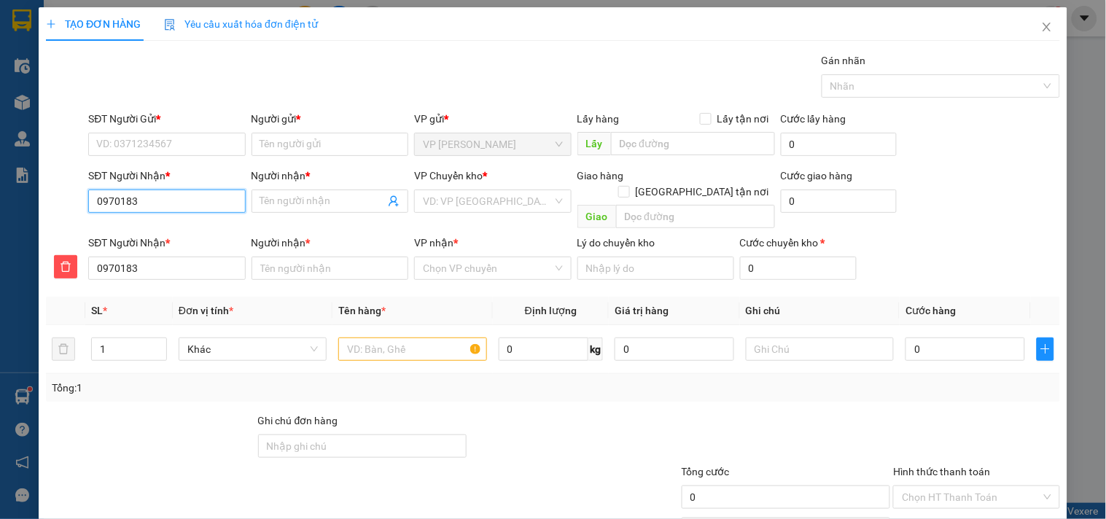
type input "09730183"
type input "097320183"
type input "0973270183"
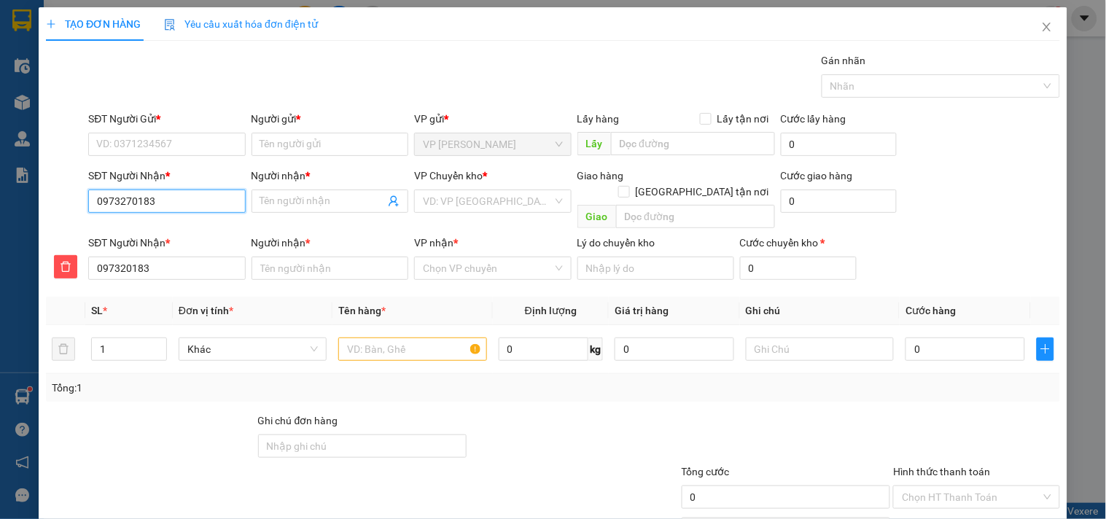
type input "0973270183"
type input "09732700183"
type input "0973270183"
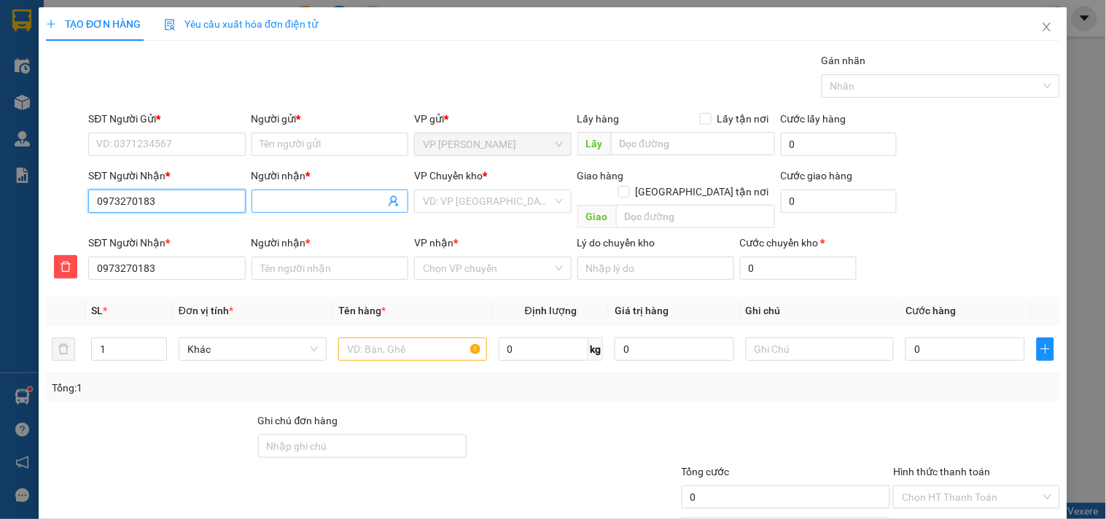
type input "0973270183"
click at [275, 207] on input "Người nhận *" at bounding box center [322, 201] width 125 height 16
type input "N"
type input "NH"
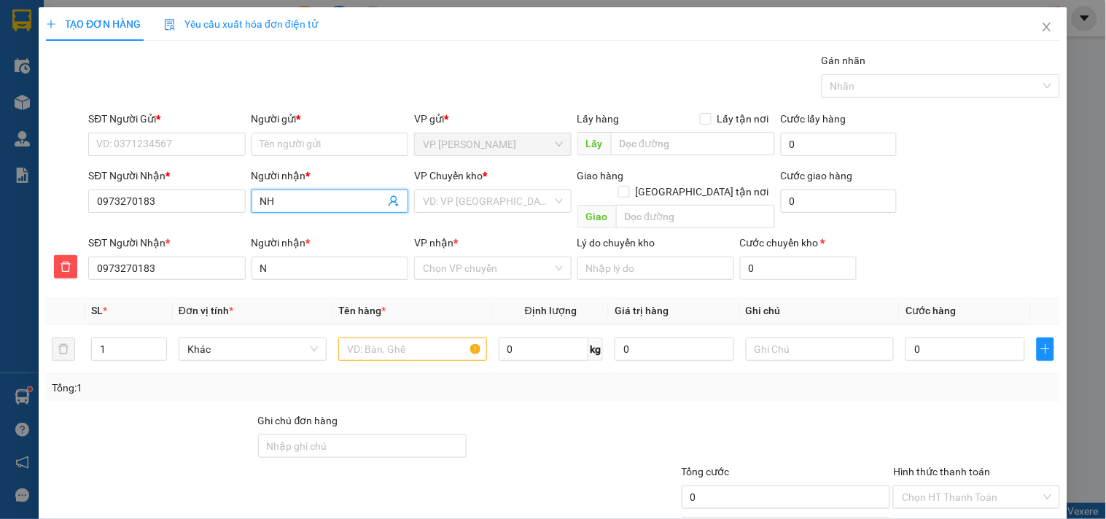
type input "NH"
type input "NHƯ"
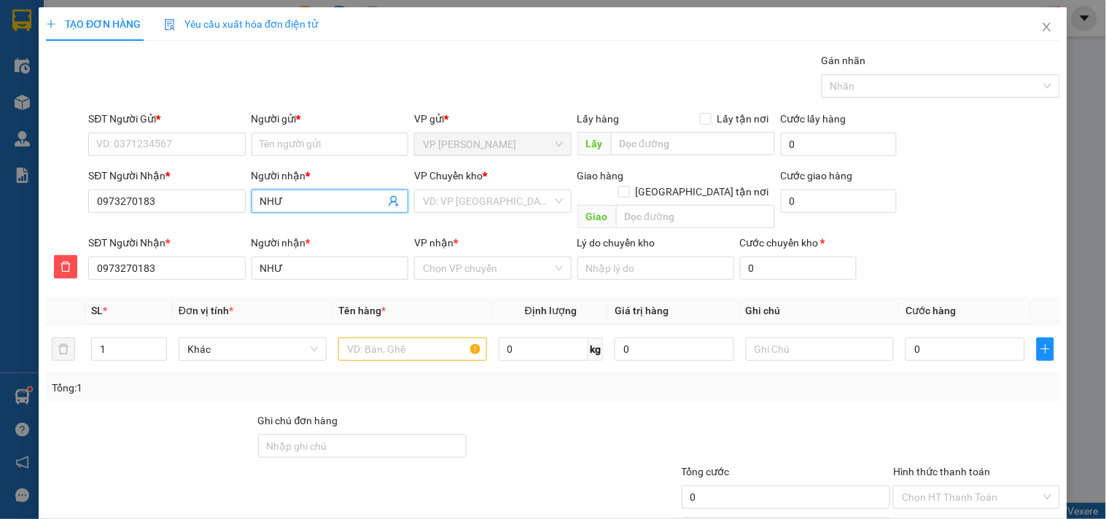
type input "NHƯ T"
type input "NHƯ TR"
type input "NHƯ TRA"
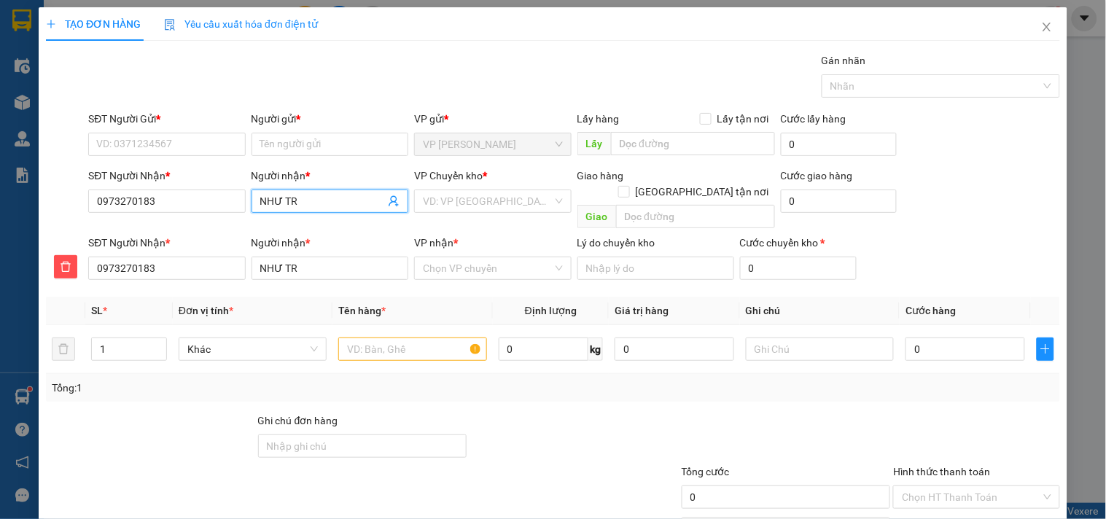
type input "NHƯ TRA"
type input "NHƯ TRAN"
type input "NHƯ TRANG"
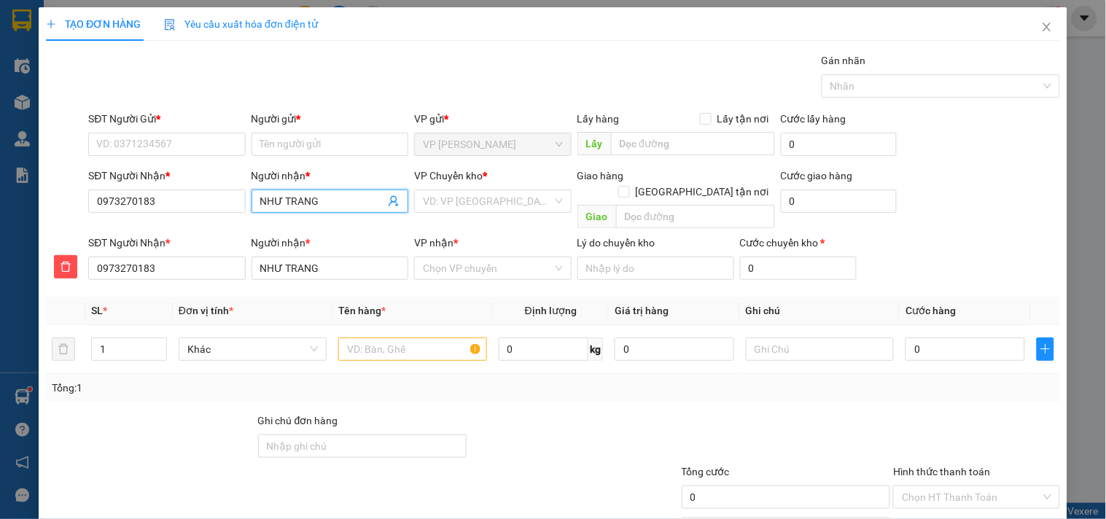
type input "NHƯ TRANG"
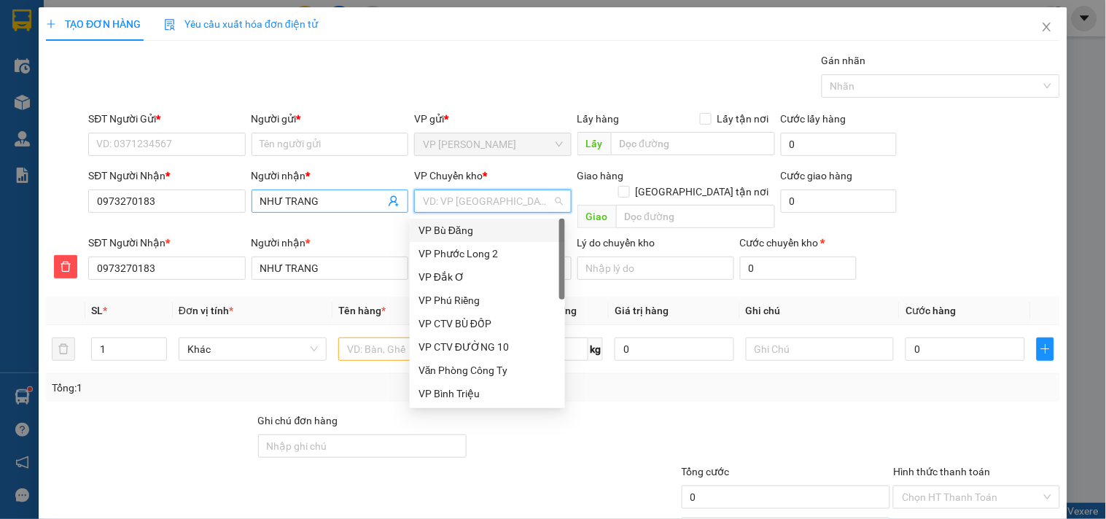
type input "X"
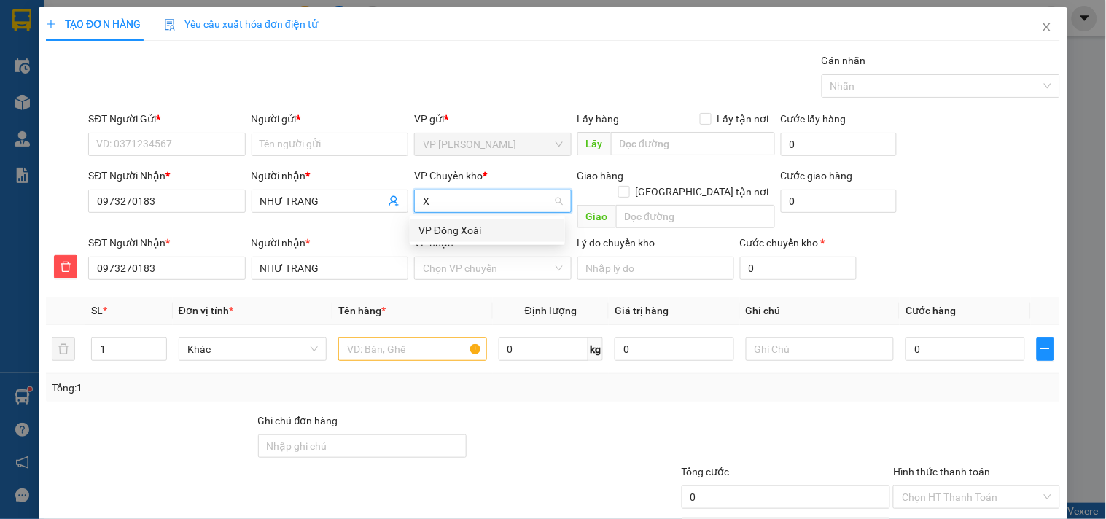
click at [453, 227] on div "VP Đồng Xoài" at bounding box center [487, 230] width 138 height 16
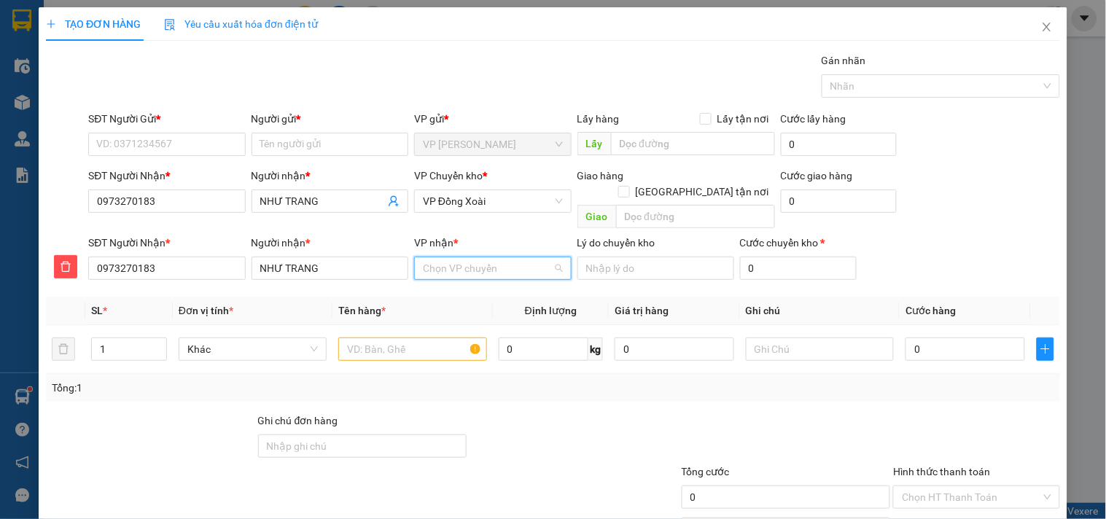
click at [450, 257] on input "VP nhận *" at bounding box center [487, 268] width 129 height 22
type input "LIỄU"
click at [471, 282] on div "VP Đức Liễu" at bounding box center [487, 281] width 138 height 16
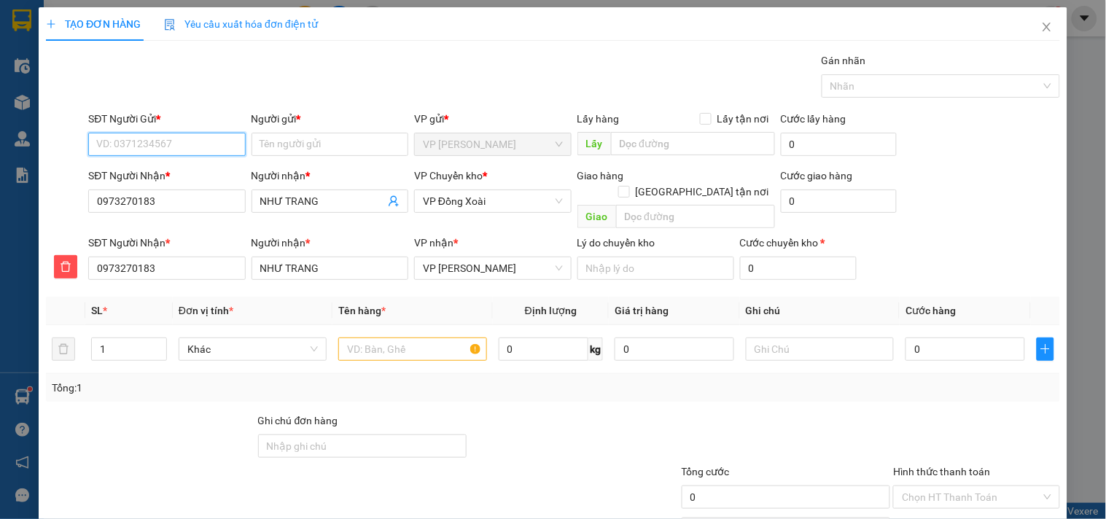
click at [144, 146] on input "SĐT Người Gửi *" at bounding box center [166, 144] width 157 height 23
type input "0906657191"
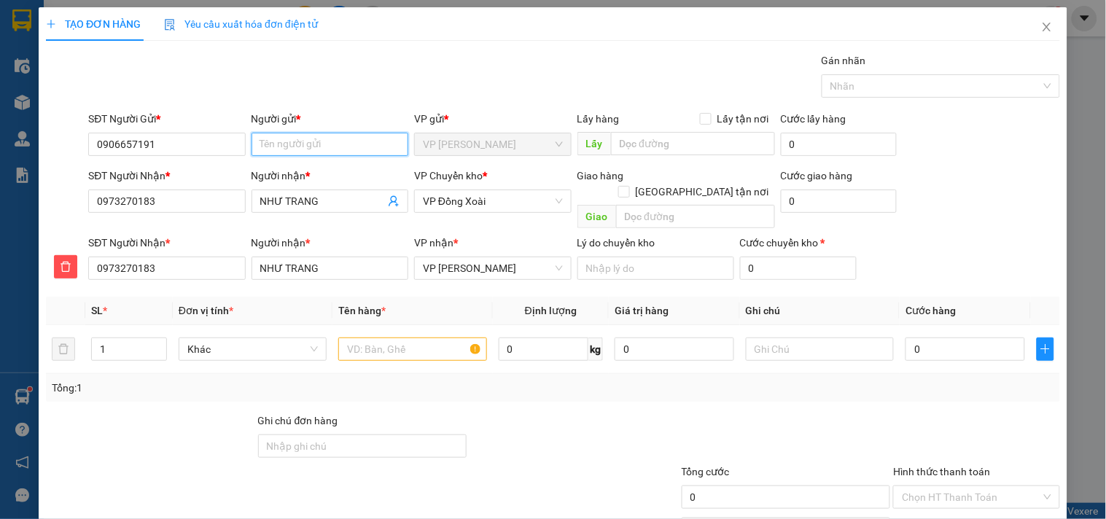
click at [278, 148] on input "Người gửi *" at bounding box center [329, 144] width 157 height 23
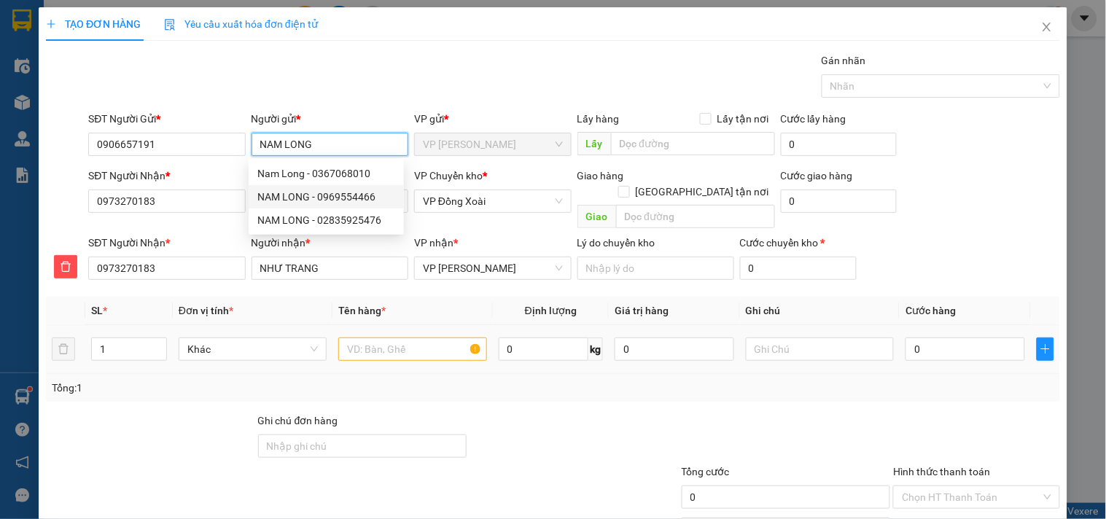
type input "NAM LONG"
click at [433, 337] on input "text" at bounding box center [412, 348] width 148 height 23
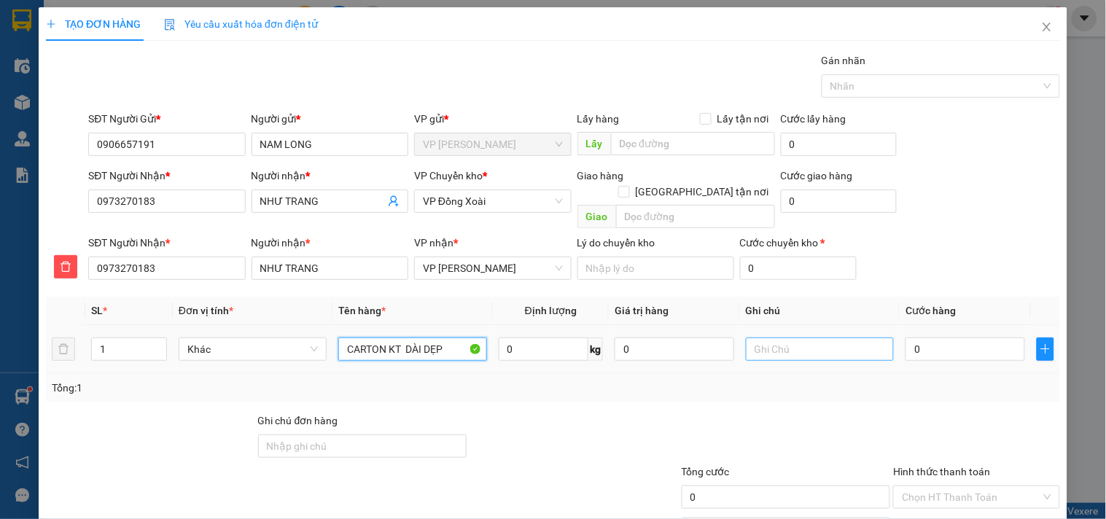
type input "CARTON KT DÀI DẸP"
click at [768, 337] on input "text" at bounding box center [820, 348] width 148 height 23
type input "9H NGÀY MAI XB - MAI ĐI MAI NHẬN"
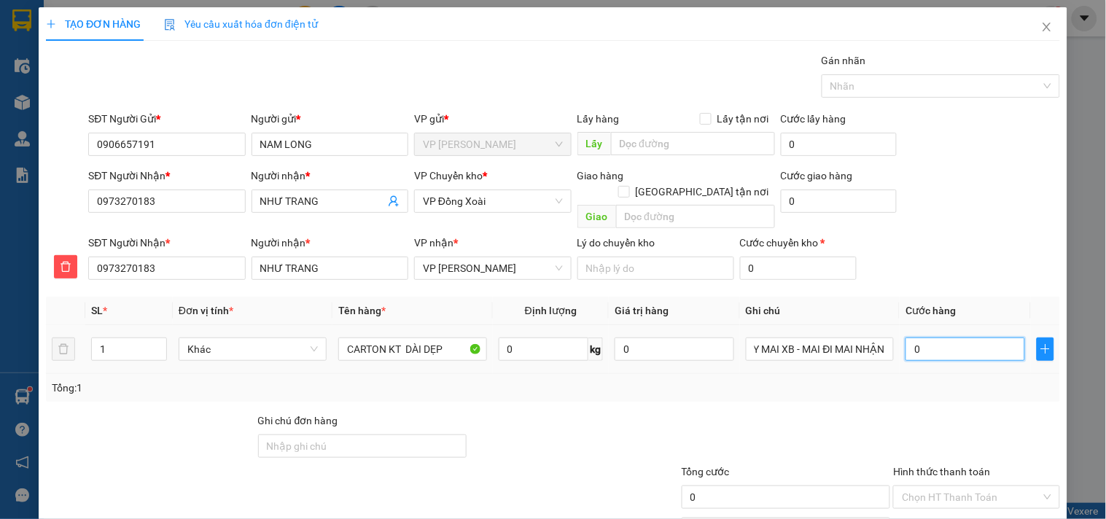
click at [939, 337] on input "0" at bounding box center [965, 348] width 120 height 23
type input "3"
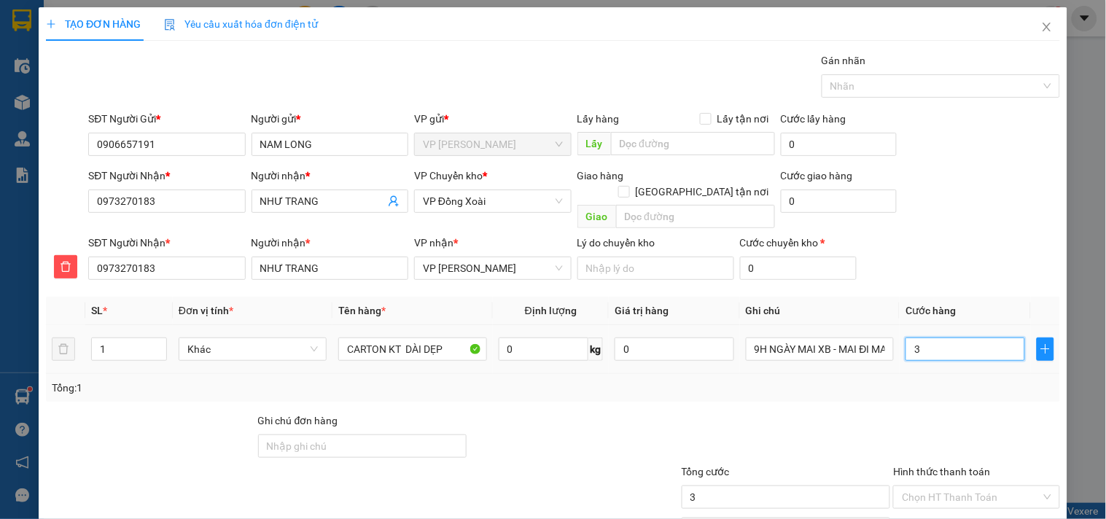
type input "30"
click at [751, 487] on input "30" at bounding box center [785, 496] width 209 height 23
type input "30.000"
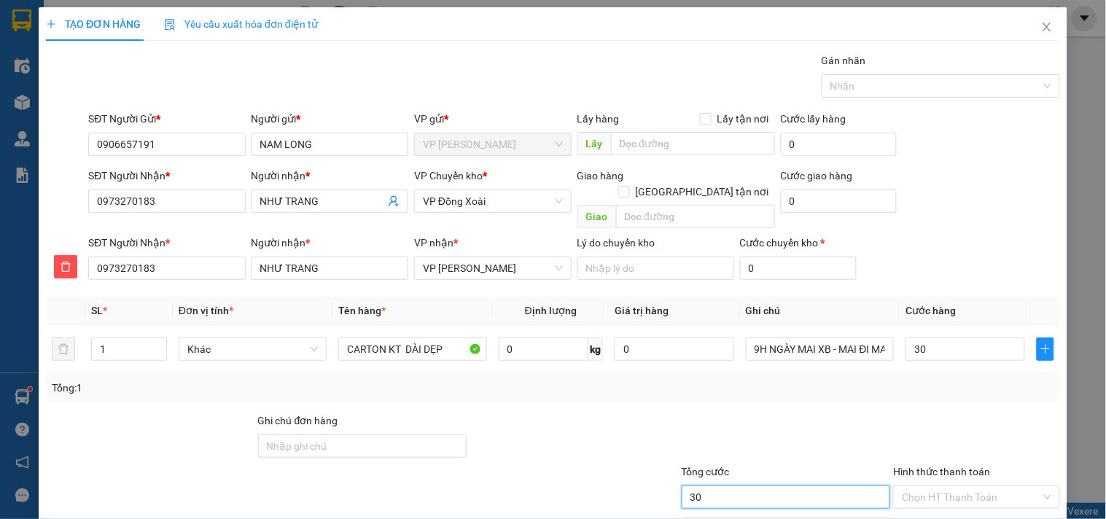
type input "30.000"
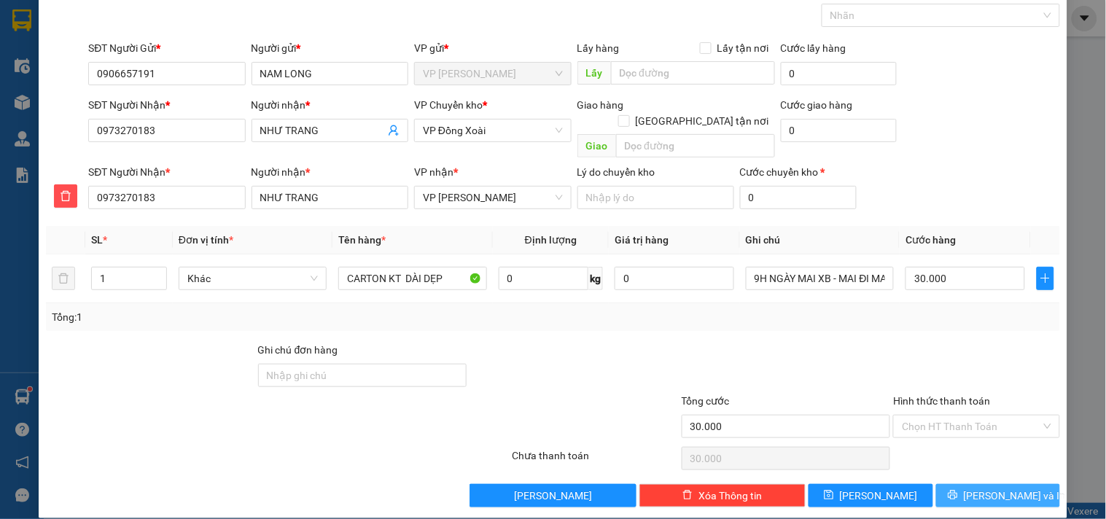
click at [999, 488] on span "[PERSON_NAME] và In" at bounding box center [1014, 496] width 102 height 16
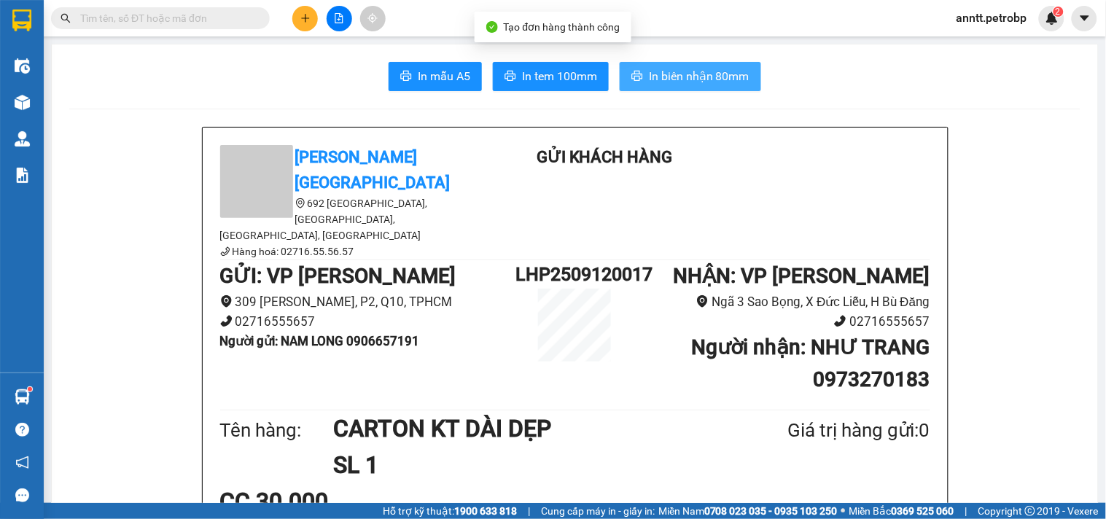
click at [659, 68] on span "In biên nhận 80mm" at bounding box center [699, 76] width 101 height 18
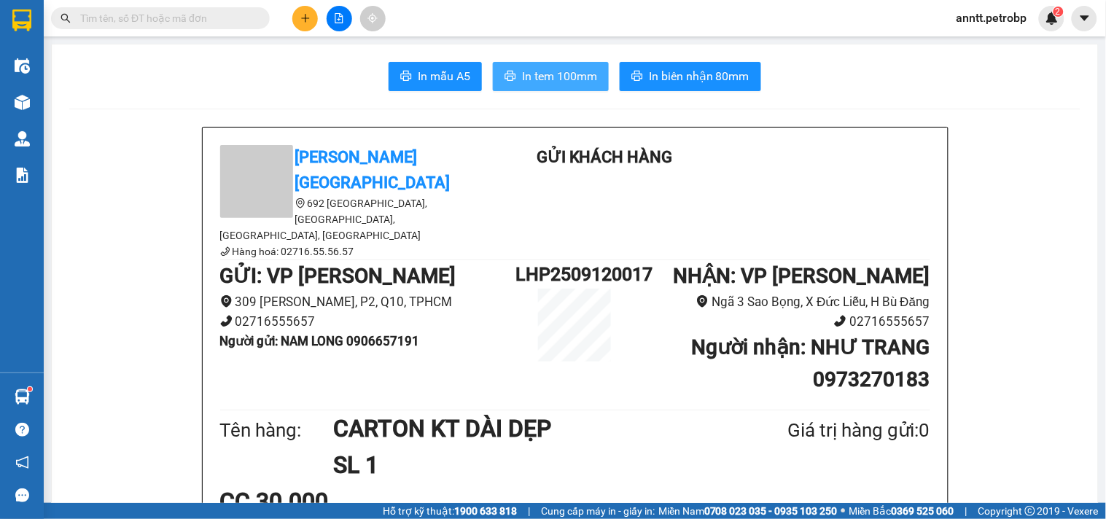
click at [536, 73] on span "In tem 100mm" at bounding box center [559, 76] width 75 height 18
click at [302, 17] on icon "plus" at bounding box center [305, 17] width 8 height 1
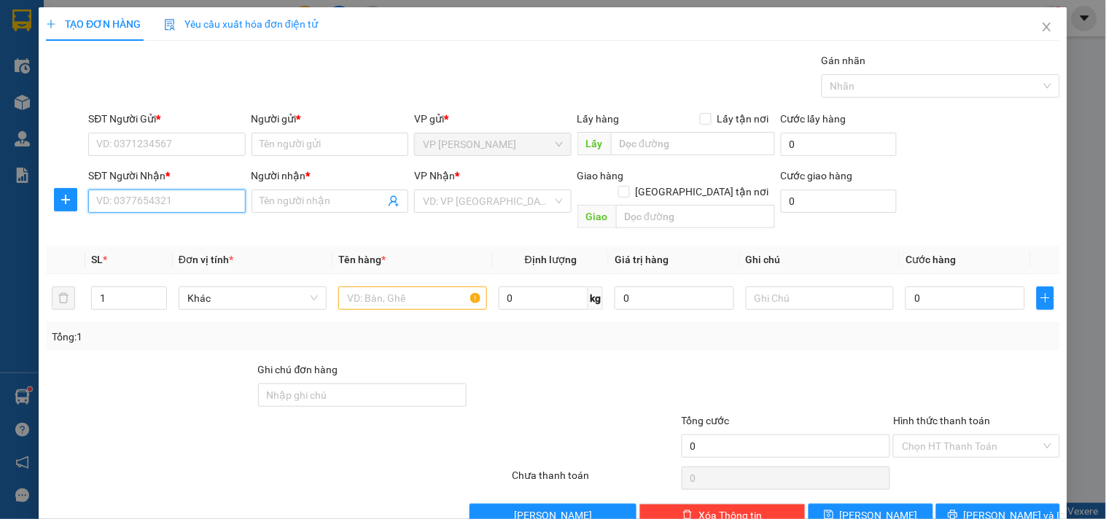
click at [146, 197] on input "SĐT Người Nhận *" at bounding box center [166, 200] width 157 height 23
click at [176, 234] on div "0937818156 - GARA NGỌC MỸ" at bounding box center [178, 230] width 164 height 16
type input "0937818156"
type input "GARA NGỌC MỸ"
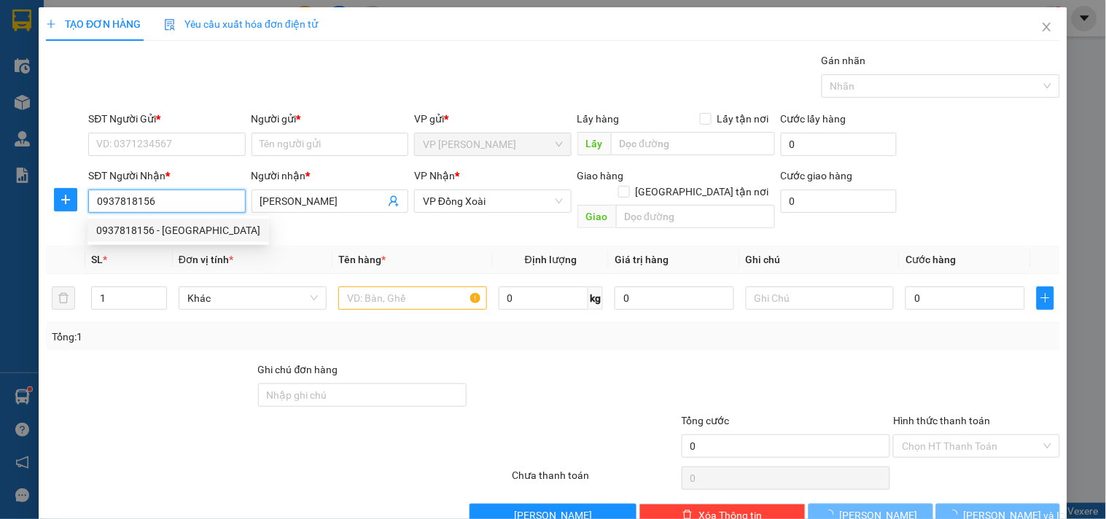
type input "30.000"
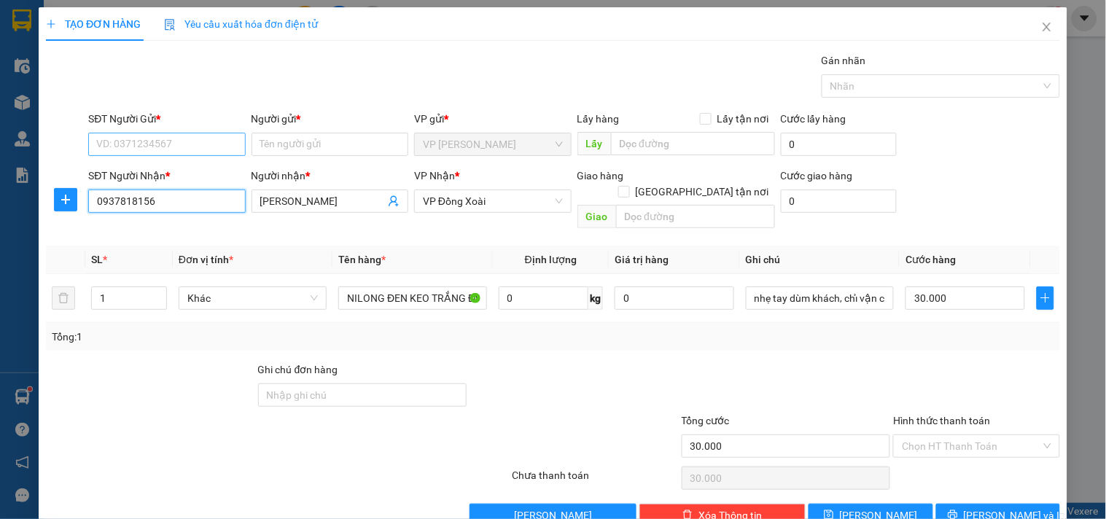
type input "0937818156"
click at [157, 146] on input "SĐT Người Gửi *" at bounding box center [166, 144] width 157 height 23
click at [301, 222] on div "Transit Pickup Surcharge Ids Transit Deliver Surcharge Ids Transit Deliver Surc…" at bounding box center [553, 289] width 1014 height 474
click at [147, 142] on input "SĐT Người Gửi *" at bounding box center [166, 144] width 157 height 23
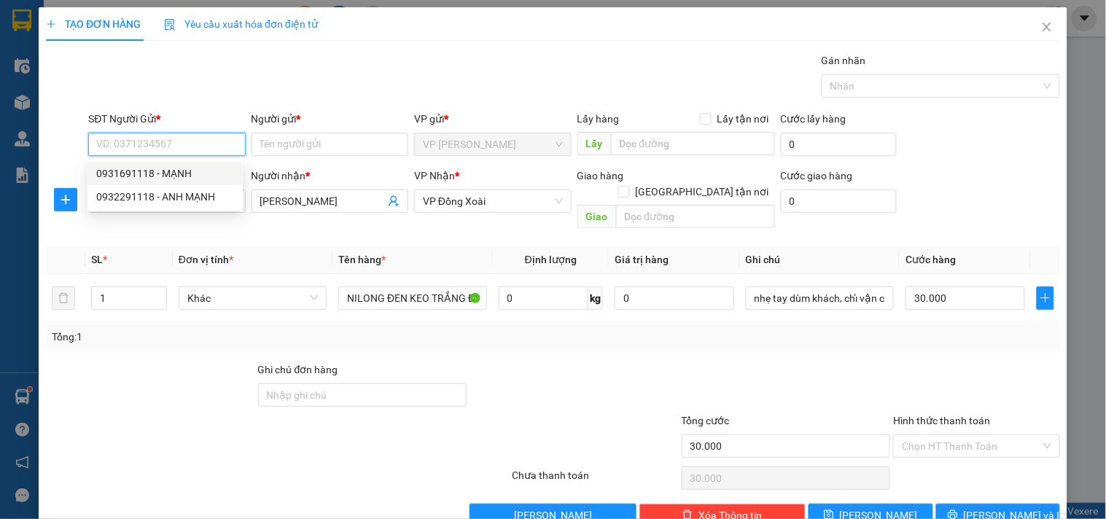
click at [163, 137] on input "SĐT Người Gửi *" at bounding box center [166, 144] width 157 height 23
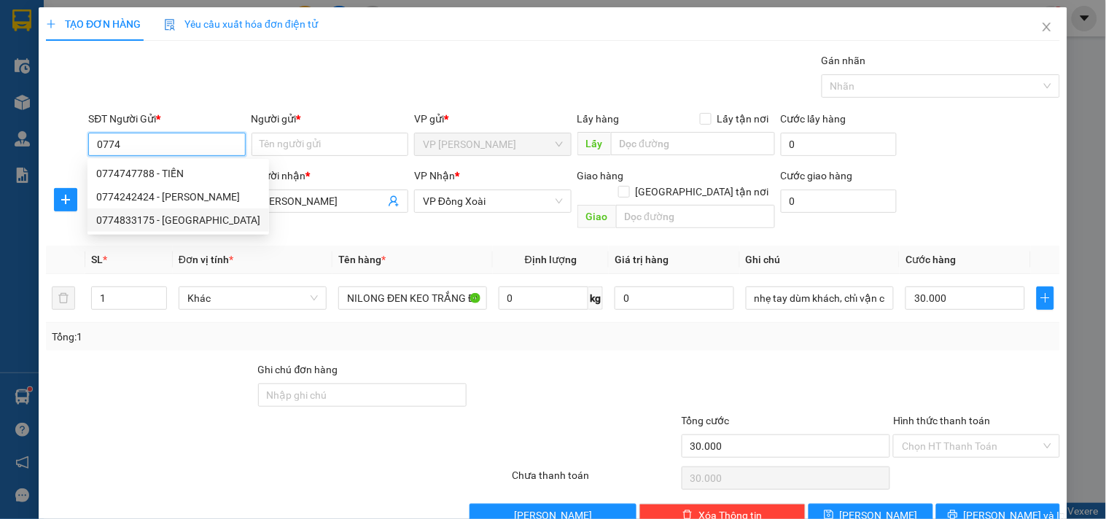
click at [170, 223] on div "0774833175 - CHÚ SƠN" at bounding box center [178, 220] width 164 height 16
type input "0774833175"
type input "CHÚ SƠN"
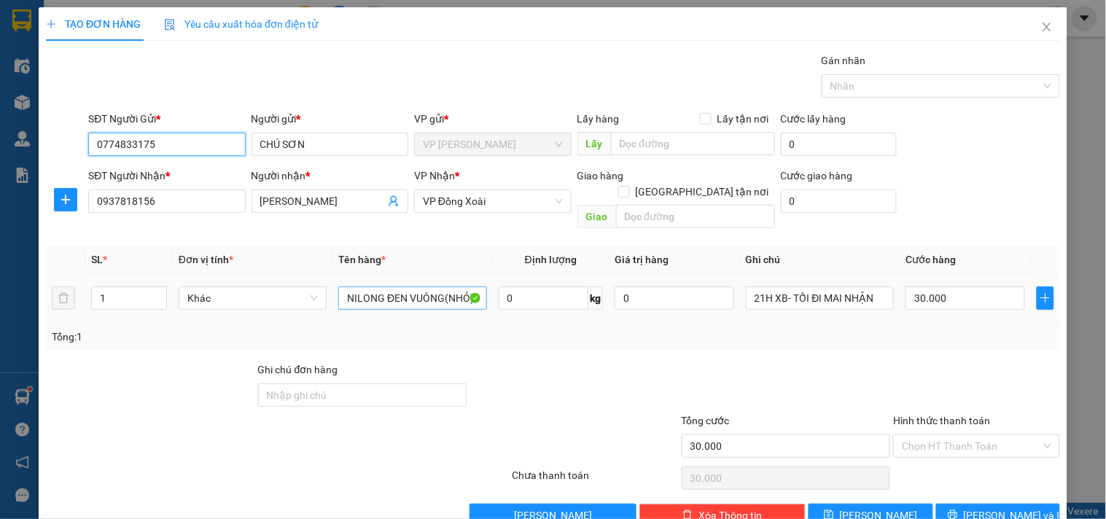
type input "0774833175"
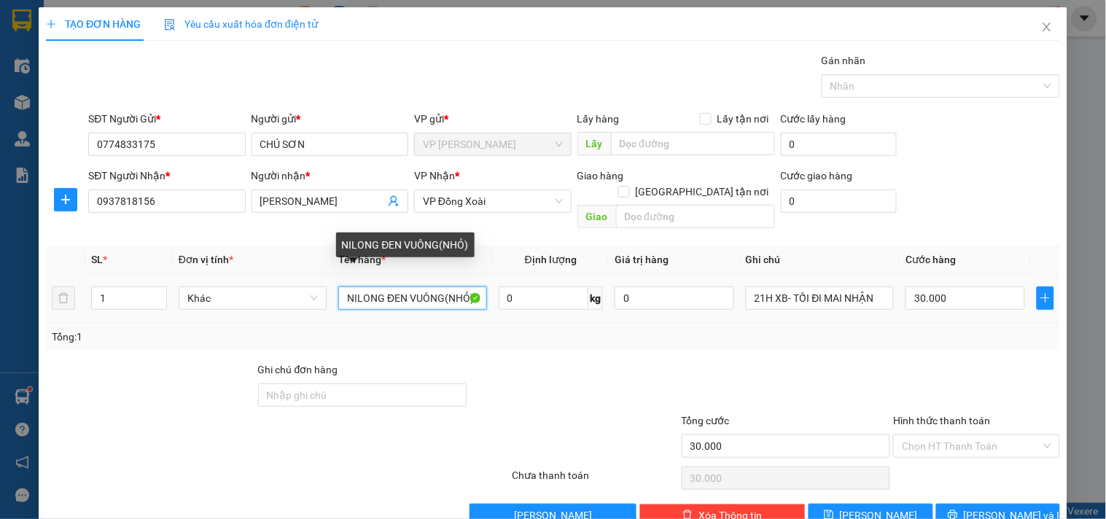
click at [390, 286] on input "NILONG ĐEN VUÔNG(NHỎ)" at bounding box center [412, 297] width 148 height 23
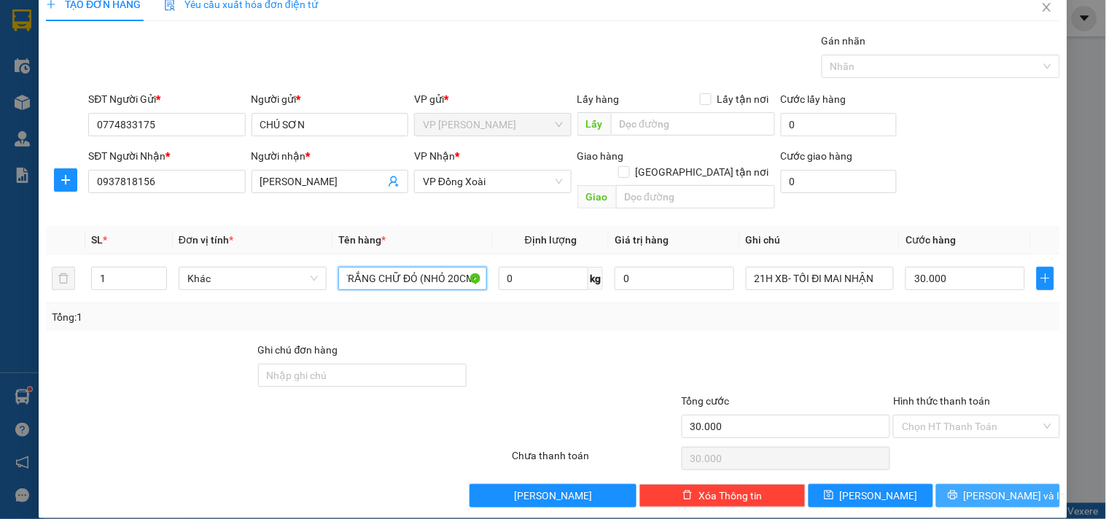
type input "BAO TRẮNG CHỮ ĐỎ (NHỎ 20CM)"
click at [1017, 484] on button "[PERSON_NAME] và In" at bounding box center [998, 495] width 124 height 23
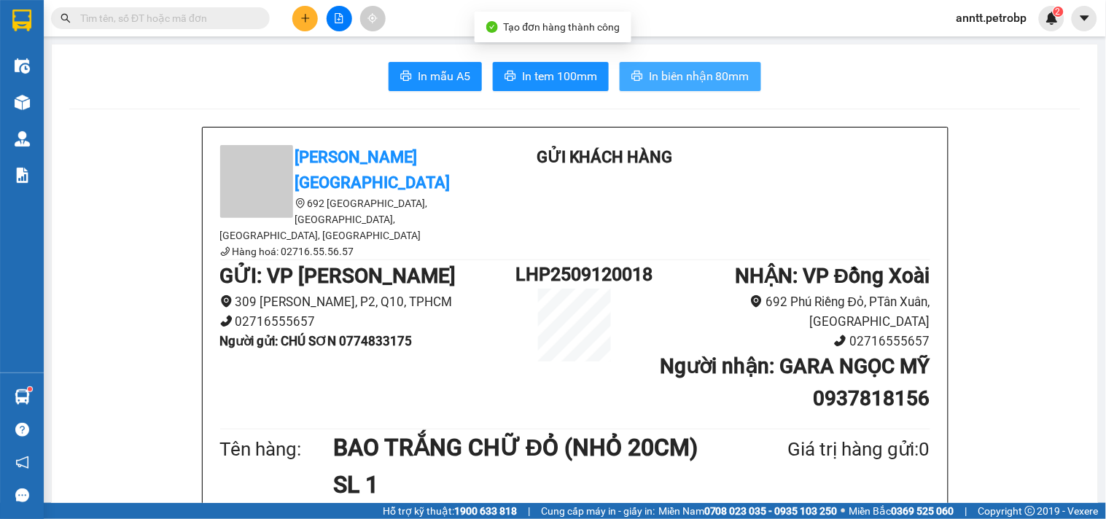
click at [649, 78] on span "In biên nhận 80mm" at bounding box center [699, 76] width 101 height 18
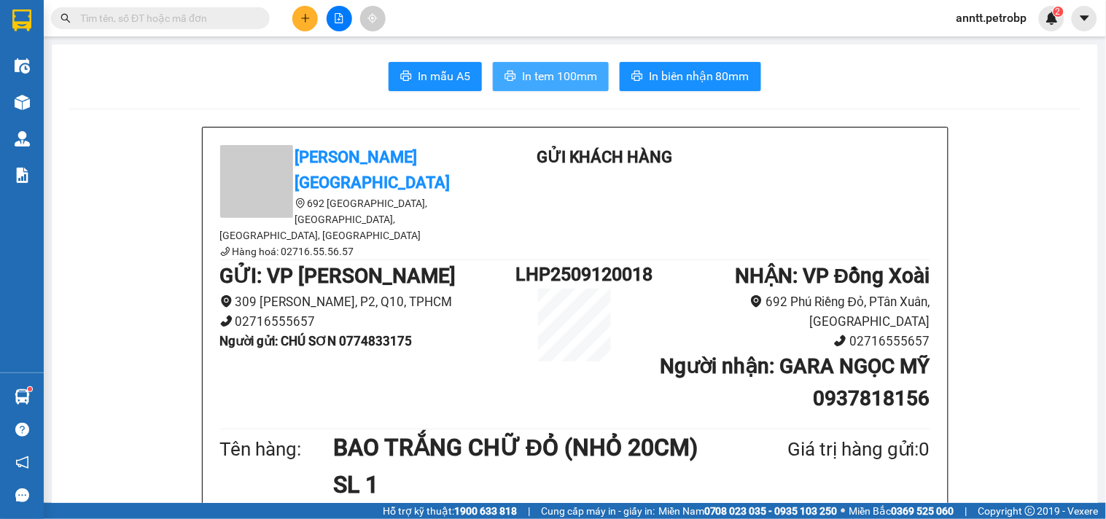
click at [552, 73] on span "In tem 100mm" at bounding box center [559, 76] width 75 height 18
click at [301, 23] on icon "plus" at bounding box center [305, 18] width 10 height 10
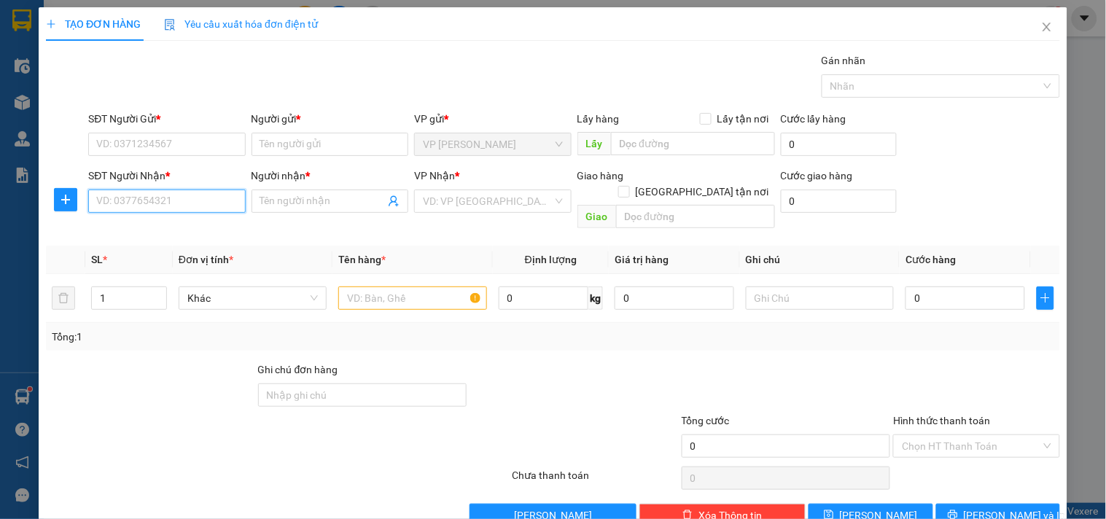
click at [155, 199] on input "SĐT Người Nhận *" at bounding box center [166, 200] width 157 height 23
click at [157, 237] on div "0971931102 - HOÀNG TẠ" at bounding box center [165, 230] width 138 height 16
type input "0971931102"
type input "HOÀNG TẠ"
type input "80.000"
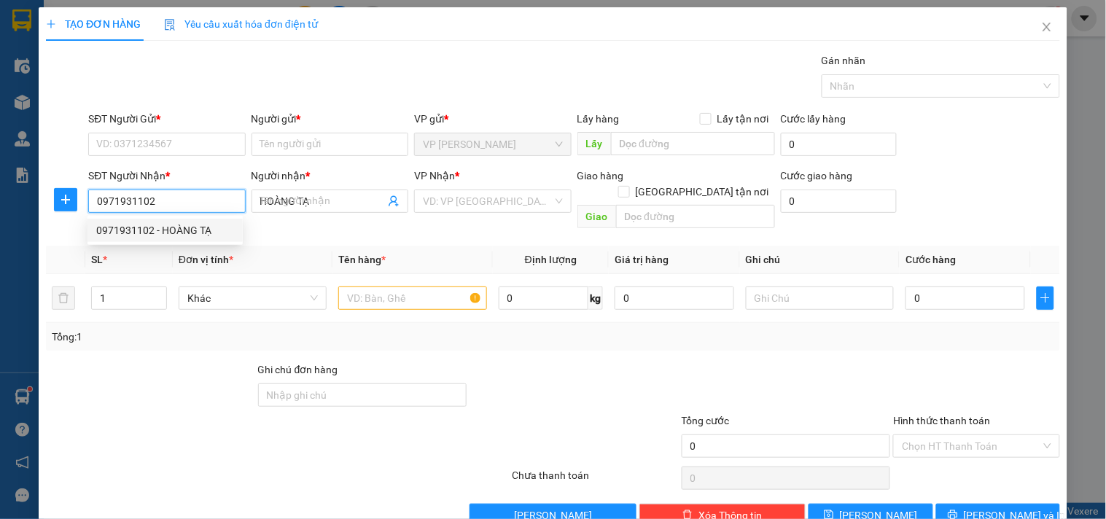
type input "80.000"
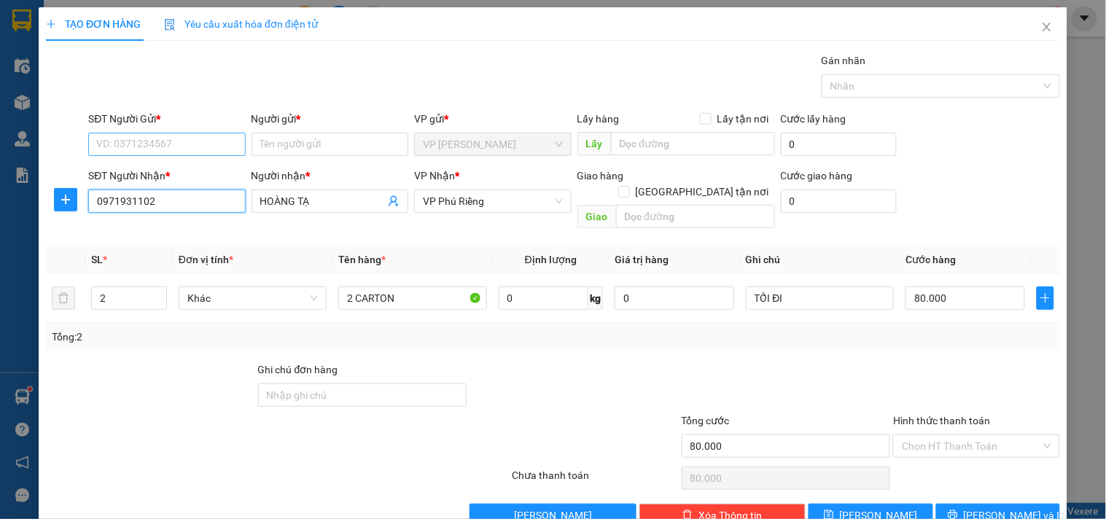
type input "0971931102"
click at [165, 138] on input "SĐT Người Gửi *" at bounding box center [166, 144] width 157 height 23
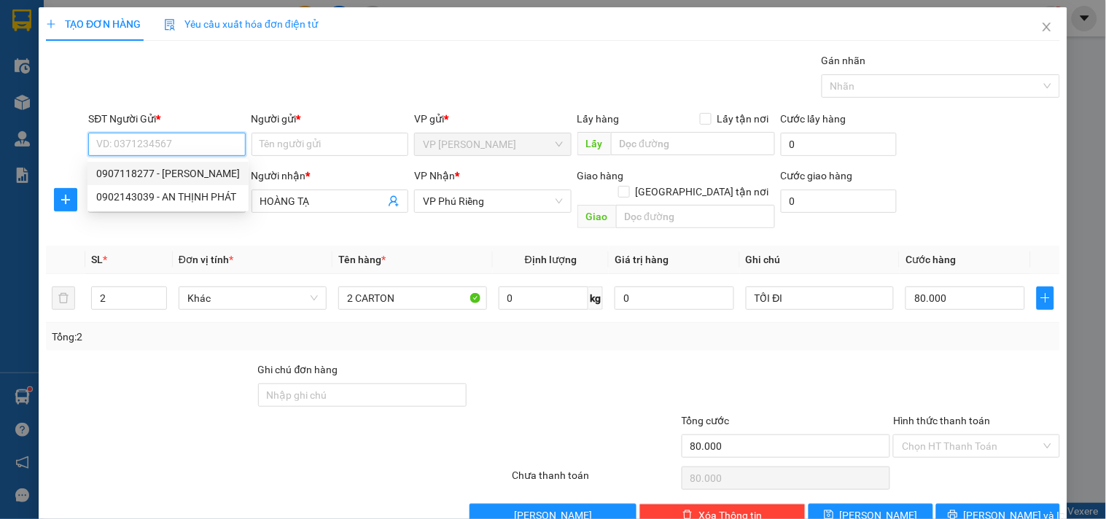
click at [157, 177] on div "0907118277 - LỮ GIA" at bounding box center [168, 173] width 144 height 16
type input "0907118277"
type input "LỮ GIA"
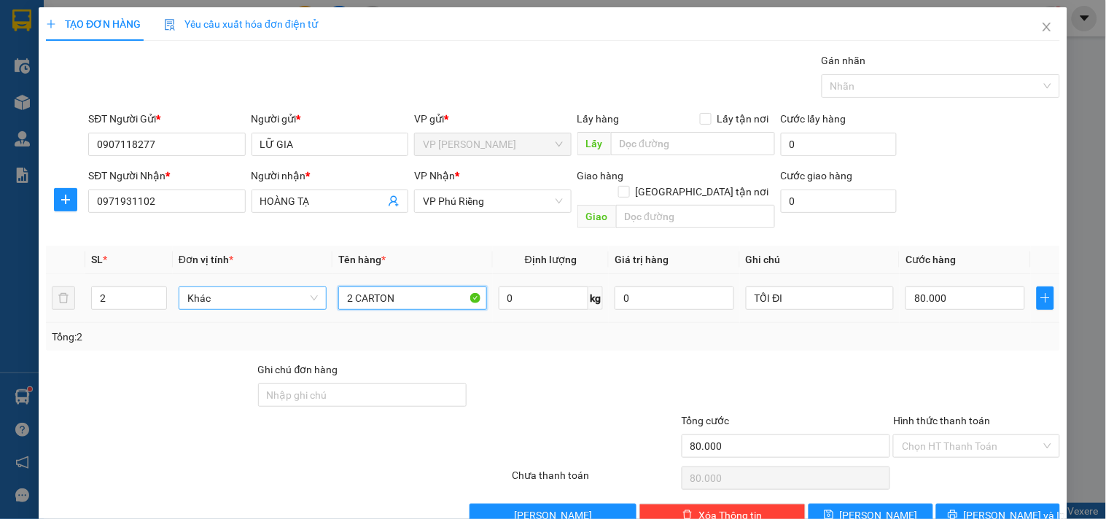
drag, startPoint x: 445, startPoint y: 284, endPoint x: 250, endPoint y: 284, distance: 195.3
click at [249, 283] on tr "2 Khác 2 CARTON 0 kg 0 TỐI ĐI 80.000" at bounding box center [553, 298] width 1014 height 49
type input "1 CARTON BỌC NILONG ĐEN,1 CUỘN DÂY ĐIỆN"
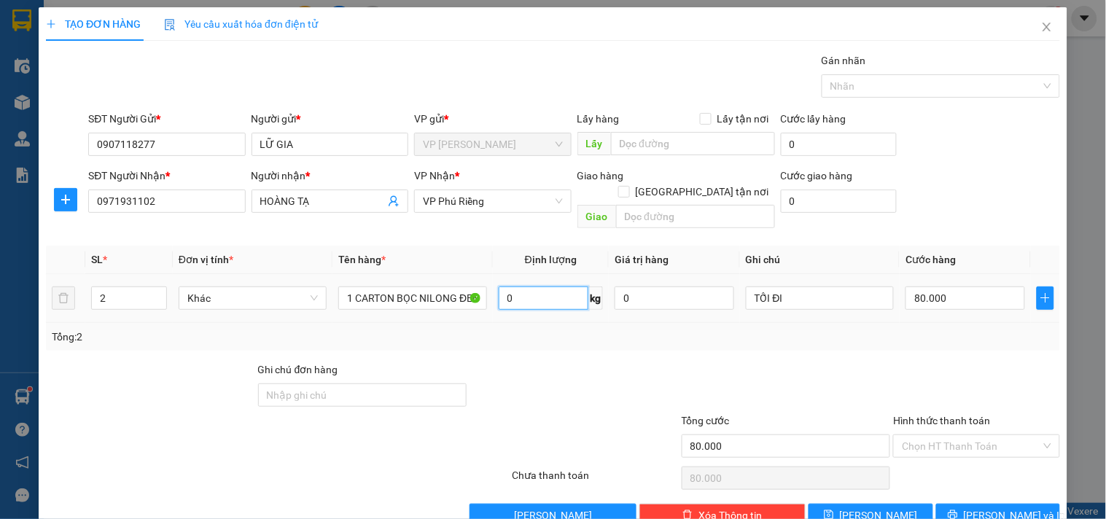
click at [506, 286] on input "0" at bounding box center [543, 297] width 90 height 23
type input "0"
click at [991, 286] on input "80.000" at bounding box center [965, 297] width 120 height 23
click at [829, 377] on div at bounding box center [786, 386] width 212 height 51
click at [977, 507] on span "[PERSON_NAME] và In" at bounding box center [1014, 515] width 102 height 16
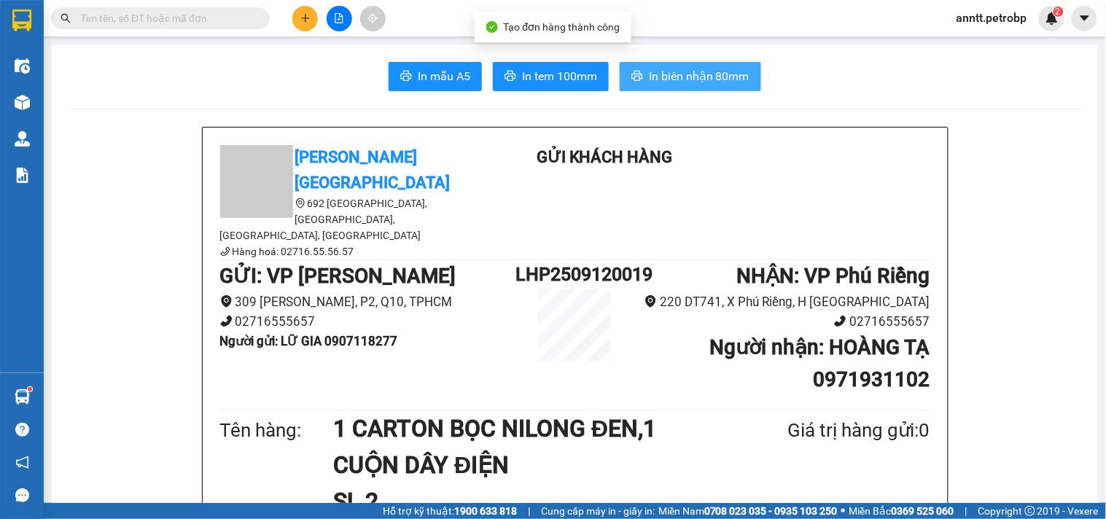
click at [712, 83] on span "In biên nhận 80mm" at bounding box center [699, 76] width 101 height 18
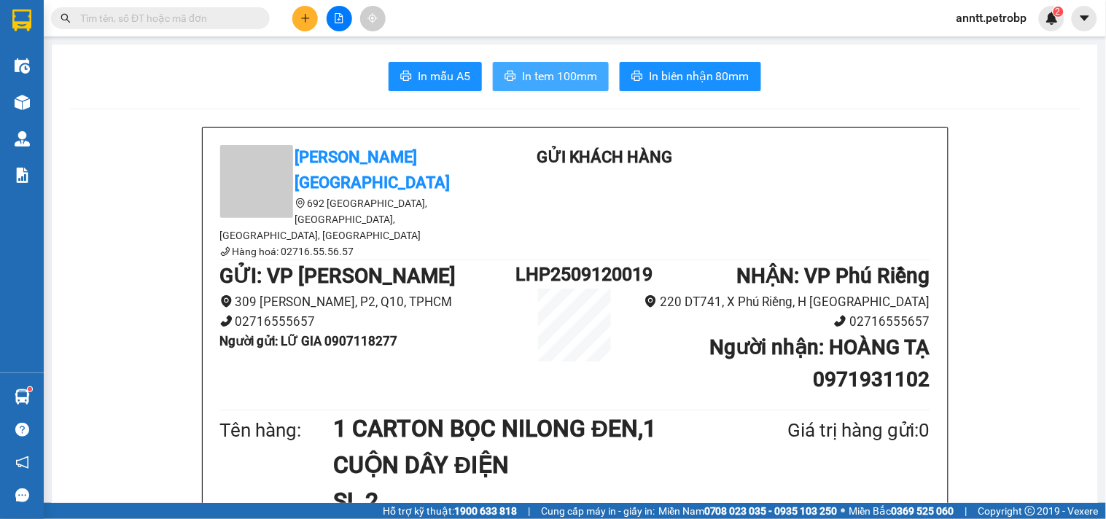
click at [547, 77] on span "In tem 100mm" at bounding box center [559, 76] width 75 height 18
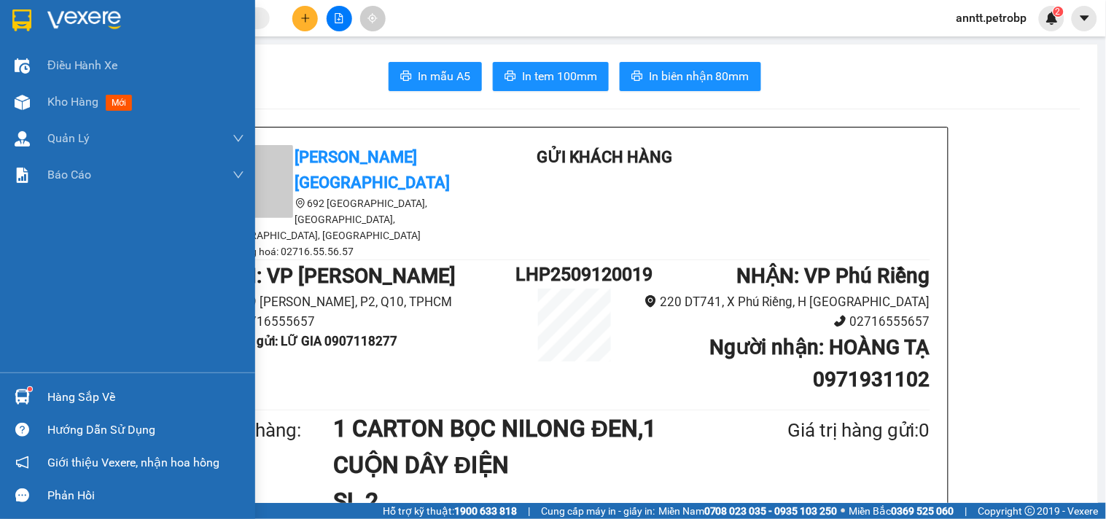
click at [17, 15] on img at bounding box center [21, 20] width 19 height 22
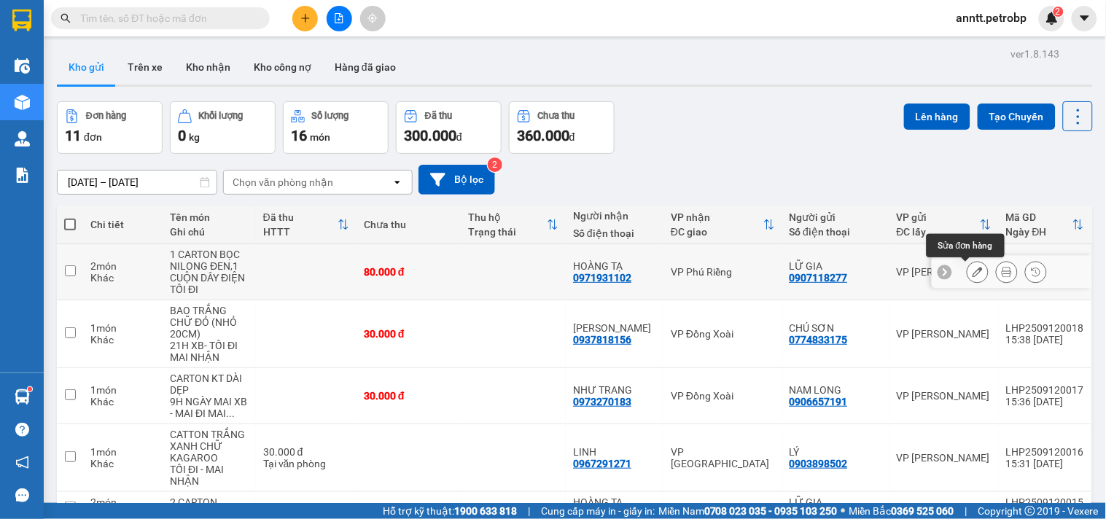
click at [967, 277] on button at bounding box center [977, 272] width 20 height 26
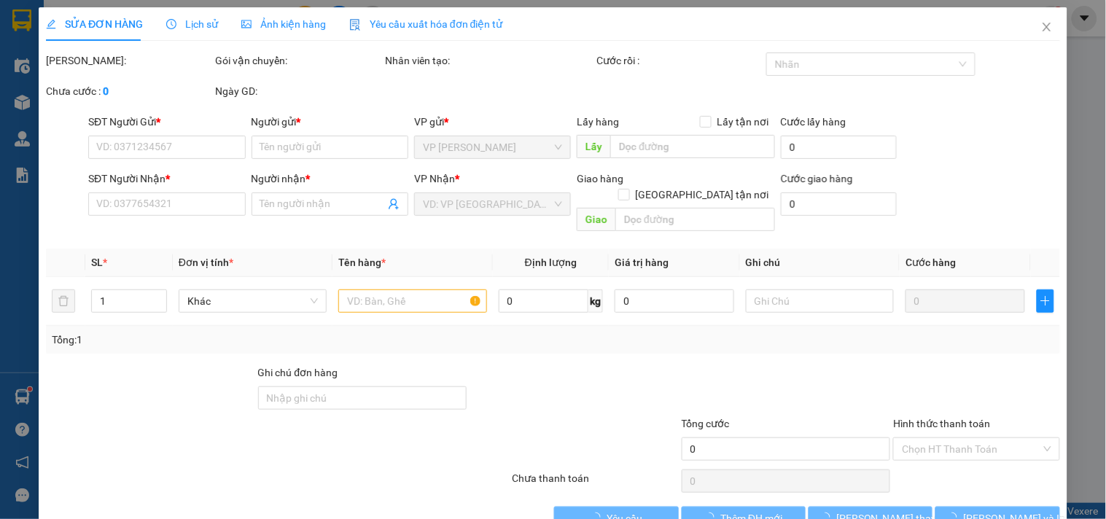
type input "0907118277"
type input "LỮ GIA"
type input "0971931102"
type input "HOÀNG TẠ"
type input "80.000"
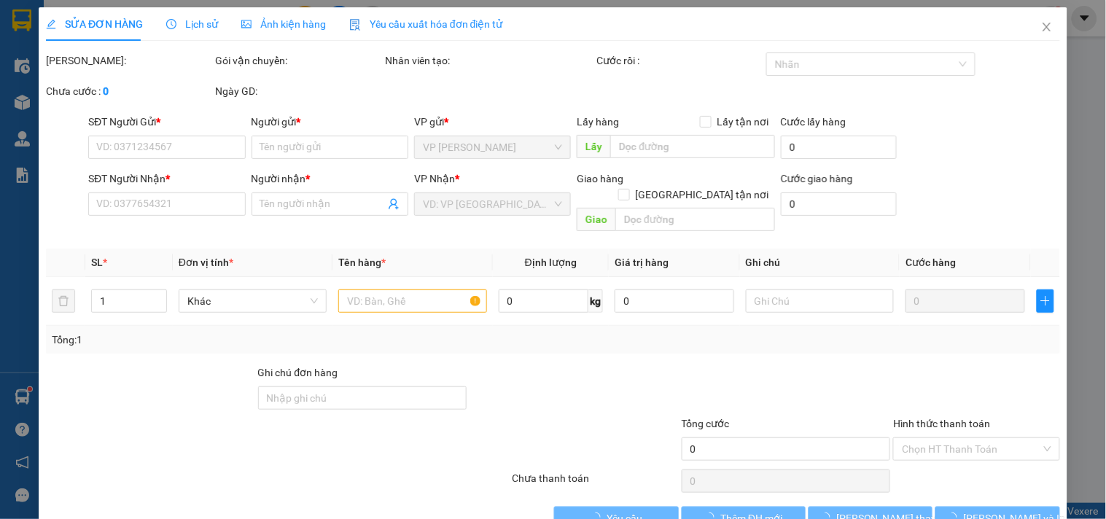
type input "80.000"
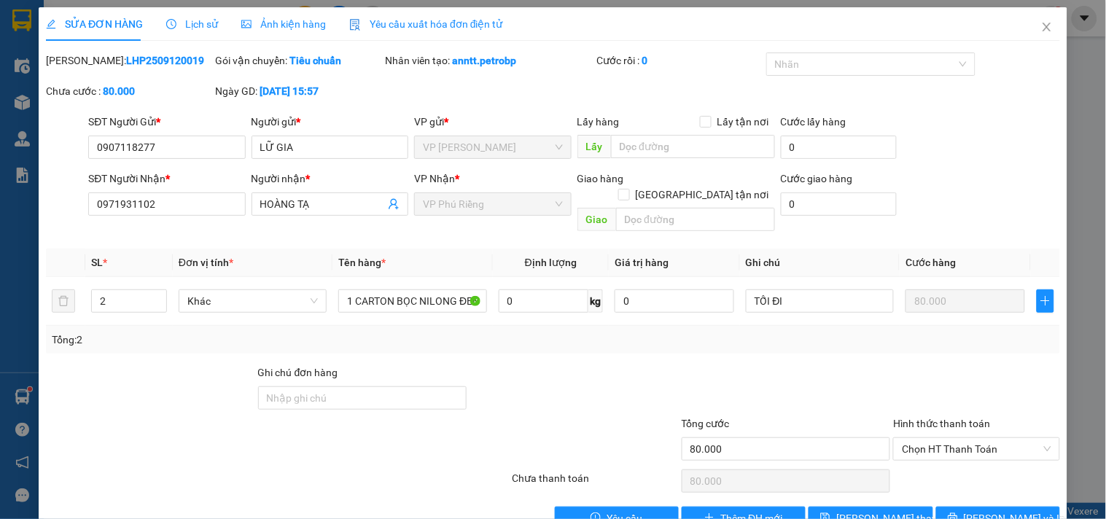
click at [272, 15] on div "Ảnh kiện hàng" at bounding box center [283, 24] width 85 height 34
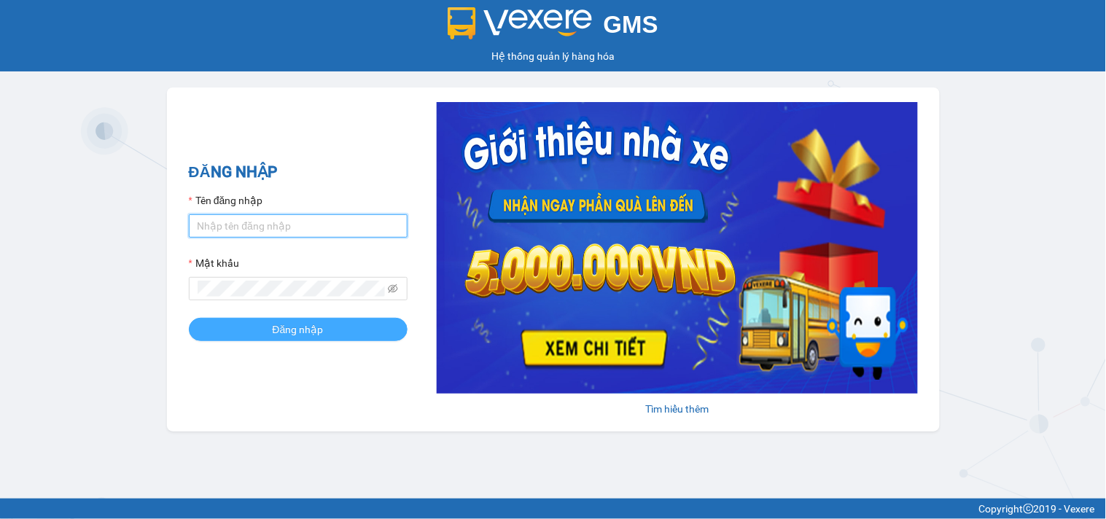
type input "anntt.petrobp"
click at [270, 333] on button "Đăng nhập" at bounding box center [298, 329] width 219 height 23
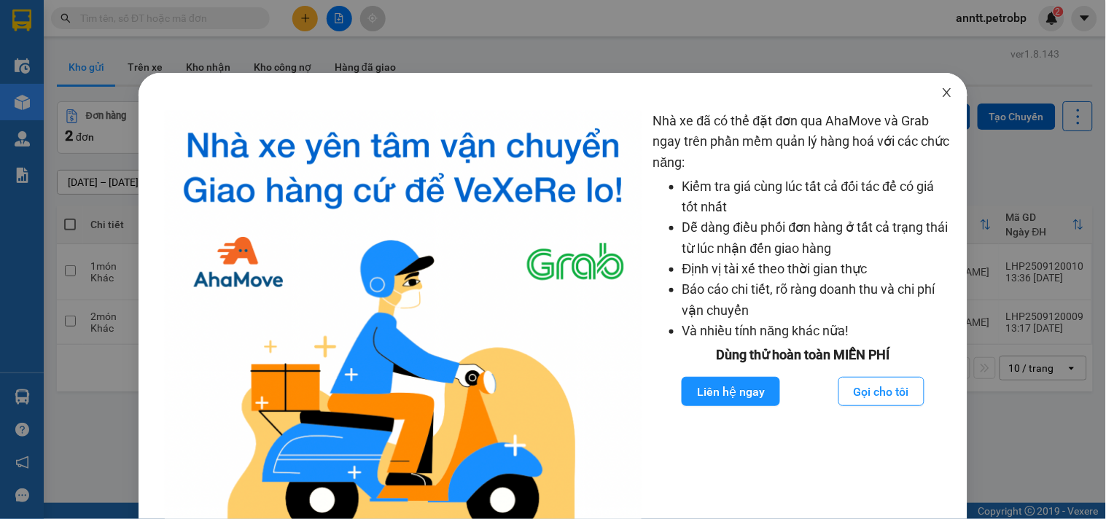
drag, startPoint x: 936, startPoint y: 93, endPoint x: 770, endPoint y: 90, distance: 166.2
click at [943, 93] on icon "close" at bounding box center [947, 92] width 8 height 9
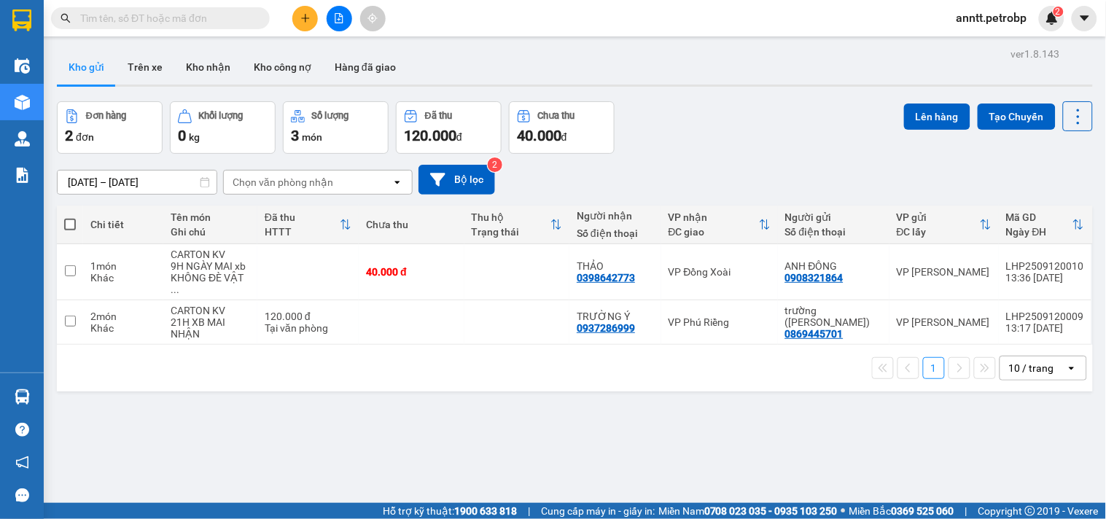
click at [300, 17] on icon "plus" at bounding box center [305, 18] width 10 height 10
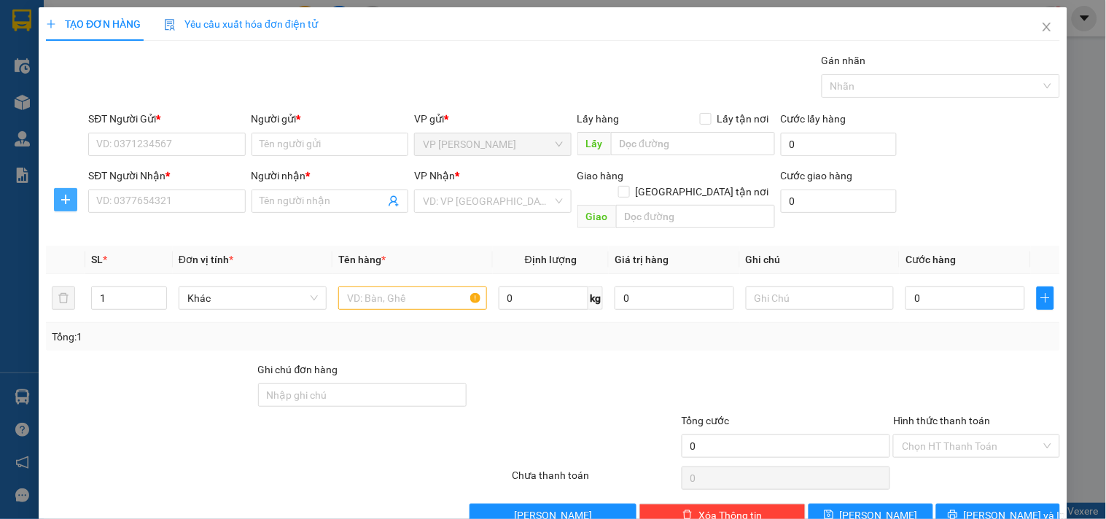
drag, startPoint x: 69, startPoint y: 202, endPoint x: 107, endPoint y: 214, distance: 39.9
click at [74, 202] on span "plus" at bounding box center [66, 200] width 22 height 12
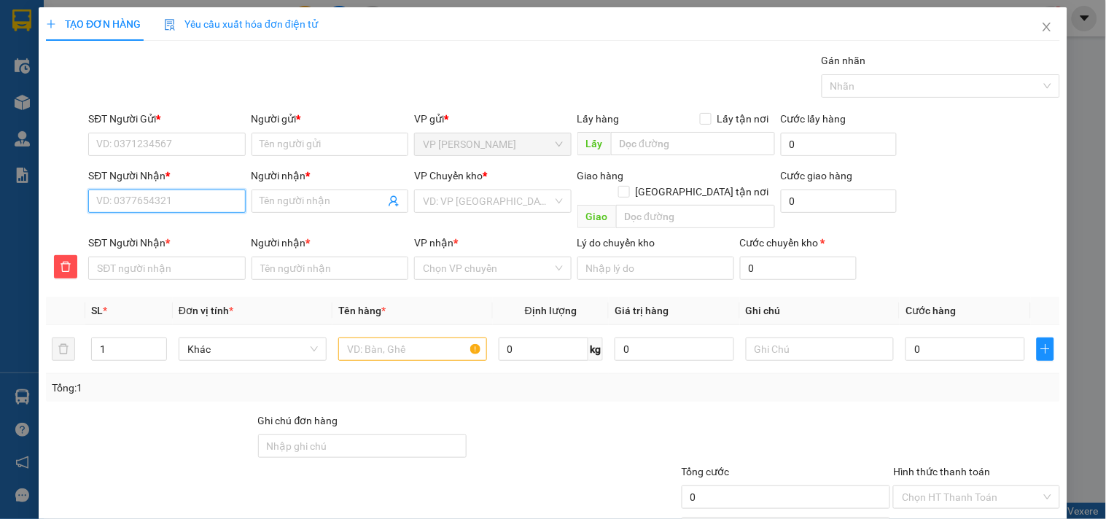
click at [138, 199] on input "SĐT Người Nhận *" at bounding box center [166, 200] width 157 height 23
type input "0"
type input "09"
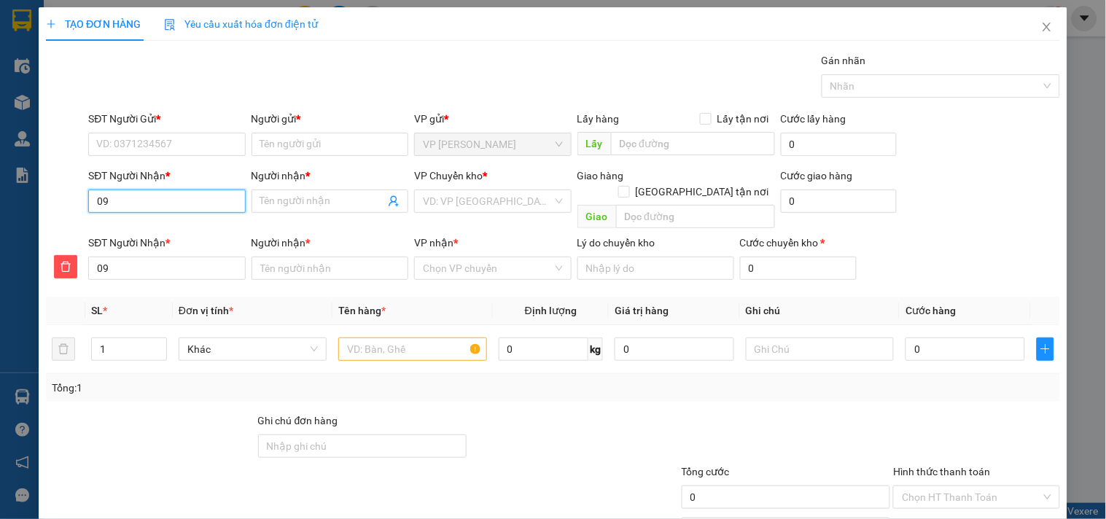
type input "097"
type input "0973"
type input "09736"
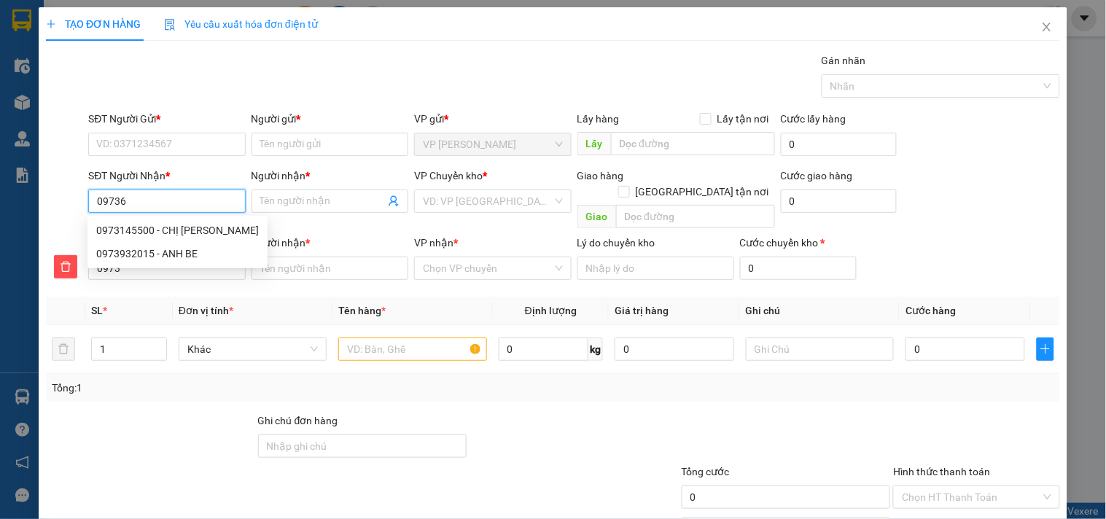
type input "09736"
type input "097364"
type input "0973647"
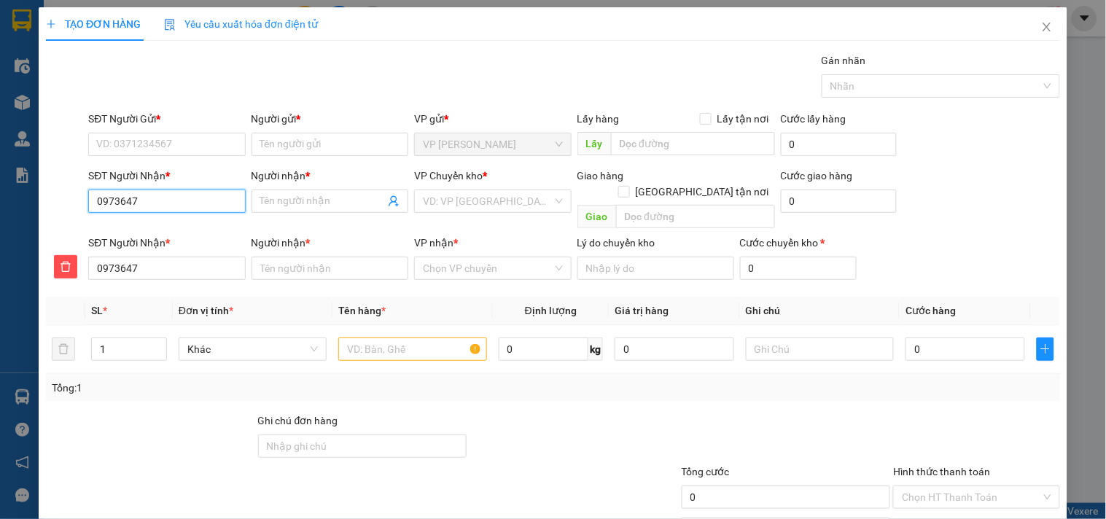
type input "09736476"
type input "097364762"
type input "0973647627"
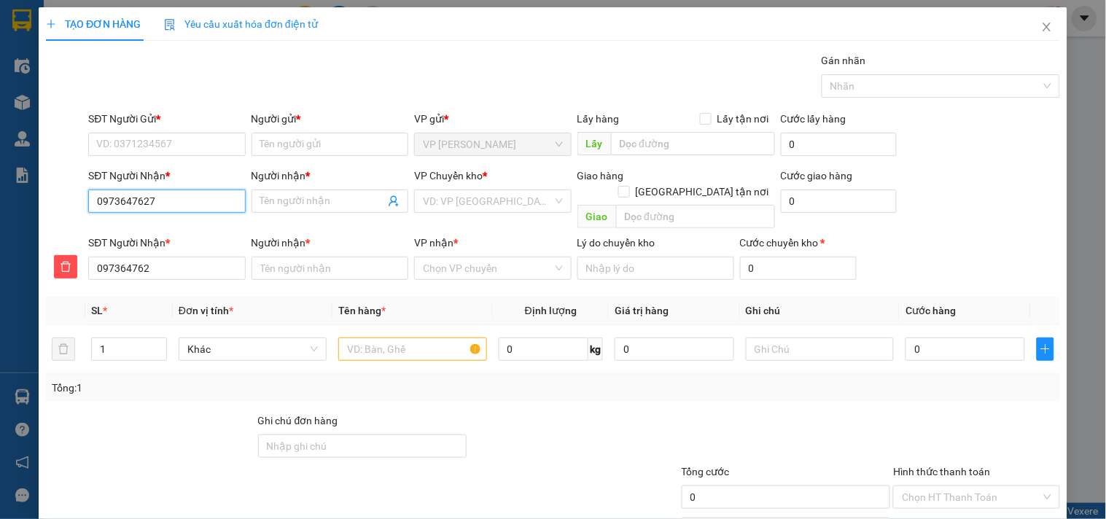
type input "0973647627"
drag, startPoint x: 168, startPoint y: 201, endPoint x: 9, endPoint y: 227, distance: 161.0
click at [9, 227] on div "TẠO ĐƠN HÀNG Yêu cầu xuất hóa đơn điện tử Transit Pickup Surcharge Ids Transit …" at bounding box center [553, 259] width 1106 height 519
click at [172, 200] on input "SĐT Người Nhận *" at bounding box center [166, 200] width 157 height 23
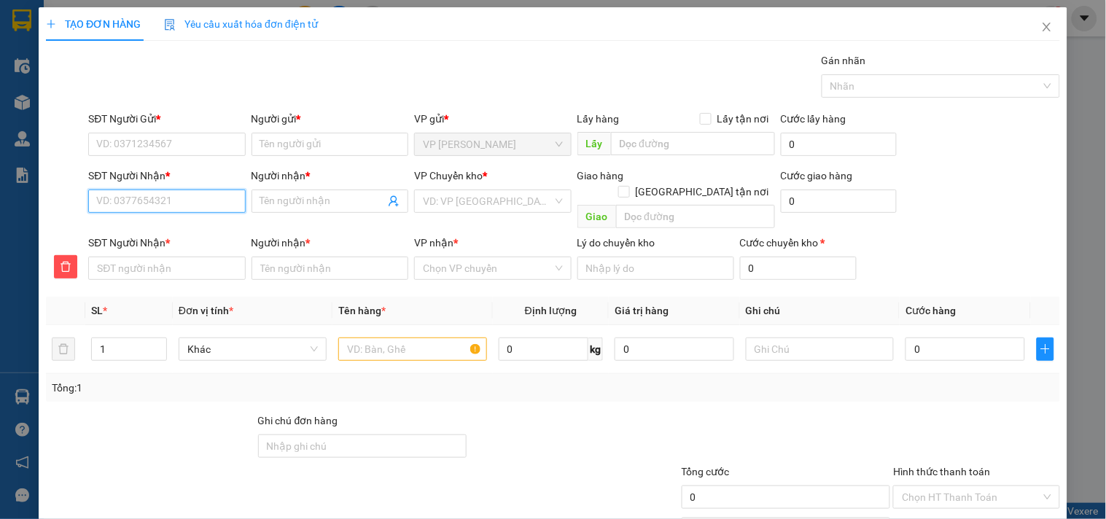
type input "0"
type input "09"
type input "097"
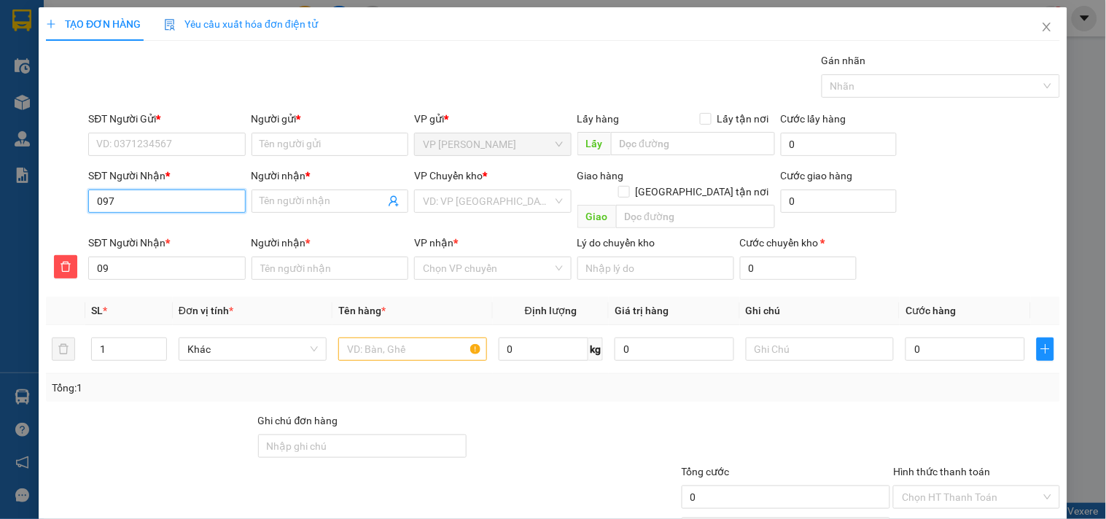
type input "097"
type input "0972"
type input "09728"
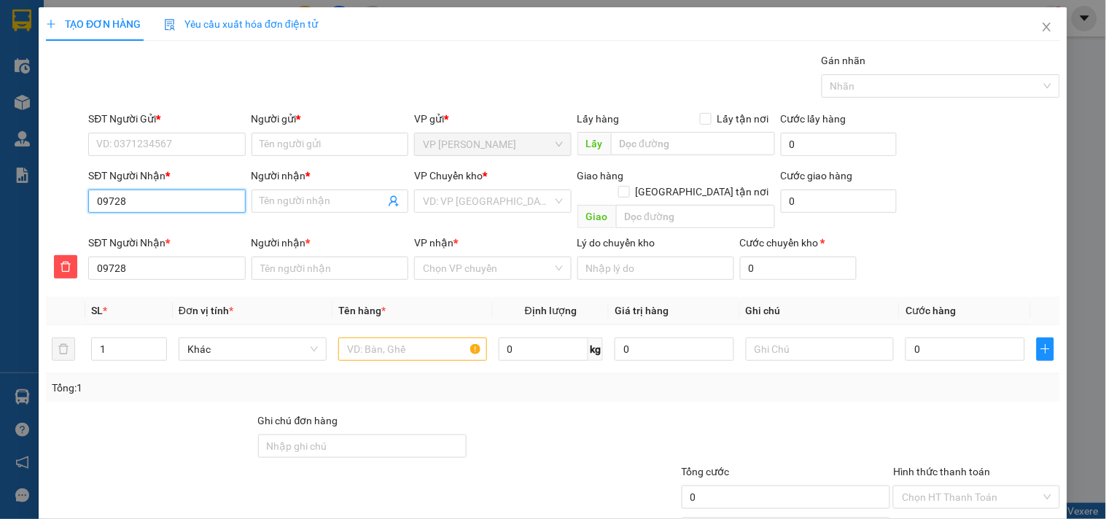
type input "097287"
type input "0972878"
type input "09728780"
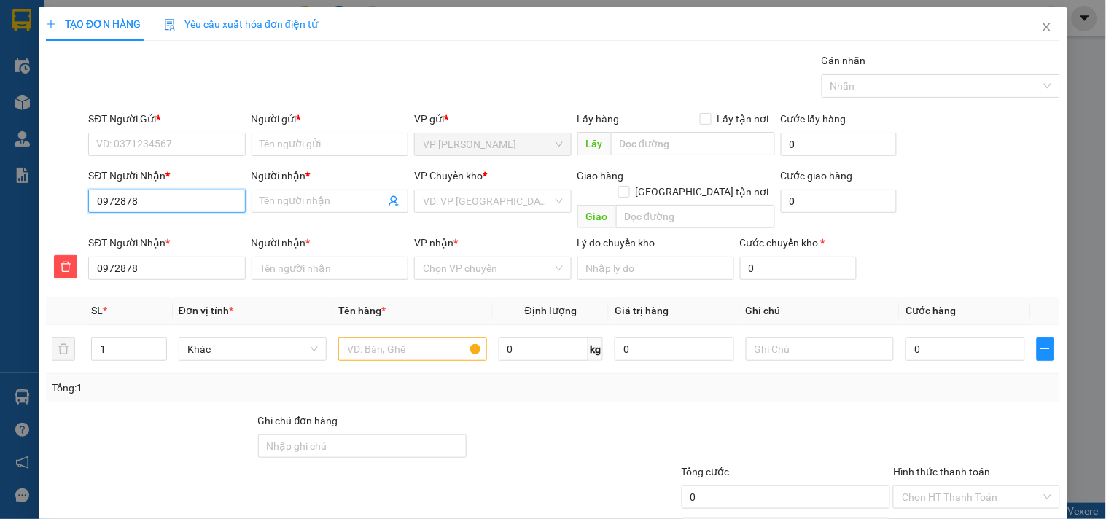
type input "09728780"
type input "097287803"
type input "0972878032"
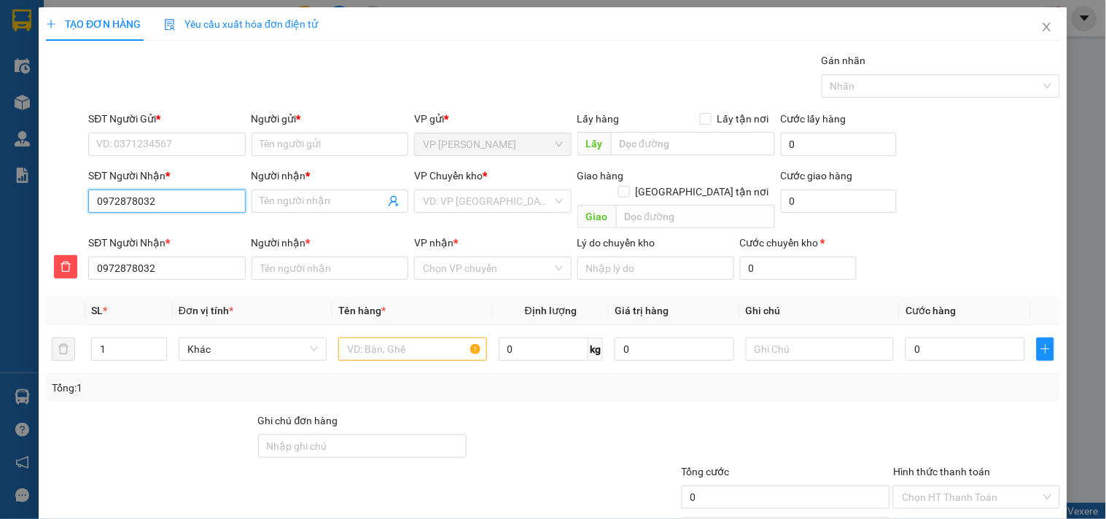
type input "0972878032"
type input "A"
type input "AN"
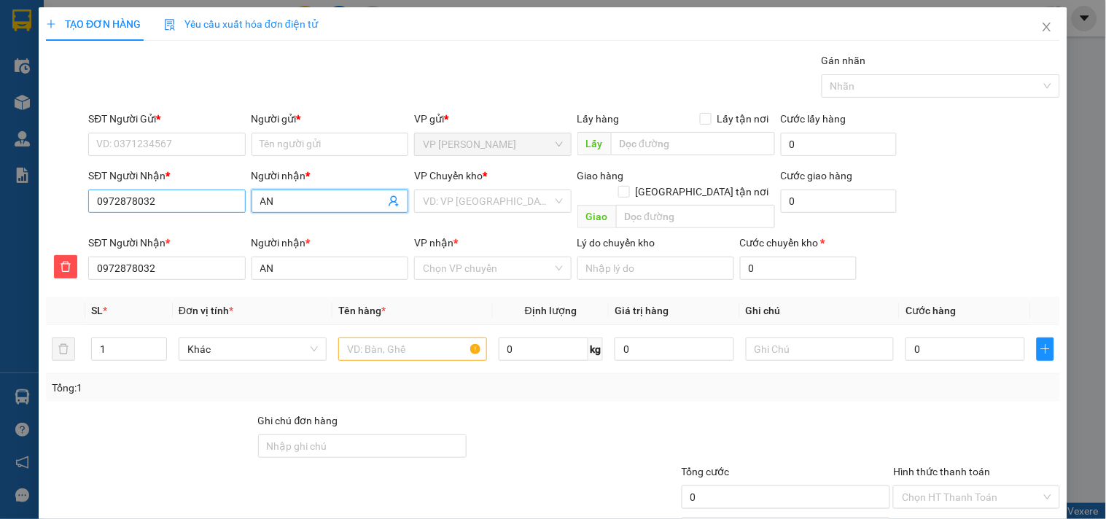
type input "ANH"
type input "ANH L"
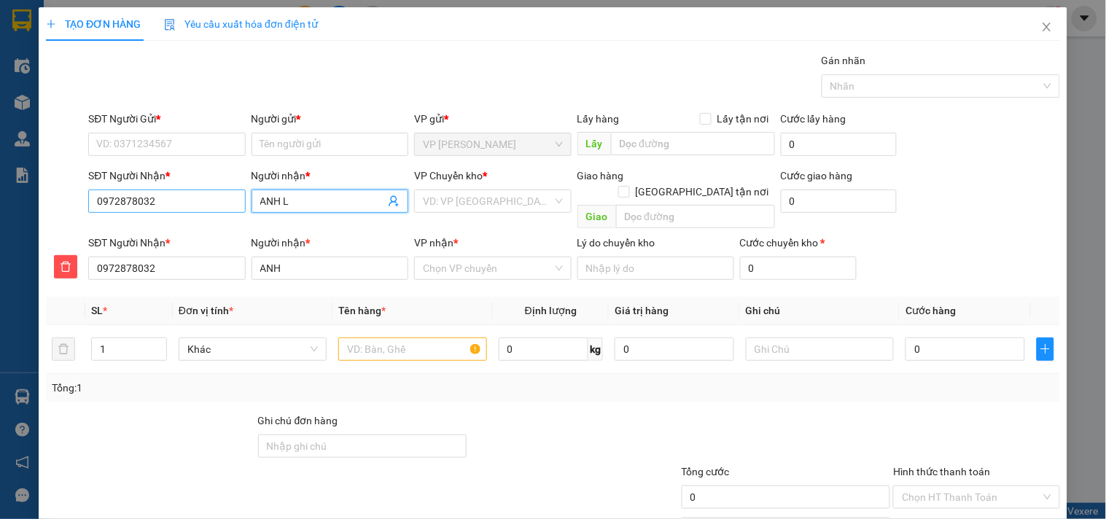
type input "ANH L"
type input "ANH LO"
type input "ANH LON"
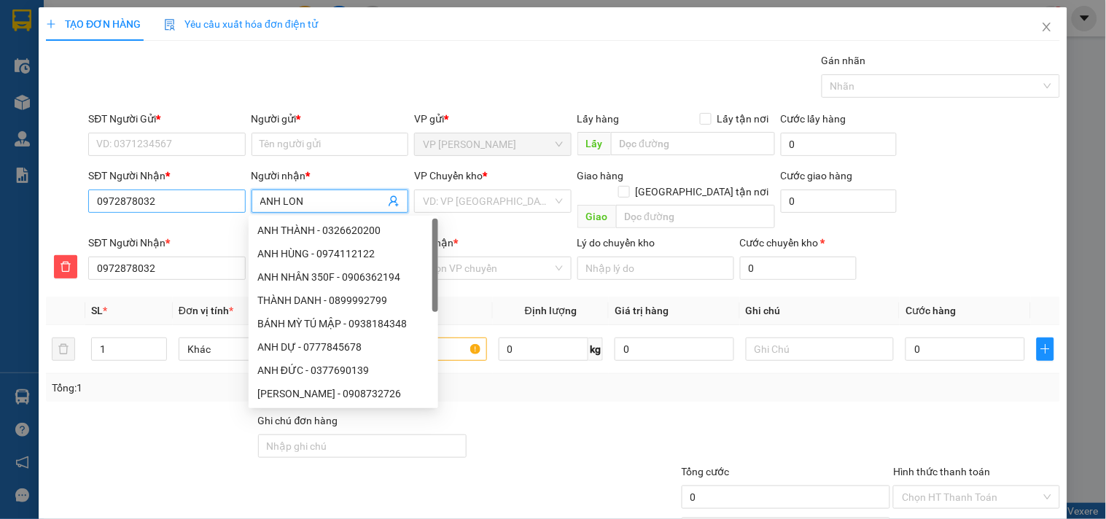
type input "ANH LONG"
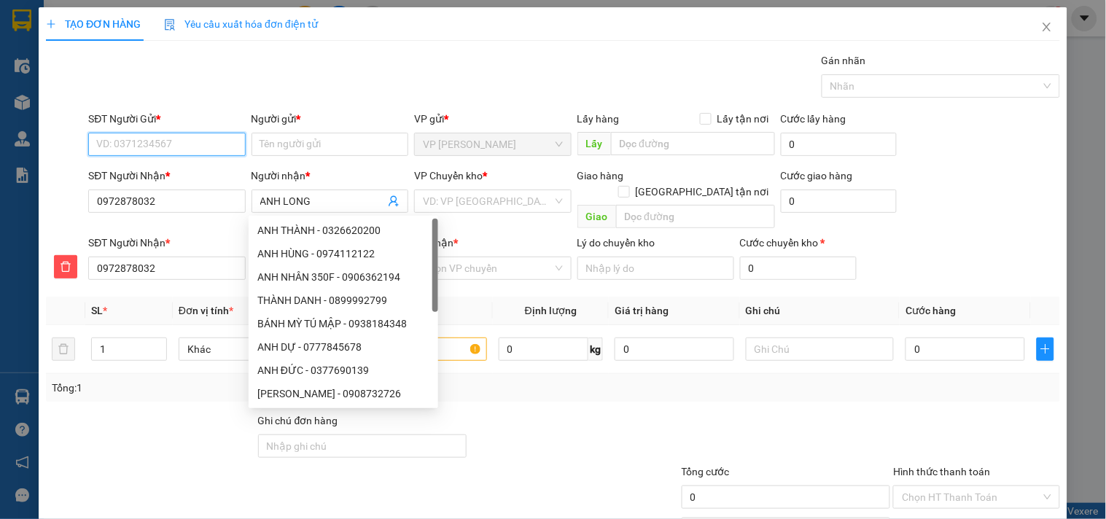
click at [166, 141] on input "SĐT Người Gửi *" at bounding box center [166, 144] width 157 height 23
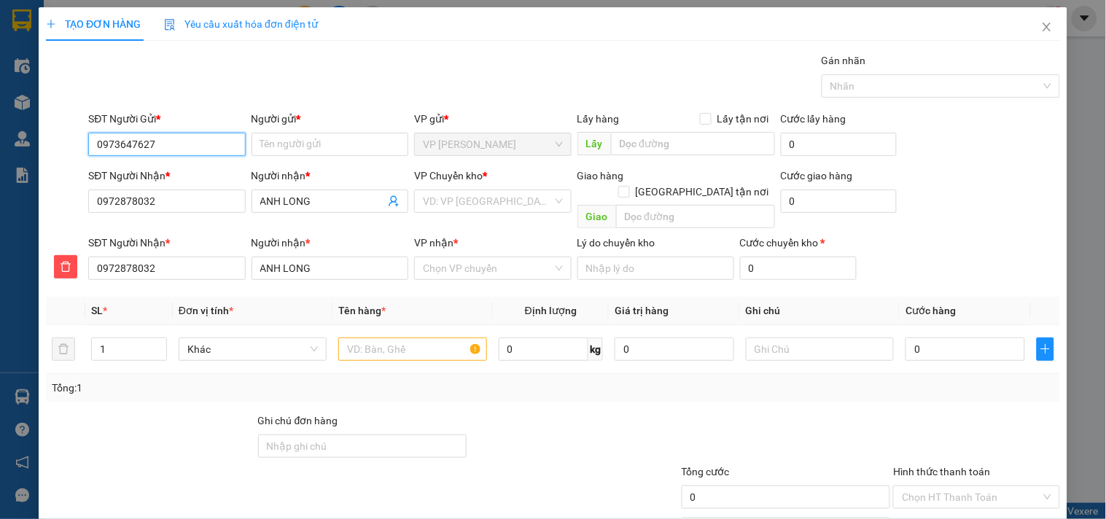
type input "0973647627"
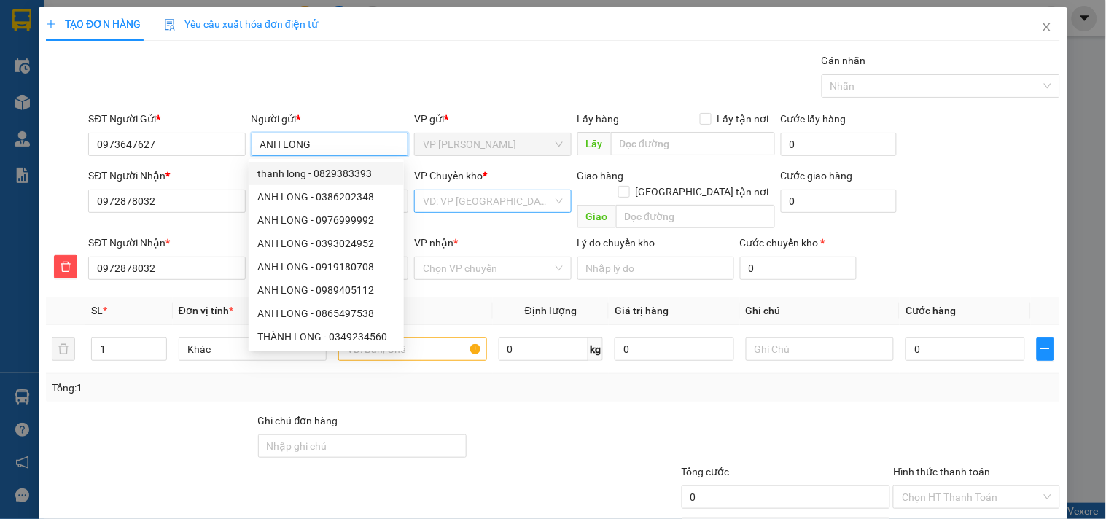
type input "ANH LONG"
click at [460, 195] on input "search" at bounding box center [487, 201] width 129 height 22
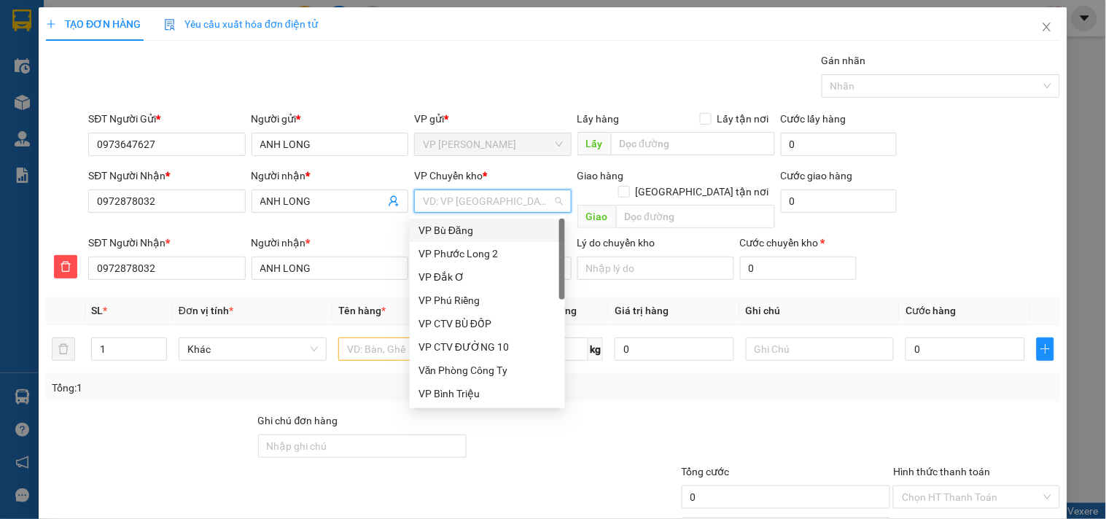
type input "X"
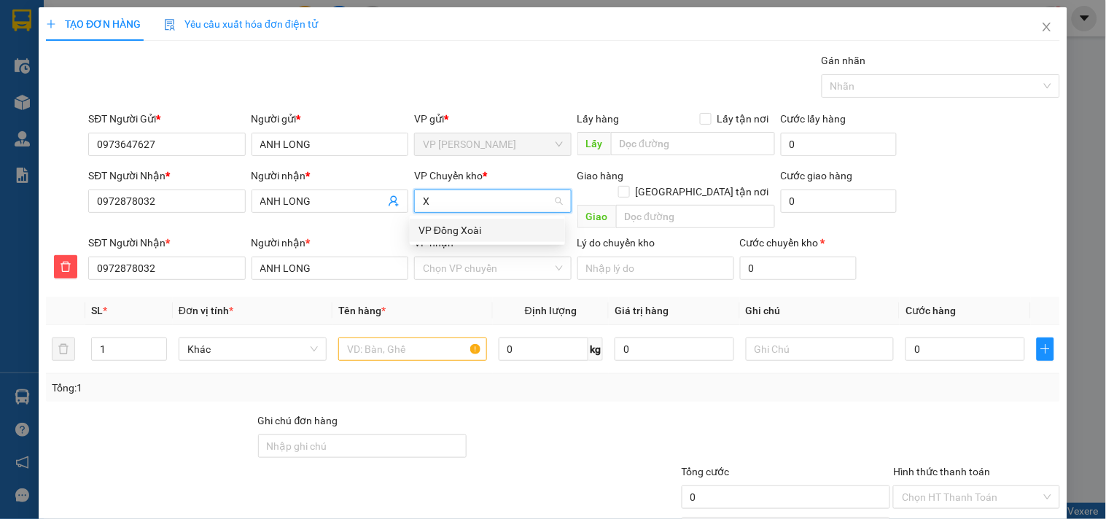
click at [461, 230] on div "VP Đồng Xoài" at bounding box center [487, 230] width 138 height 16
click at [456, 257] on input "VP nhận *" at bounding box center [487, 268] width 129 height 22
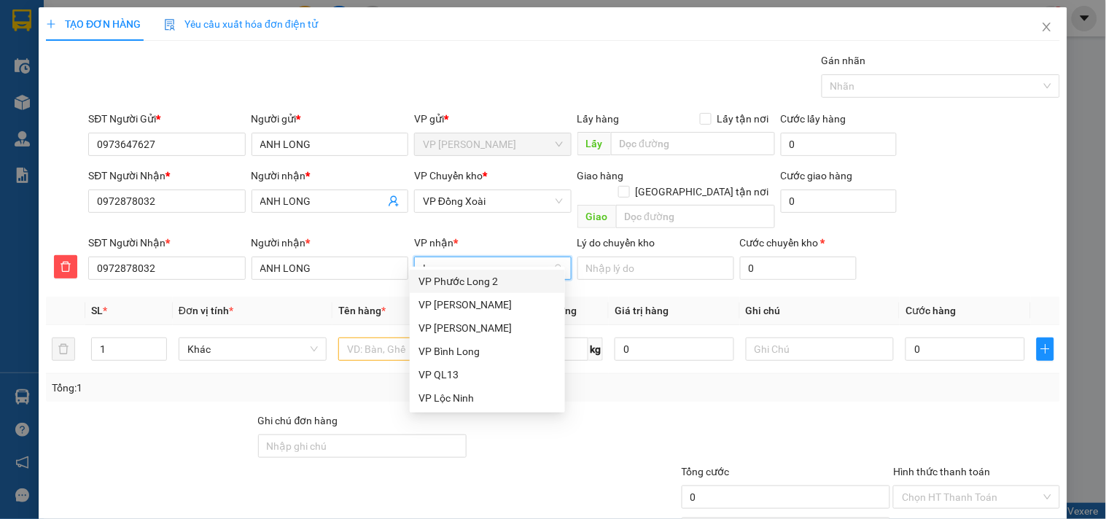
type input "LO"
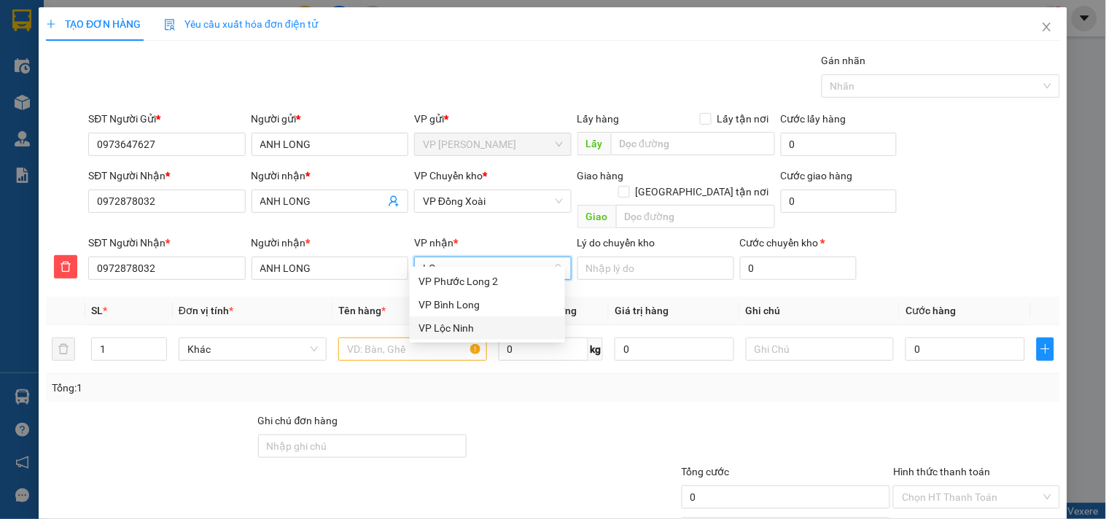
click at [450, 328] on div "VP Lộc Ninh" at bounding box center [487, 328] width 138 height 16
click at [398, 337] on input "text" at bounding box center [412, 348] width 148 height 23
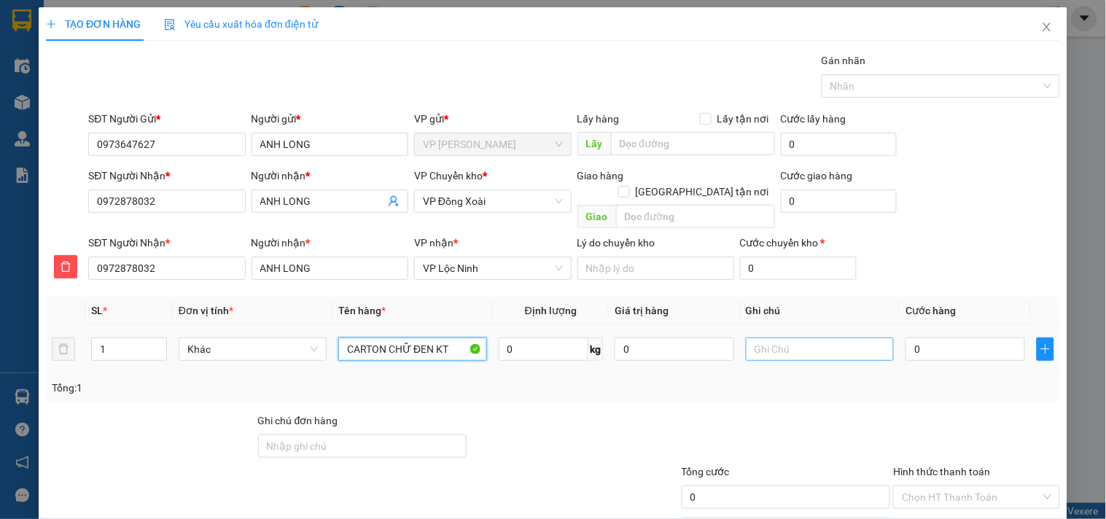
type input "CARTON CHỮ ĐEN KT"
click at [764, 341] on input "text" at bounding box center [820, 348] width 148 height 23
type input "9H NGÀY MAII XB - MAI ĐI MAI NHẬN- KH TỰ ĐÓNG GÓI - GIAO ĐÚNG HIỆN TRẠNG - NHẸ …"
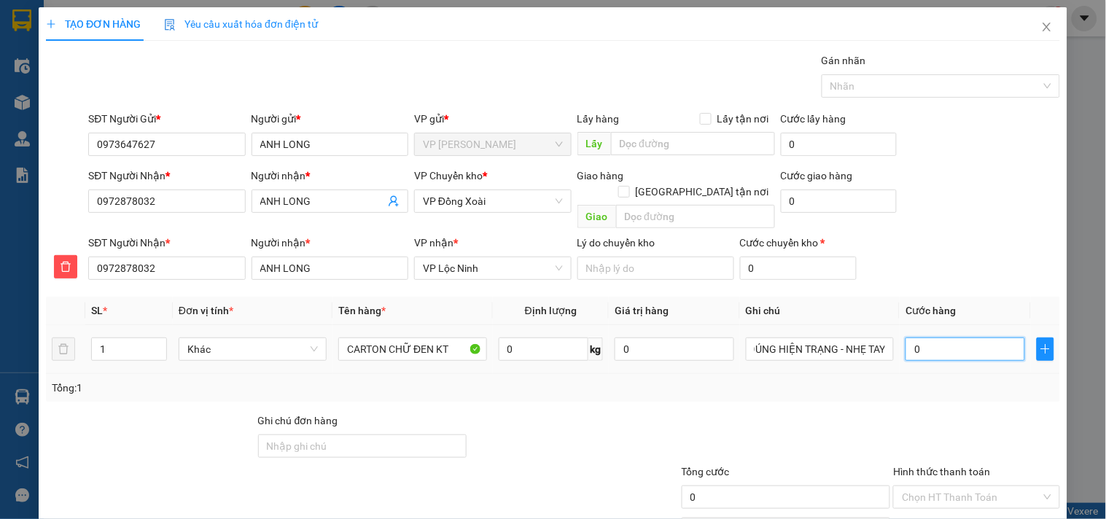
scroll to position [0, 0]
click at [955, 337] on input "0" at bounding box center [965, 348] width 120 height 23
type input "4"
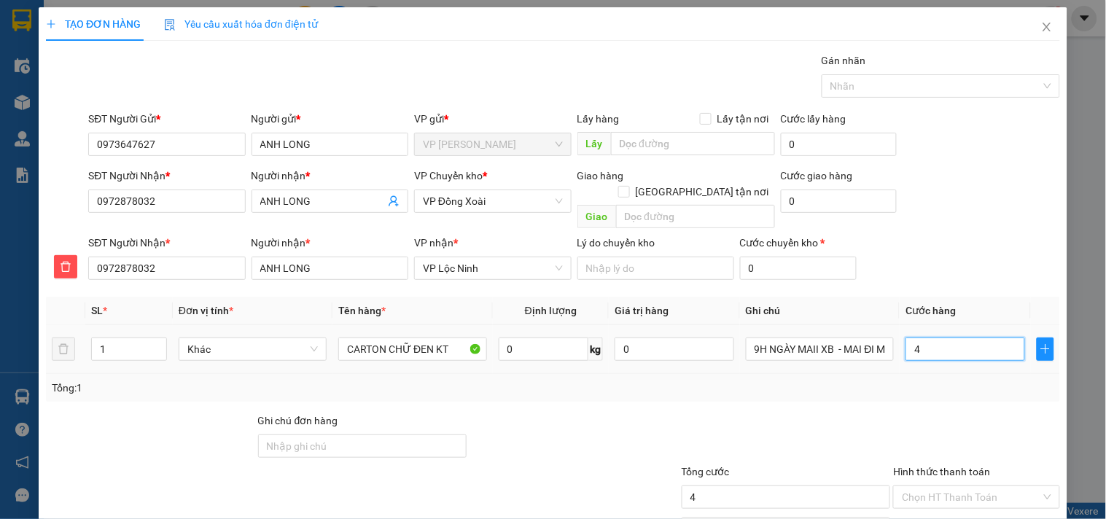
type input "40"
type input "40.000"
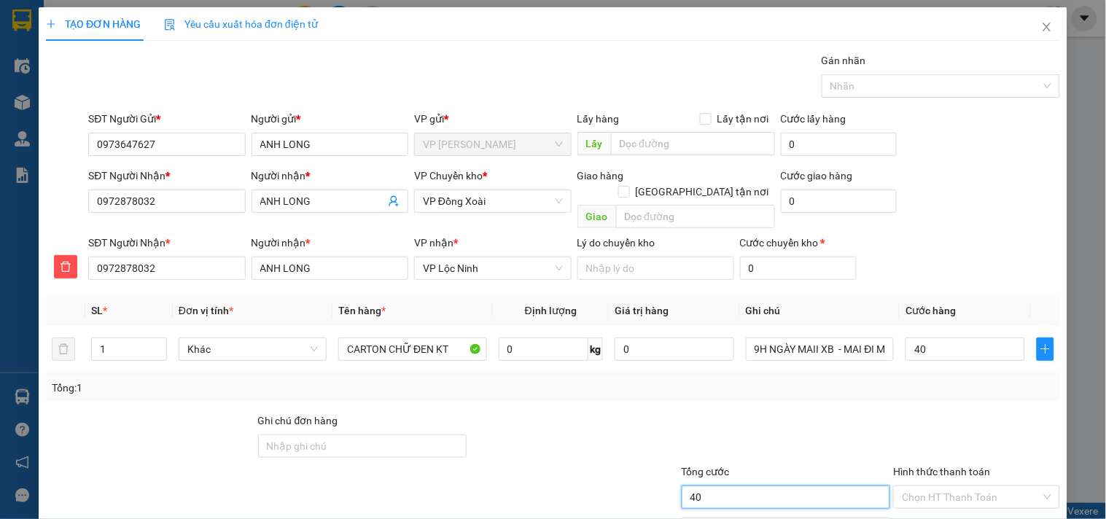
type input "40.000"
click at [770, 485] on input "40.000" at bounding box center [785, 496] width 209 height 23
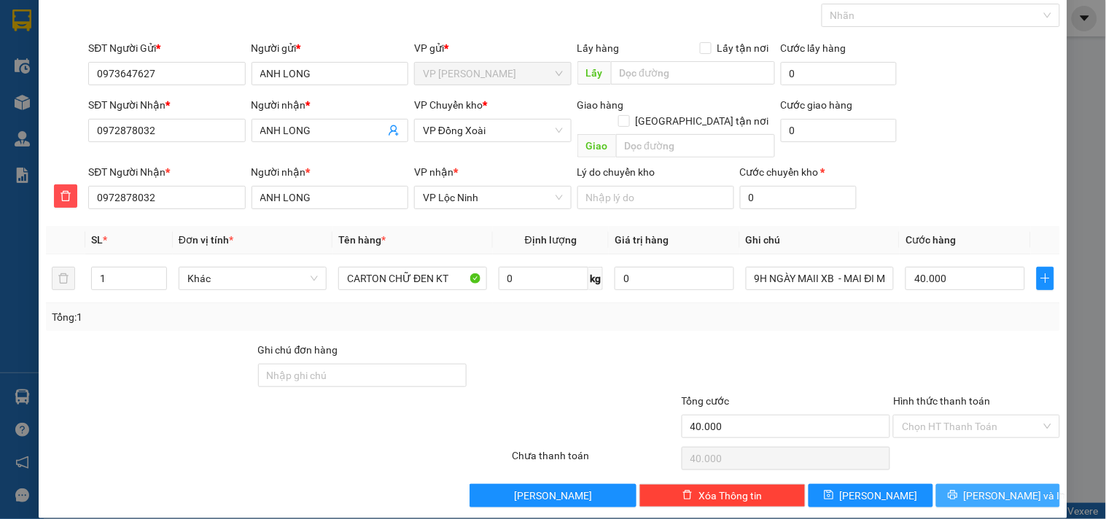
click at [958, 490] on icon "printer" at bounding box center [952, 495] width 10 height 10
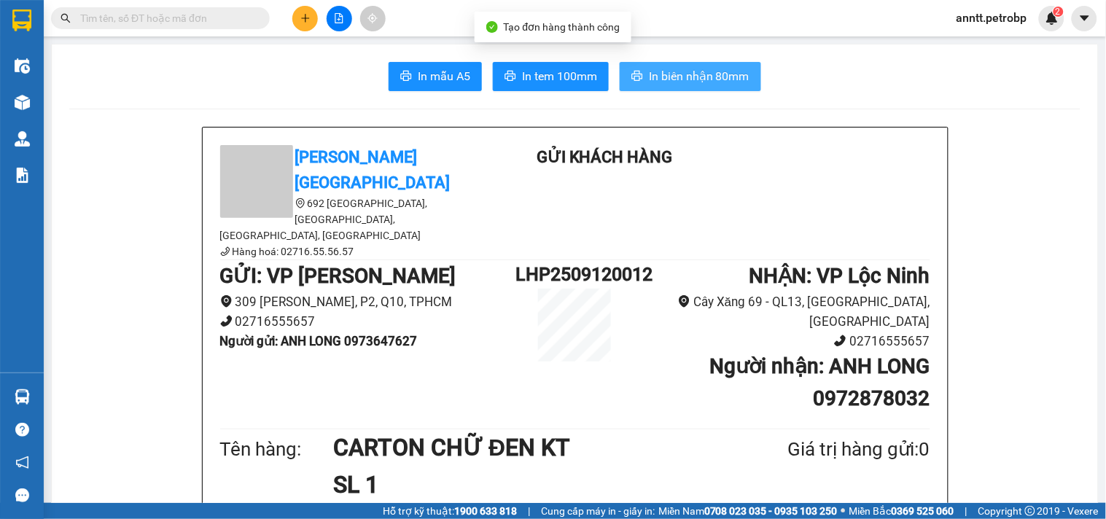
click at [711, 75] on span "In biên nhận 80mm" at bounding box center [699, 76] width 101 height 18
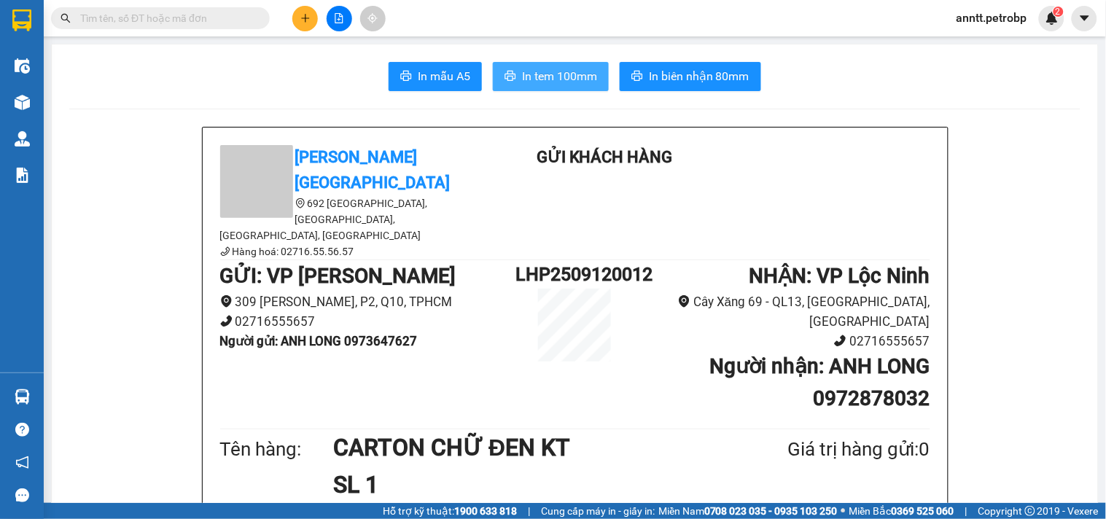
click at [545, 79] on span "In tem 100mm" at bounding box center [559, 76] width 75 height 18
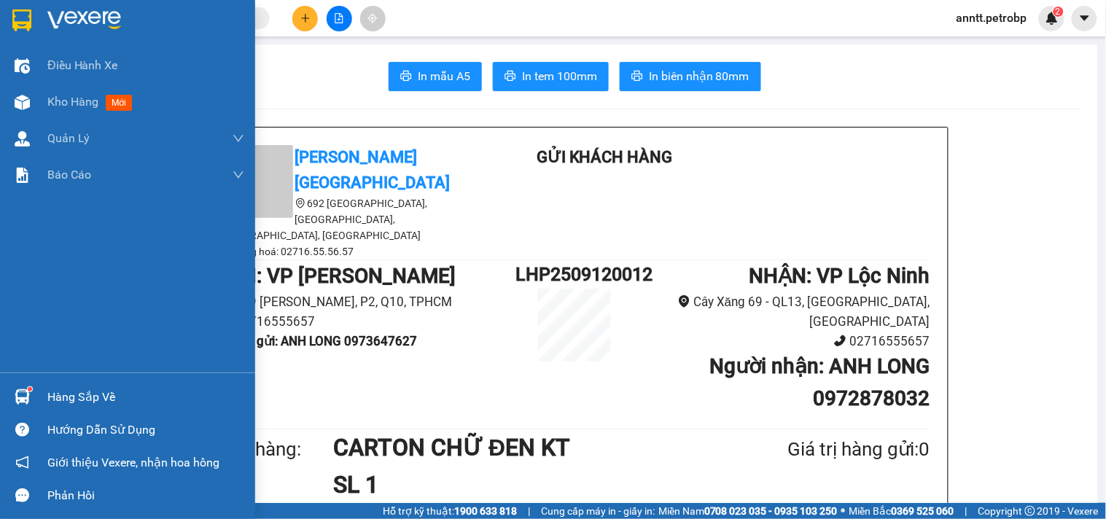
click at [20, 9] on img at bounding box center [21, 20] width 19 height 22
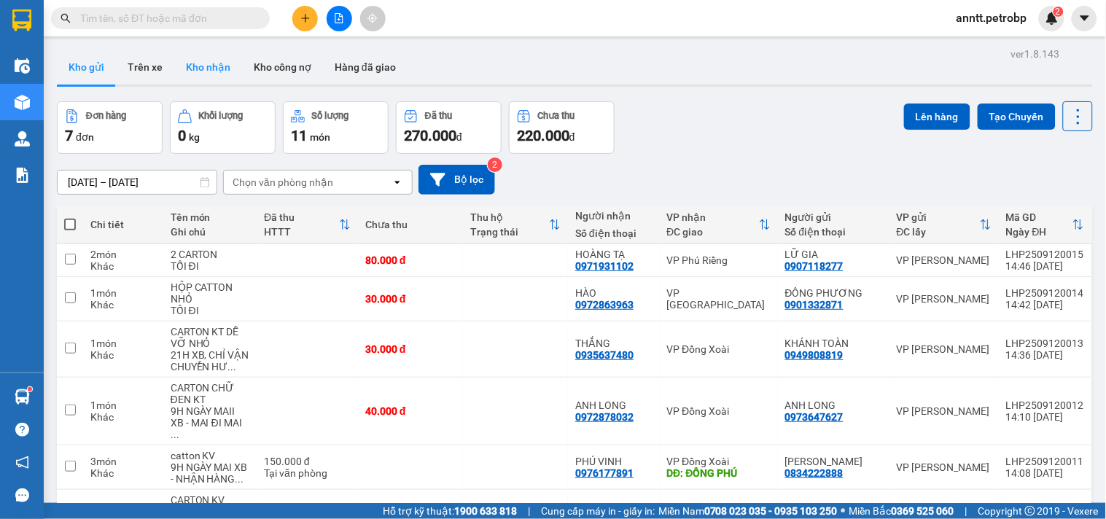
click at [210, 69] on button "Kho nhận" at bounding box center [208, 67] width 68 height 35
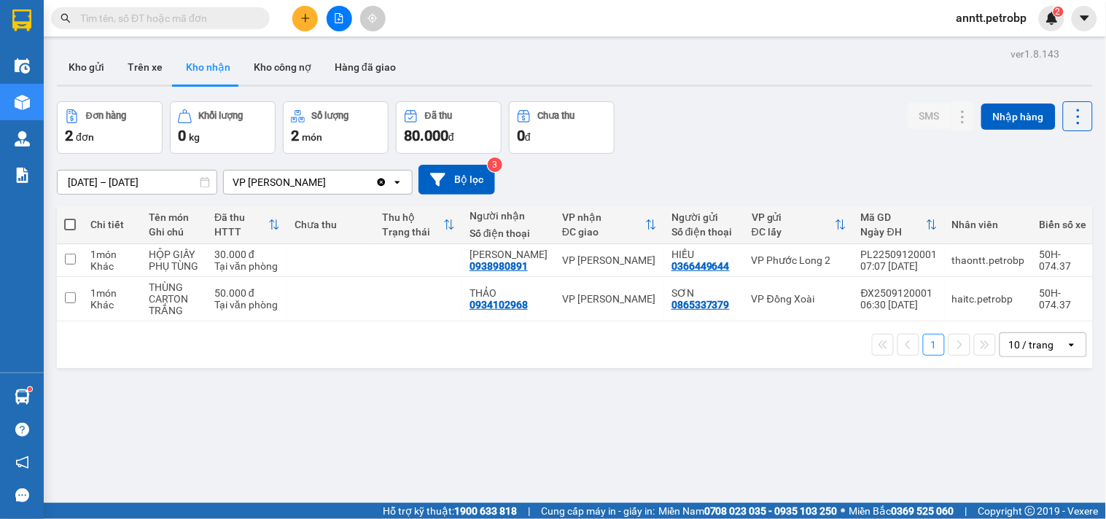
click at [141, 20] on input "text" at bounding box center [166, 18] width 172 height 16
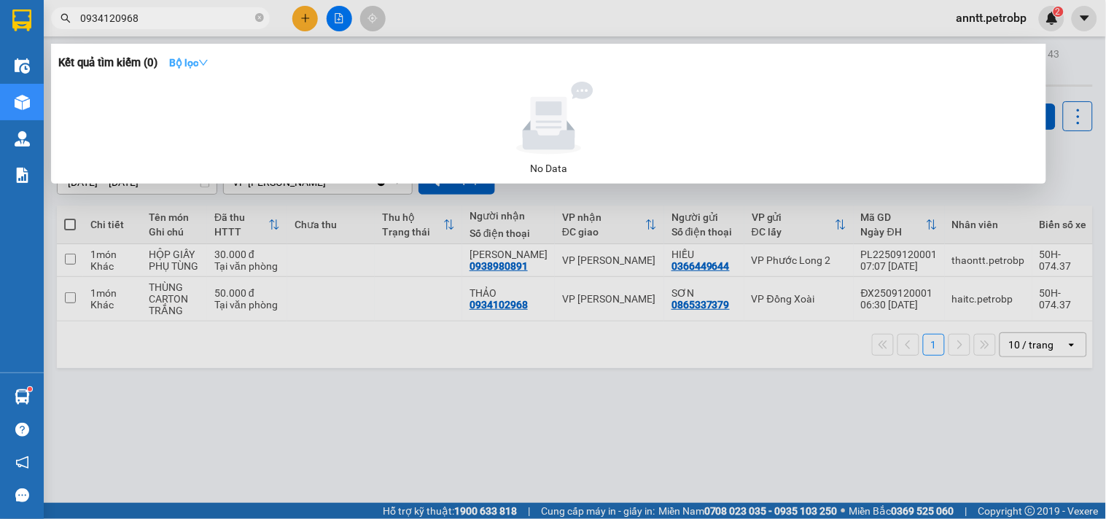
type input "0934120968"
click at [188, 63] on strong "Bộ lọc" at bounding box center [188, 63] width 39 height 12
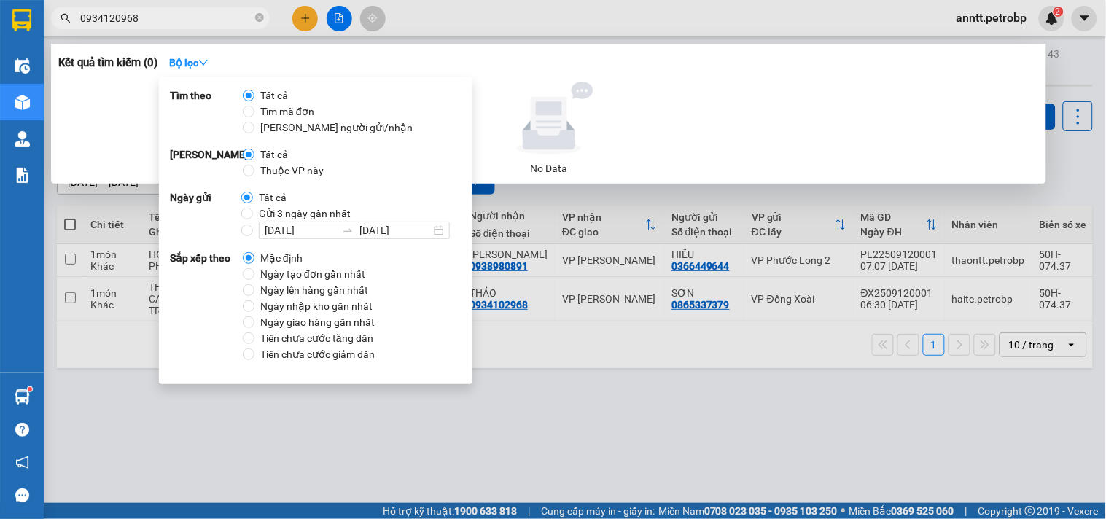
click at [283, 274] on span "Ngày tạo đơn gần nhất" at bounding box center [312, 274] width 117 height 16
click at [254, 274] on input "Ngày tạo đơn gần nhất" at bounding box center [249, 274] width 12 height 12
radio input "true"
radio input "false"
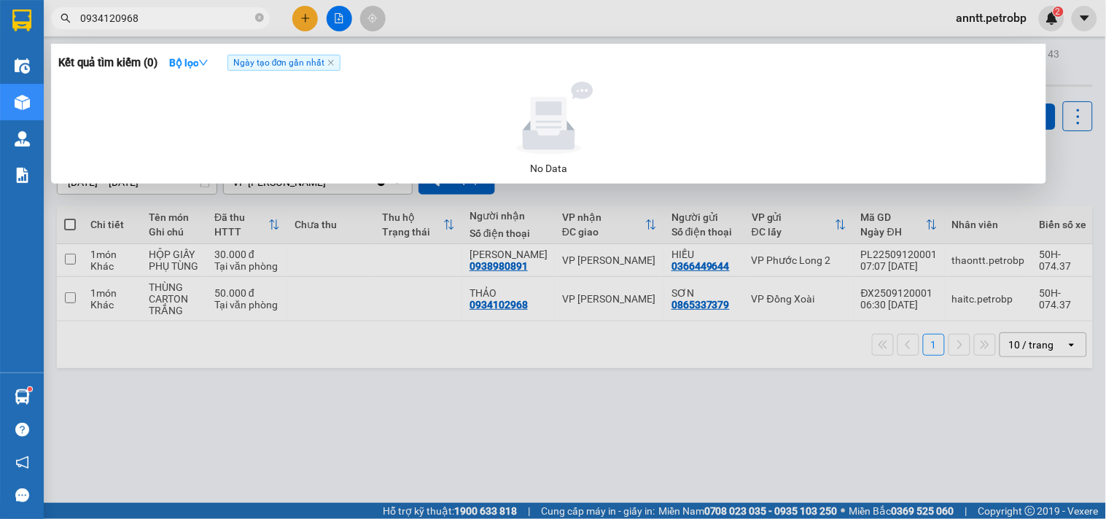
click at [603, 428] on div at bounding box center [553, 259] width 1106 height 519
click at [177, 17] on input "0934120968" at bounding box center [166, 18] width 172 height 16
click at [324, 301] on div at bounding box center [553, 259] width 1106 height 519
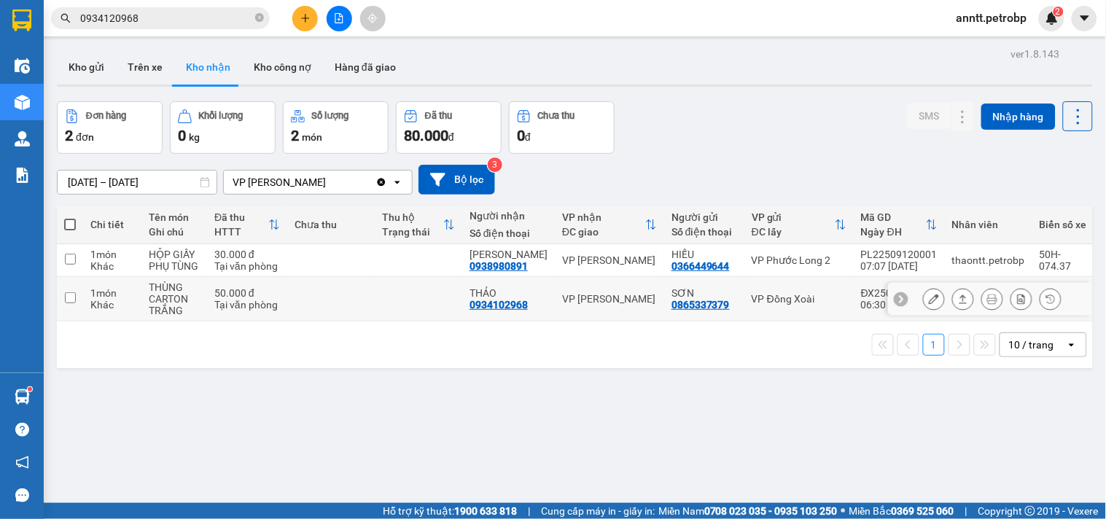
click at [308, 310] on td at bounding box center [330, 299] width 87 height 44
checkbox input "true"
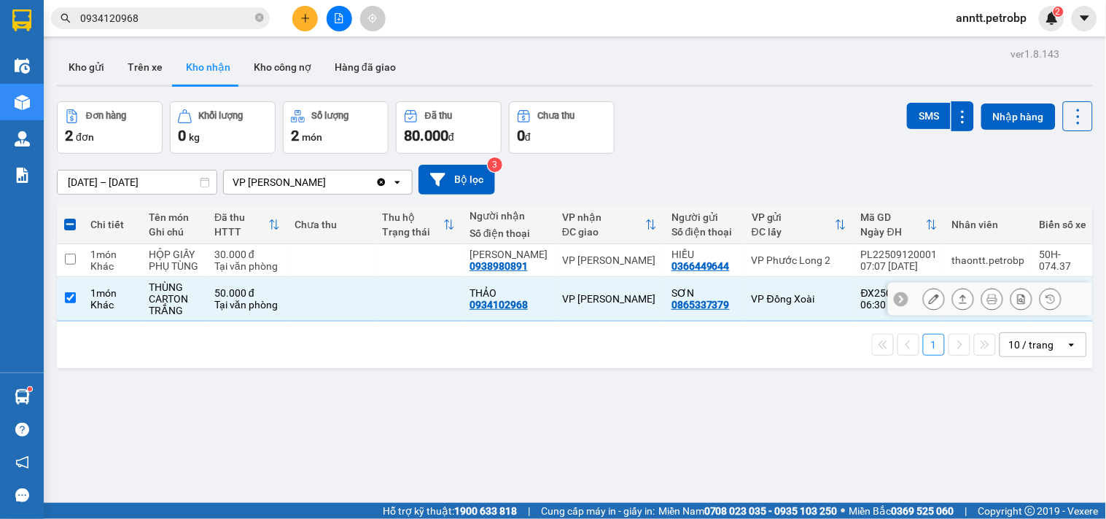
click at [928, 303] on icon at bounding box center [933, 299] width 10 height 10
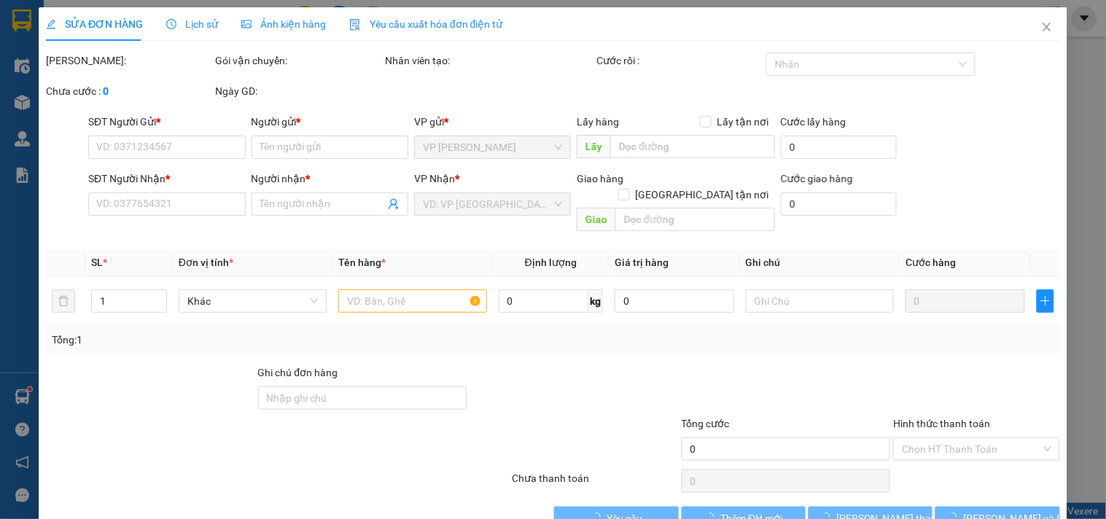
type input "0865337379"
type input "SƠN"
type input "0934102968"
type input "THẢO"
type input "50.000"
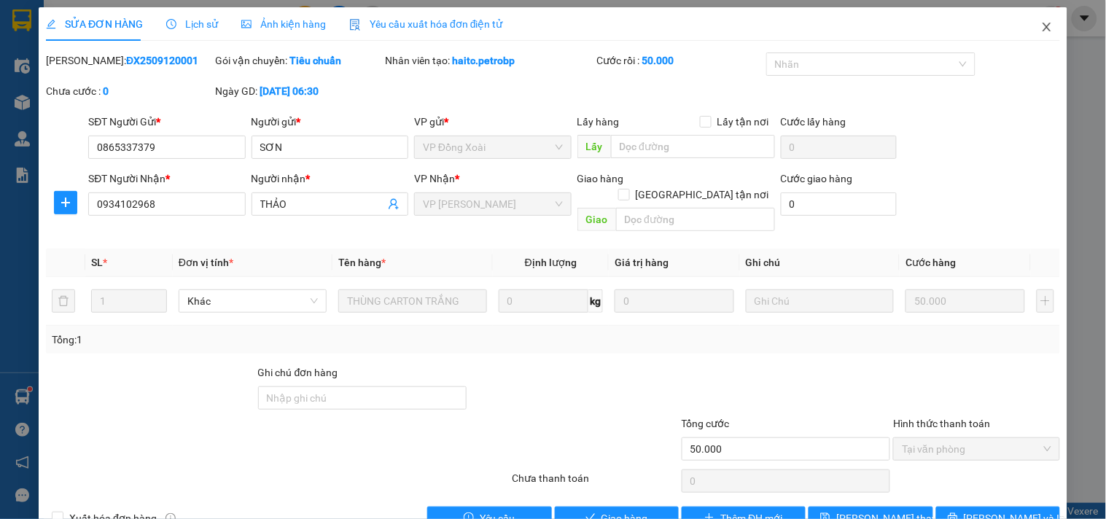
click at [1041, 32] on icon "close" at bounding box center [1047, 27] width 12 height 12
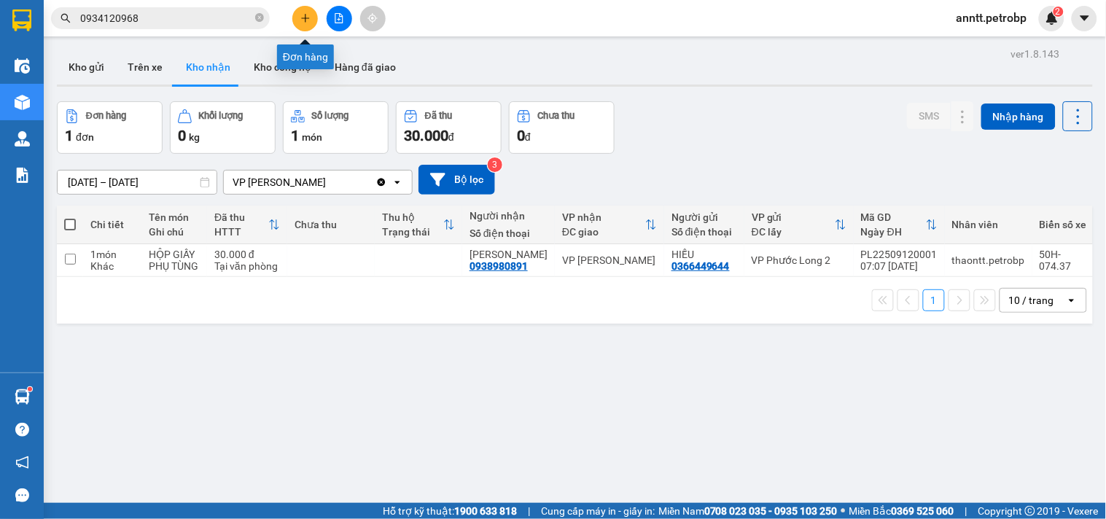
drag, startPoint x: 306, startPoint y: 22, endPoint x: 296, endPoint y: 24, distance: 10.4
click at [296, 24] on button at bounding box center [305, 19] width 26 height 26
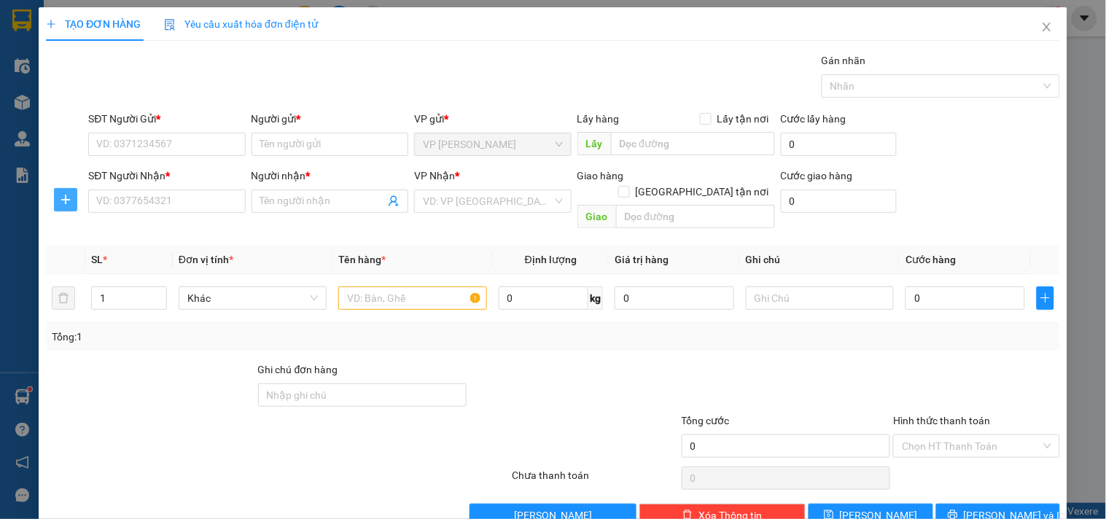
drag, startPoint x: 63, startPoint y: 200, endPoint x: 58, endPoint y: 213, distance: 13.1
click at [61, 200] on icon "plus" at bounding box center [66, 200] width 12 height 12
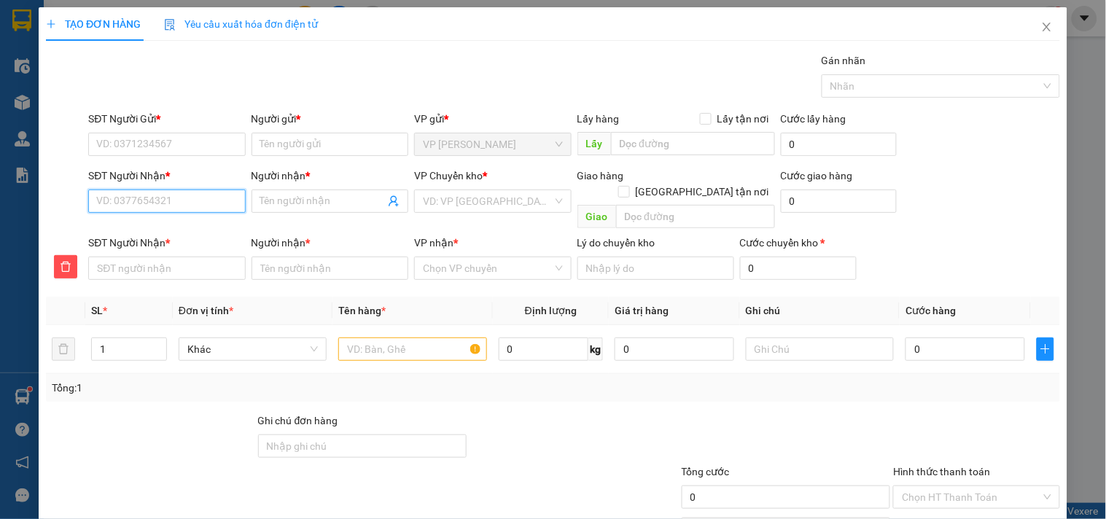
click at [135, 204] on input "SĐT Người Nhận *" at bounding box center [166, 200] width 157 height 23
type input "1"
type input "12"
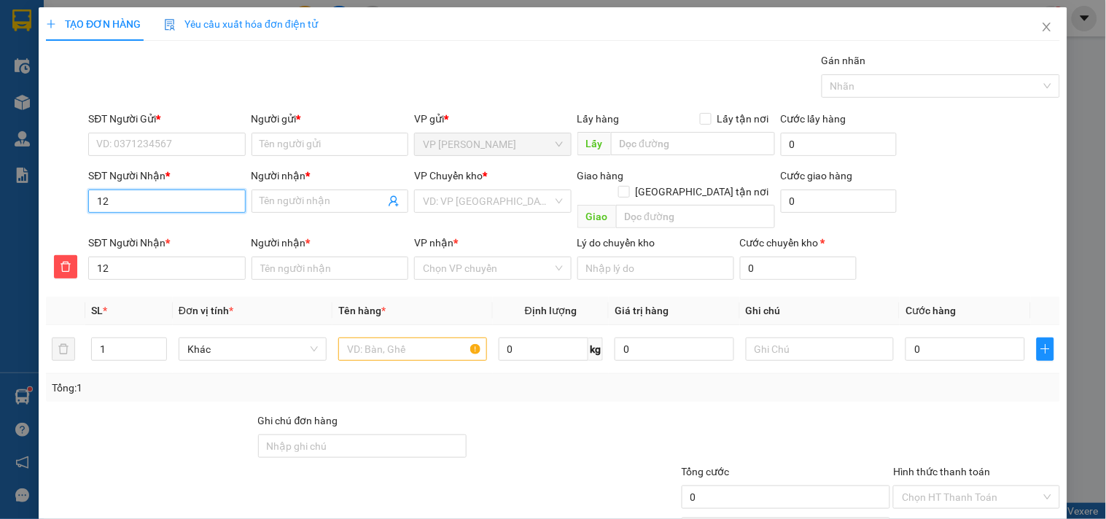
type input "127"
type input "1271"
click at [142, 227] on div "0967291271 - [PERSON_NAME]" at bounding box center [168, 230] width 144 height 16
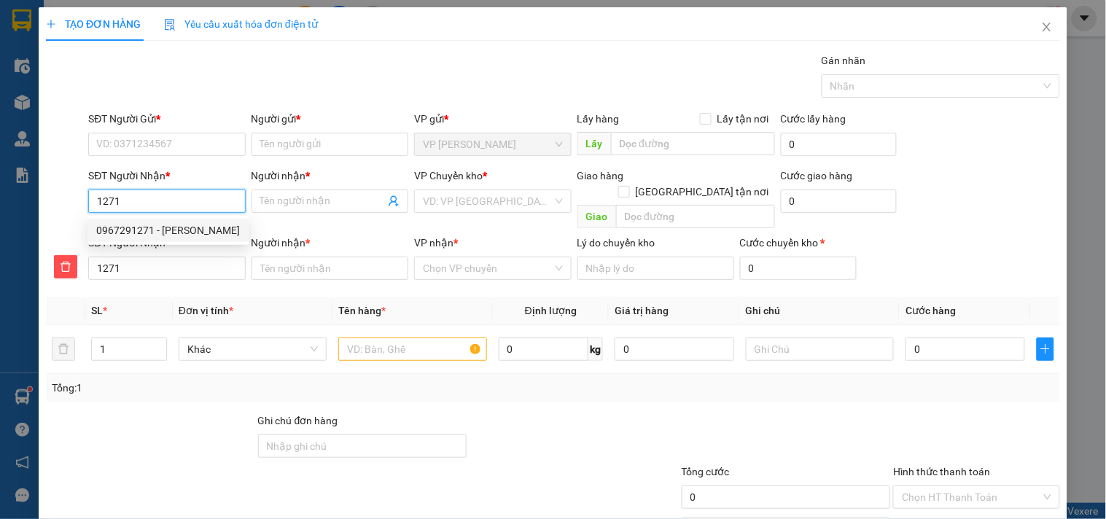
type input "0967291271"
type input "LINH"
type input "0967291271"
type input "LINH"
type input "30.000"
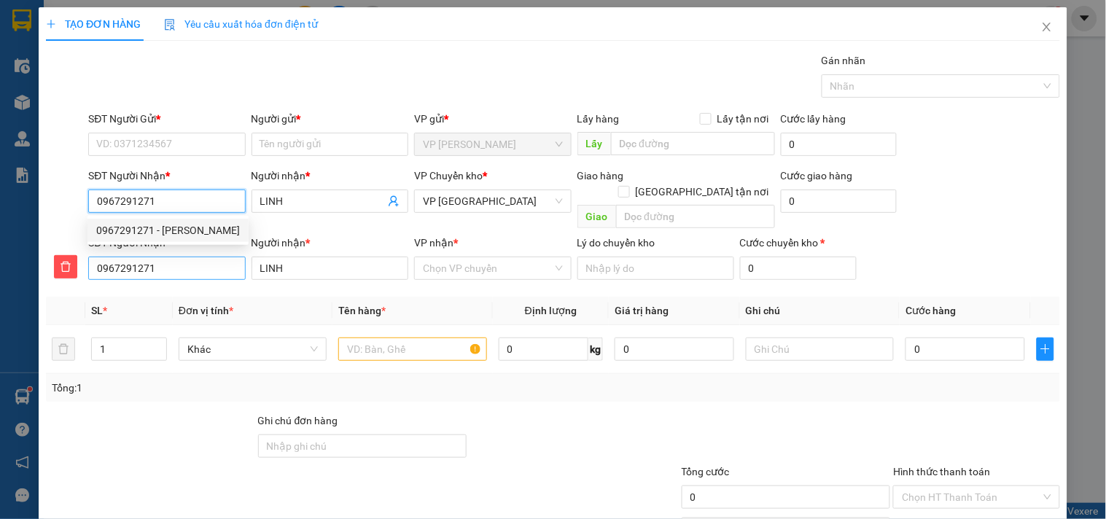
type input "30.000"
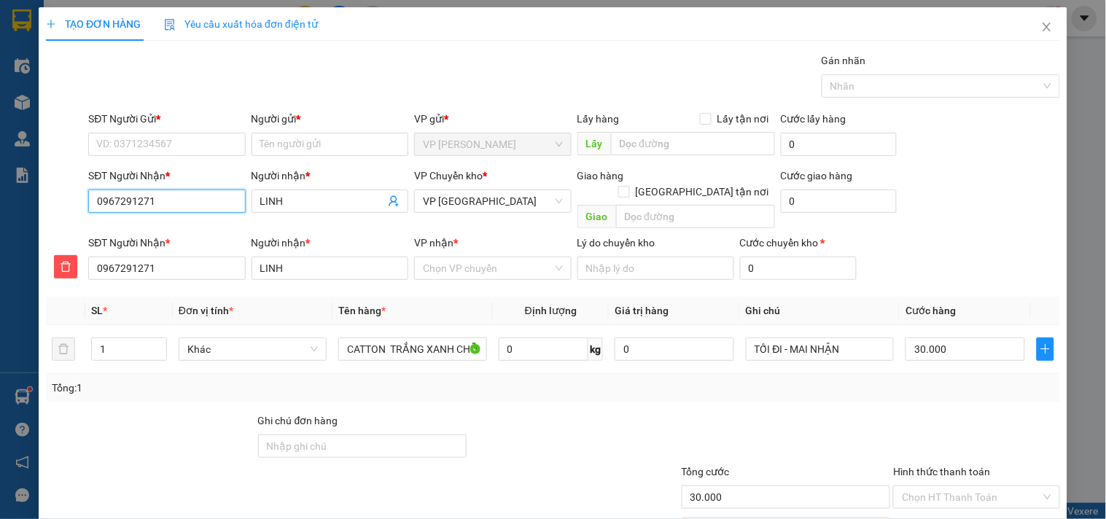
drag, startPoint x: 160, startPoint y: 202, endPoint x: 22, endPoint y: 216, distance: 139.2
click at [22, 216] on div "TẠO ĐƠN HÀNG Yêu cầu xuất hóa đơn điện tử Transit Pickup Surcharge Ids Transit …" at bounding box center [553, 259] width 1106 height 519
type input "0967291271"
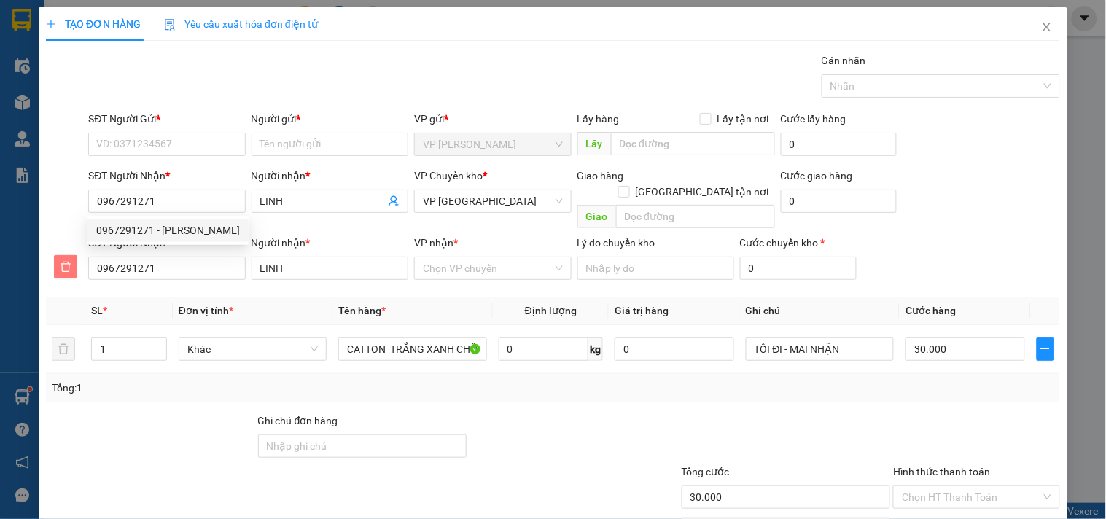
click at [60, 261] on icon "delete" at bounding box center [66, 267] width 12 height 12
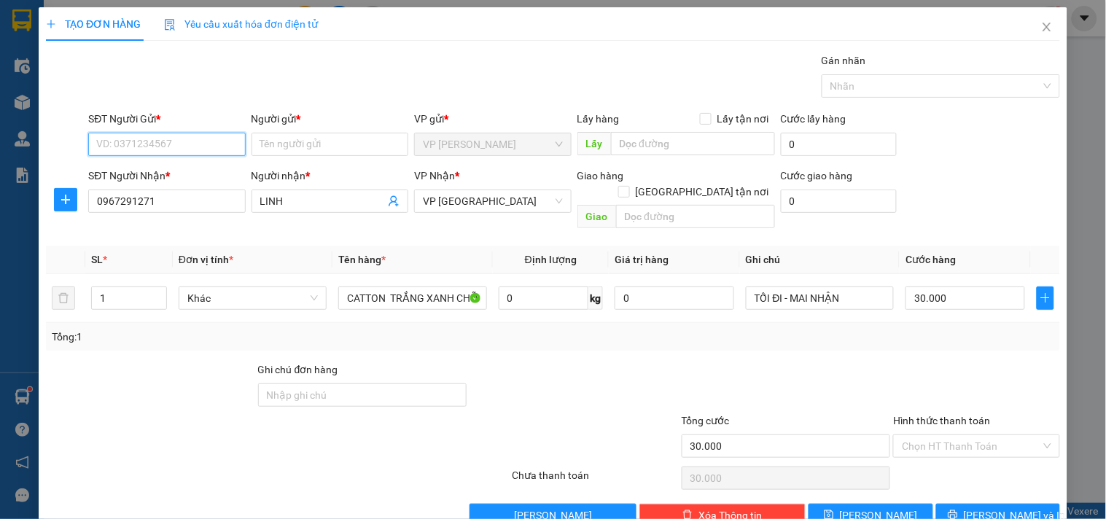
click at [117, 146] on input "SĐT Người Gửi *" at bounding box center [166, 144] width 157 height 23
click at [186, 169] on div "0903898502 - LÝ" at bounding box center [165, 173] width 138 height 16
type input "0903898502"
type input "LÝ"
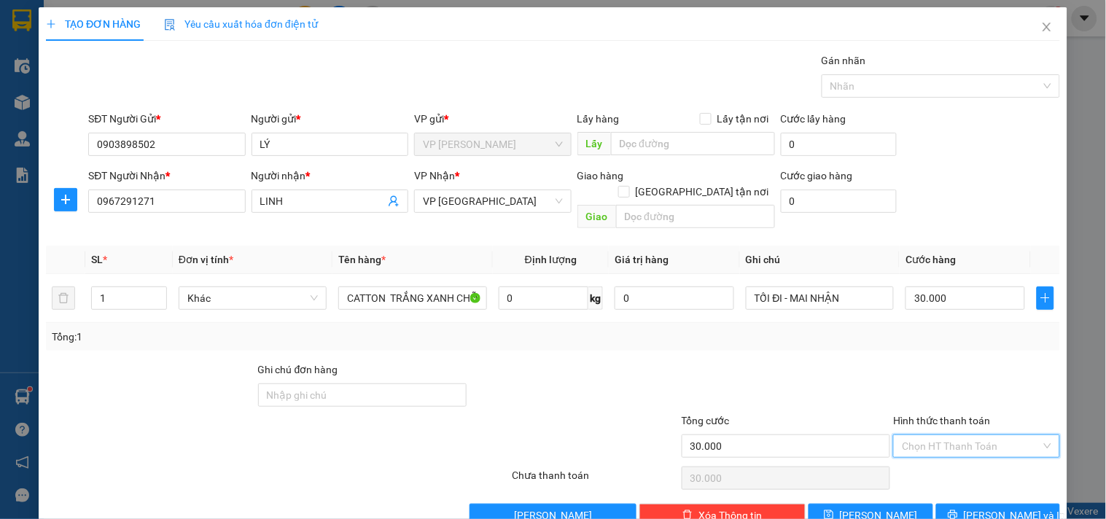
click at [967, 435] on input "Hình thức thanh toán" at bounding box center [970, 446] width 138 height 22
click at [953, 326] on div "Tại văn phòng" at bounding box center [966, 331] width 147 height 16
type input "0"
click at [989, 507] on span "[PERSON_NAME] và In" at bounding box center [1014, 515] width 102 height 16
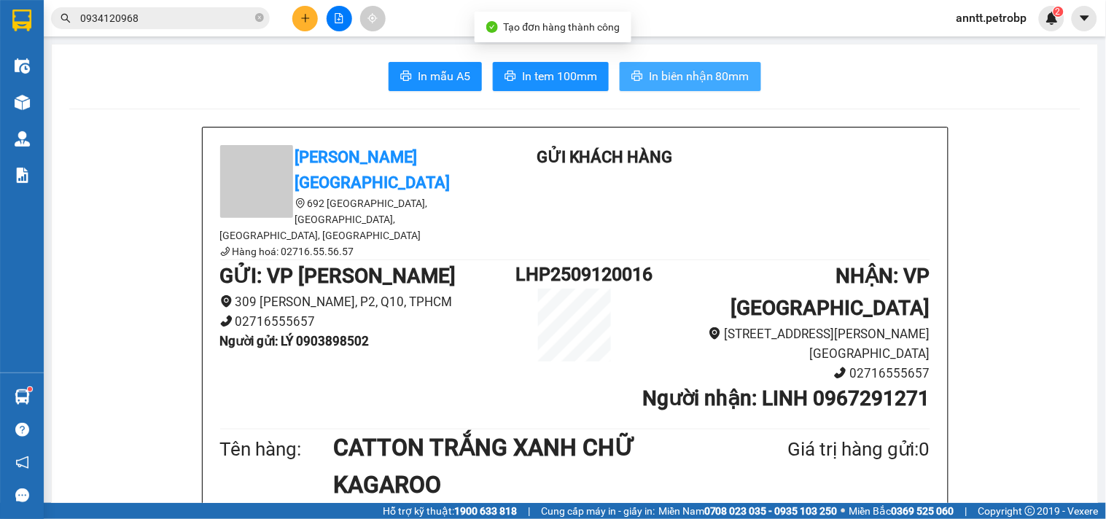
click at [692, 76] on span "In biên nhận 80mm" at bounding box center [699, 76] width 101 height 18
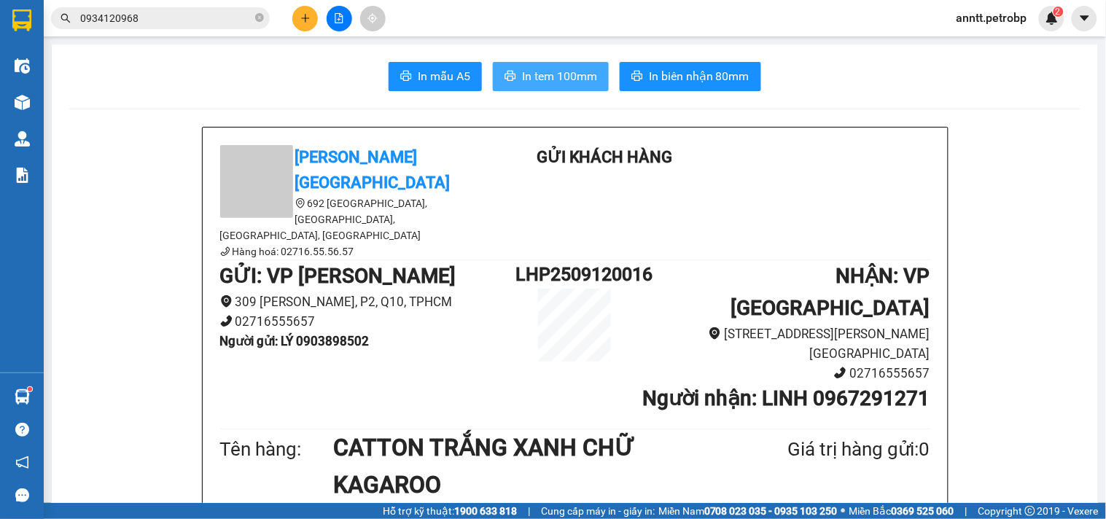
click at [538, 74] on span "In tem 100mm" at bounding box center [559, 76] width 75 height 18
